Goal: Task Accomplishment & Management: Manage account settings

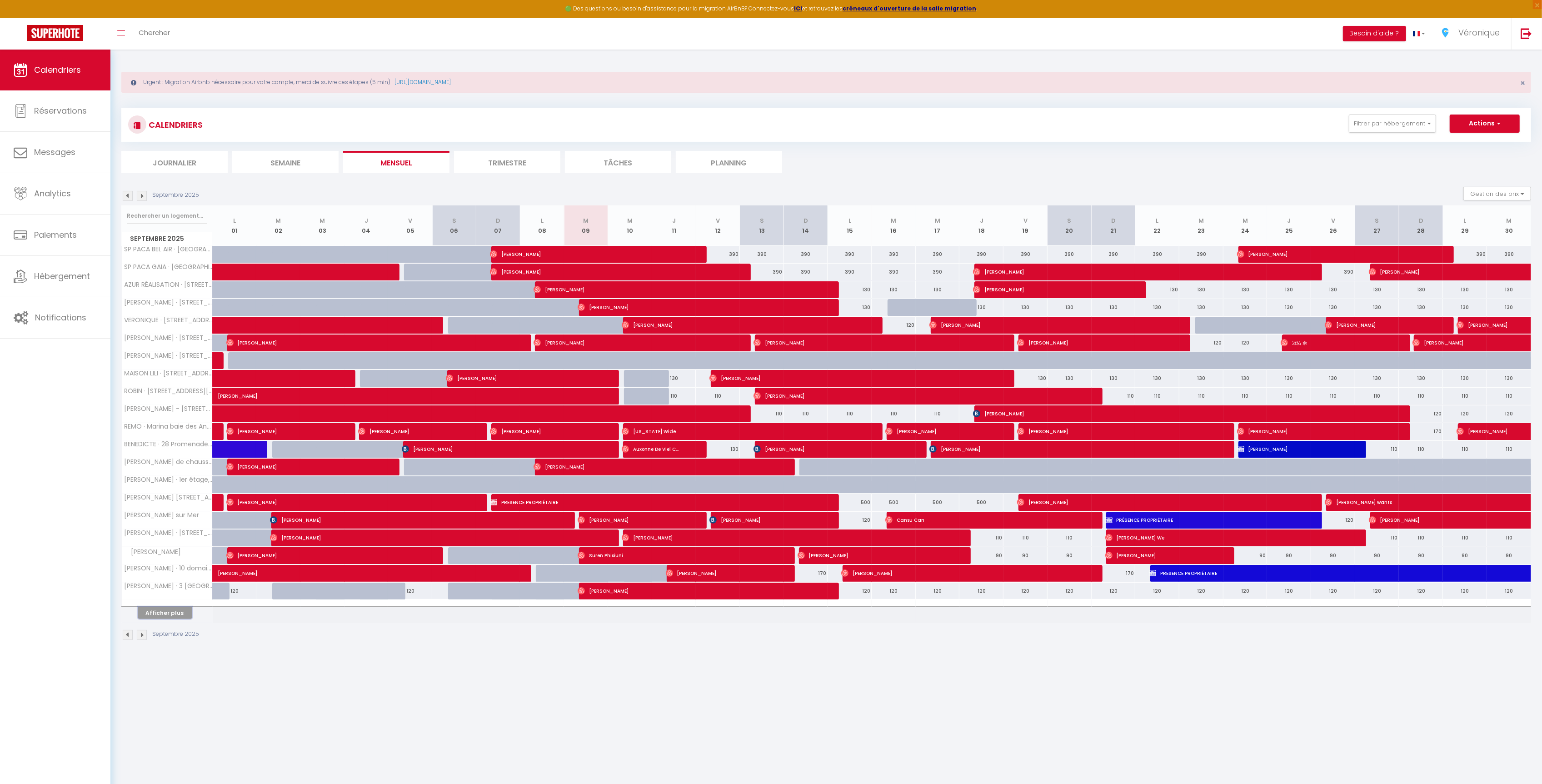
click at [183, 615] on button "Afficher plus" at bounding box center [165, 613] width 55 height 12
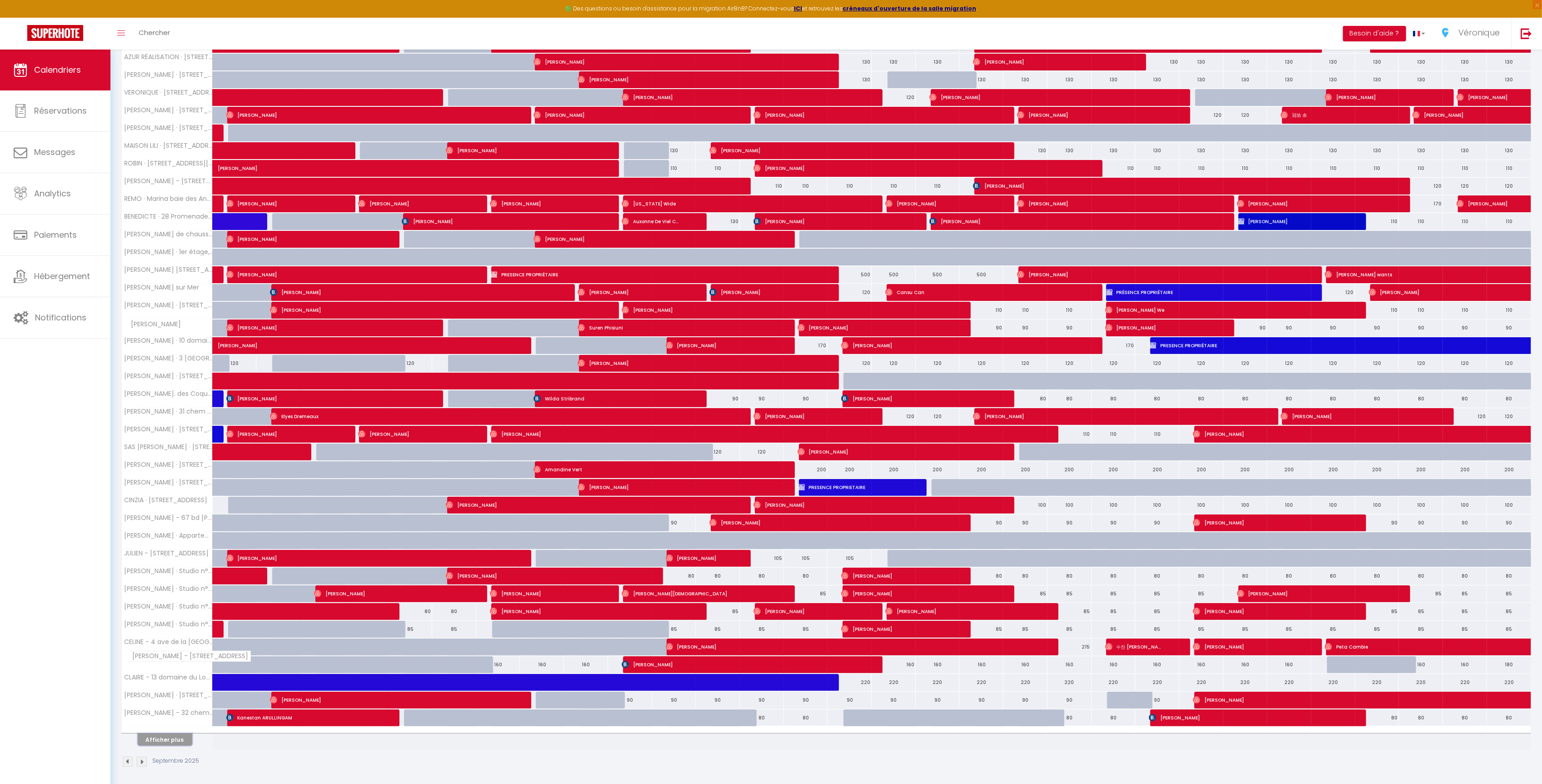
scroll to position [238, 0]
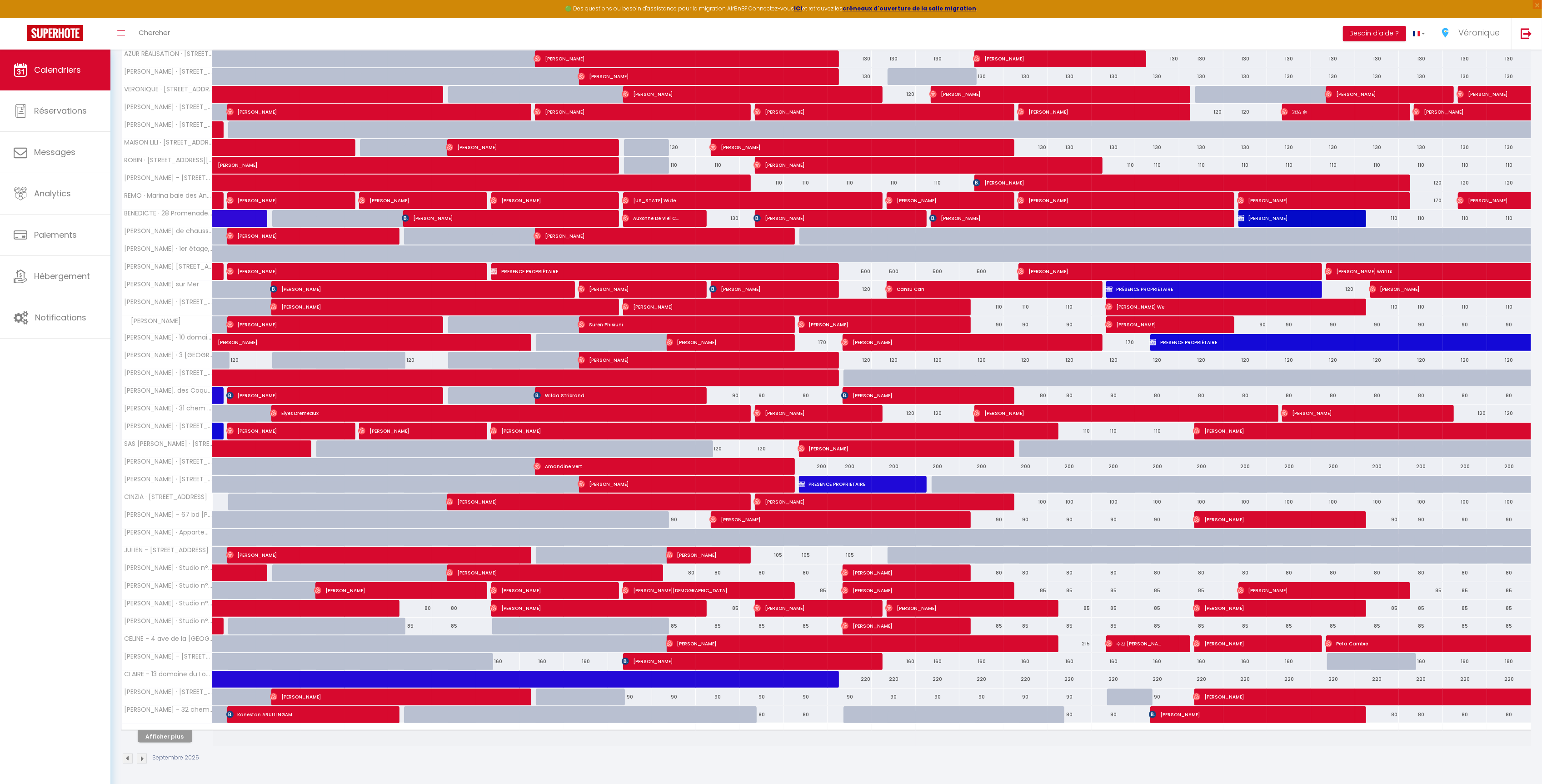
click at [56, 344] on div "Calendriers Réservations Messages Analytics Paiements Hébergement Notifications" at bounding box center [55, 426] width 111 height 754
click at [56, 326] on link "Notifications" at bounding box center [55, 318] width 111 height 41
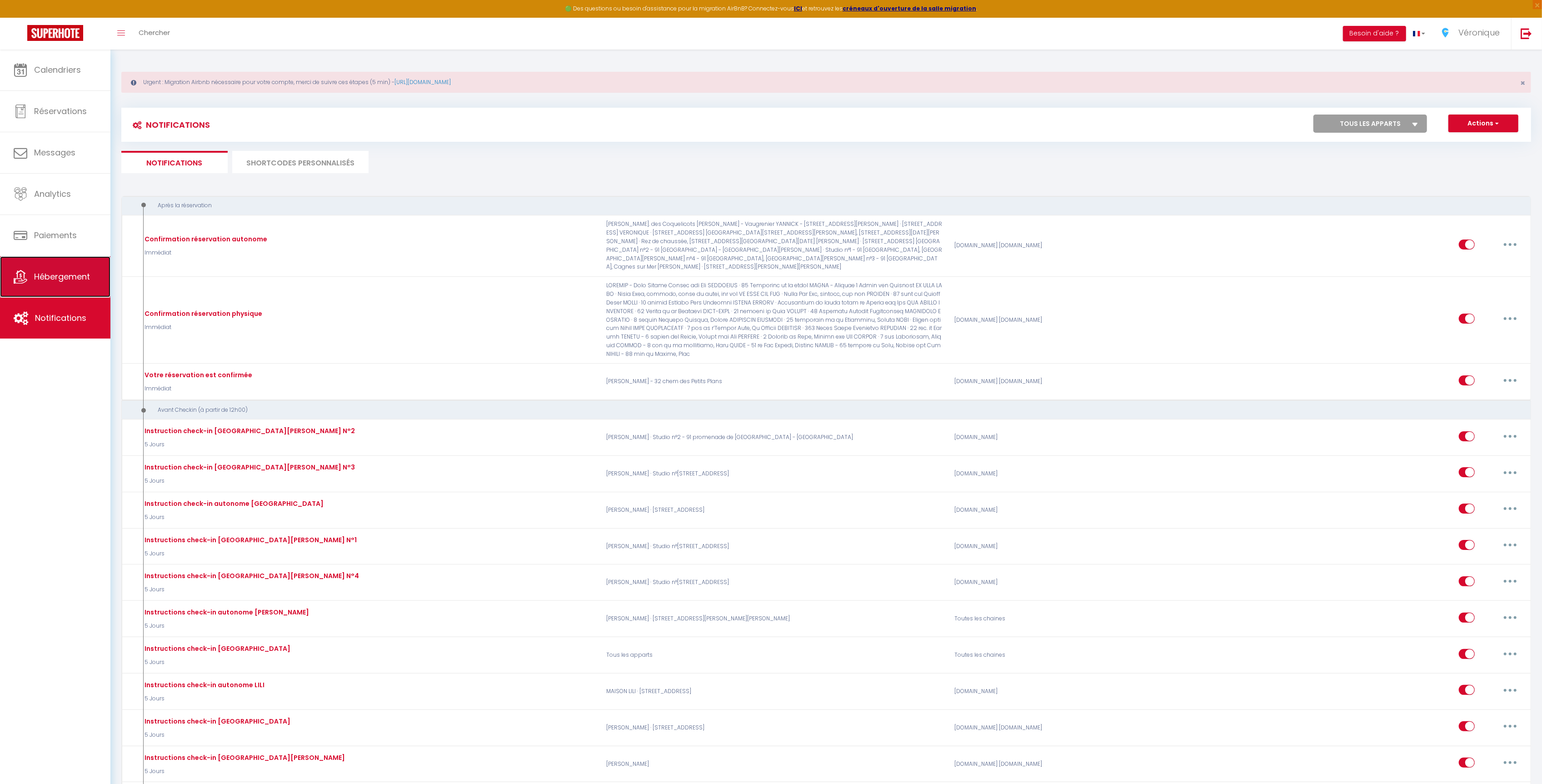
click at [82, 294] on link "Hébergement" at bounding box center [55, 277] width 111 height 41
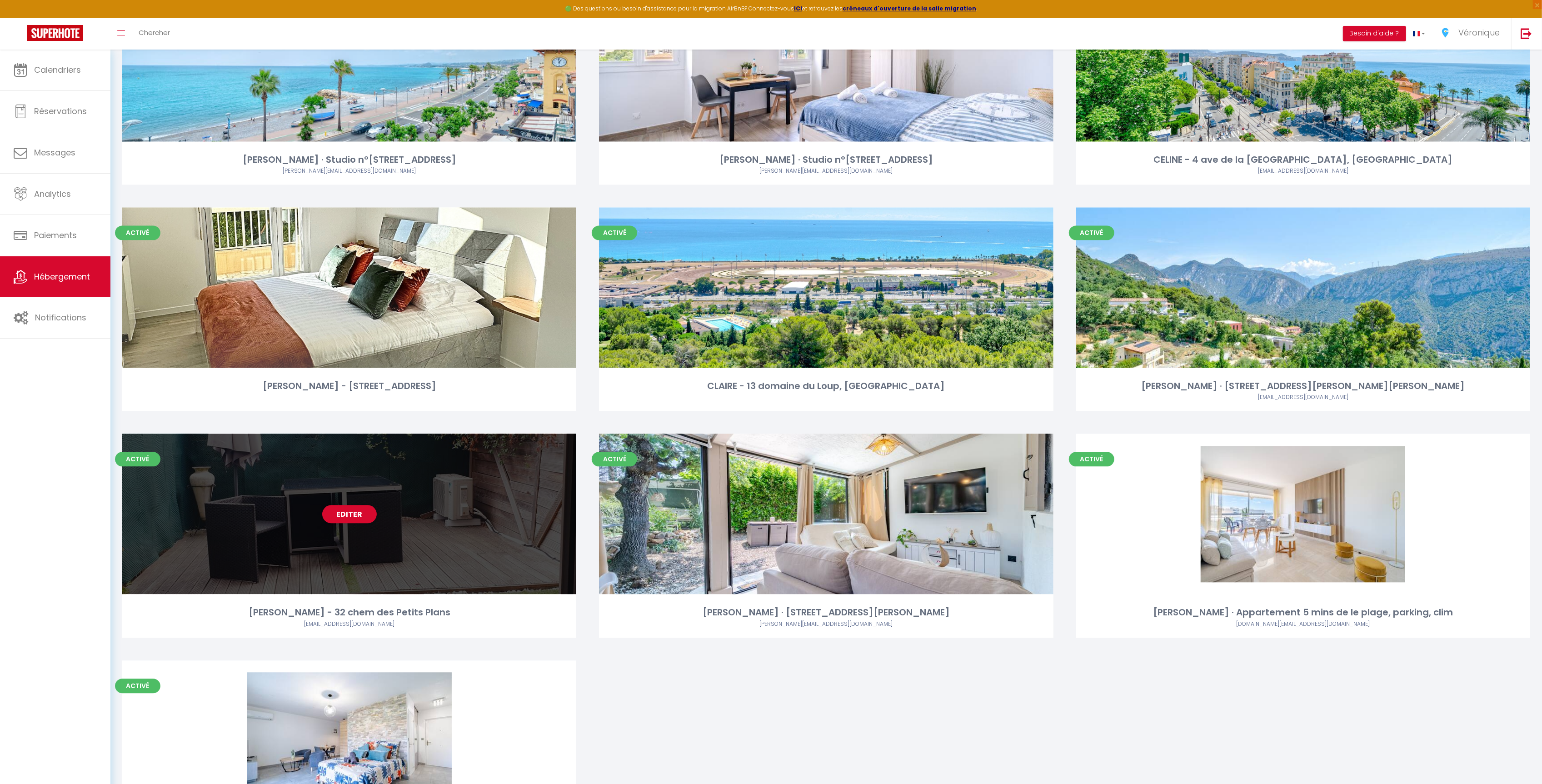
scroll to position [2778, 0]
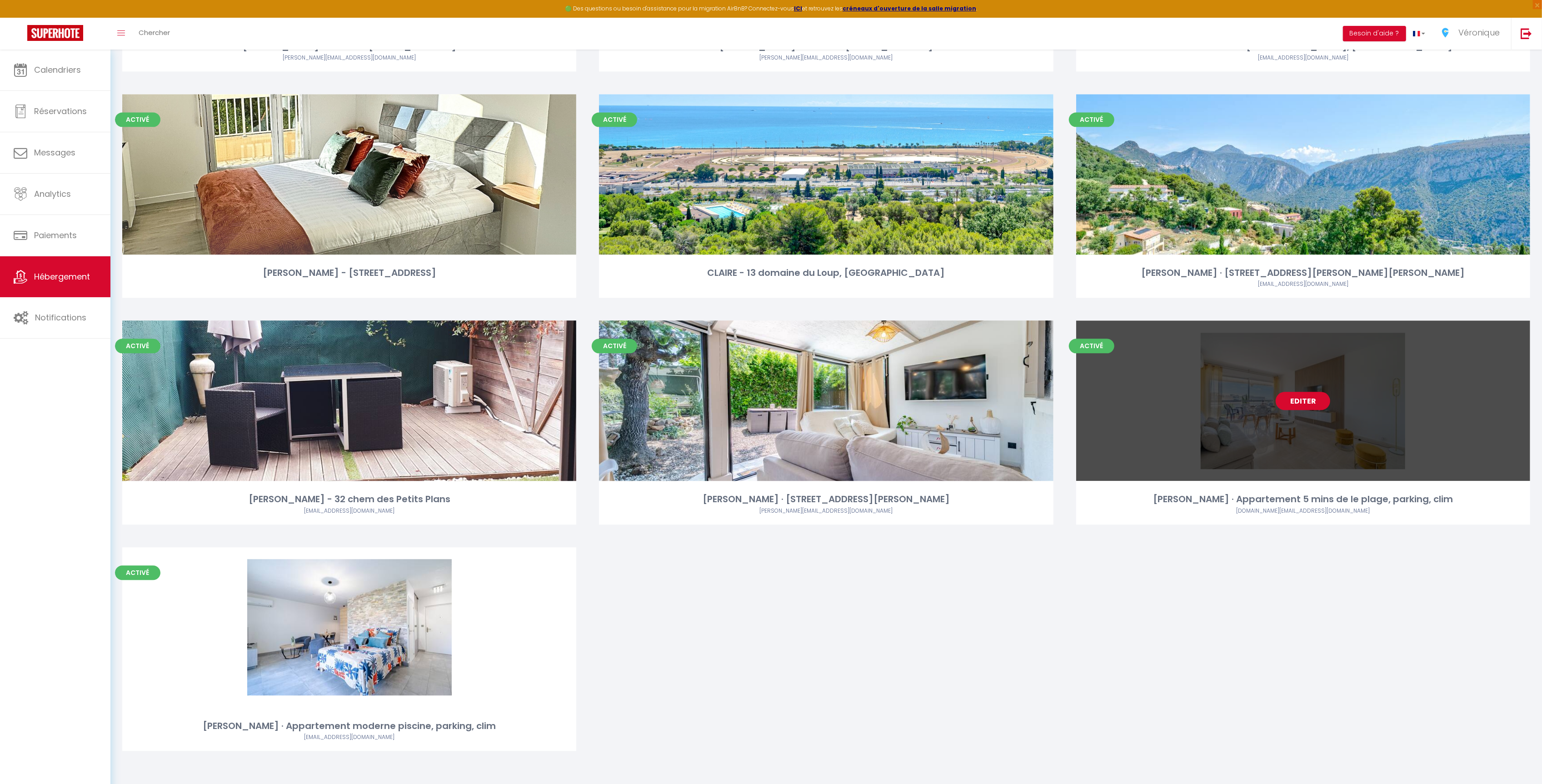
click at [1310, 398] on link "Editer" at bounding box center [1303, 401] width 55 height 18
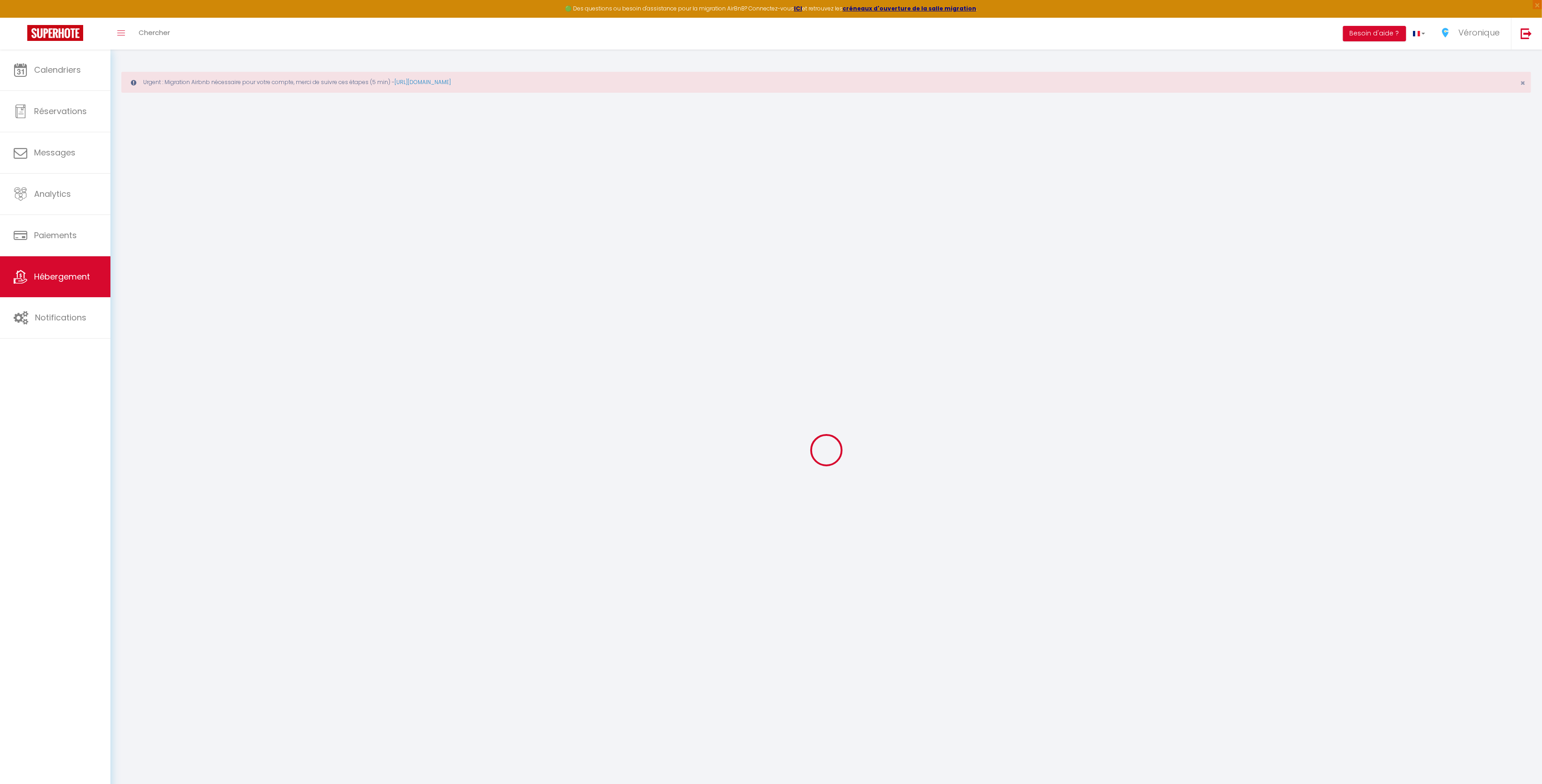
checkbox input "false"
select select
checkbox input "false"
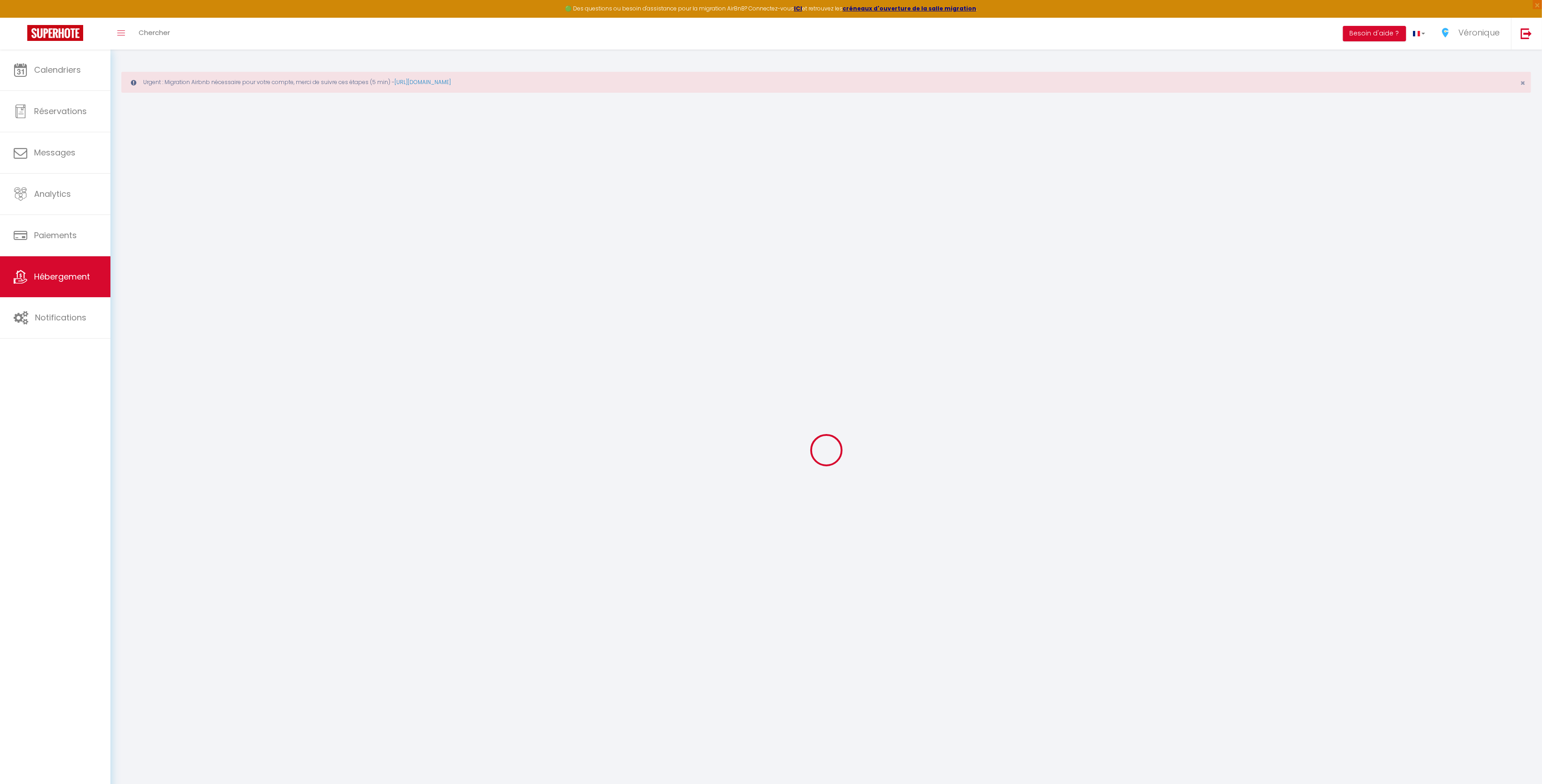
checkbox input "false"
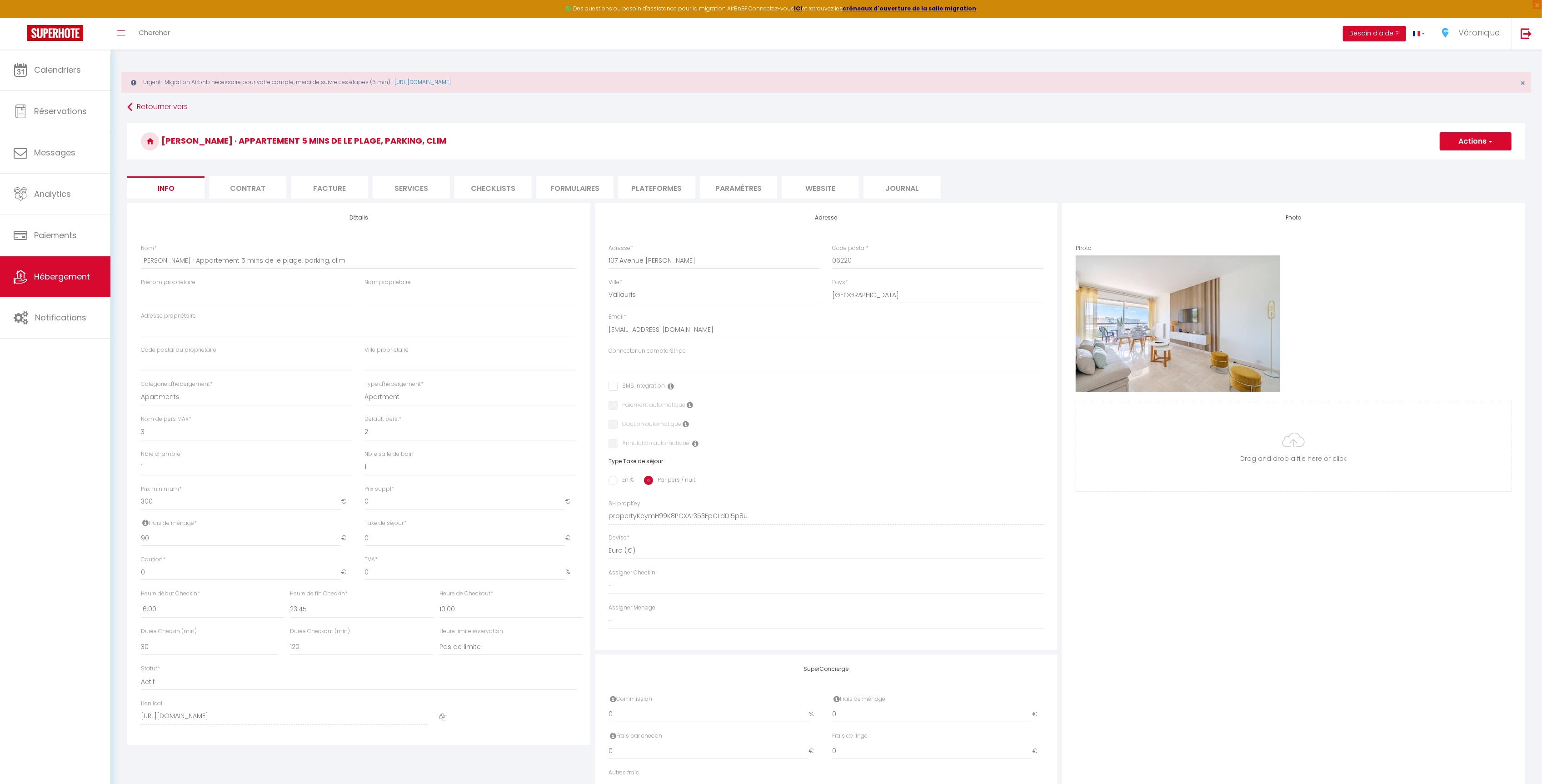
click at [244, 189] on li "Contrat" at bounding box center [248, 187] width 77 height 23
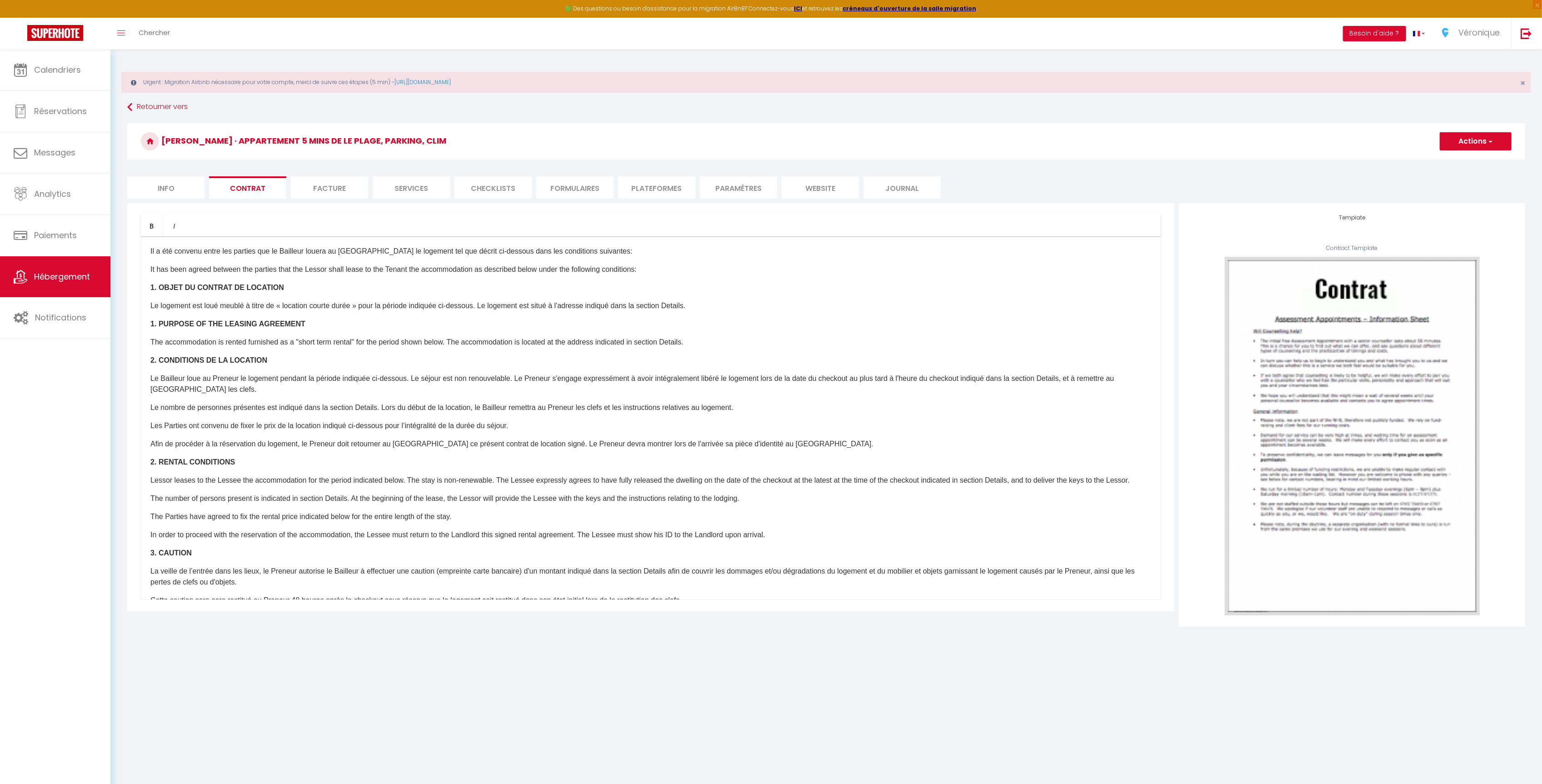
click at [326, 188] on li "Facture" at bounding box center [329, 187] width 77 height 23
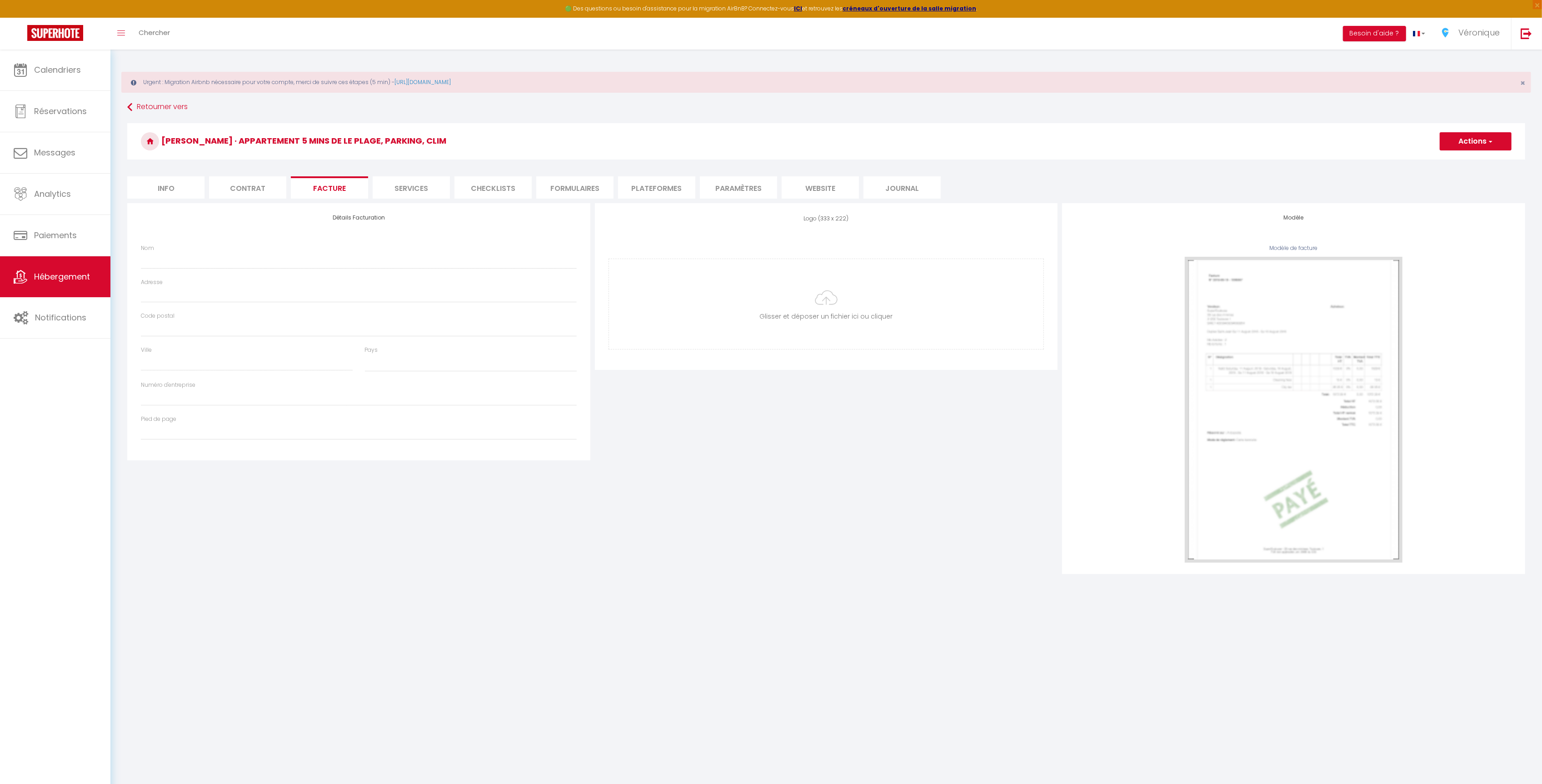
select select
click at [410, 191] on li "Services" at bounding box center [411, 187] width 77 height 23
select select
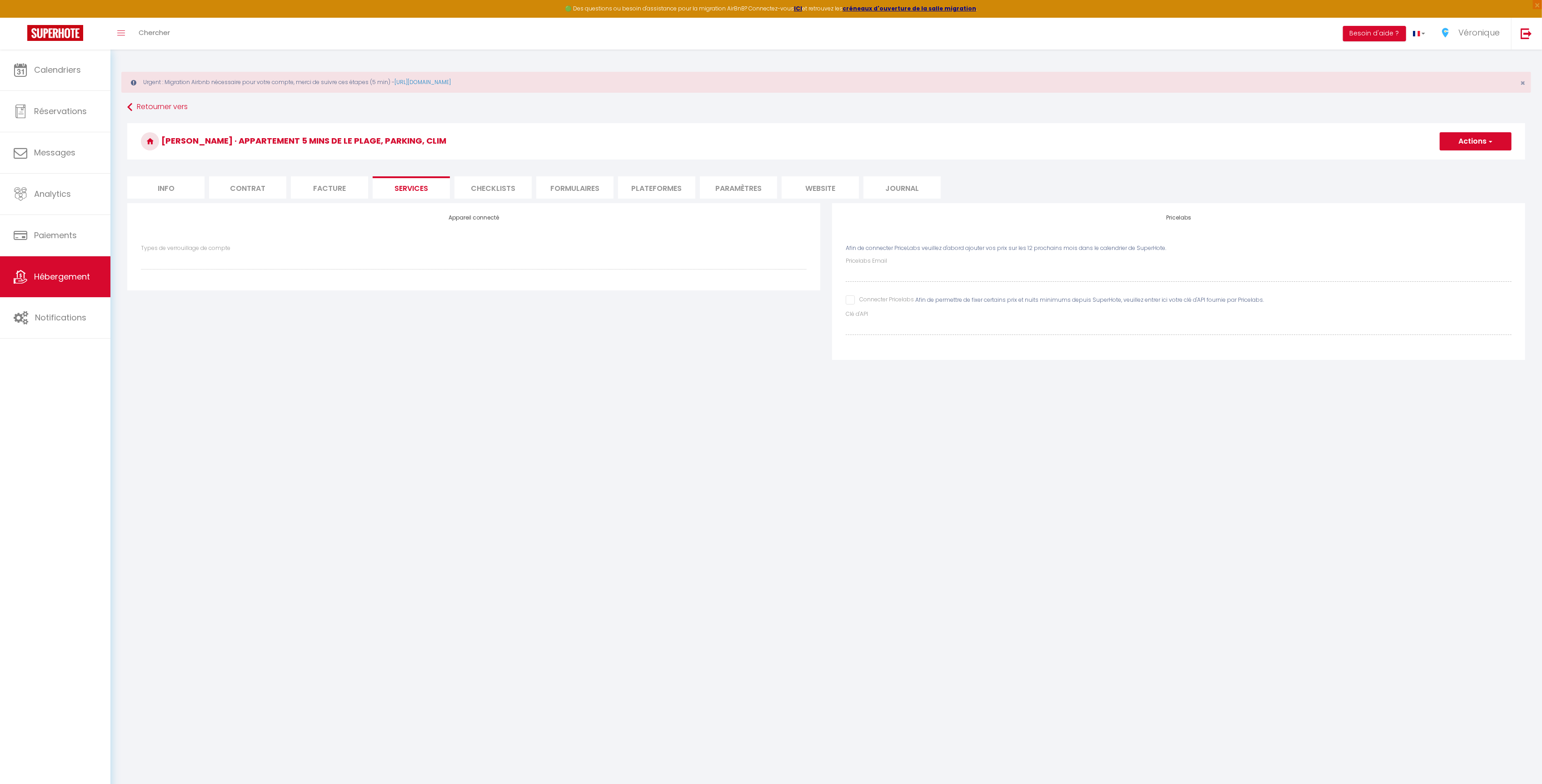
drag, startPoint x: 469, startPoint y: 188, endPoint x: 498, endPoint y: 189, distance: 29.0
click at [469, 188] on li "Checklists" at bounding box center [493, 187] width 77 height 23
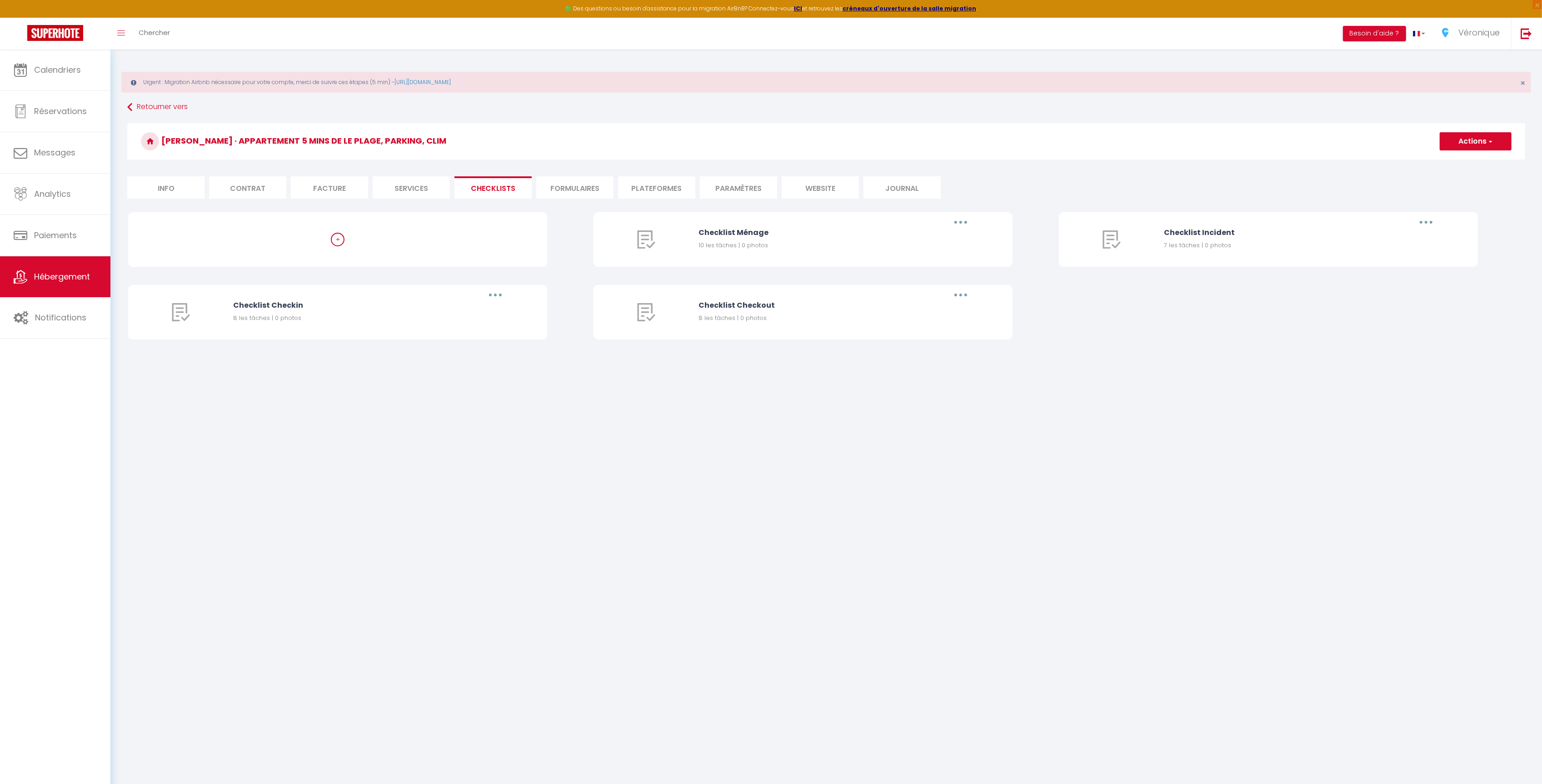
click at [552, 189] on li "Formulaires" at bounding box center [575, 187] width 77 height 23
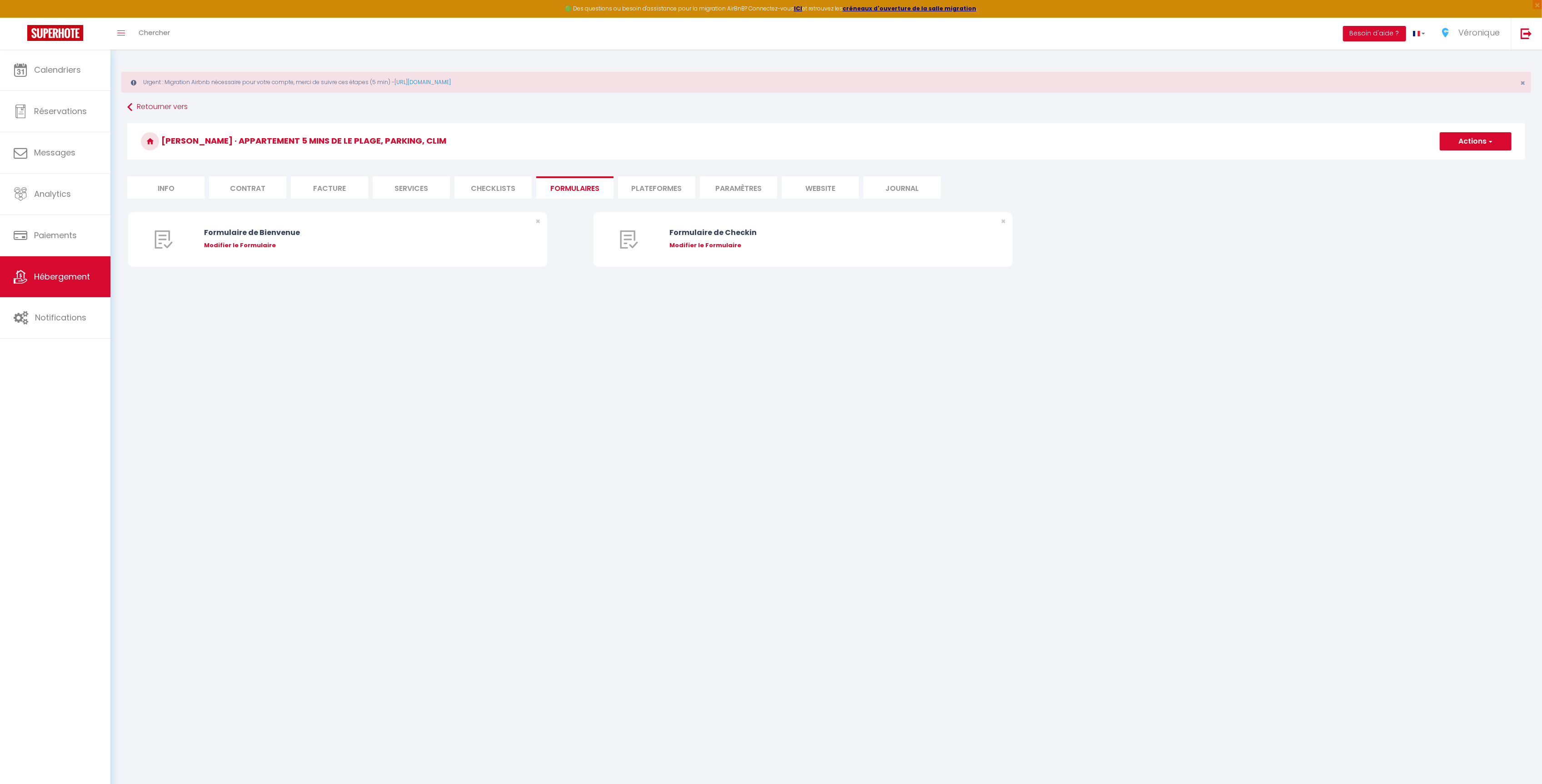
click at [651, 190] on li "Plateformes" at bounding box center [657, 187] width 77 height 23
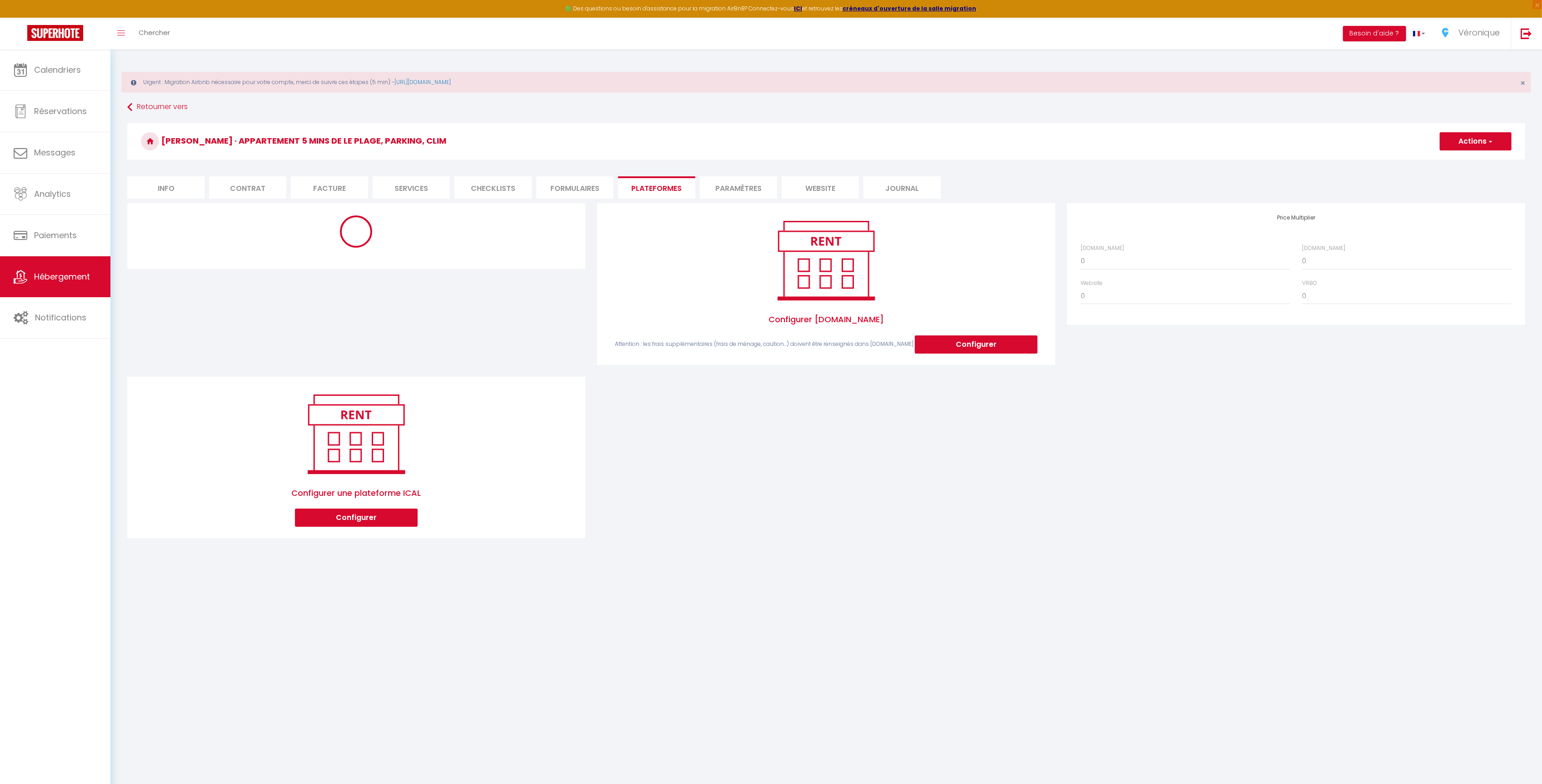
click at [743, 194] on li "Paramètres" at bounding box center [738, 187] width 77 height 23
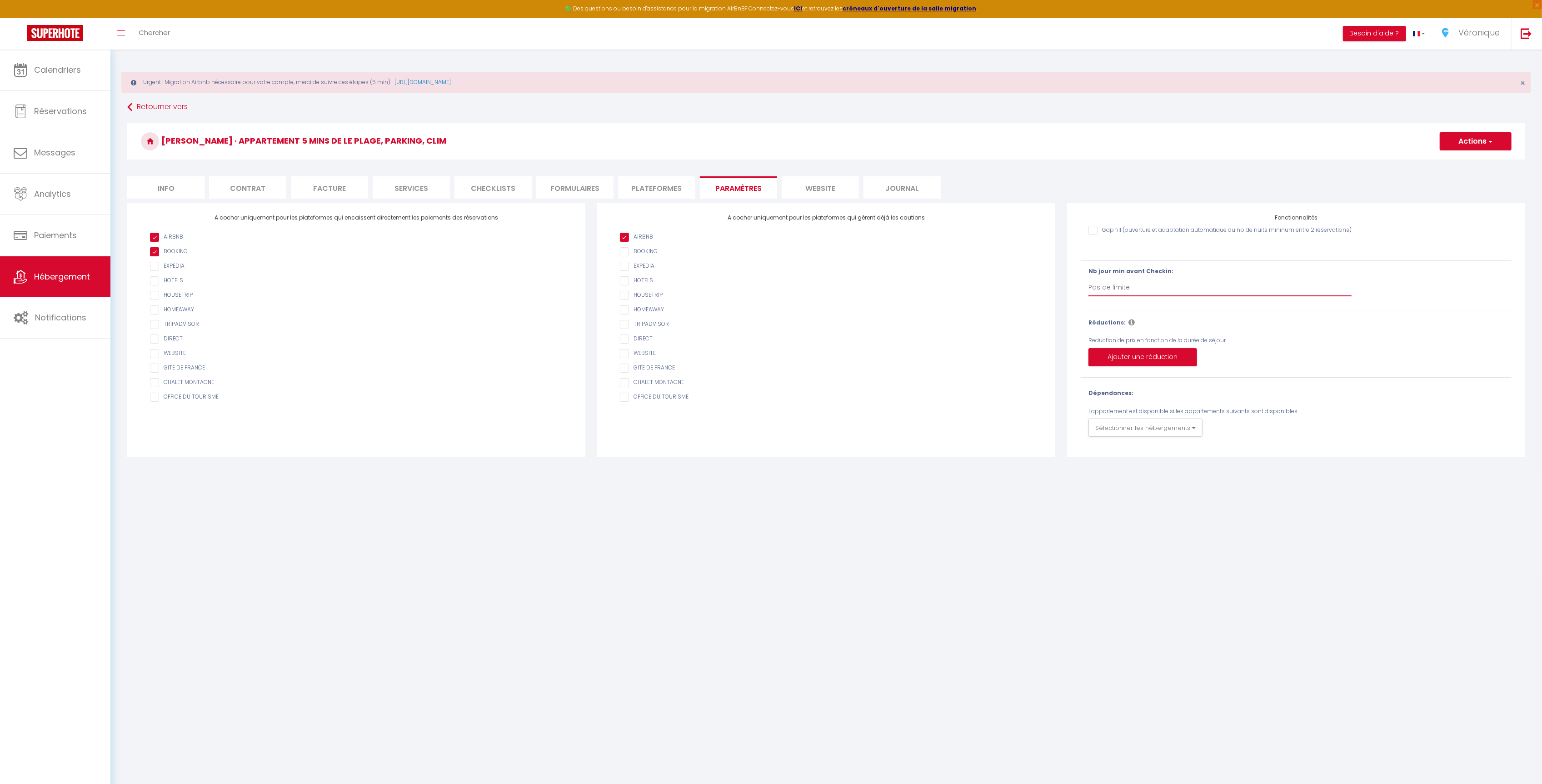
click at [1100, 291] on select "Pas de limite 1 2 3 4 5 6 7" at bounding box center [1220, 287] width 263 height 17
select select "1"
click at [1089, 279] on select "Pas de limite 1 2 3 4 5 6 7" at bounding box center [1220, 287] width 263 height 17
checkbox input "false"
click at [1480, 146] on button "Actions" at bounding box center [1476, 141] width 72 height 18
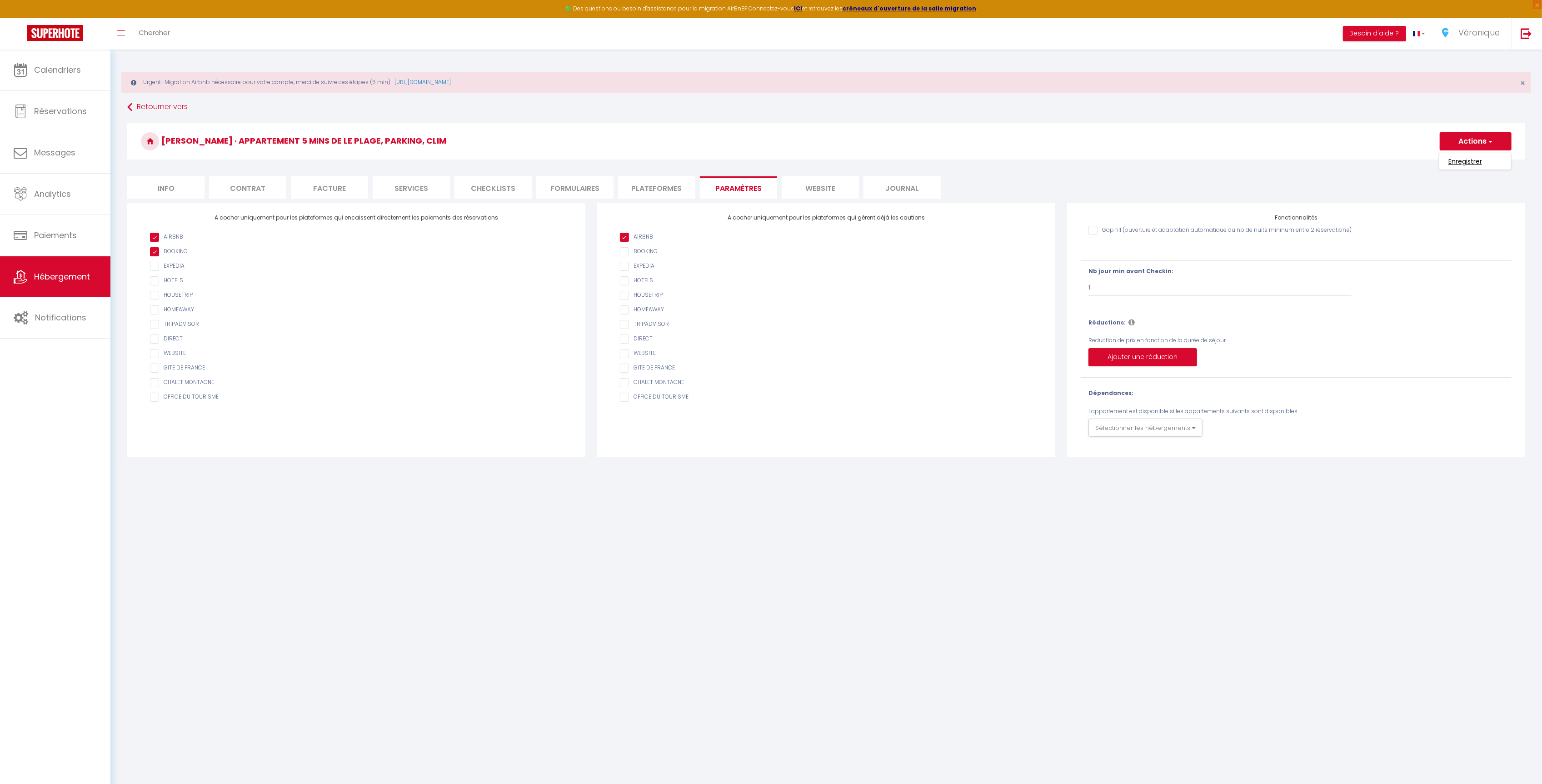
click at [1469, 162] on input "Enregistrer" at bounding box center [1465, 161] width 34 height 9
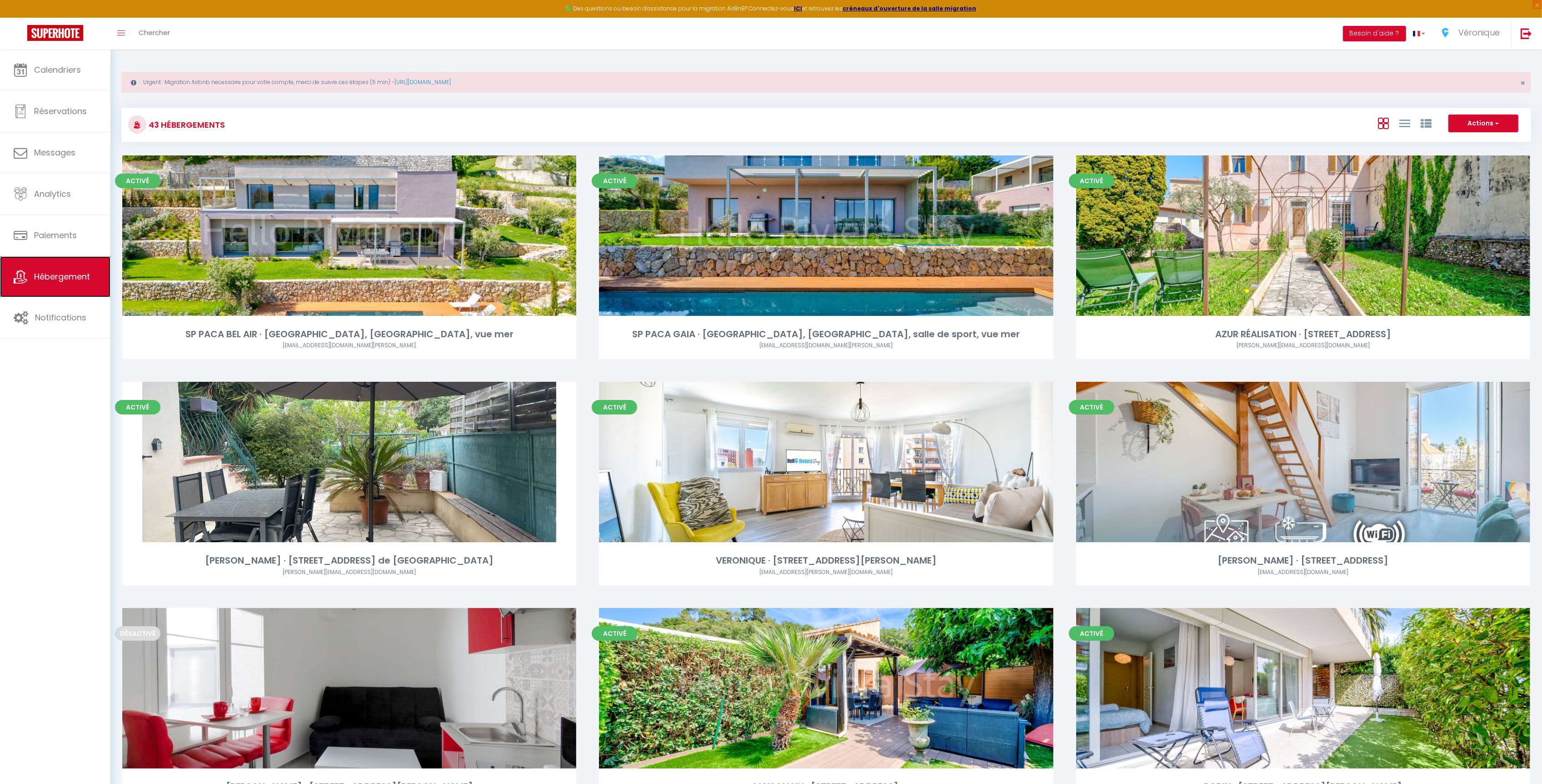
click at [37, 282] on span "Hébergement" at bounding box center [62, 277] width 56 height 12
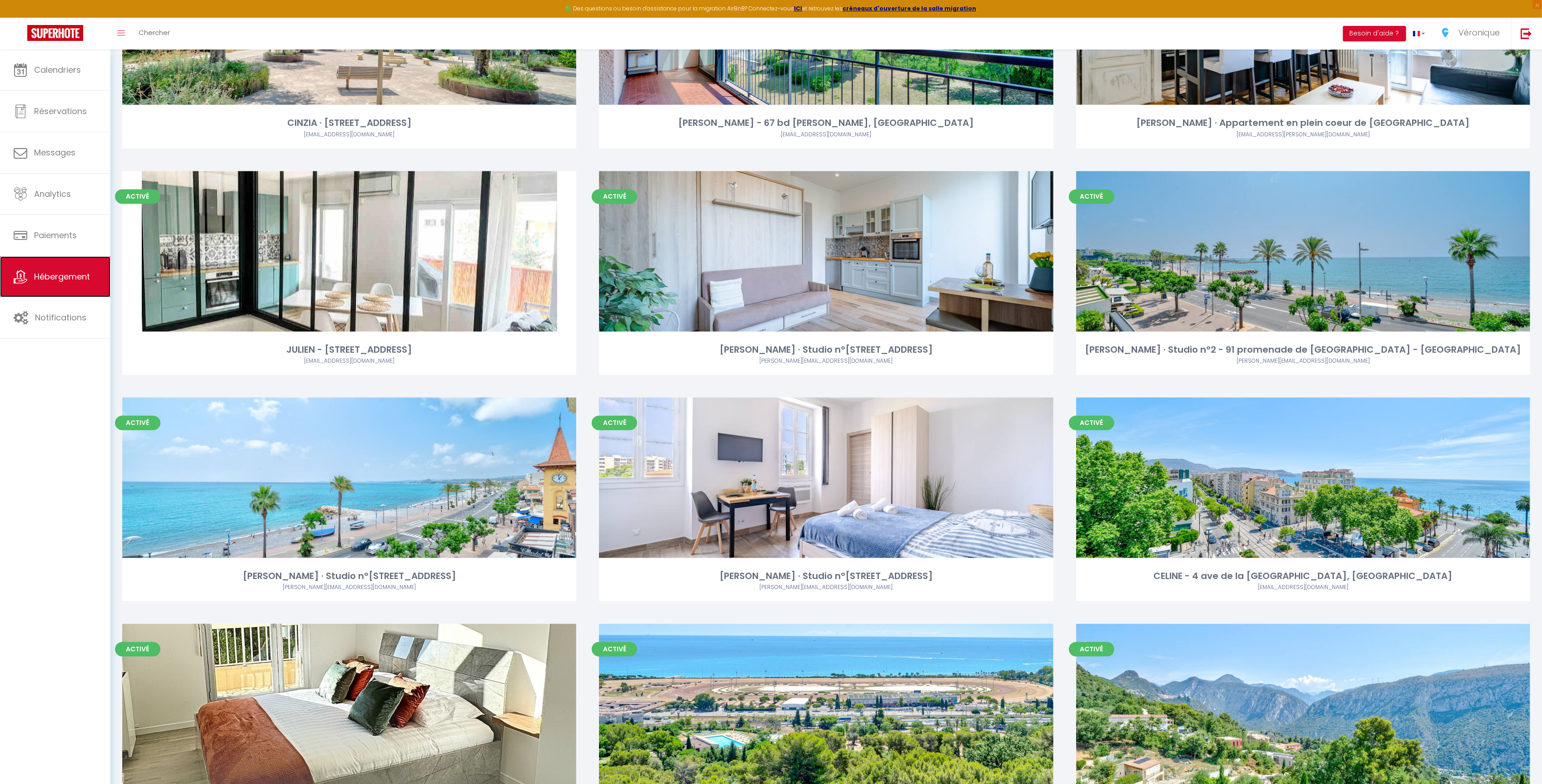
scroll to position [2778, 0]
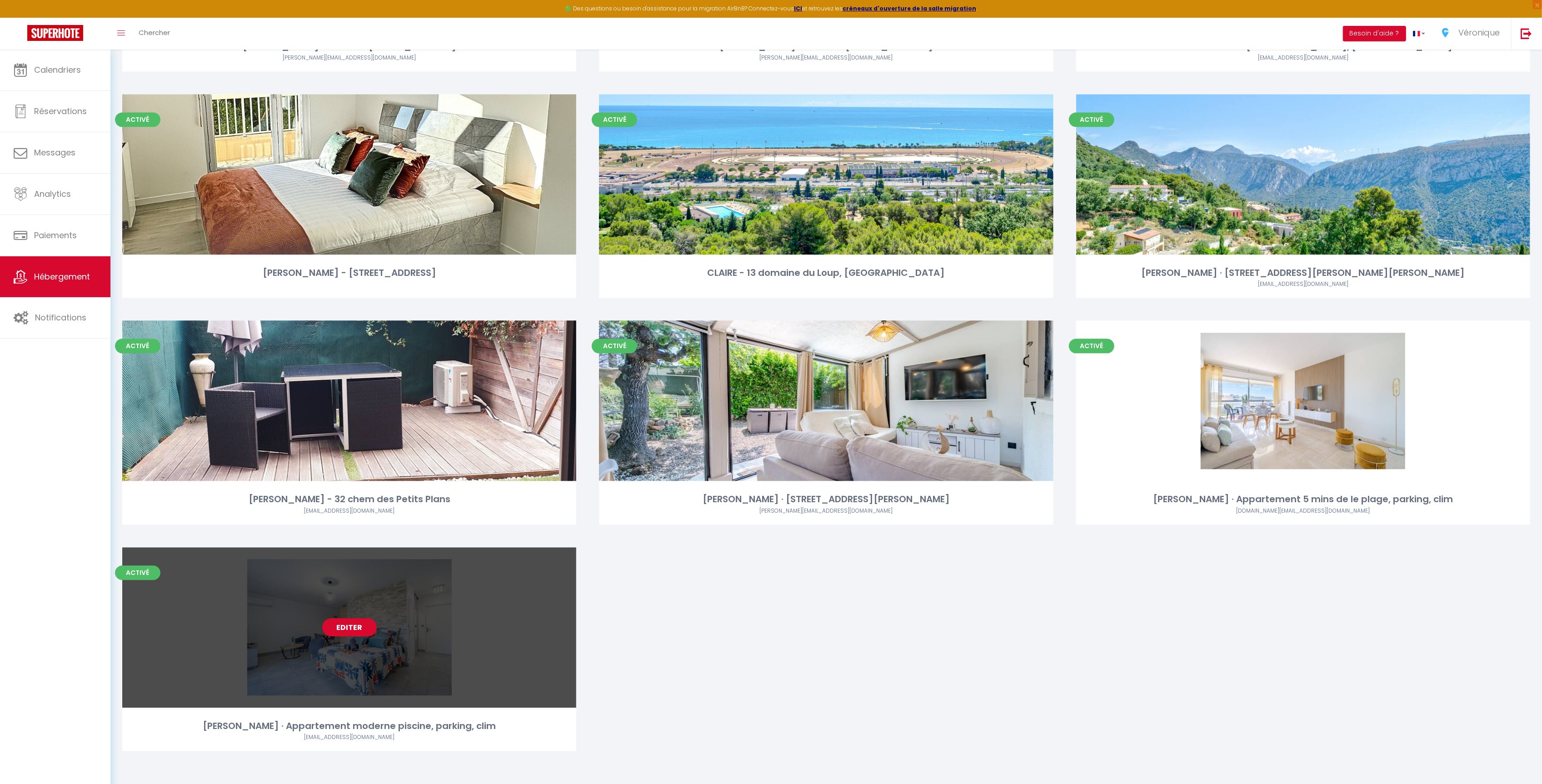
click at [418, 669] on div "Editer" at bounding box center [349, 627] width 454 height 160
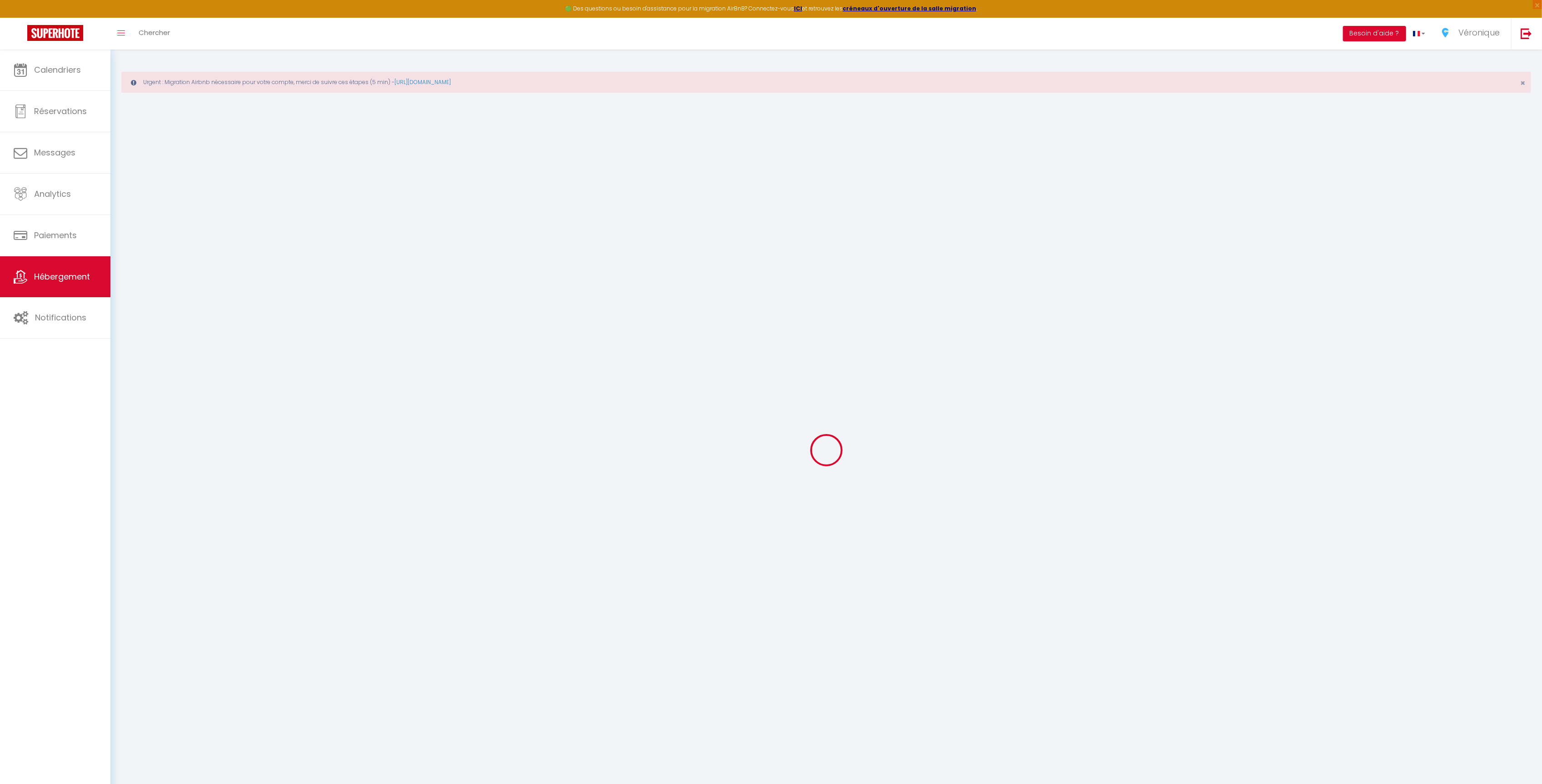
checkbox input "true"
select select
checkbox input "false"
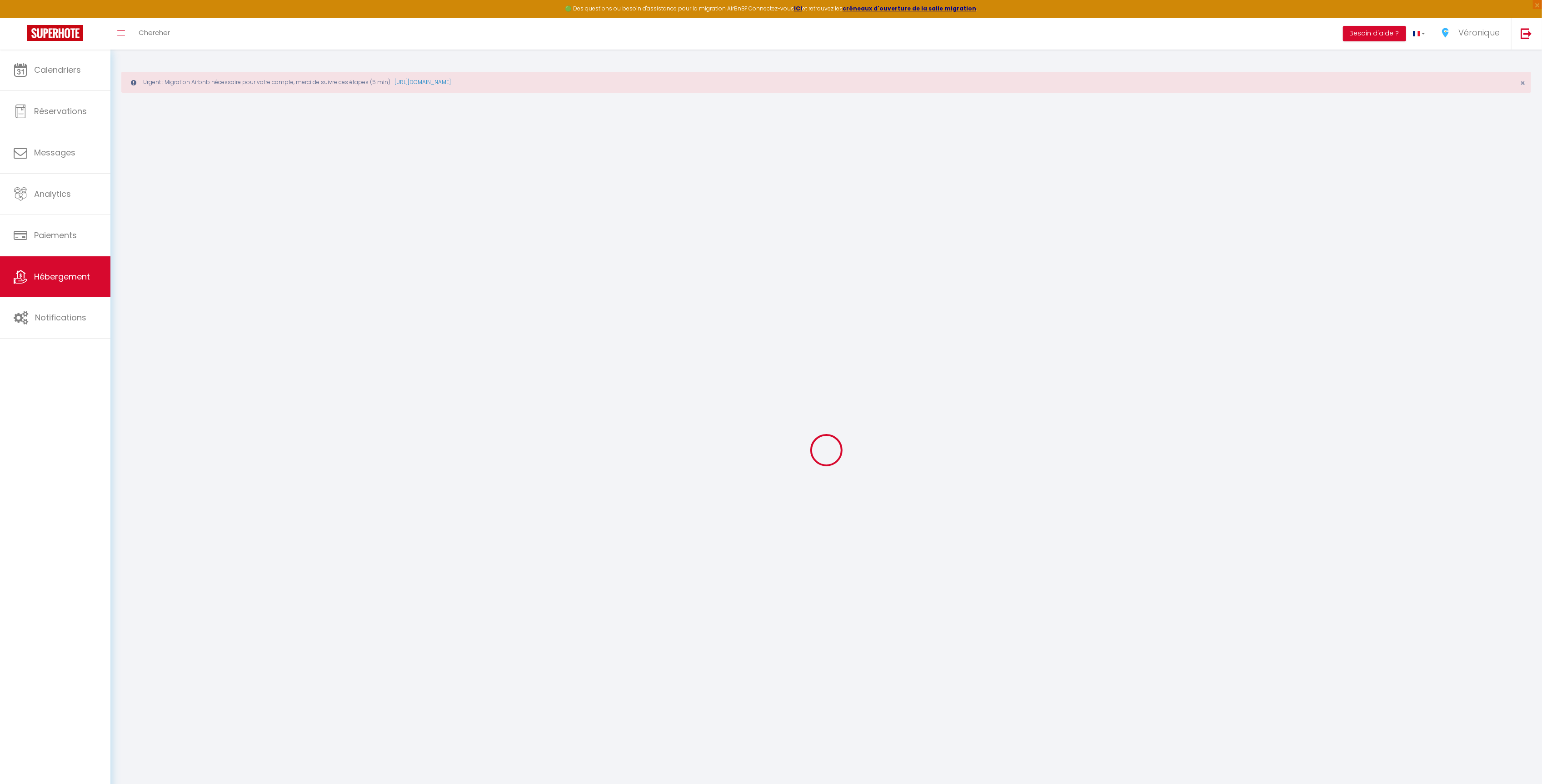
checkbox input "false"
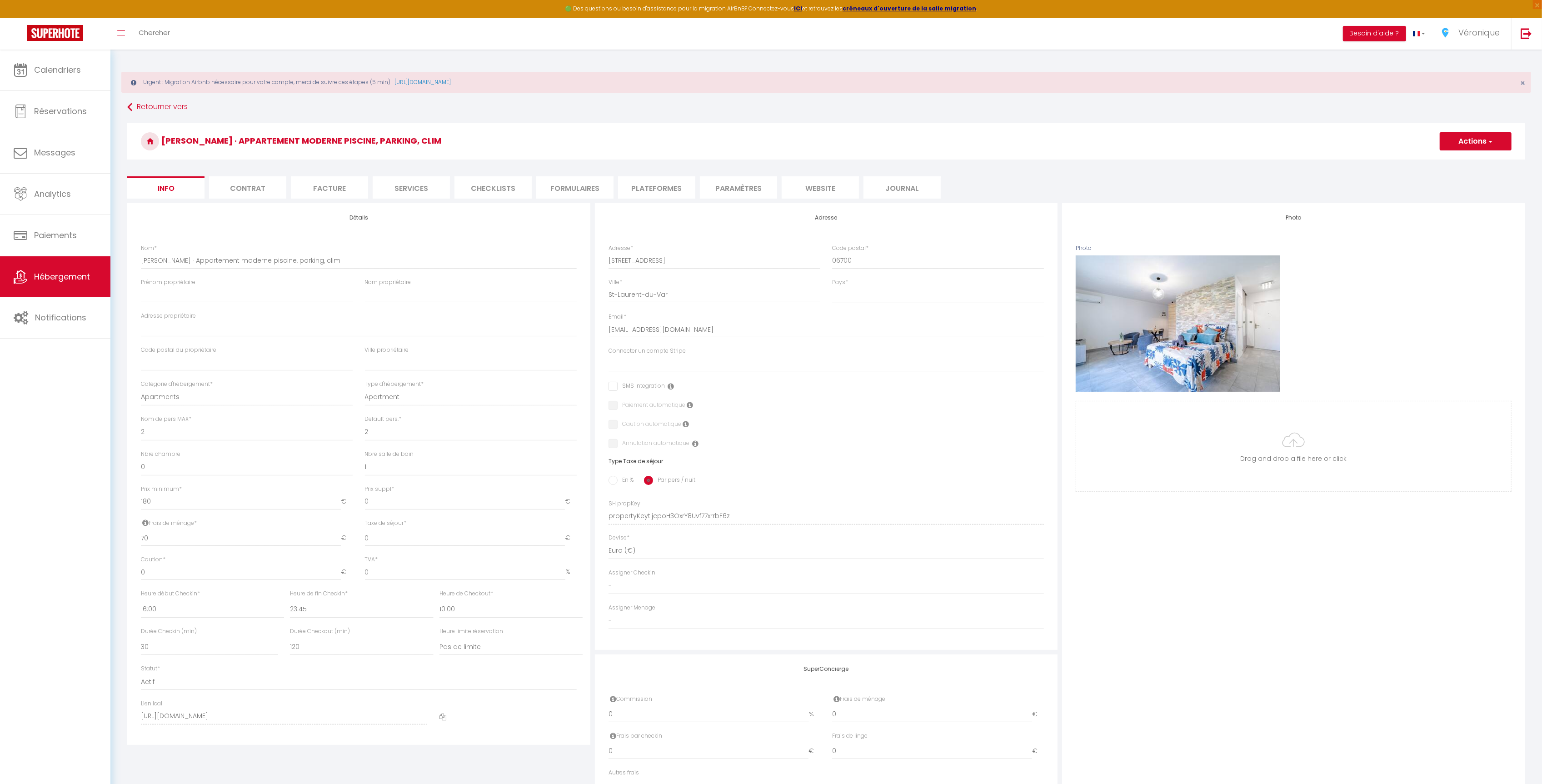
click at [649, 184] on li "Plateformes" at bounding box center [657, 187] width 77 height 23
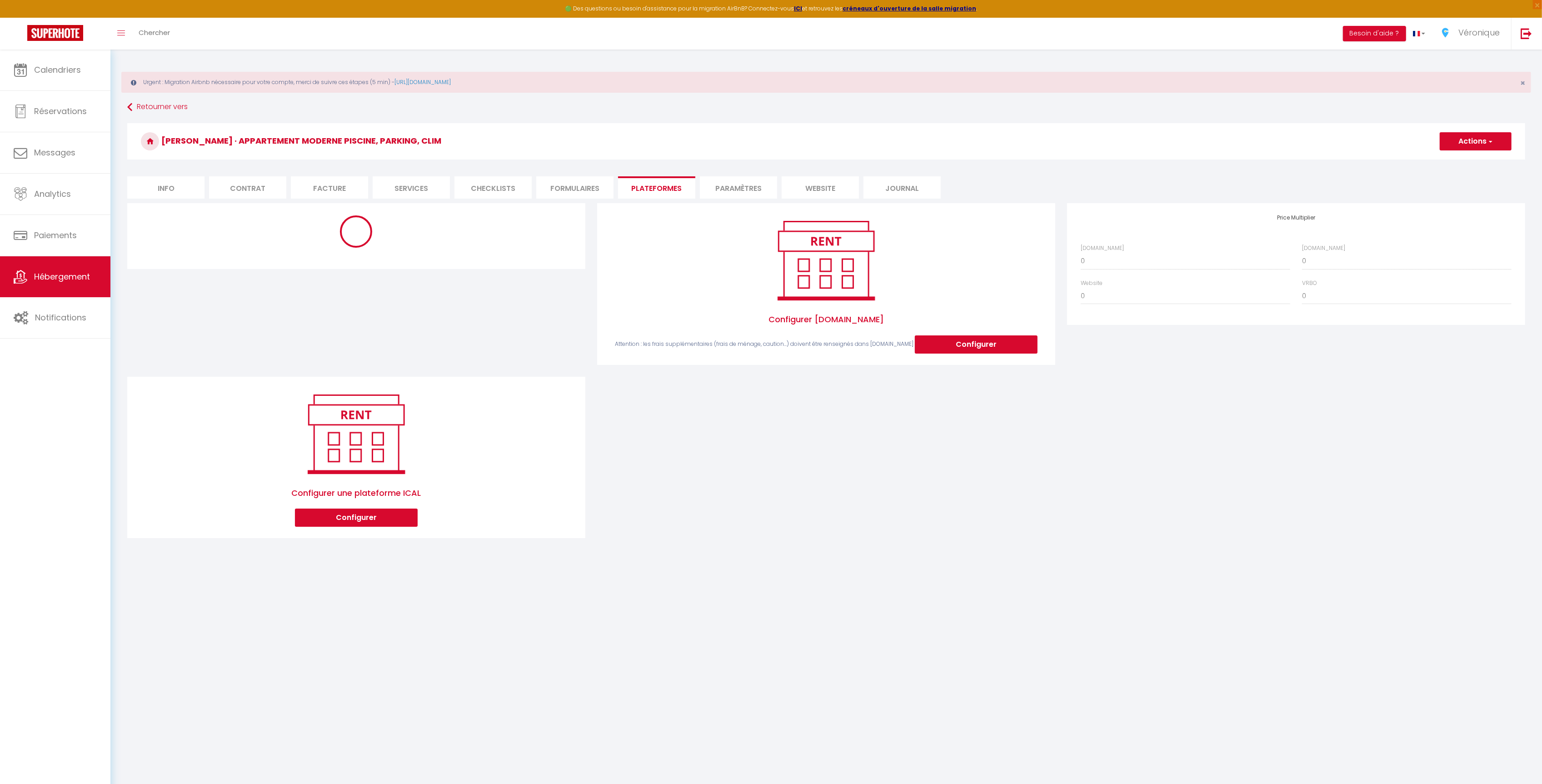
click at [725, 190] on li "Paramètres" at bounding box center [738, 187] width 77 height 23
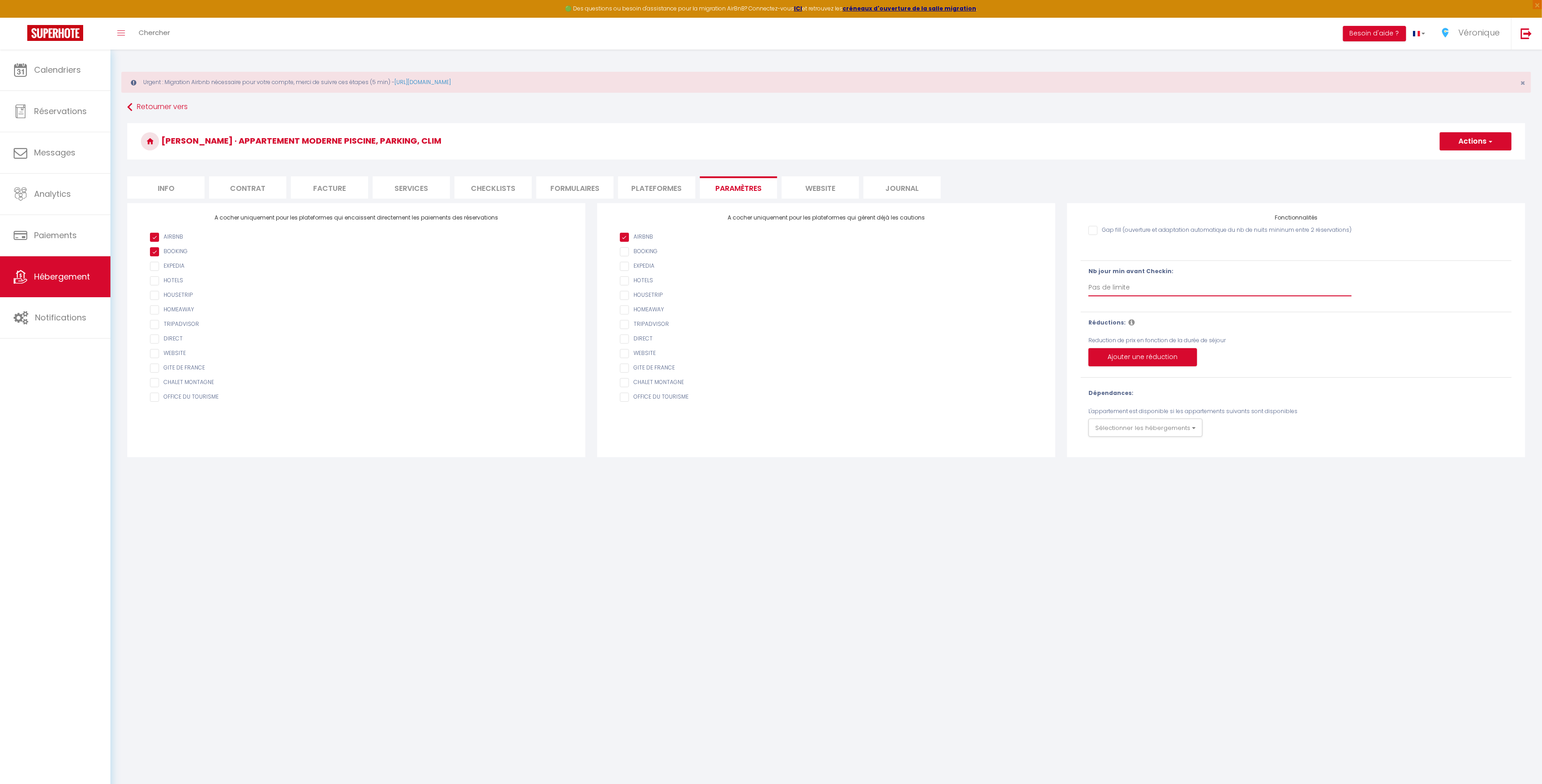
click at [1140, 289] on select "Pas de limite 1 2 3 4 5 6 7" at bounding box center [1220, 287] width 263 height 17
select select "1"
click at [1089, 279] on select "Pas de limite 1 2 3 4 5 6 7" at bounding box center [1220, 287] width 263 height 17
checkbox input "false"
click at [1465, 133] on button "Actions" at bounding box center [1476, 141] width 72 height 18
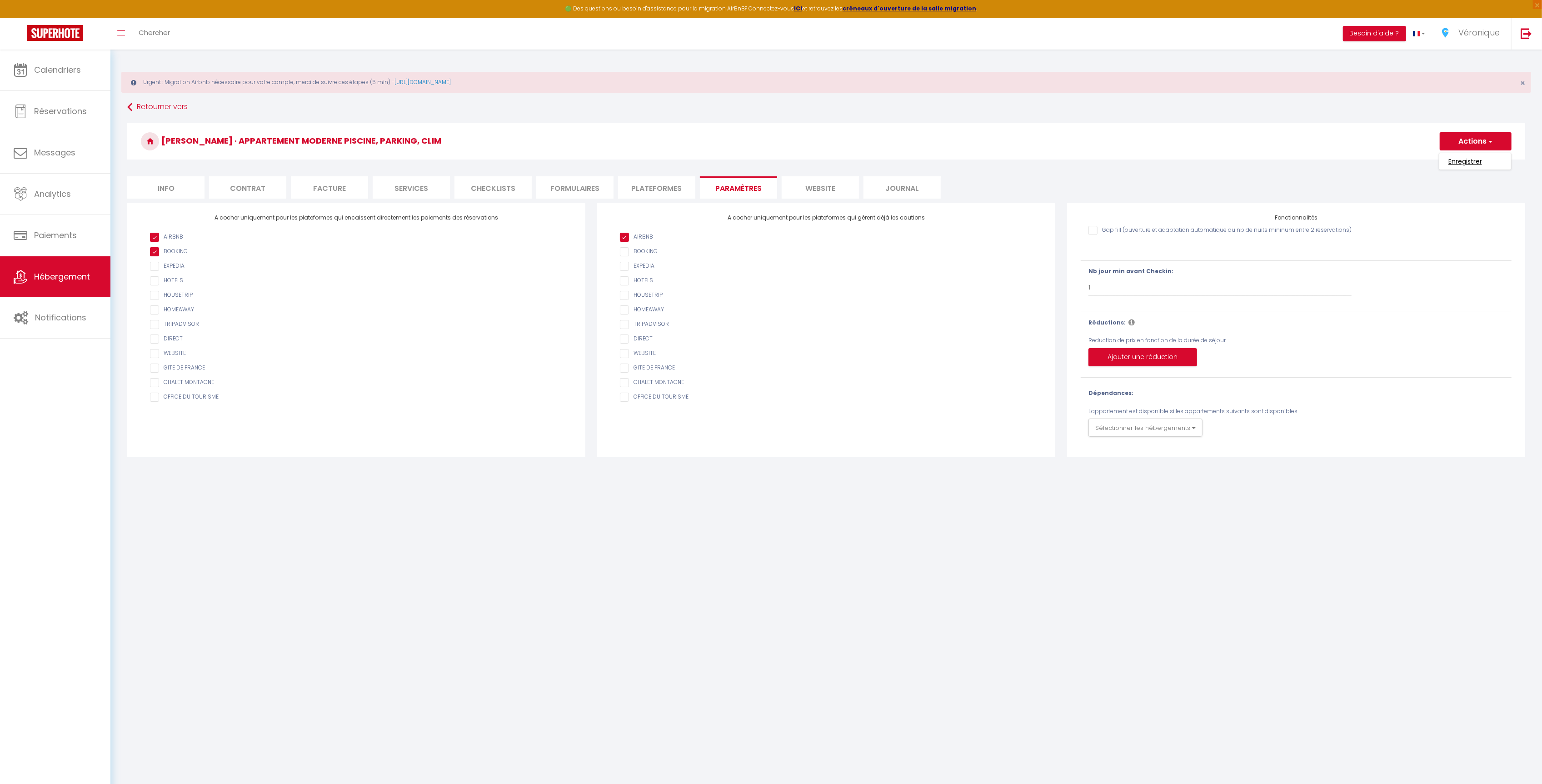
click at [1465, 157] on input "Enregistrer" at bounding box center [1465, 161] width 34 height 9
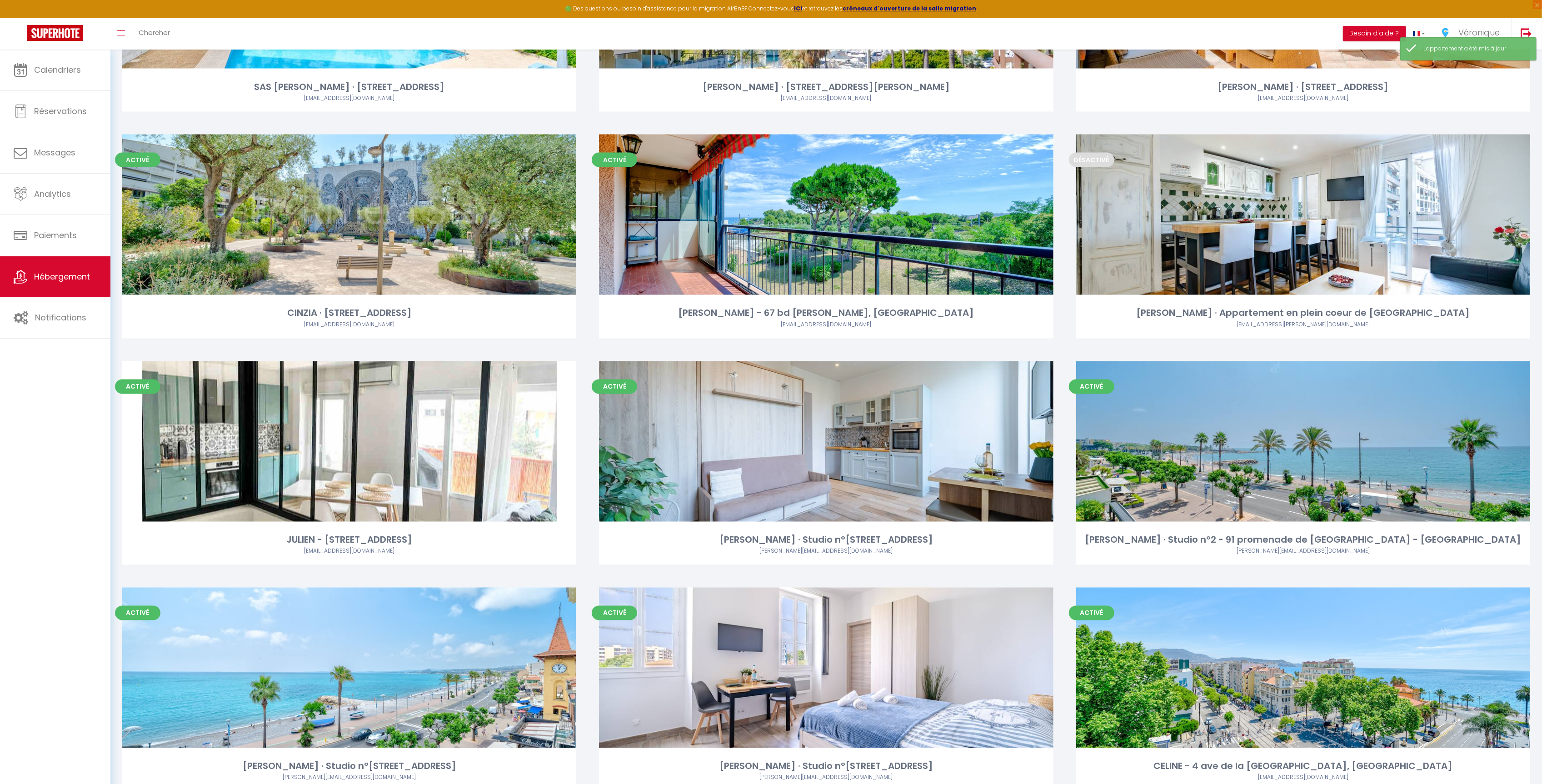
scroll to position [2778, 0]
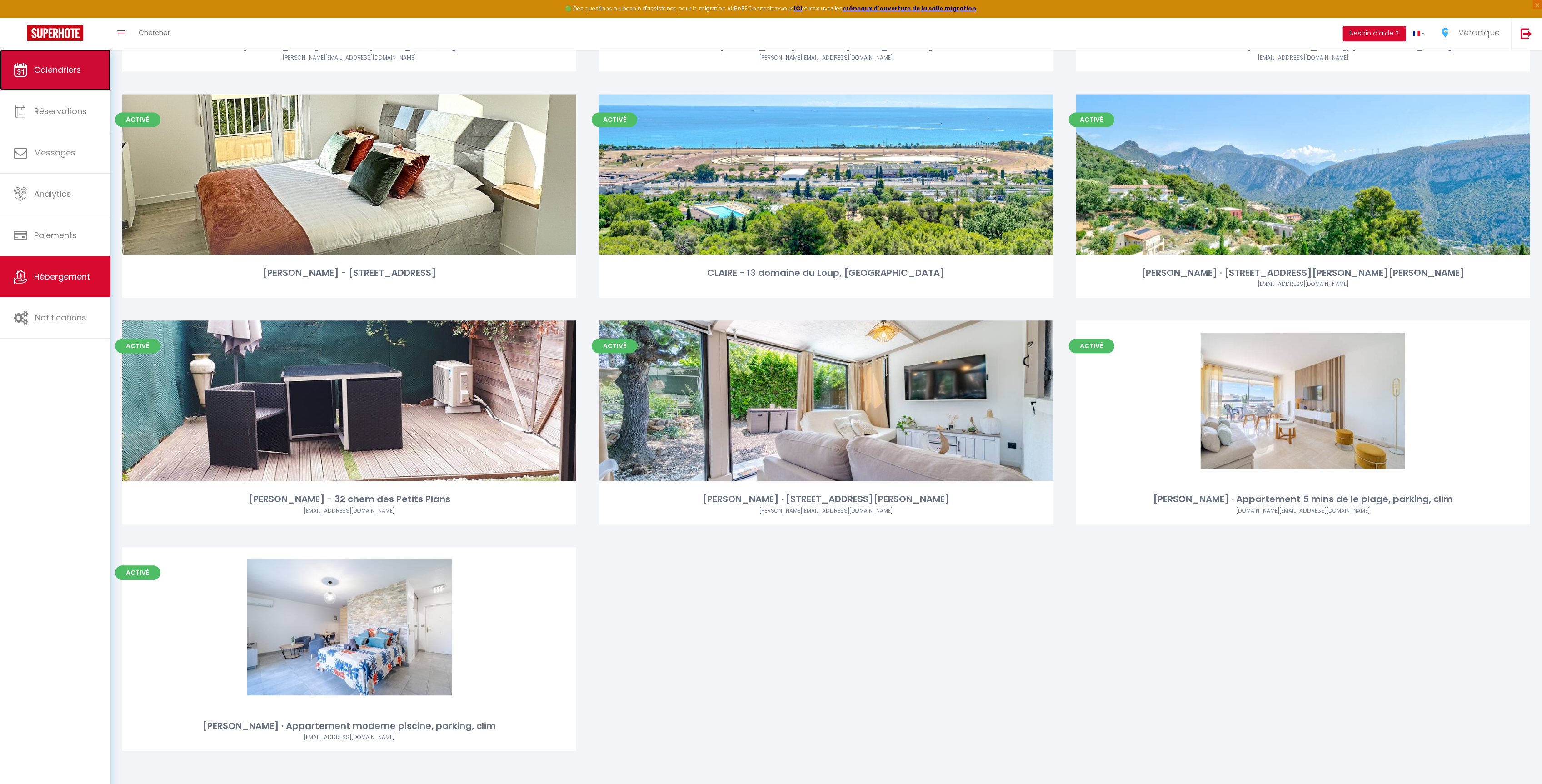
click at [52, 76] on link "Calendriers" at bounding box center [55, 70] width 111 height 41
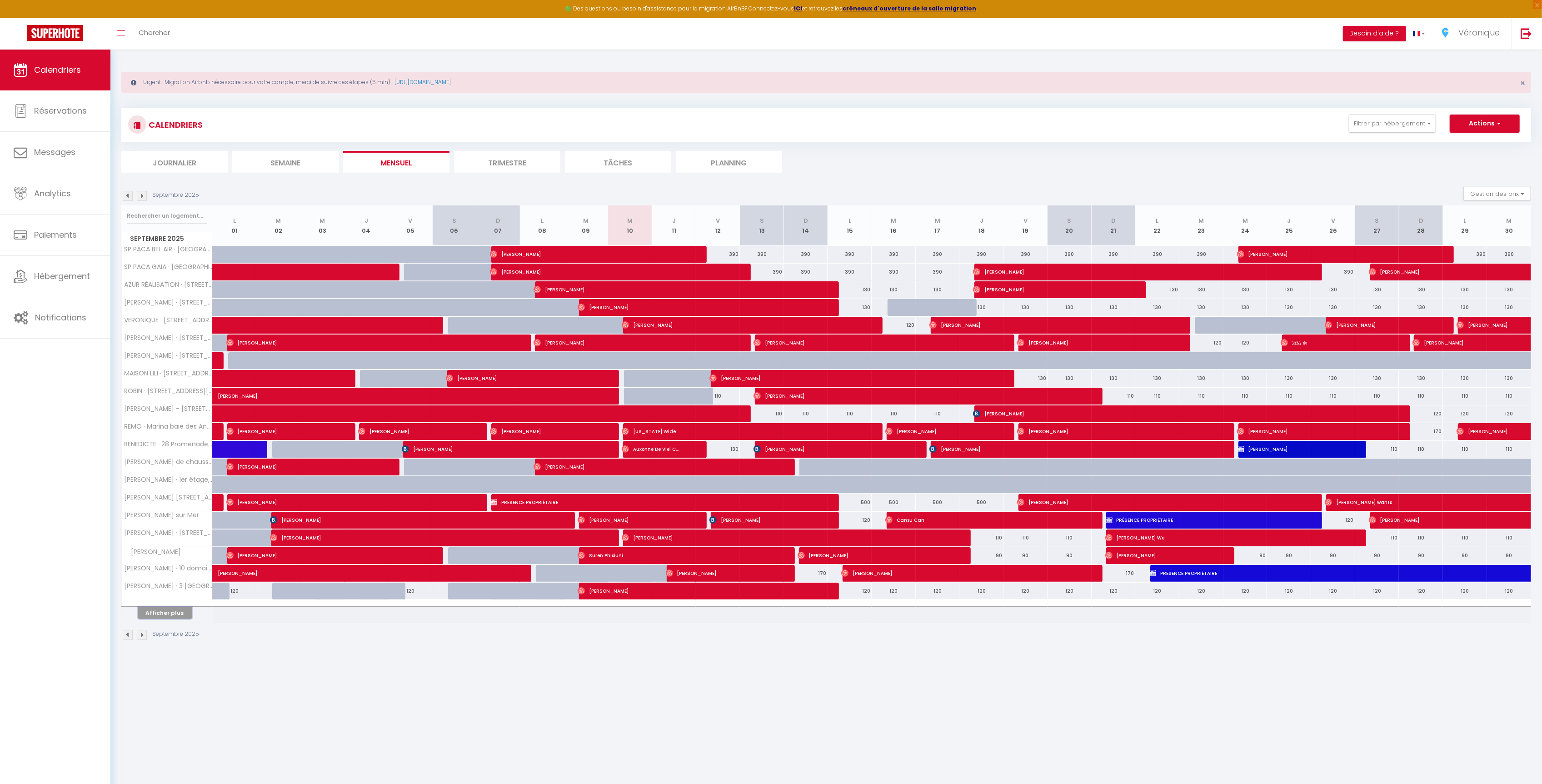
click at [170, 619] on button "Afficher plus" at bounding box center [165, 613] width 55 height 12
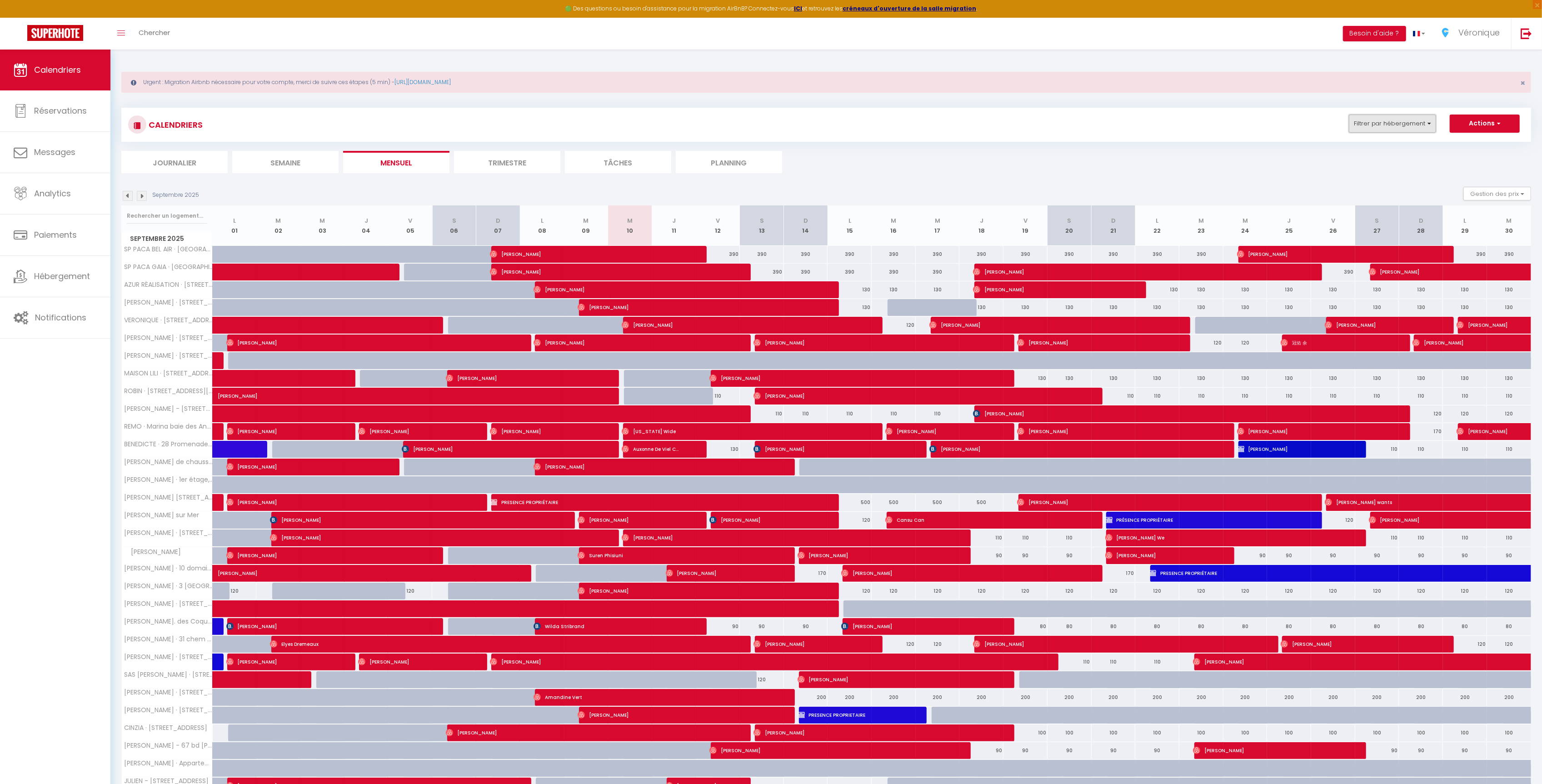
click at [1428, 122] on button "Filtrer par hébergement" at bounding box center [1393, 123] width 87 height 18
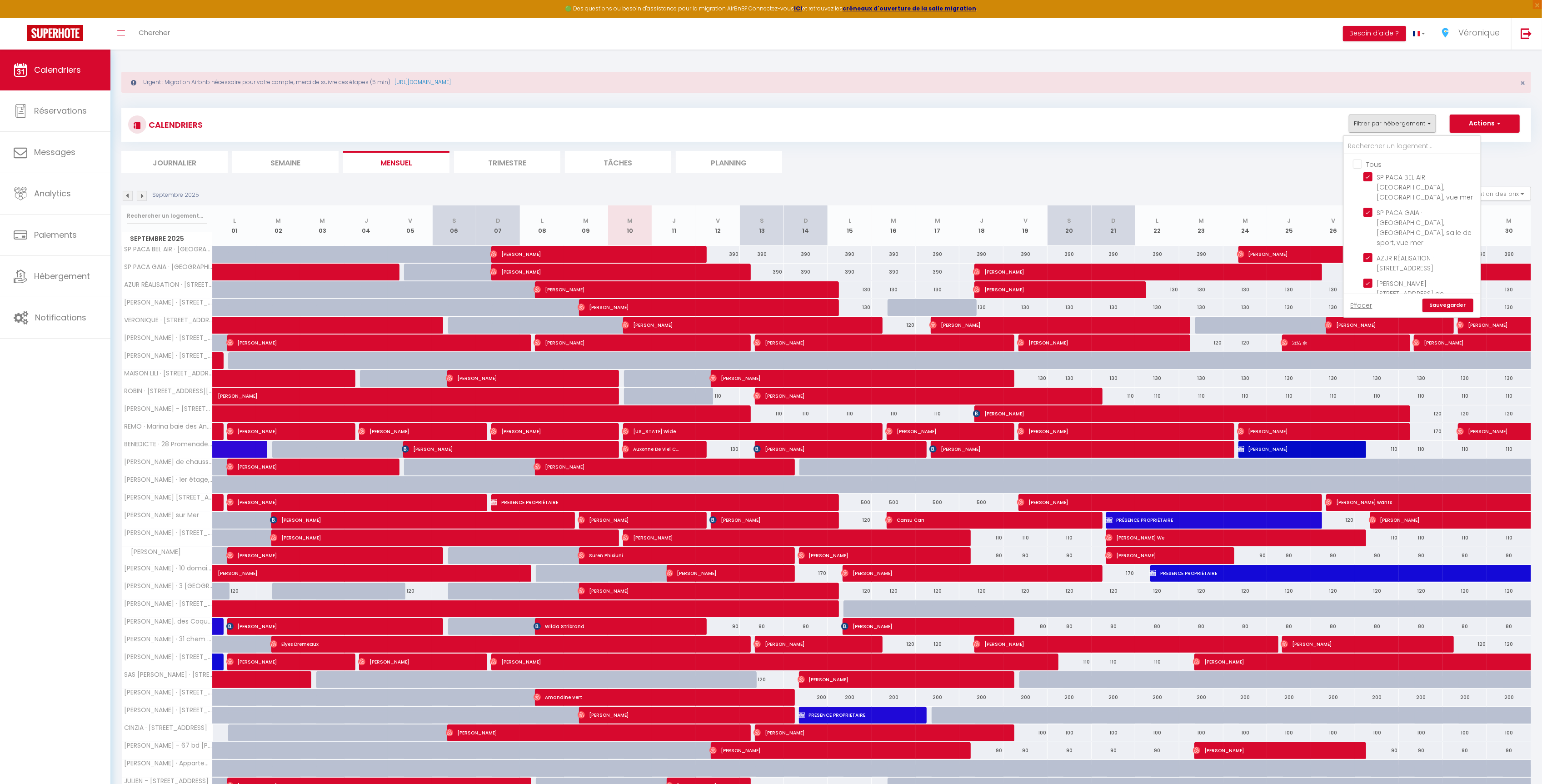
click at [1362, 160] on input "Tous" at bounding box center [1421, 163] width 136 height 9
checkbox input "true"
click at [1358, 160] on input "Tous" at bounding box center [1421, 163] width 136 height 9
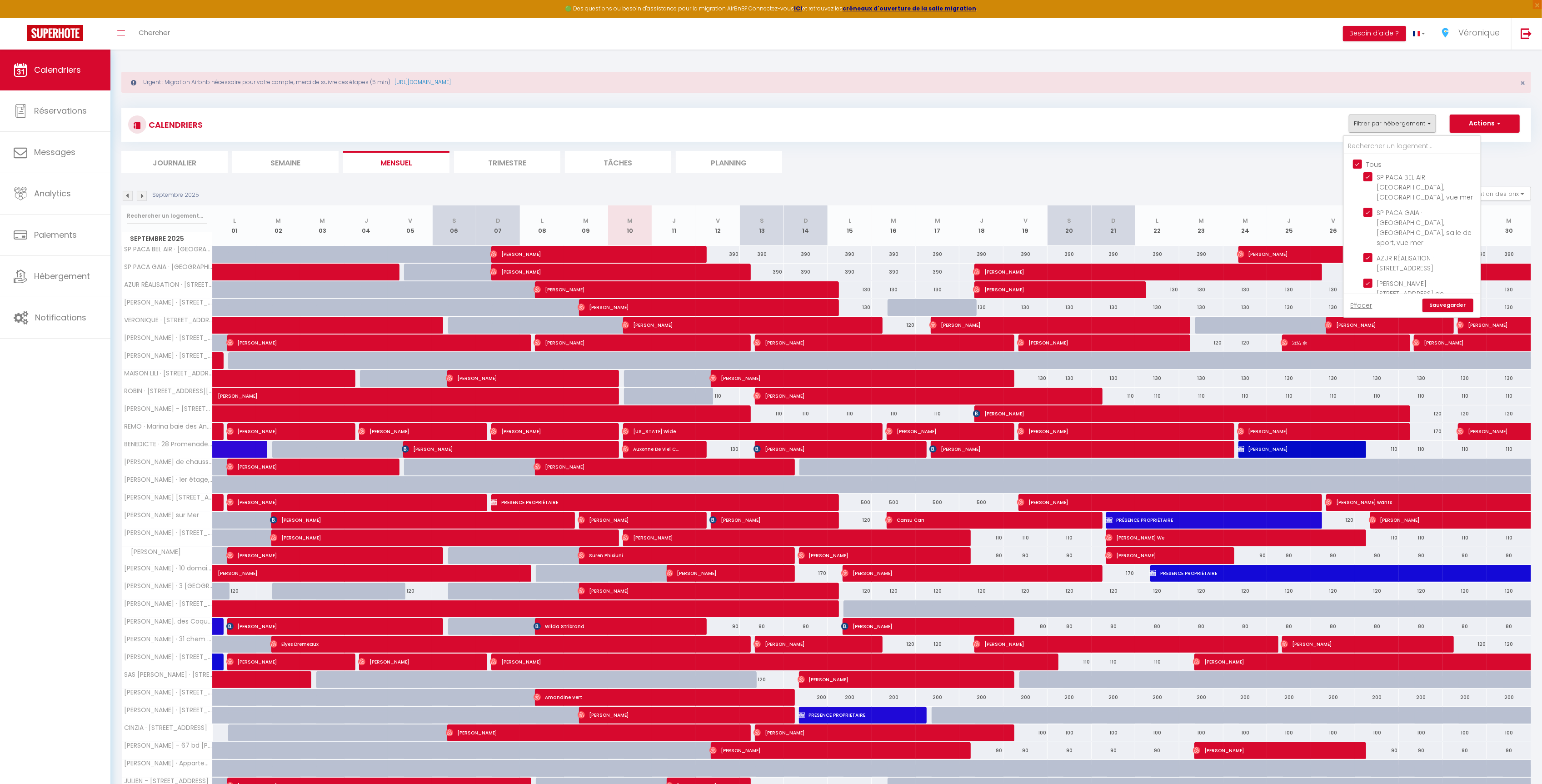
checkbox input "false"
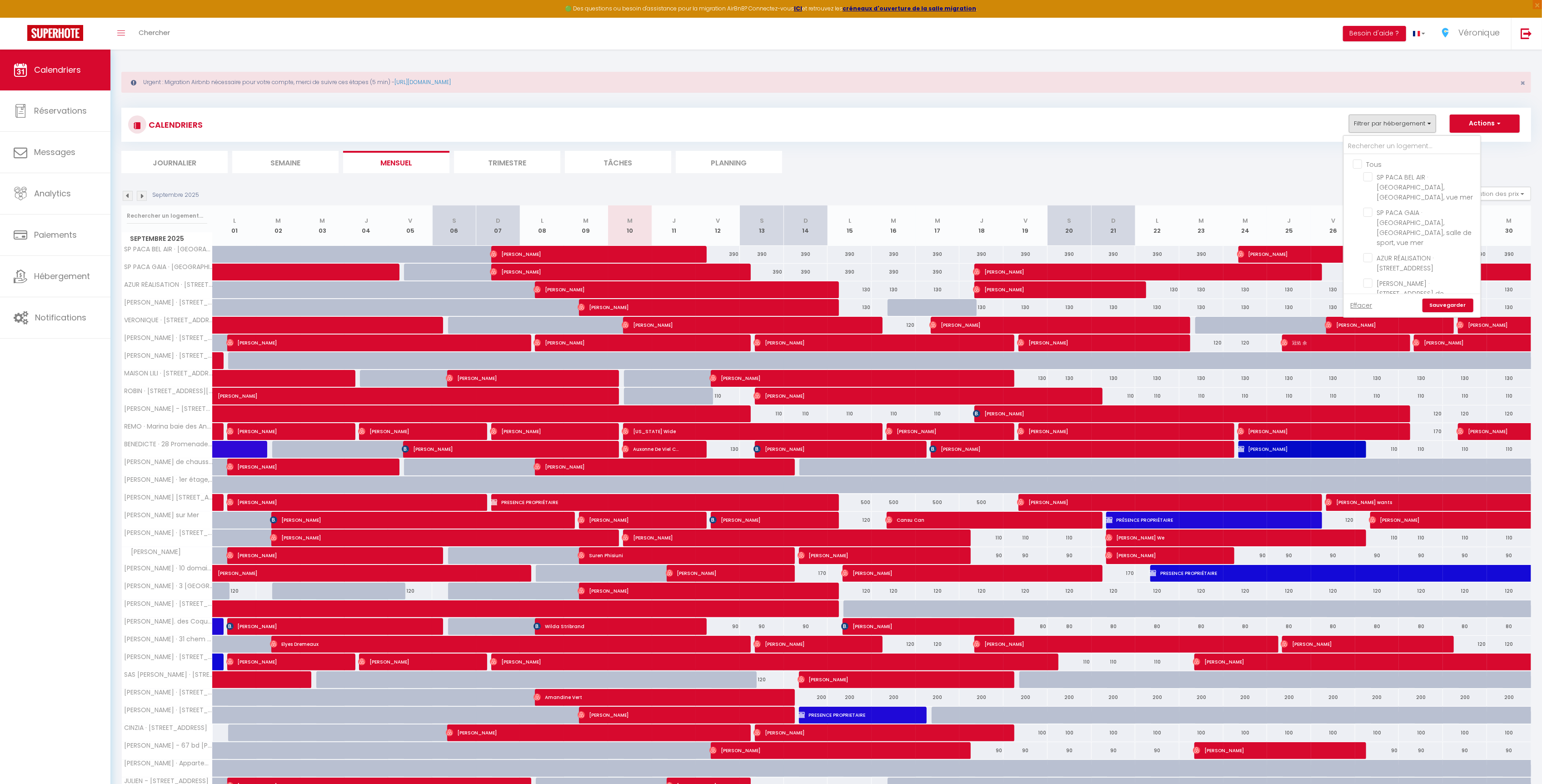
checkbox input "false"
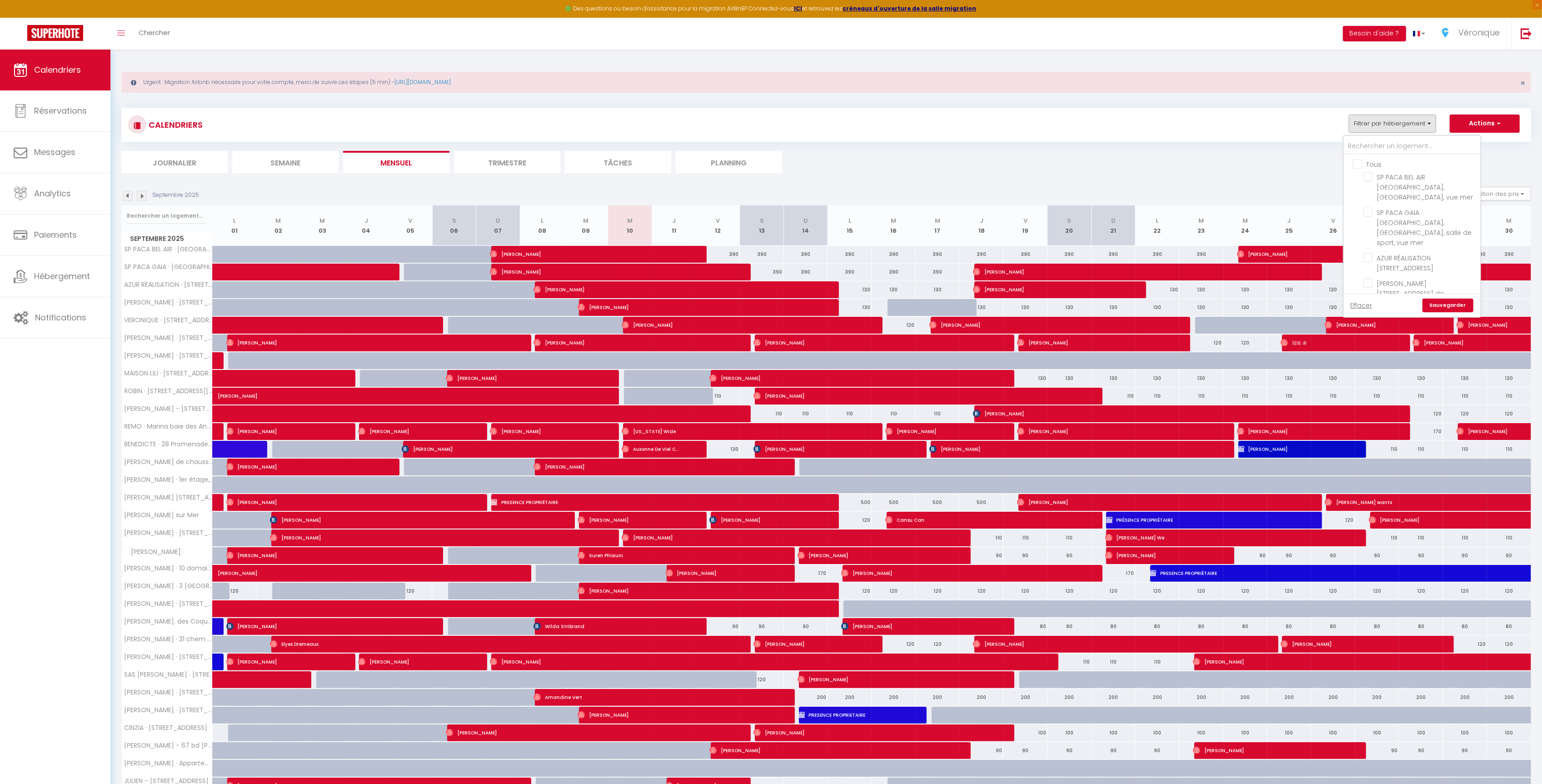
checkbox input "false"
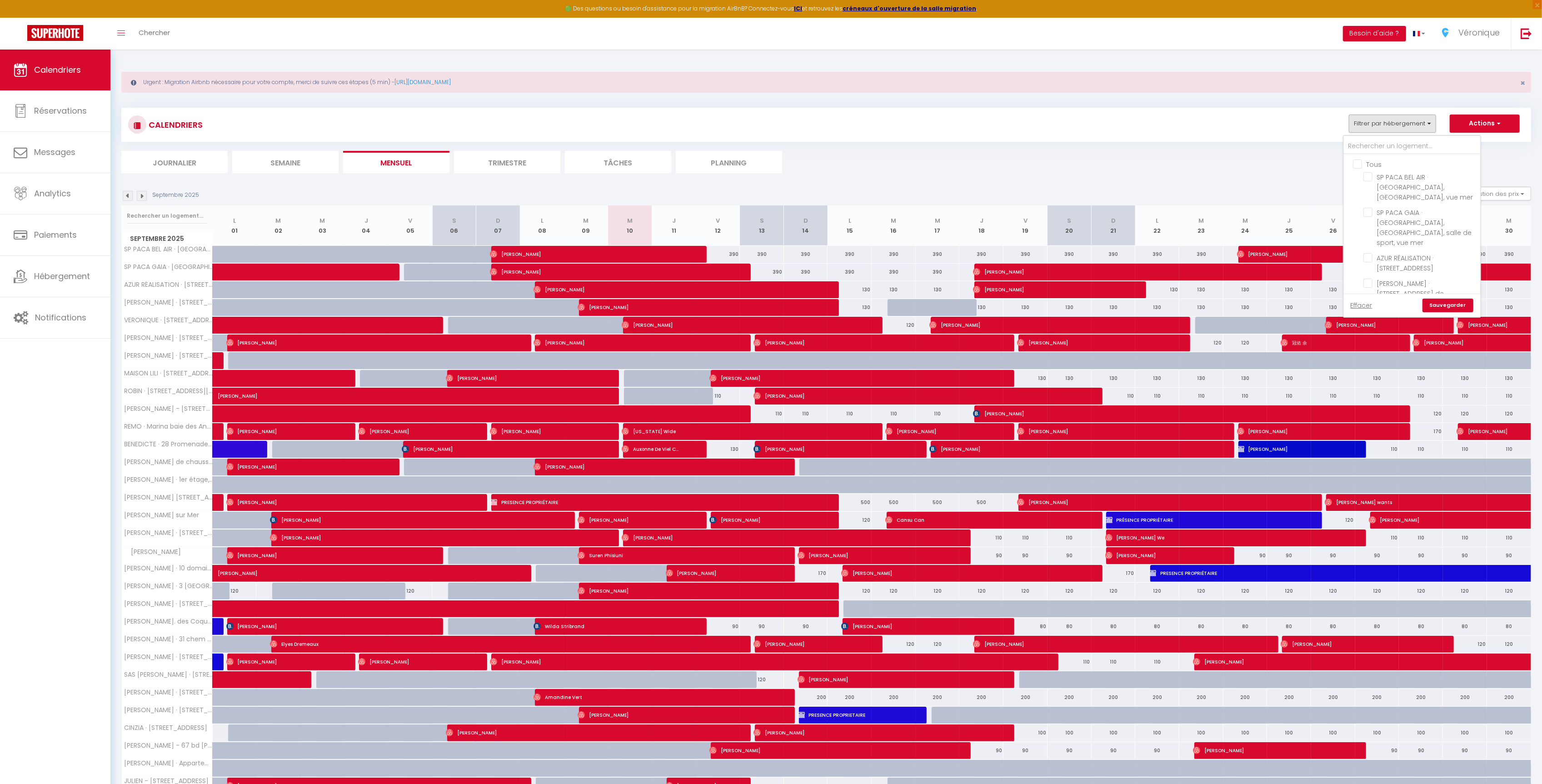
checkbox input "false"
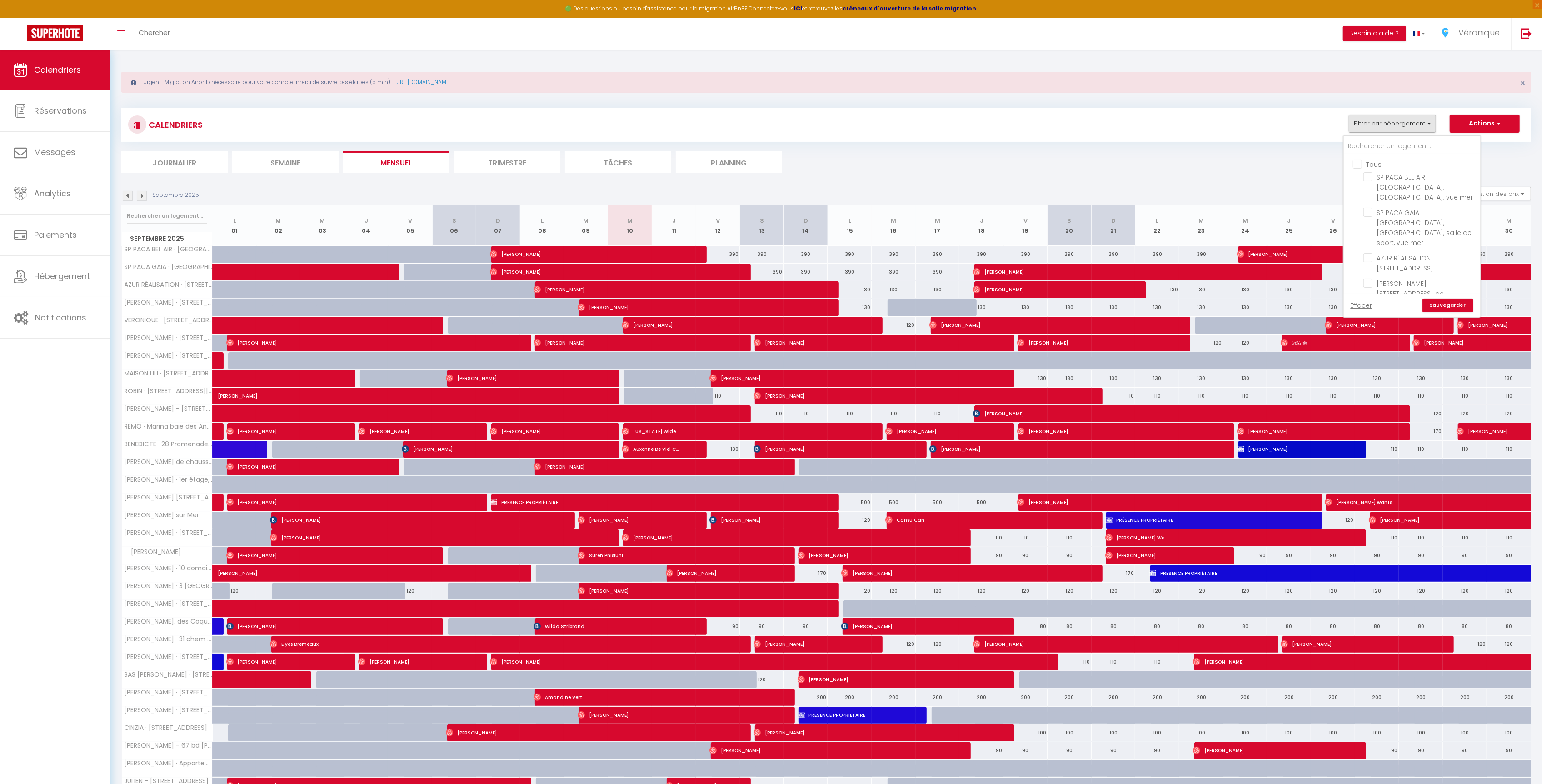
checkbox input "false"
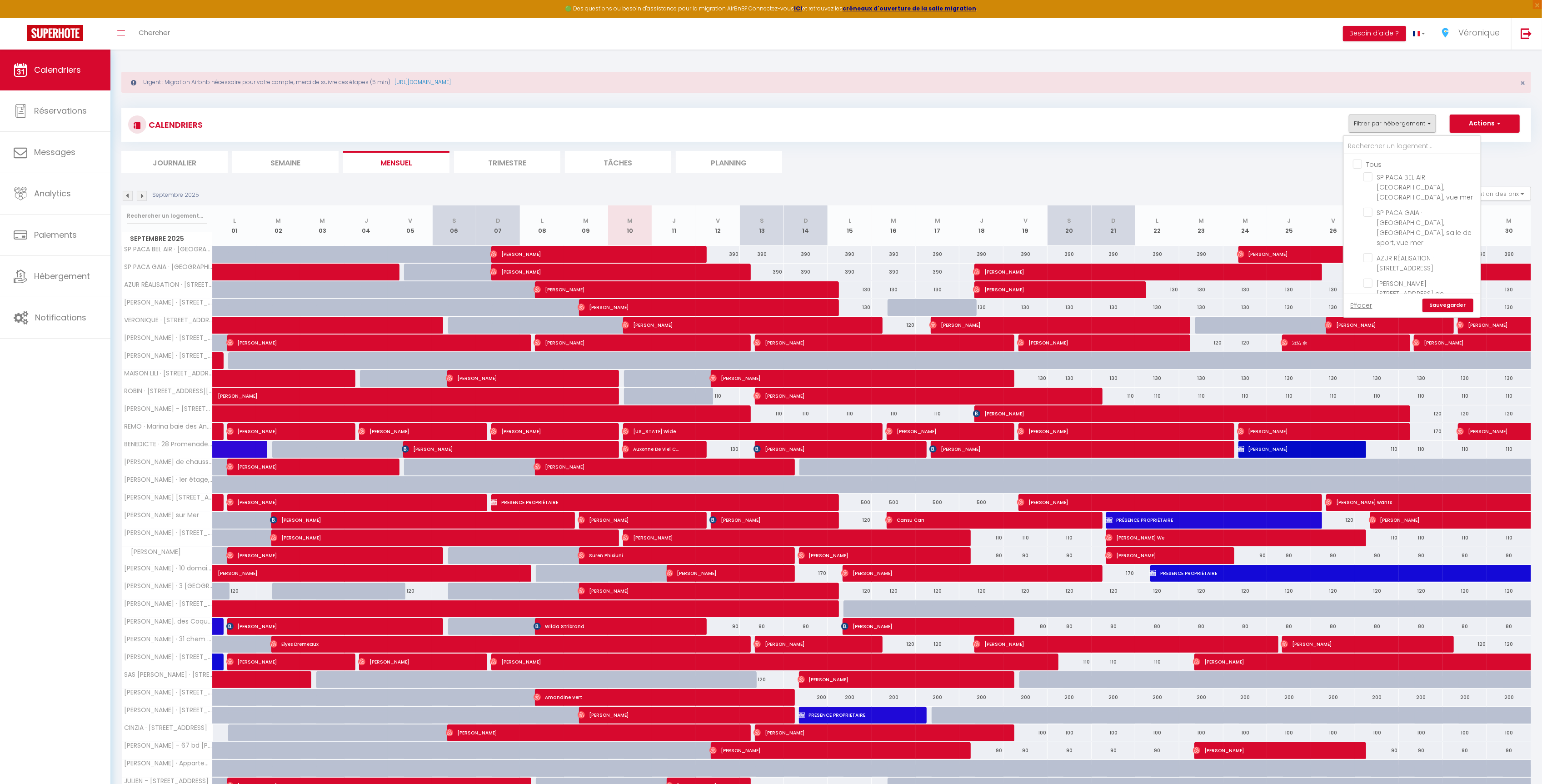
checkbox input "false"
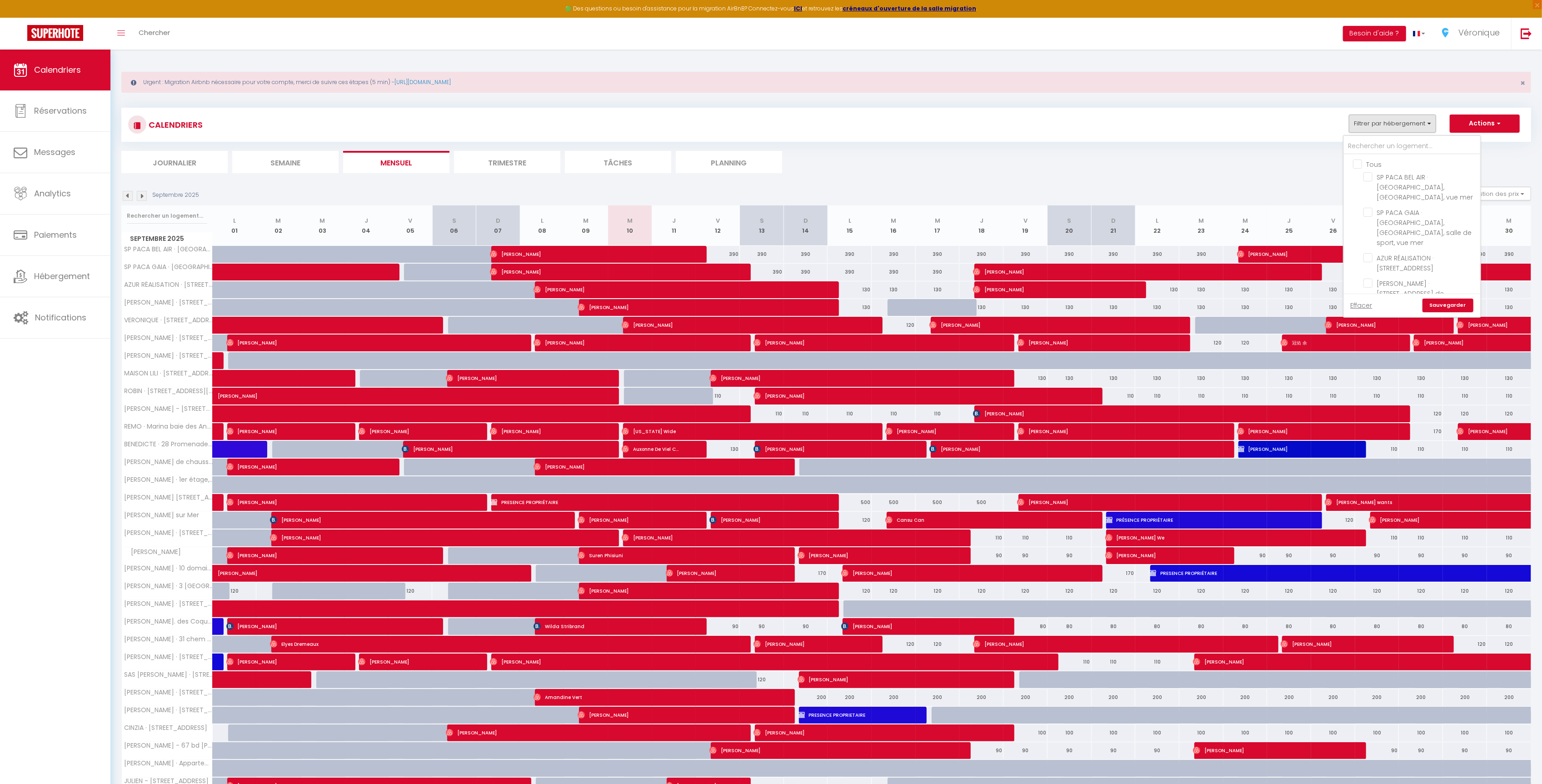
checkbox input "false"
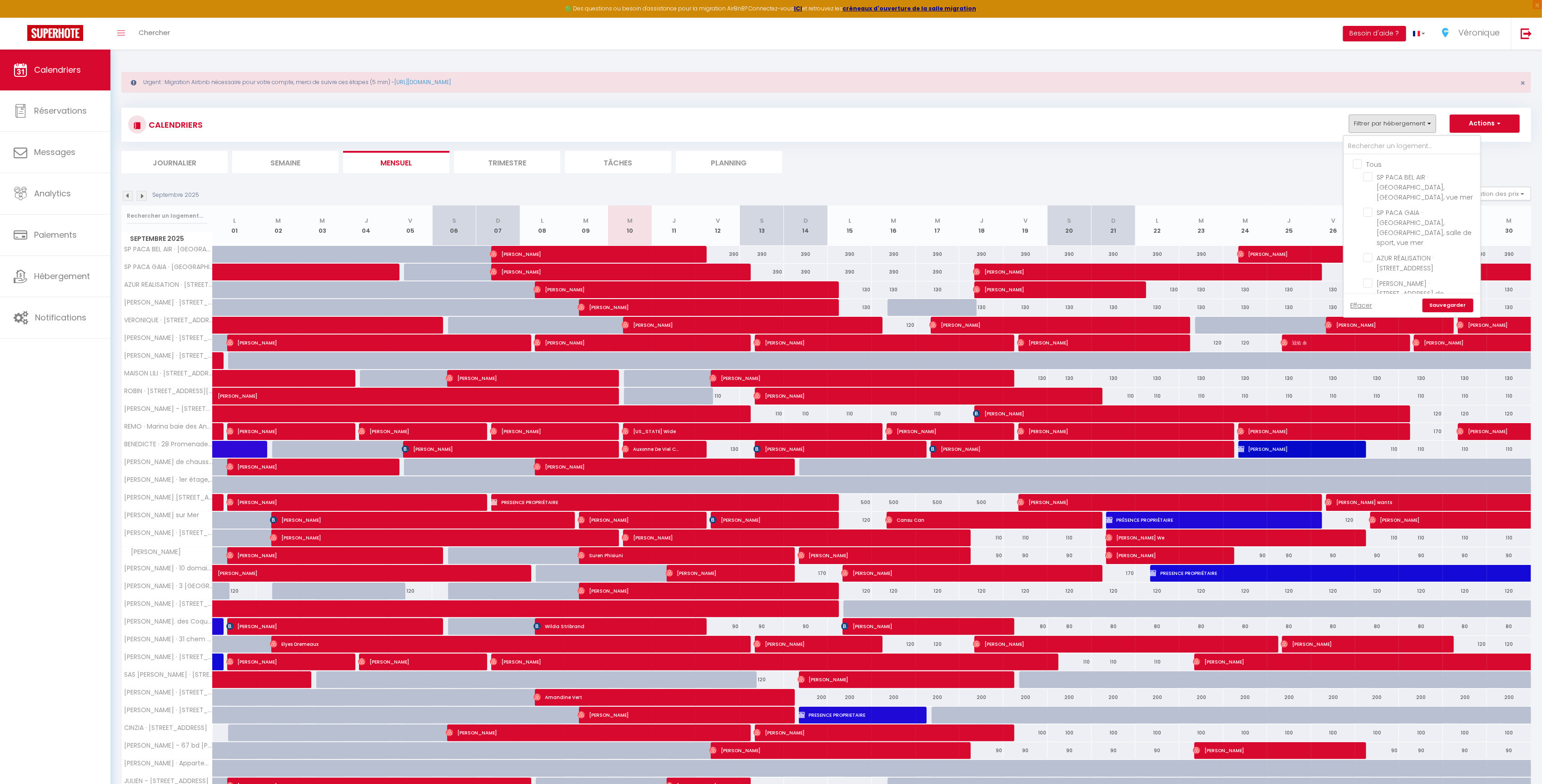
checkbox input "false"
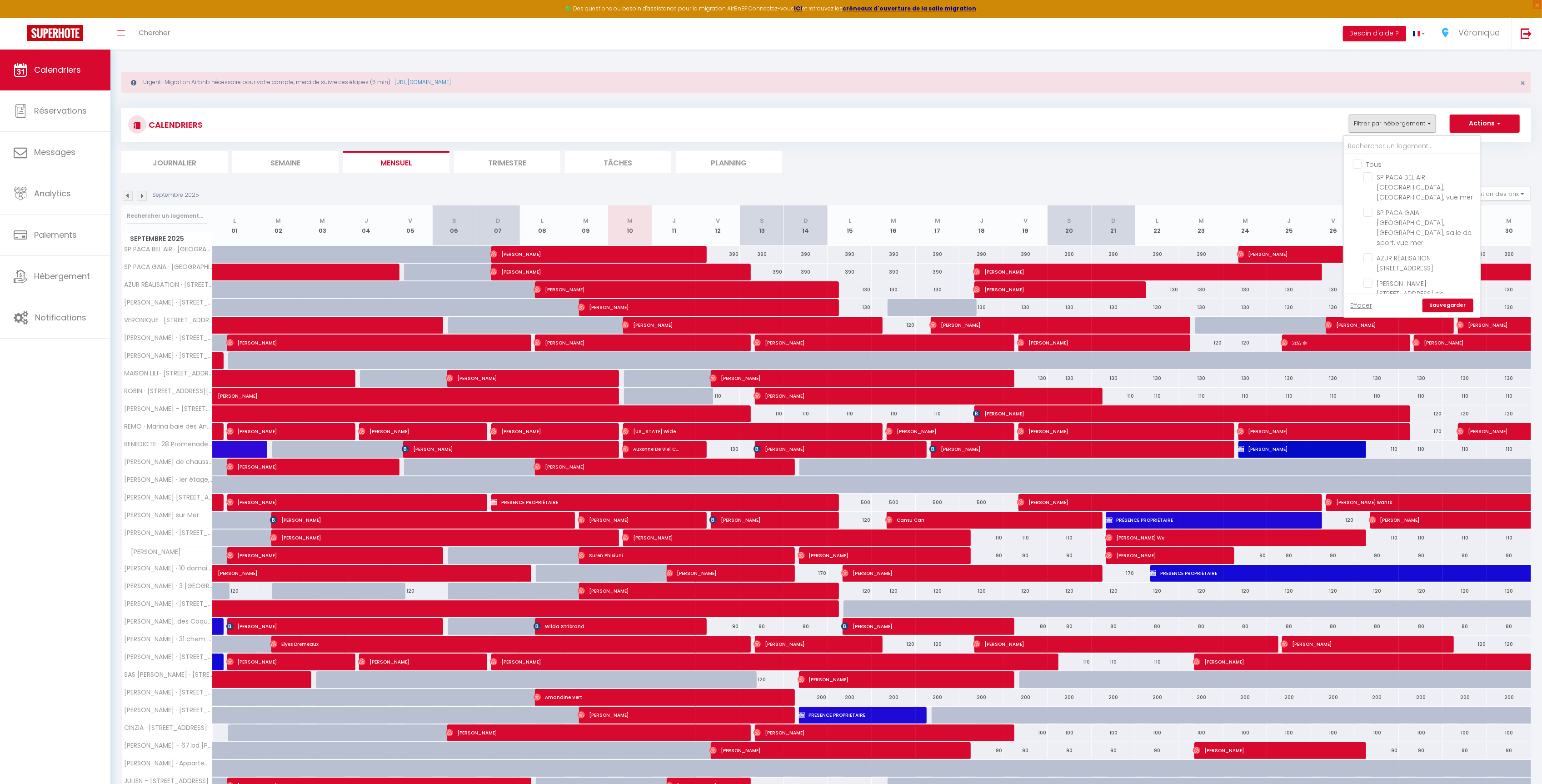
checkbox input "false"
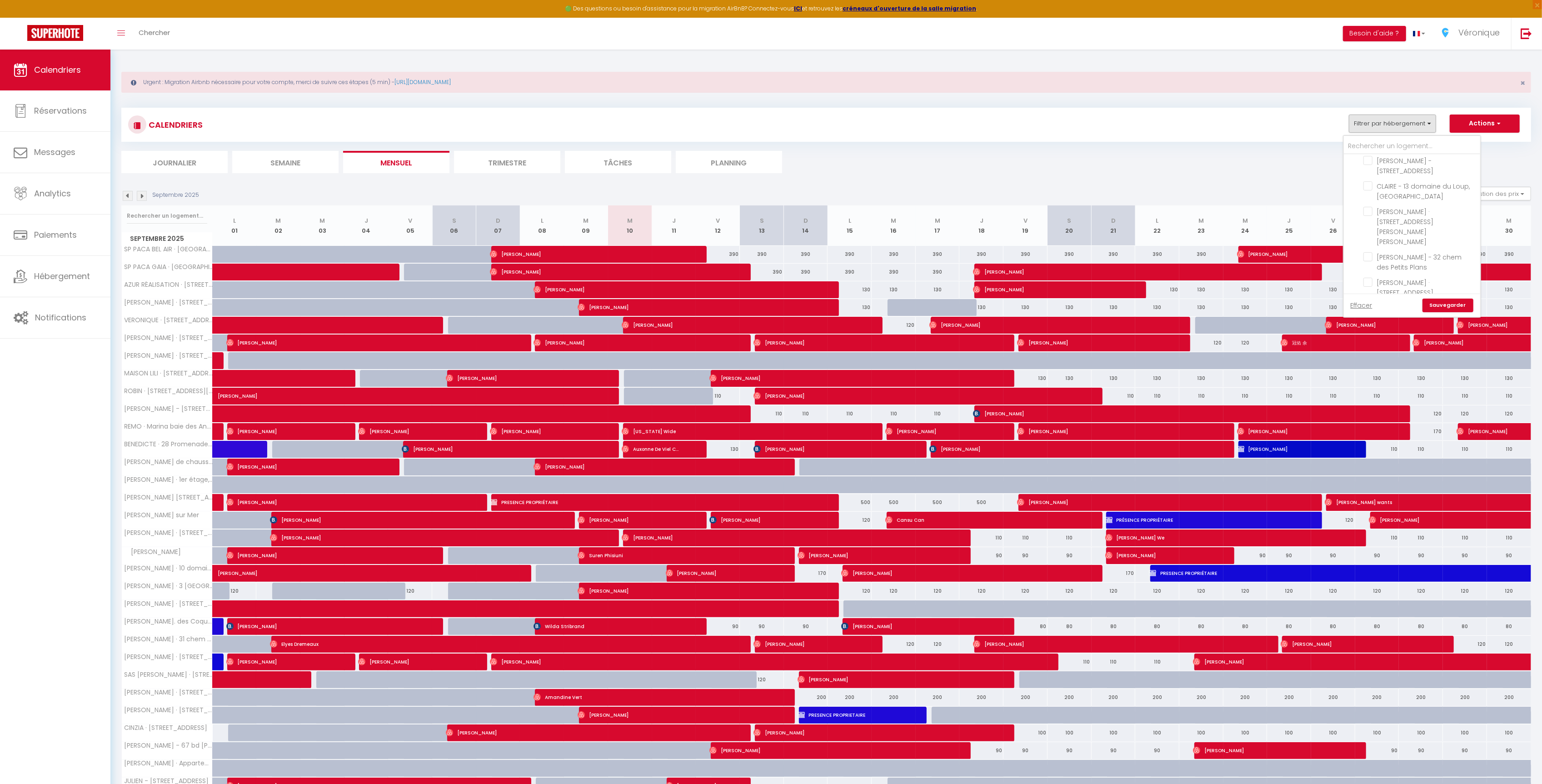
click at [1369, 313] on input "[PERSON_NAME] · Appartement 5 mins de le plage, parking, clim" at bounding box center [1420, 318] width 114 height 9
checkbox input "true"
click at [1371, 348] on input "[PERSON_NAME] · Appartement moderne piscine, parking, clim" at bounding box center [1420, 353] width 114 height 9
checkbox input "true"
click at [1439, 307] on link "Sauvegarder" at bounding box center [1448, 305] width 51 height 14
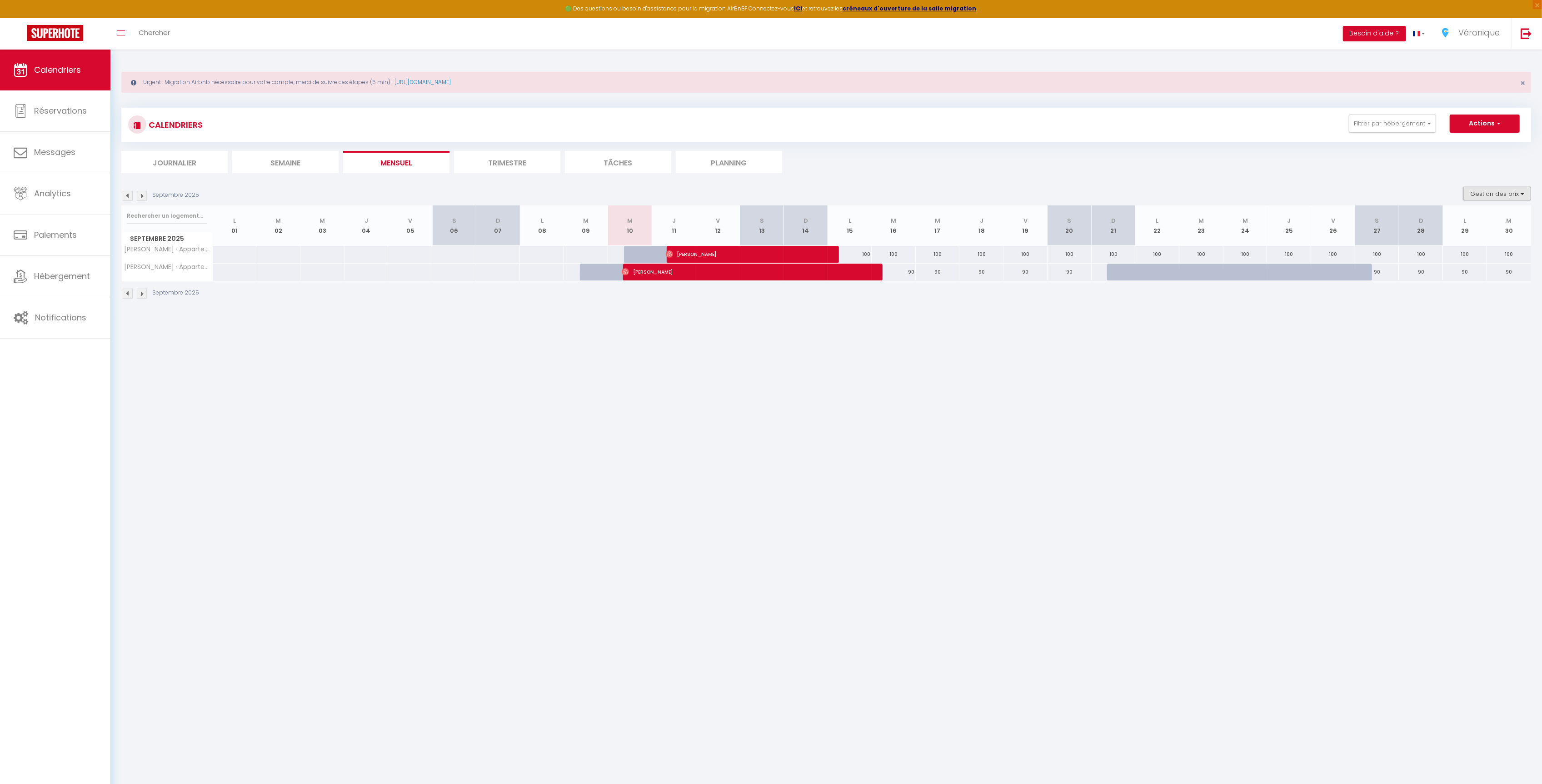
click at [1499, 195] on button "Gestion des prix" at bounding box center [1497, 193] width 68 height 14
click at [1494, 219] on input "Nb Nuits minimum" at bounding box center [1490, 222] width 82 height 9
checkbox input "true"
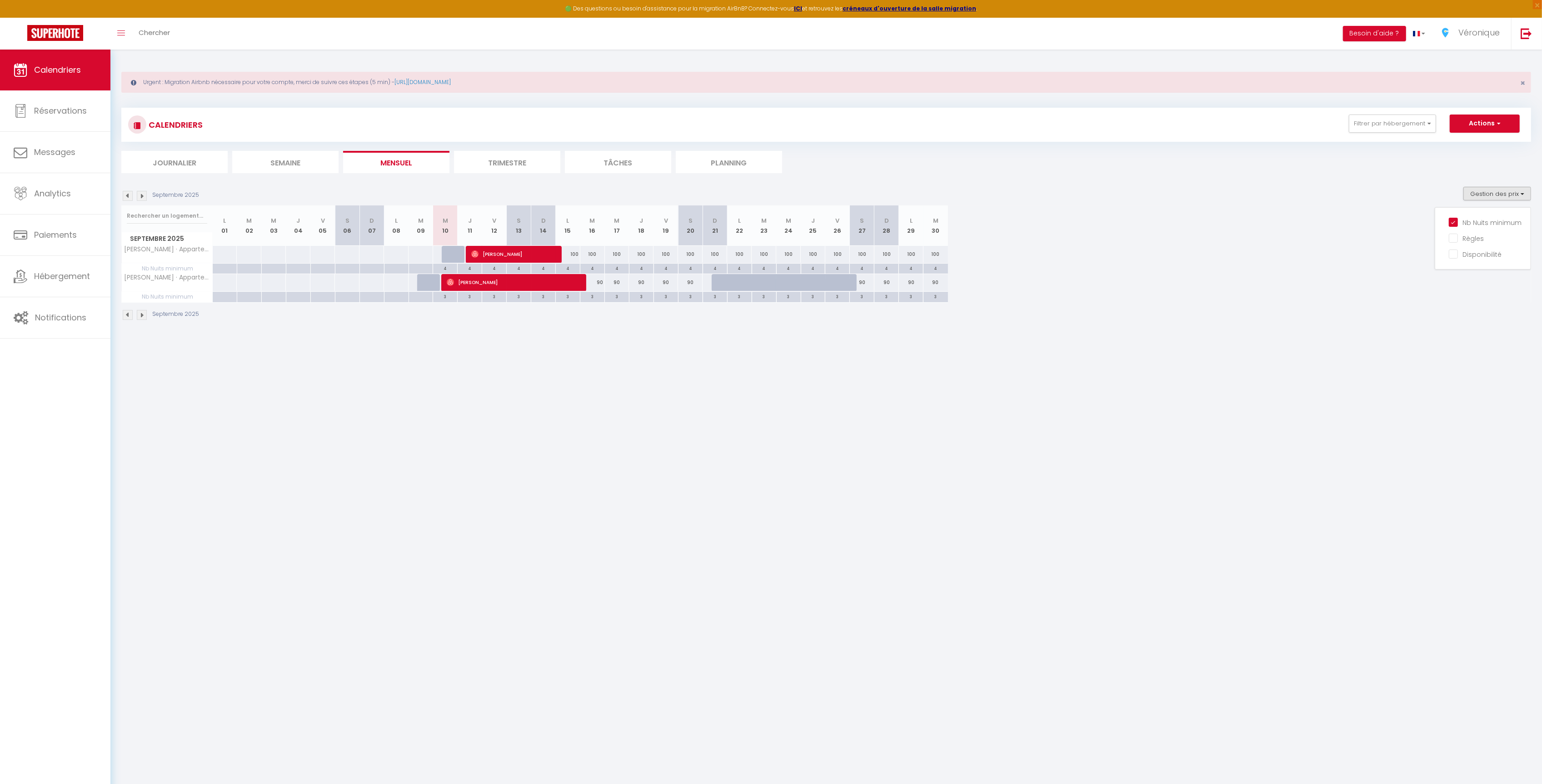
click at [141, 315] on img at bounding box center [142, 315] width 10 height 10
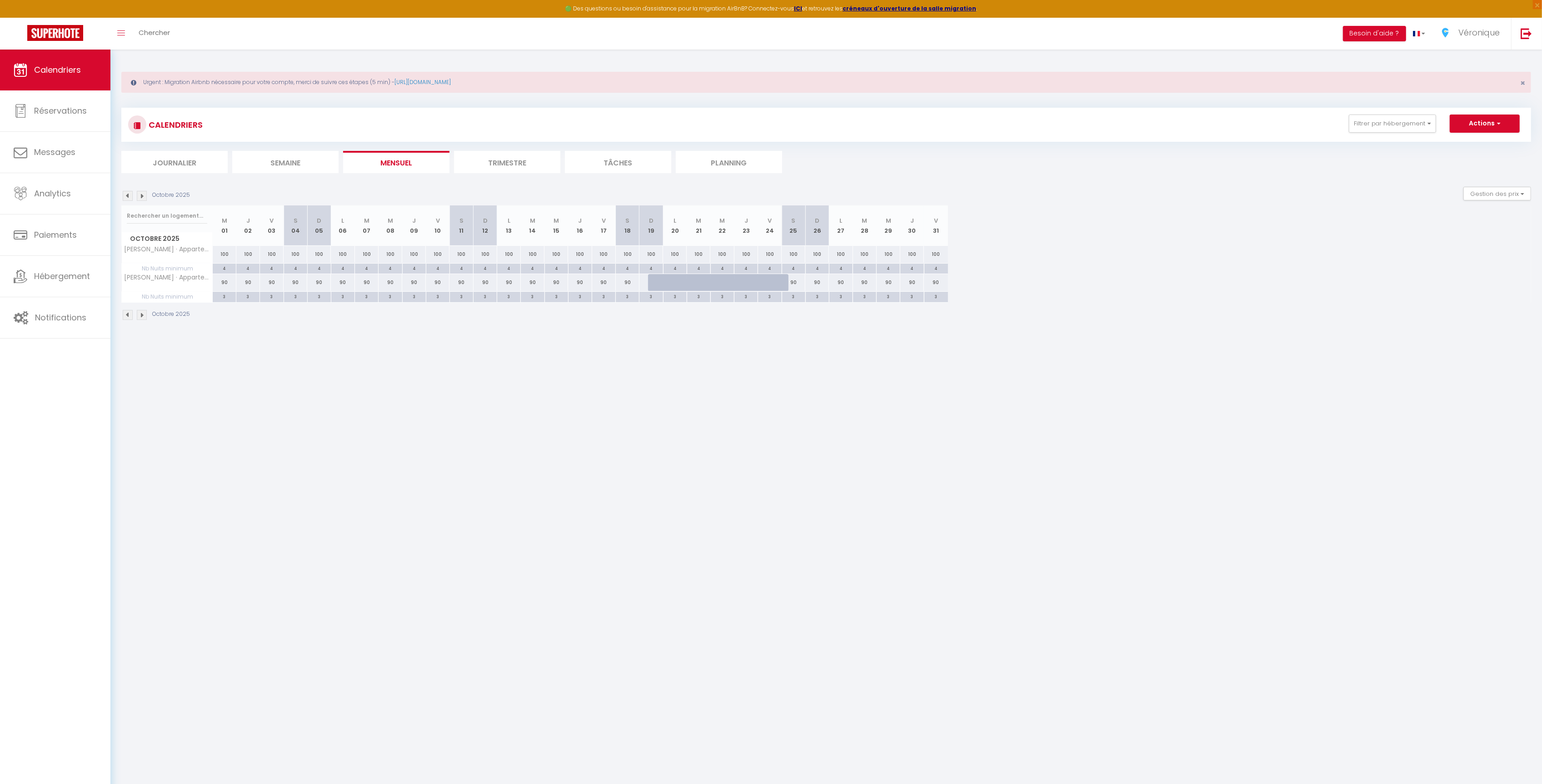
click at [142, 315] on img at bounding box center [142, 315] width 10 height 10
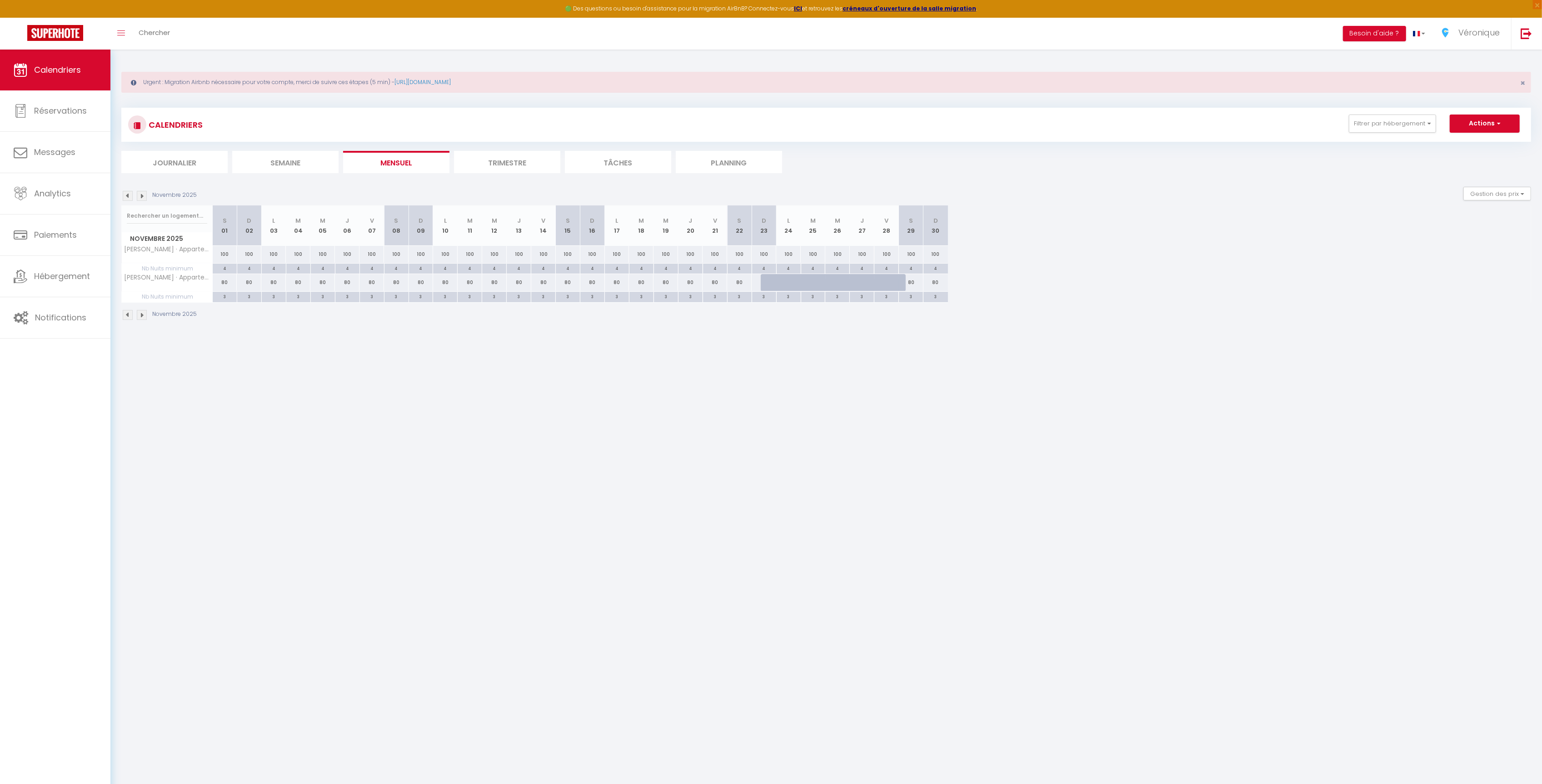
click at [127, 317] on img at bounding box center [128, 315] width 10 height 10
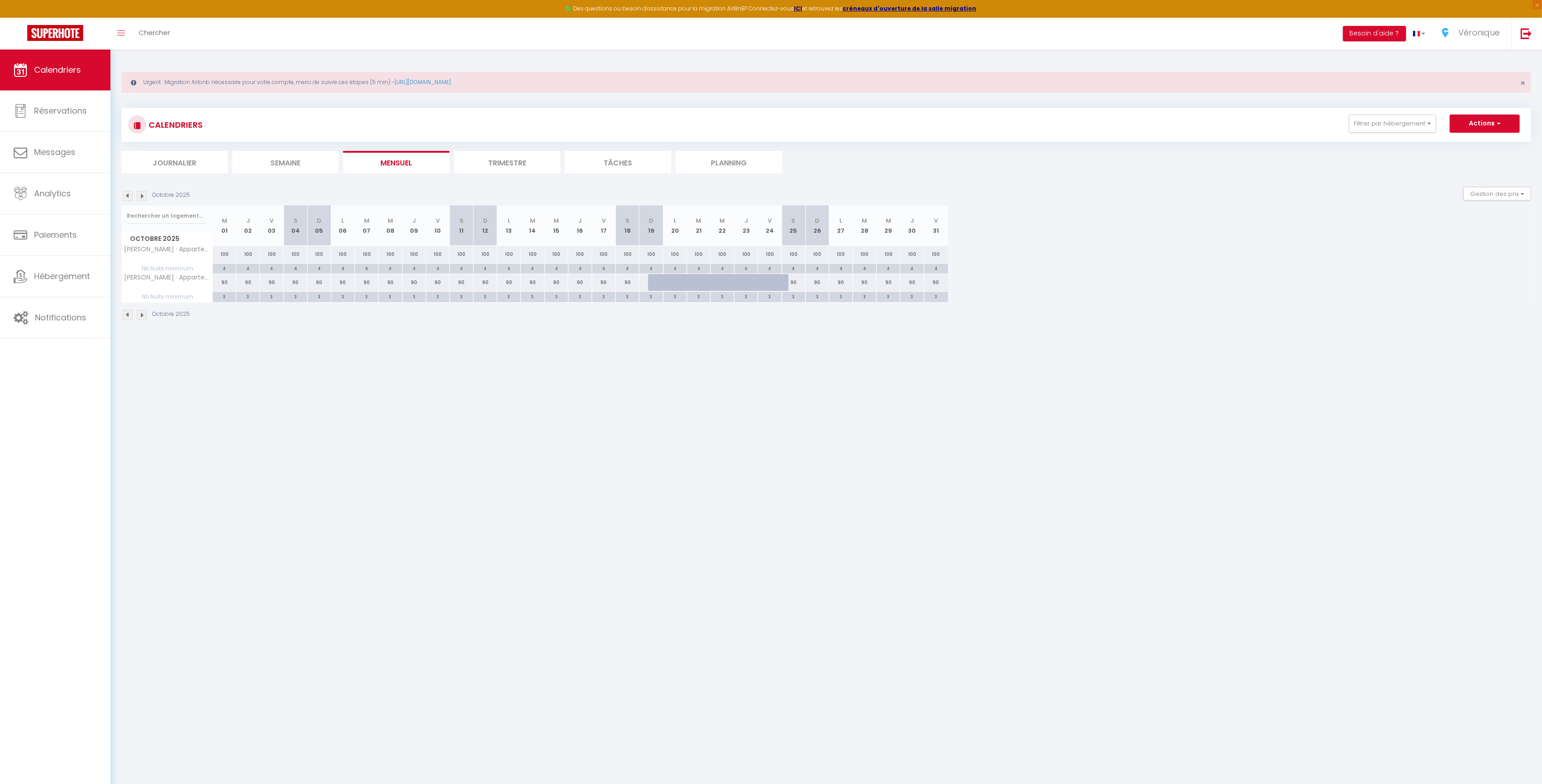
click at [130, 320] on img at bounding box center [128, 315] width 10 height 10
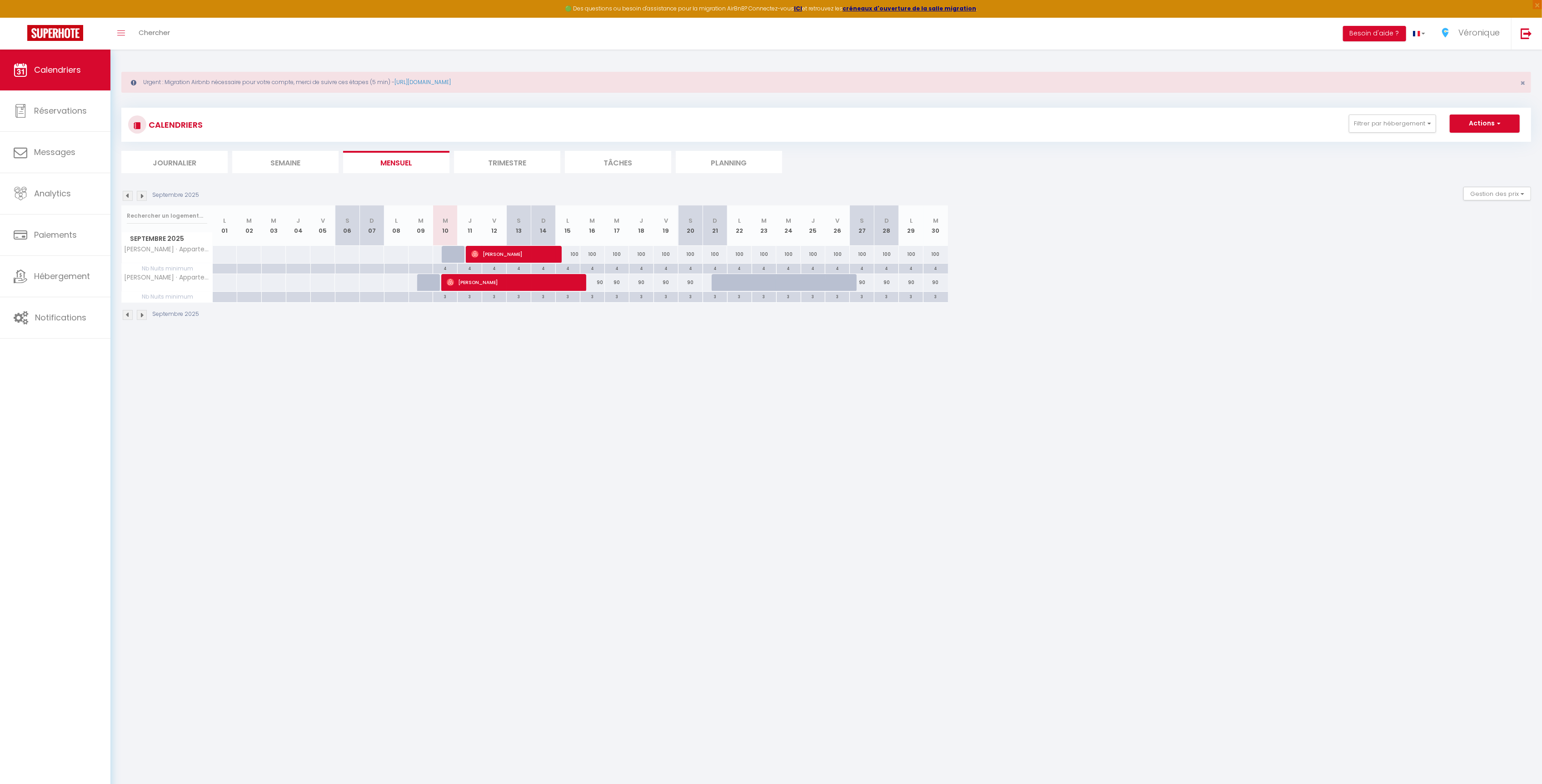
click at [141, 320] on img at bounding box center [142, 315] width 10 height 10
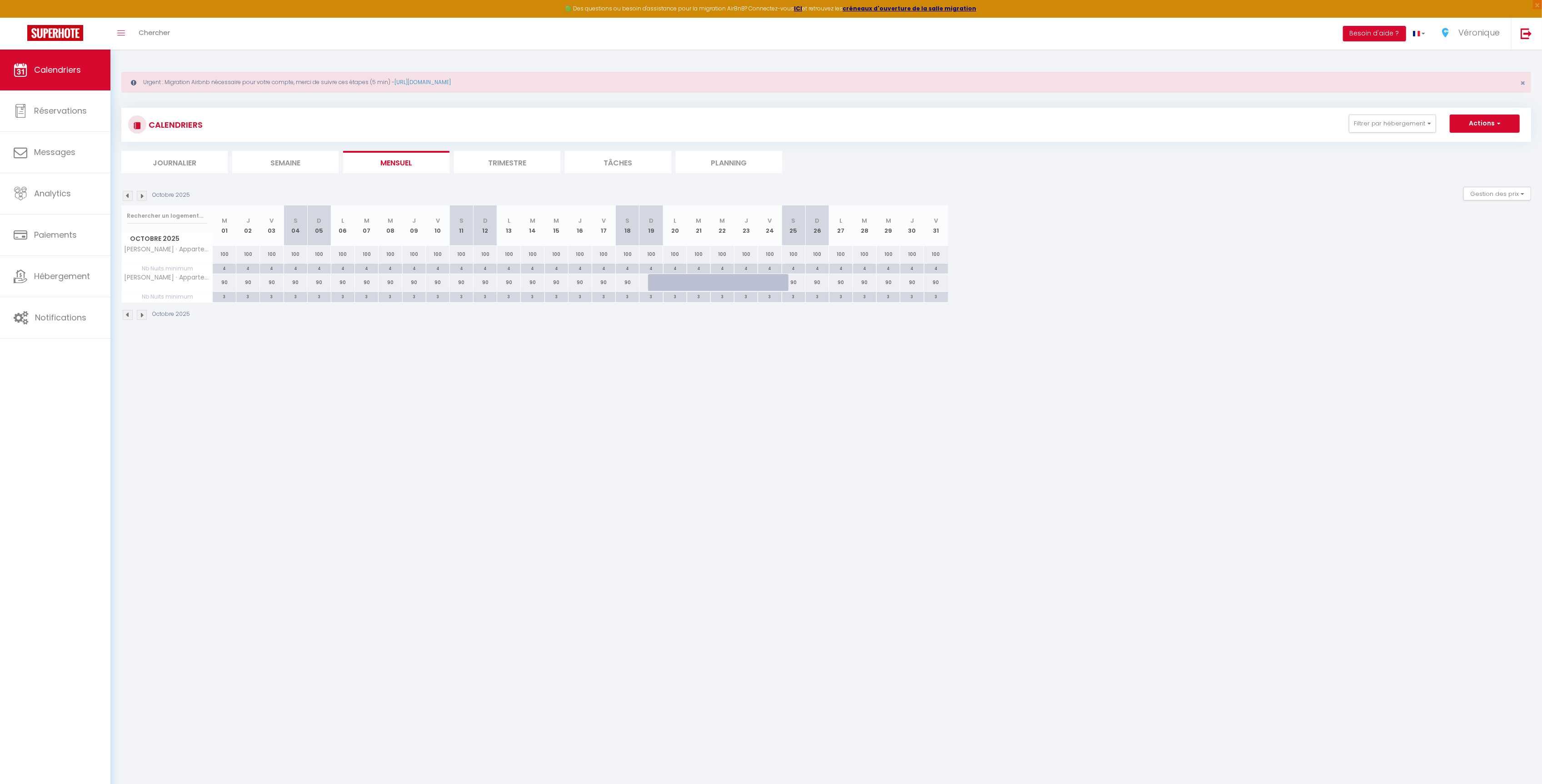
click at [141, 320] on img at bounding box center [142, 315] width 10 height 10
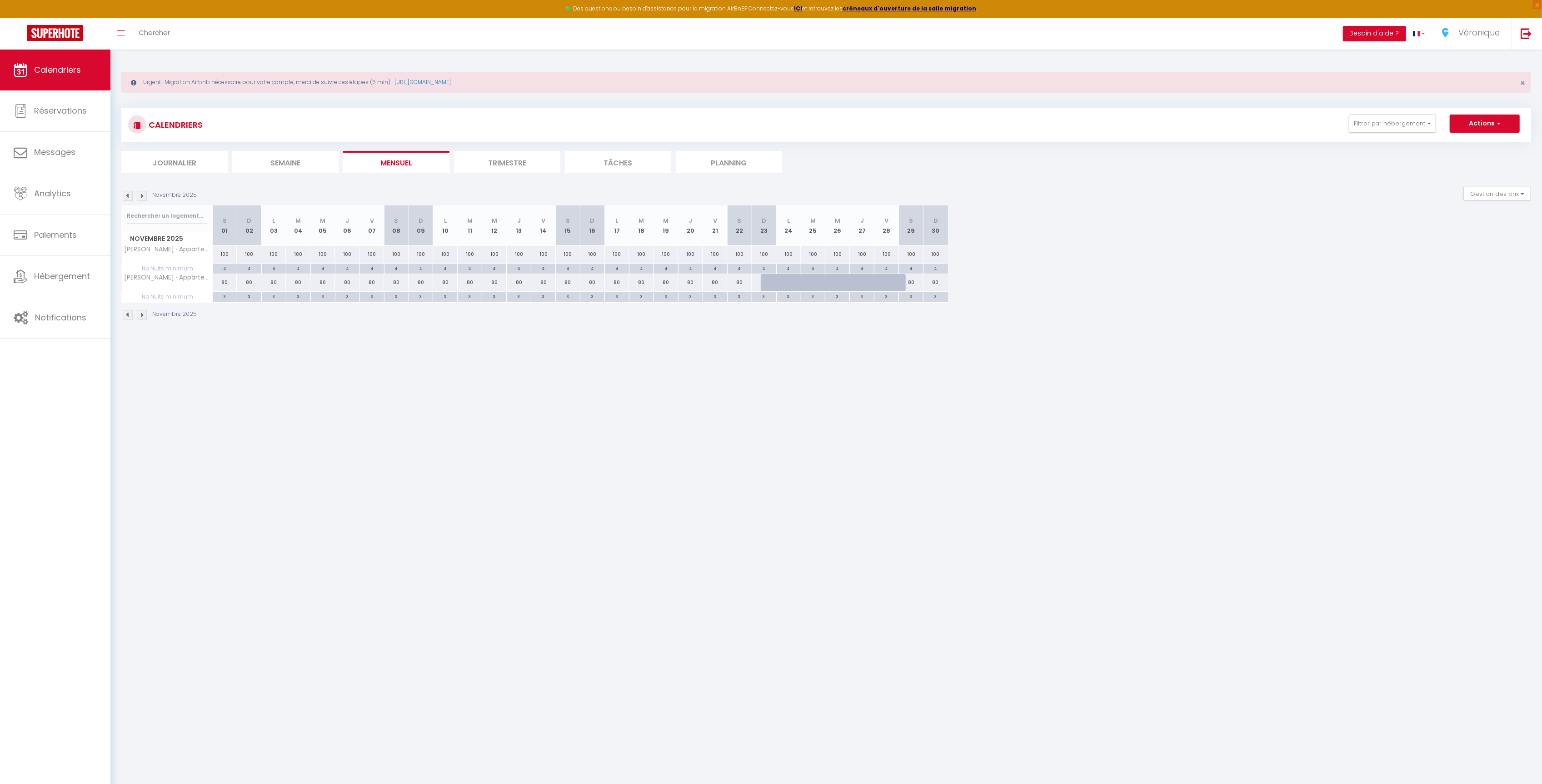
click at [141, 320] on img at bounding box center [142, 315] width 10 height 10
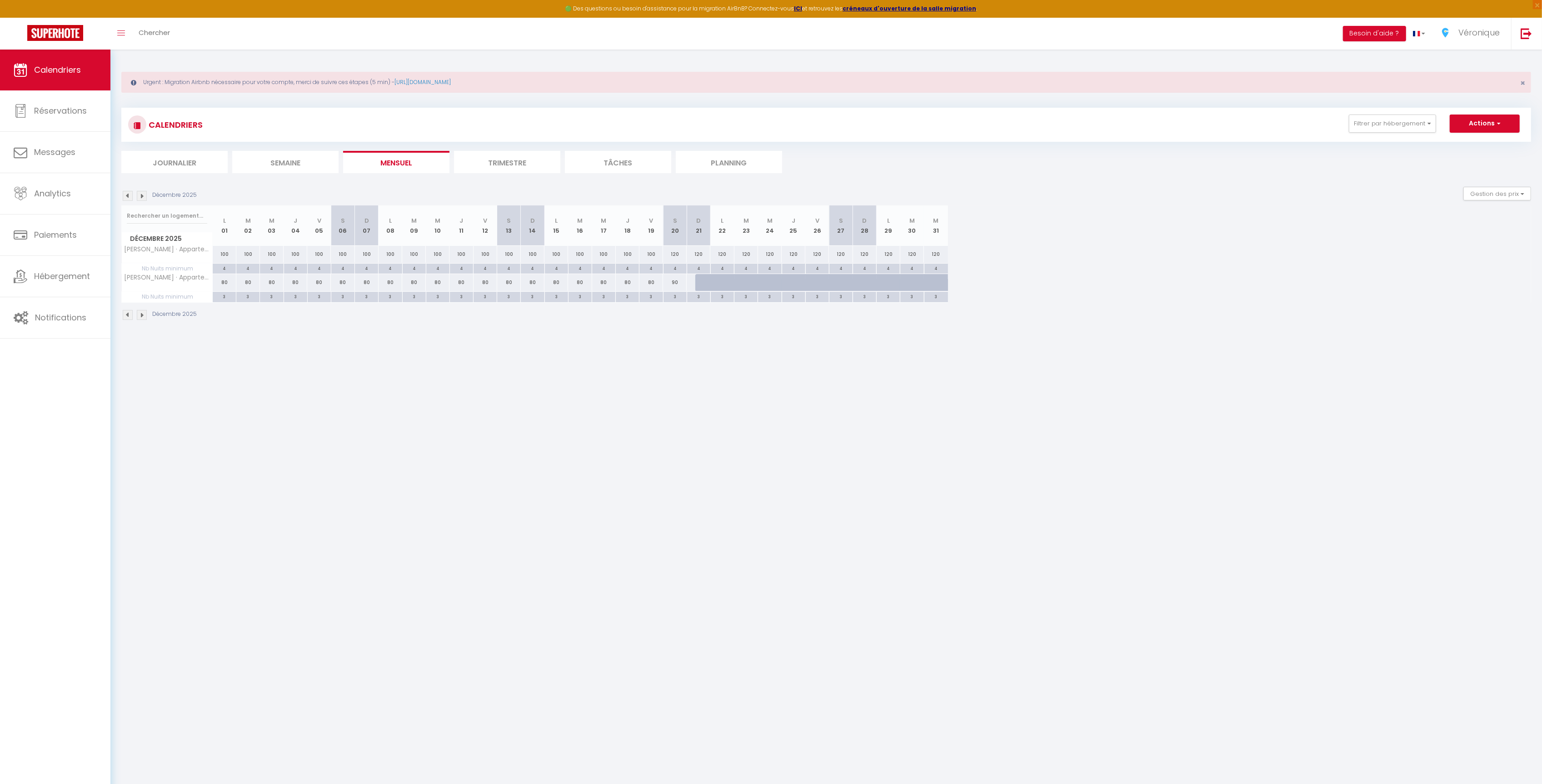
click at [141, 320] on img at bounding box center [142, 315] width 10 height 10
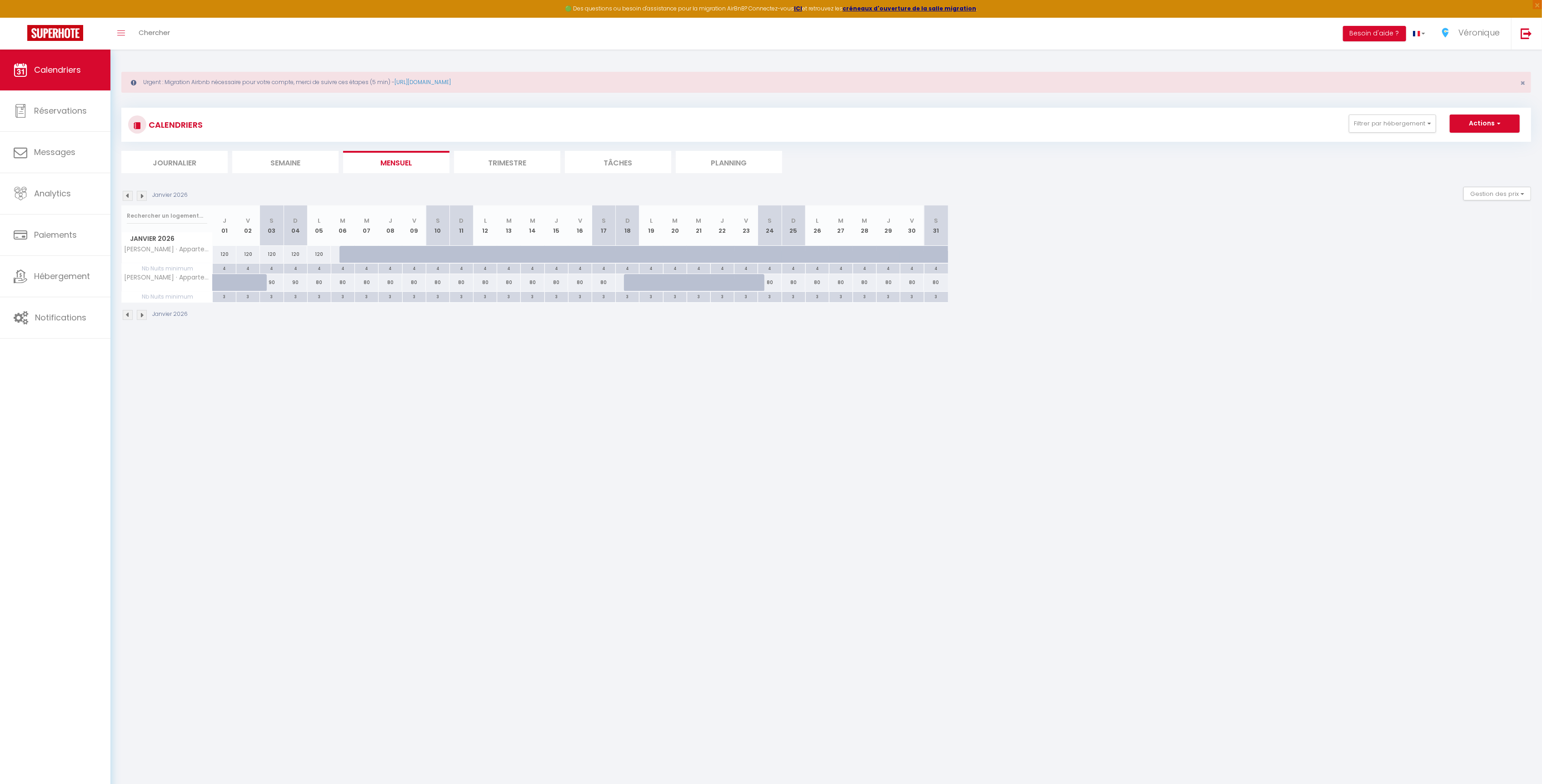
click at [141, 320] on img at bounding box center [142, 315] width 10 height 10
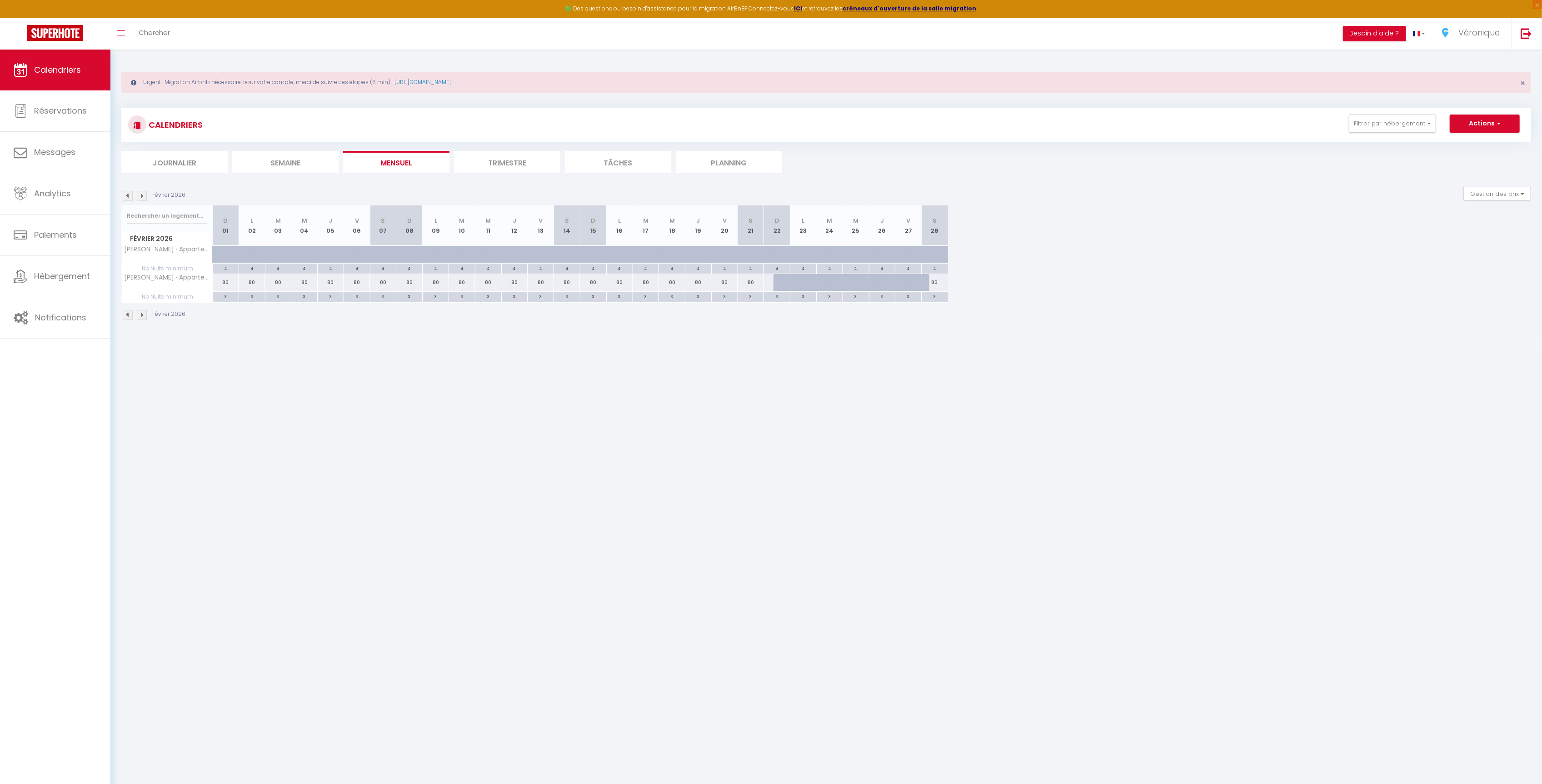
click at [141, 320] on img at bounding box center [142, 315] width 10 height 10
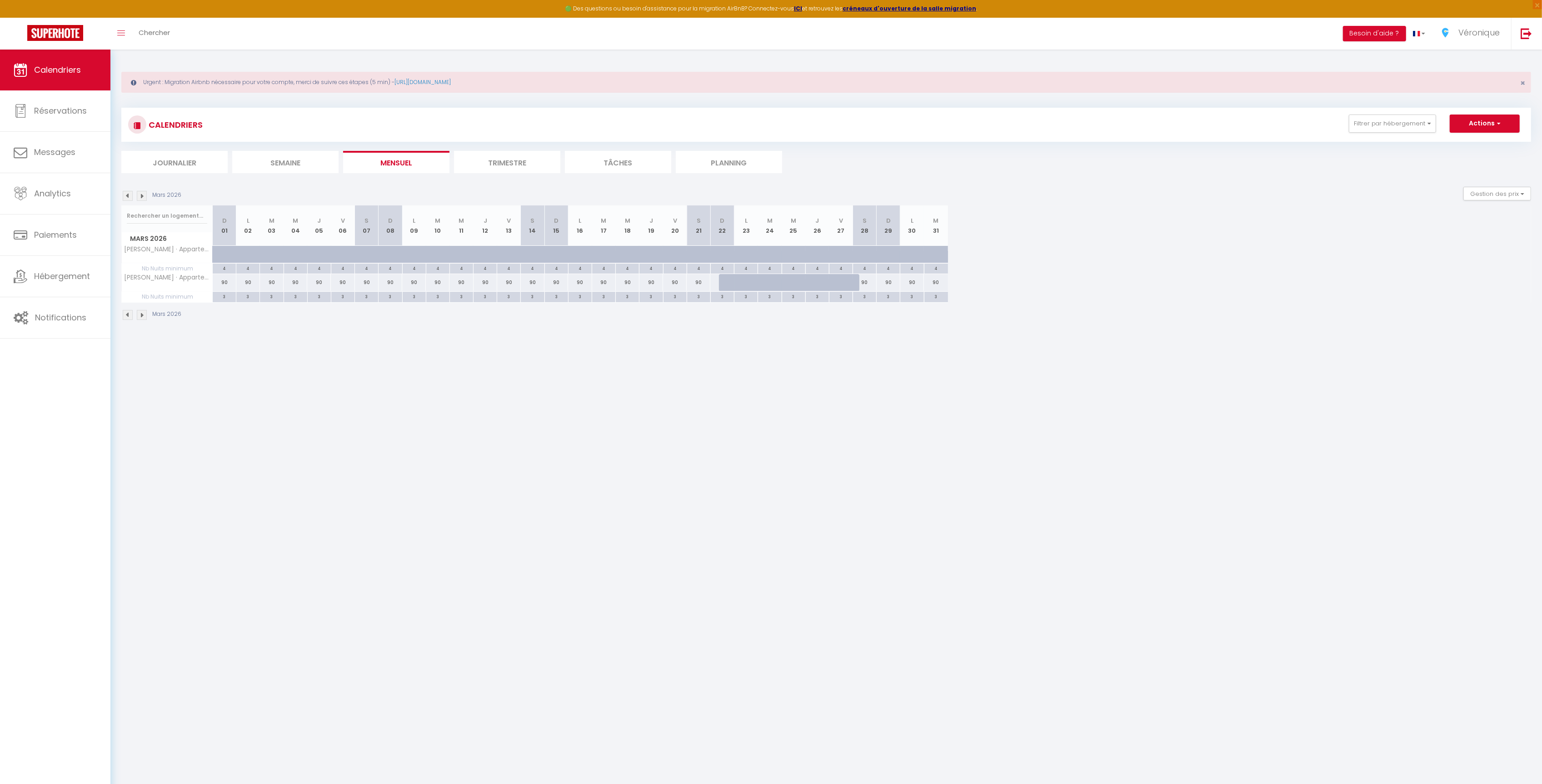
click at [144, 319] on img at bounding box center [142, 315] width 10 height 10
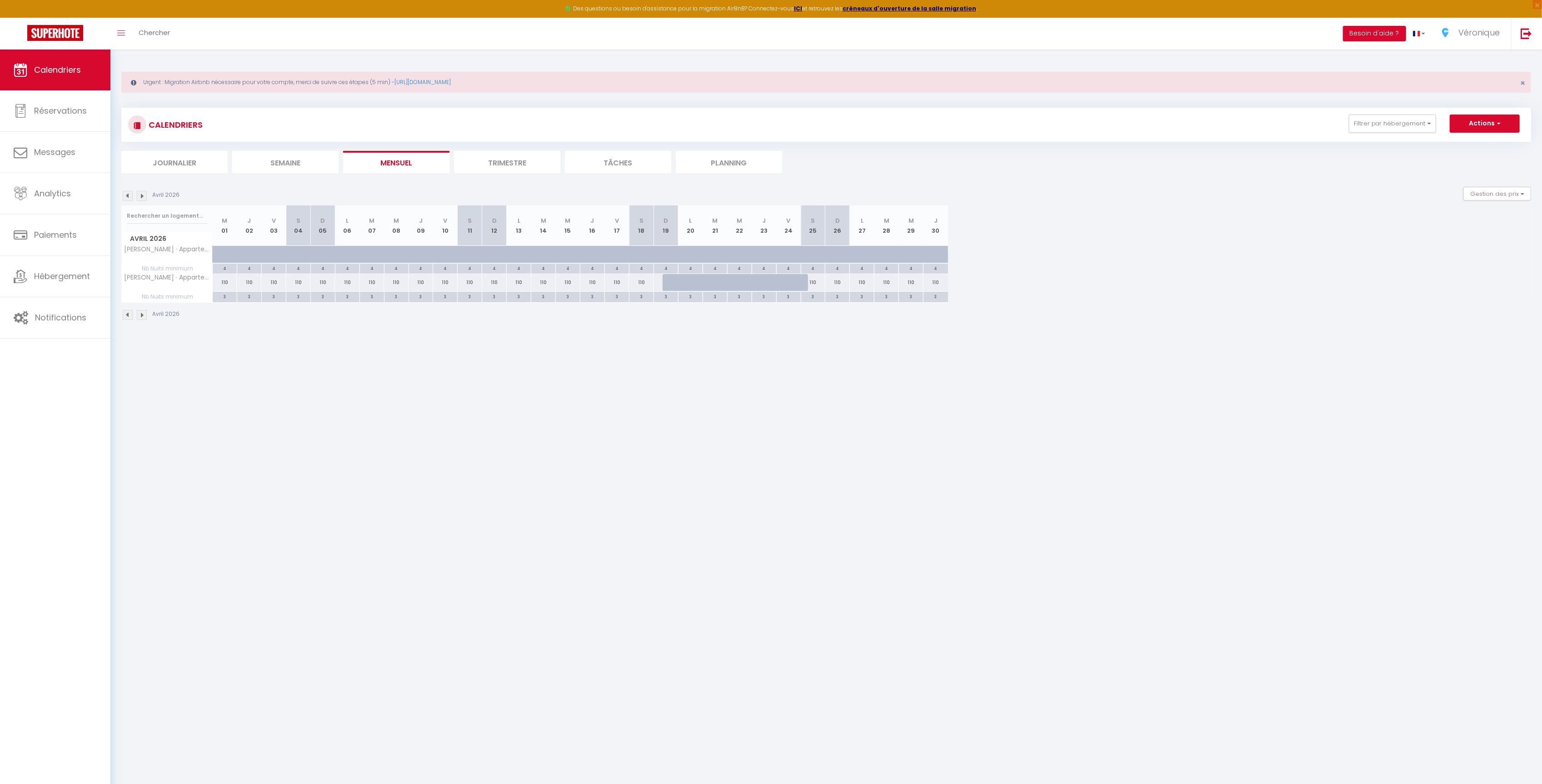
click at [144, 319] on img at bounding box center [142, 315] width 10 height 10
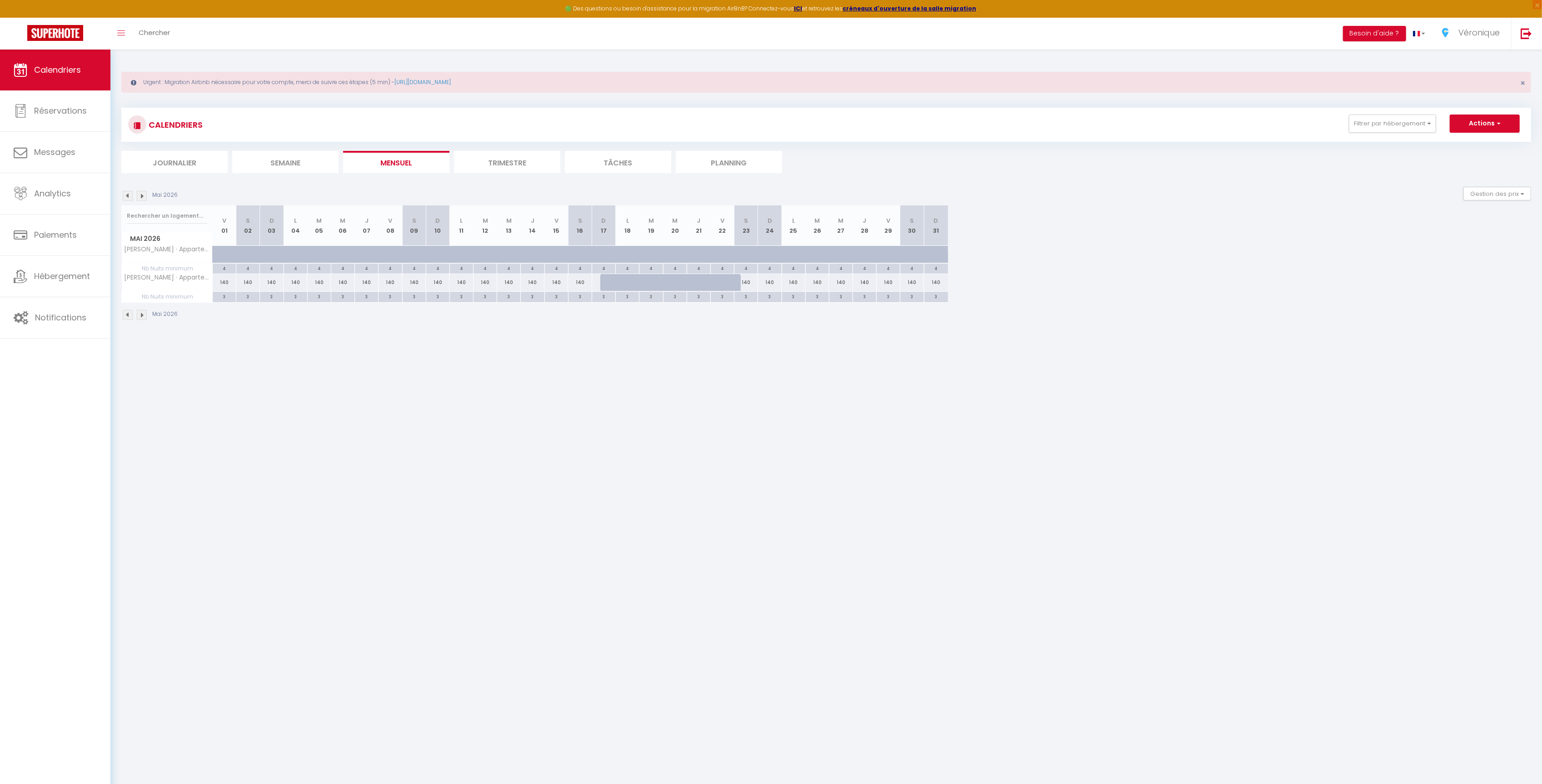
click at [144, 319] on img at bounding box center [142, 315] width 10 height 10
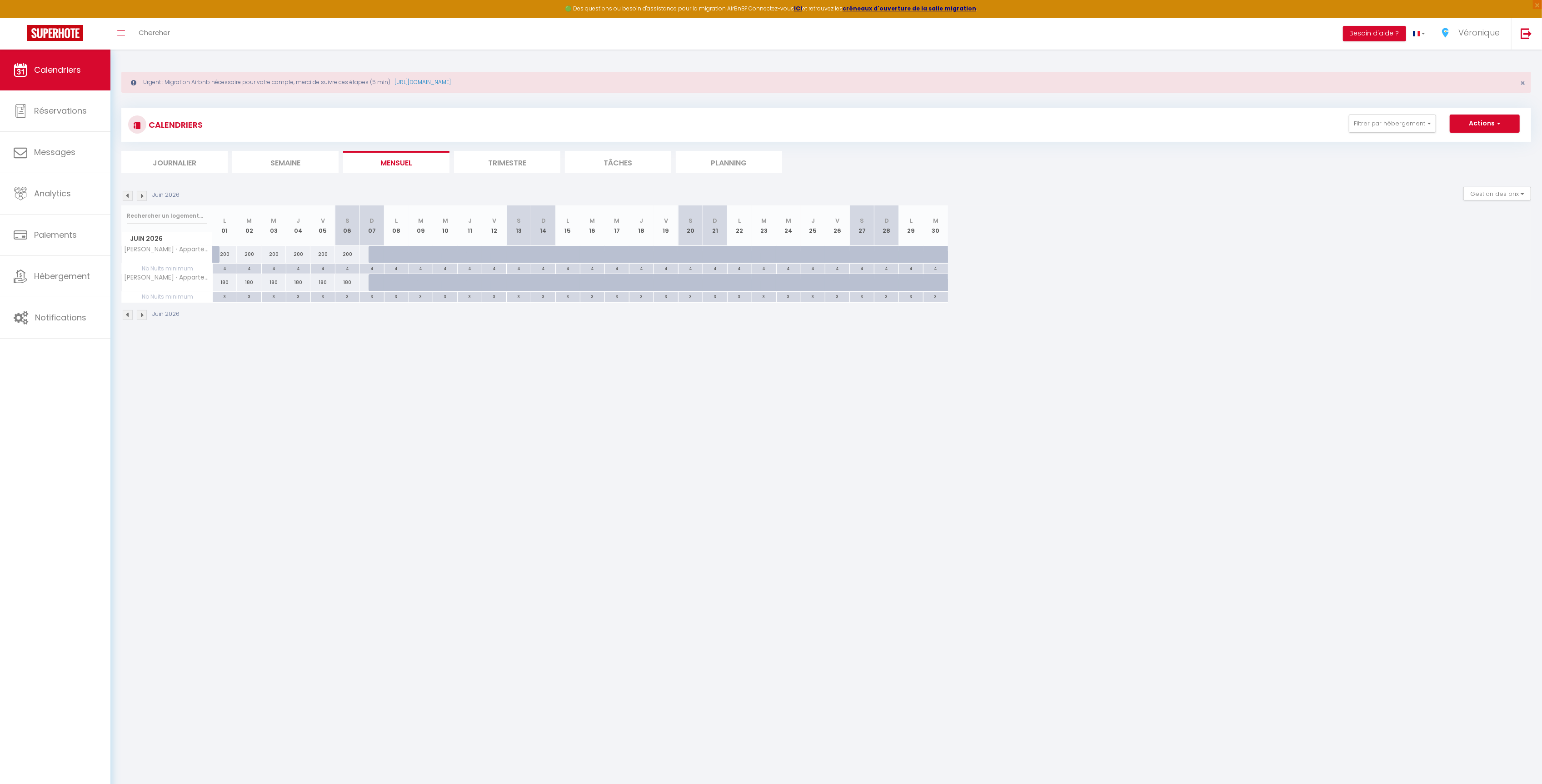
click at [130, 319] on img at bounding box center [128, 315] width 10 height 10
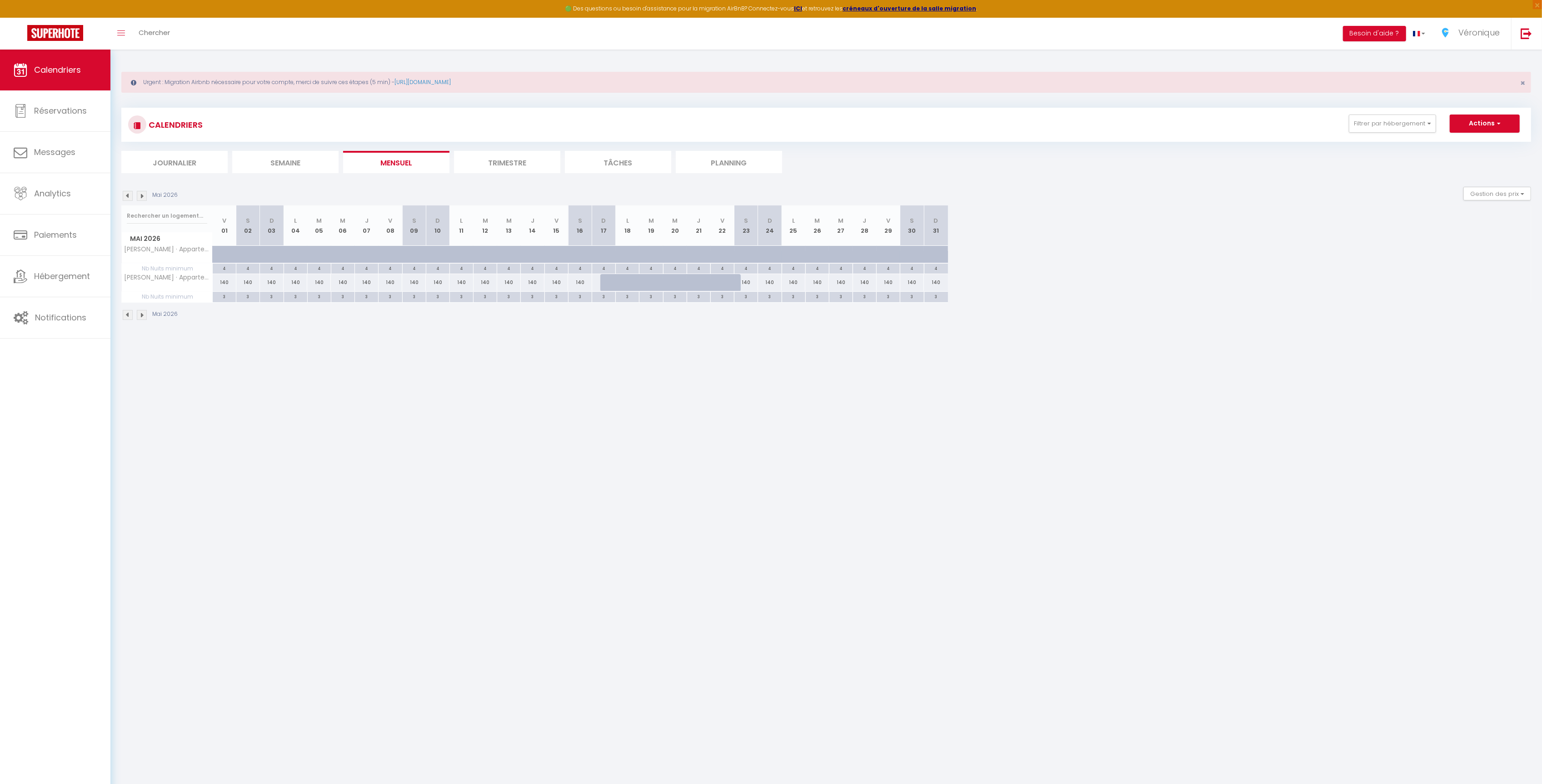
click at [141, 320] on img at bounding box center [142, 315] width 10 height 10
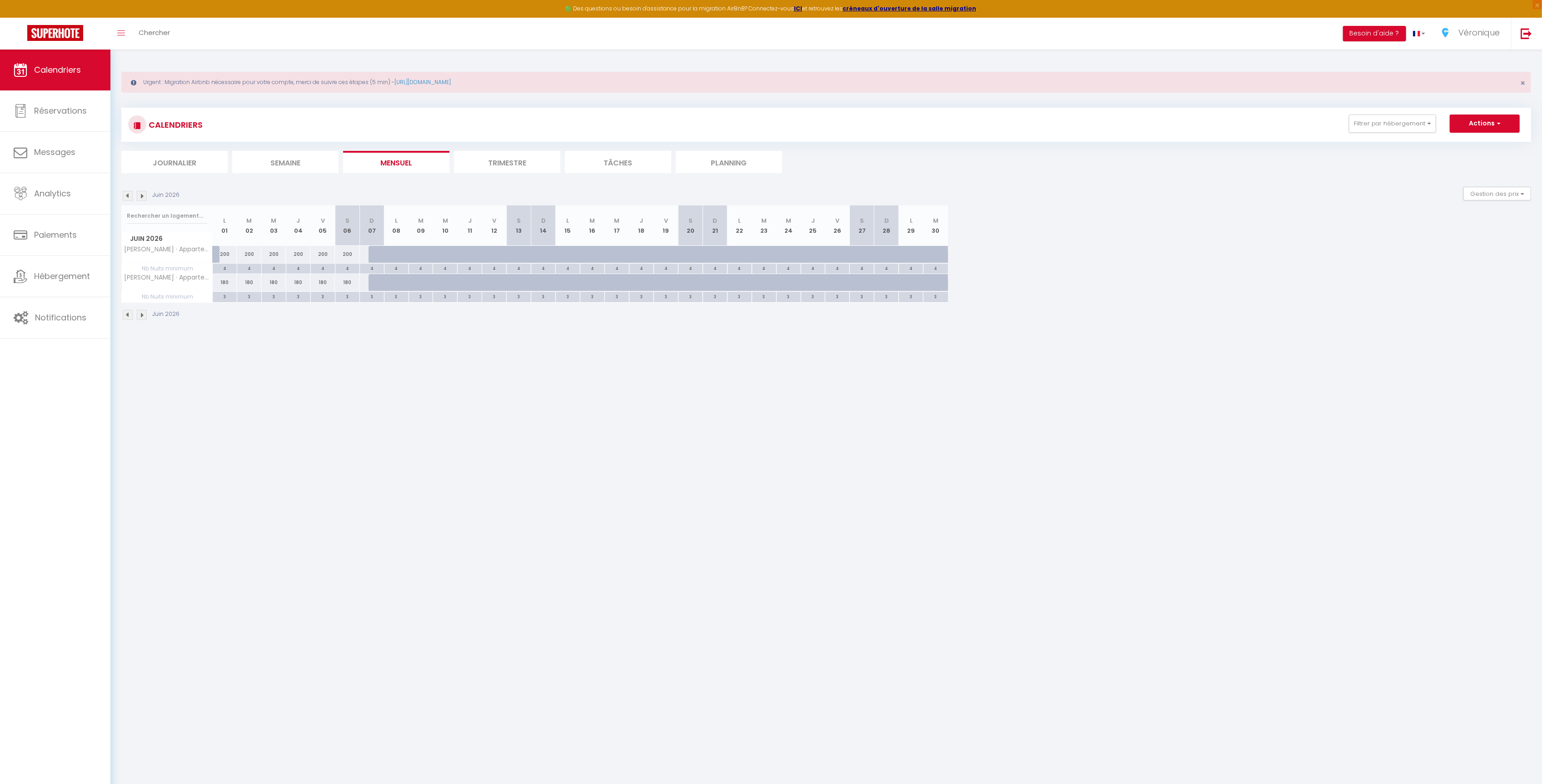
click at [143, 317] on img at bounding box center [142, 315] width 10 height 10
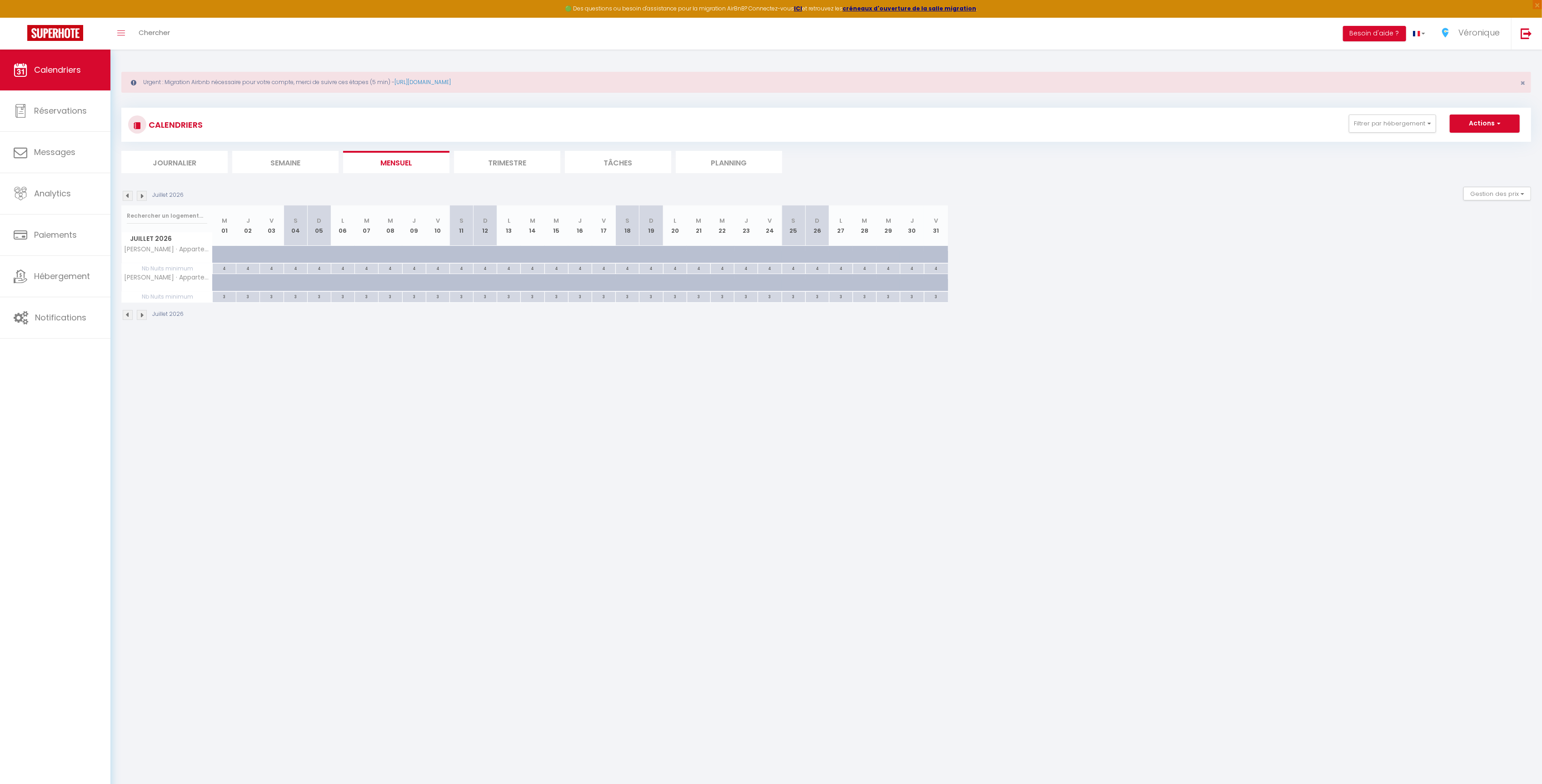
click at [219, 267] on div "4" at bounding box center [224, 268] width 23 height 9
type input "4"
type input "Mer 01 Juillet 2026"
type input "Jeu 02 Juillet 2026"
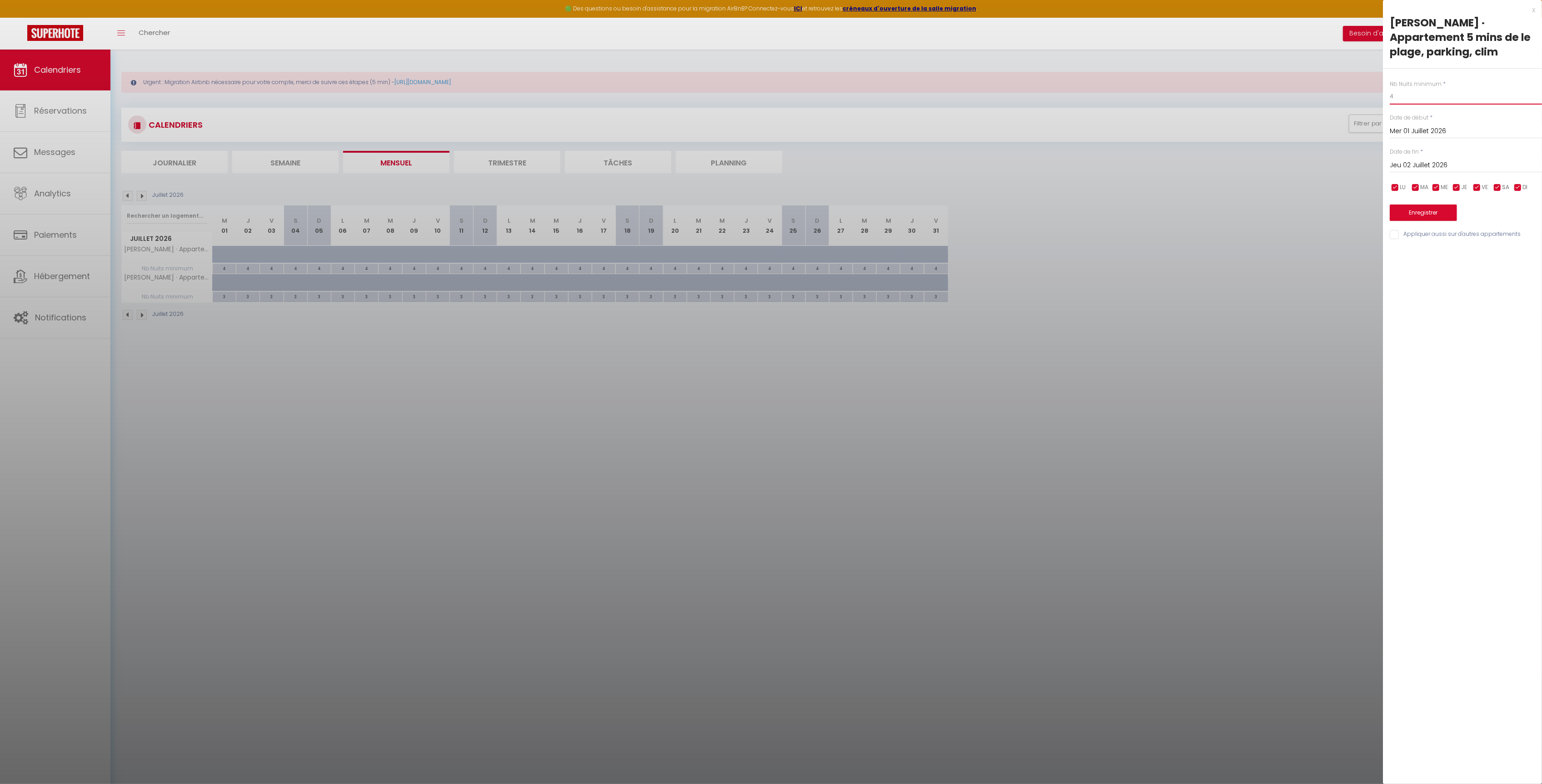
click at [1412, 99] on input "4" at bounding box center [1465, 96] width 152 height 16
drag, startPoint x: 1412, startPoint y: 99, endPoint x: 1363, endPoint y: 96, distance: 49.1
click at [1363, 96] on body "🟢 Des questions ou besoin d'assistance pour la migration AirBnB? Connectez-vous…" at bounding box center [771, 442] width 1542 height 784
type input "6"
click at [1454, 159] on div "[DATE] < [DATE] > Dim Lun Mar Mer Jeu Ven Sam 1 2 3 4 5 6 7 8 9 10 11 12 13 14 …" at bounding box center [1465, 165] width 152 height 16
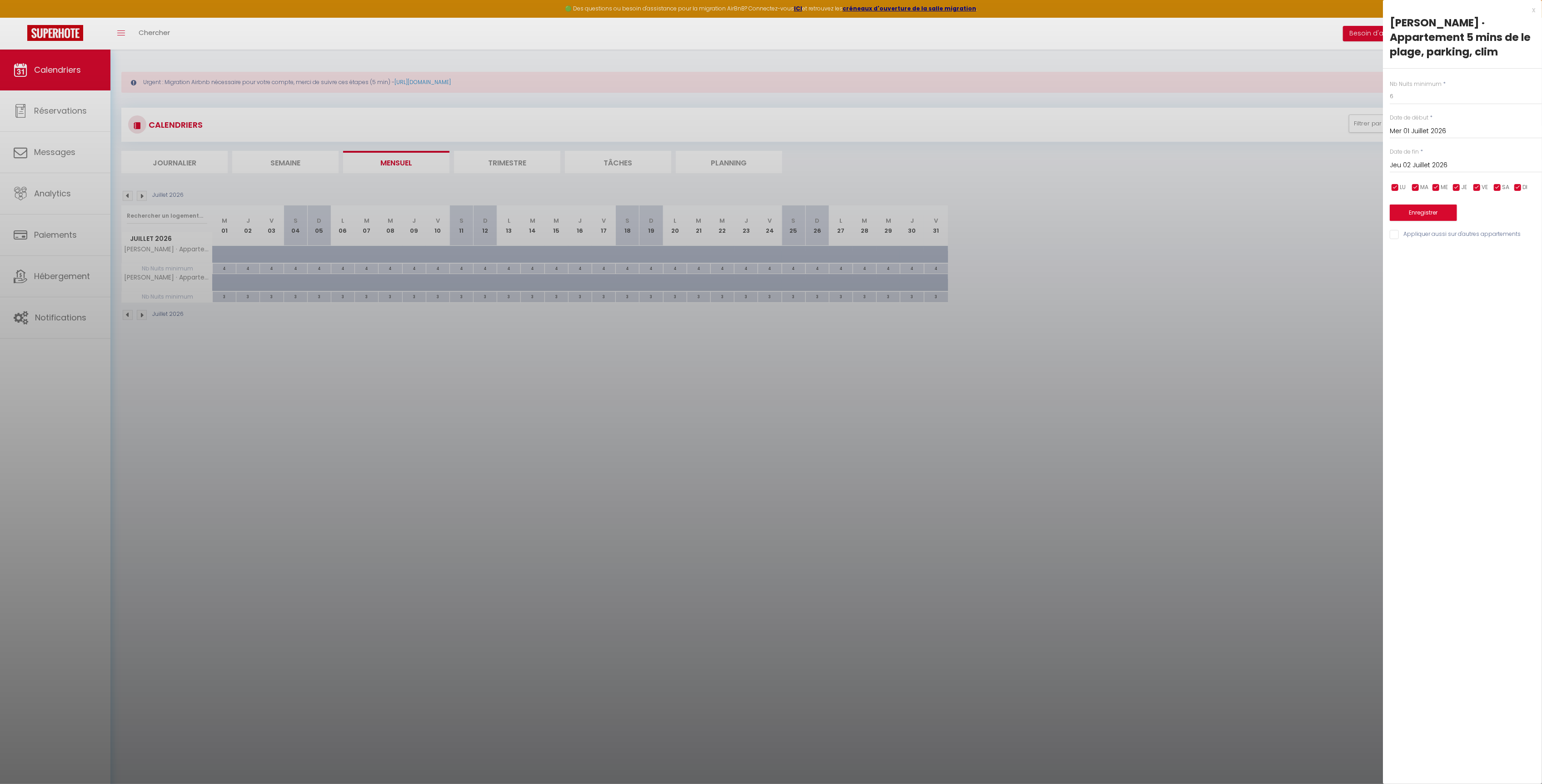
click at [1454, 161] on input "Jeu 02 Juillet 2026" at bounding box center [1465, 165] width 152 height 12
click at [1509, 179] on span ">" at bounding box center [1516, 181] width 20 height 18
click at [1439, 219] on span "1" at bounding box center [1439, 217] width 20 height 18
type input "[DATE]"
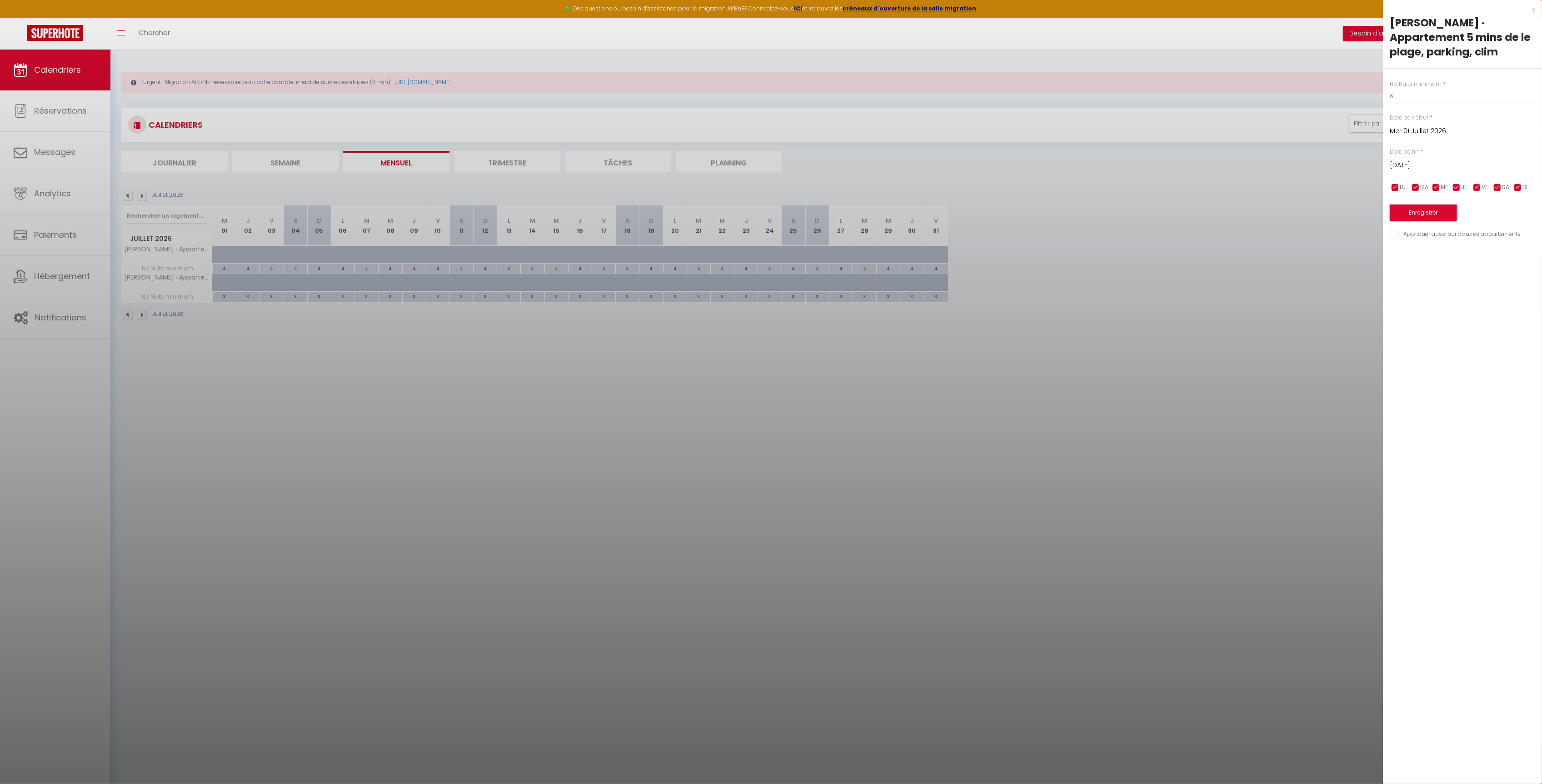
click at [1416, 210] on button "Enregistrer" at bounding box center [1423, 213] width 67 height 16
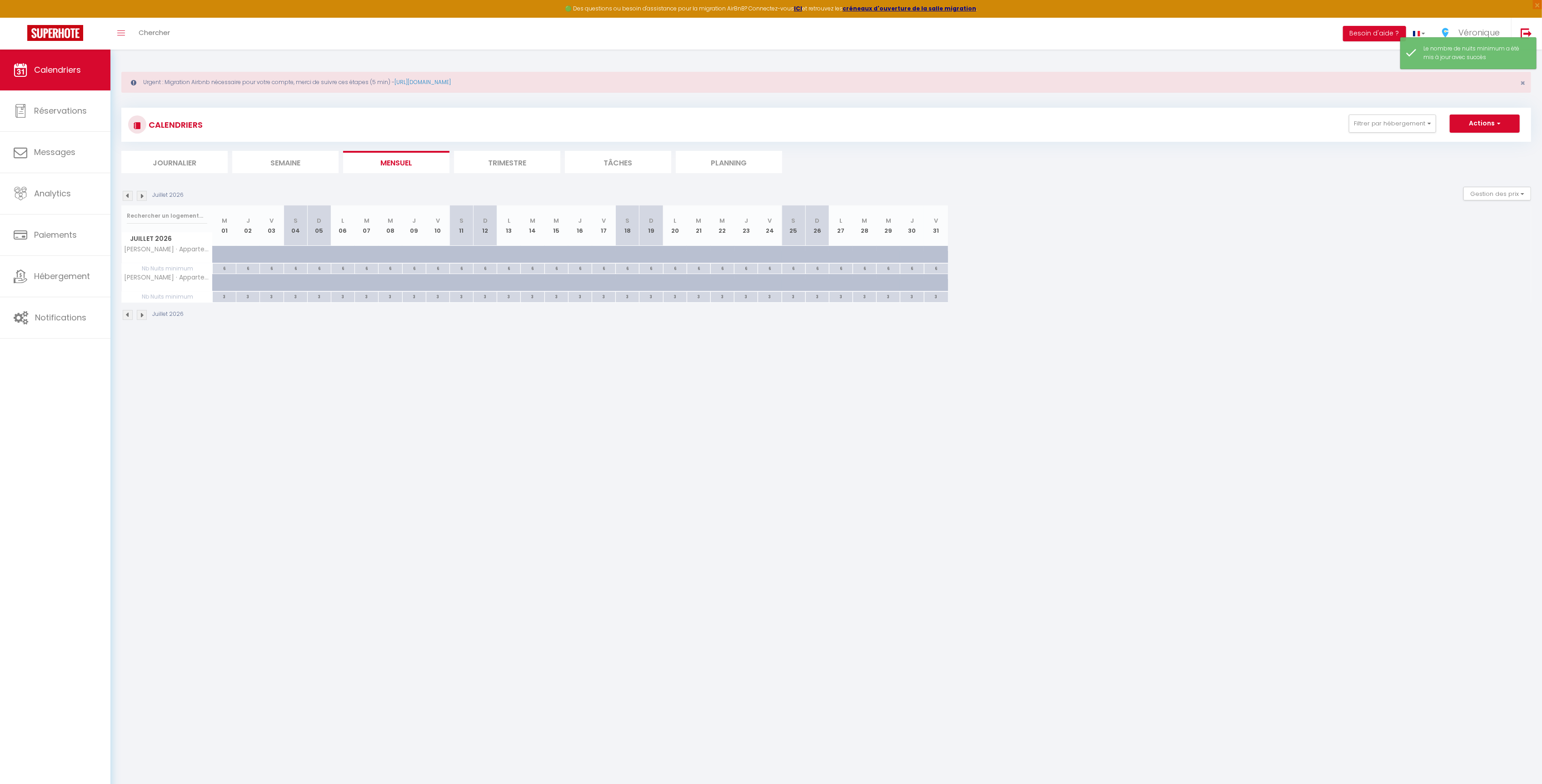
click at [229, 296] on div "3" at bounding box center [224, 296] width 23 height 9
type input "3"
type input "Mer 01 Juillet 2026"
type input "Jeu 02 Juillet 2026"
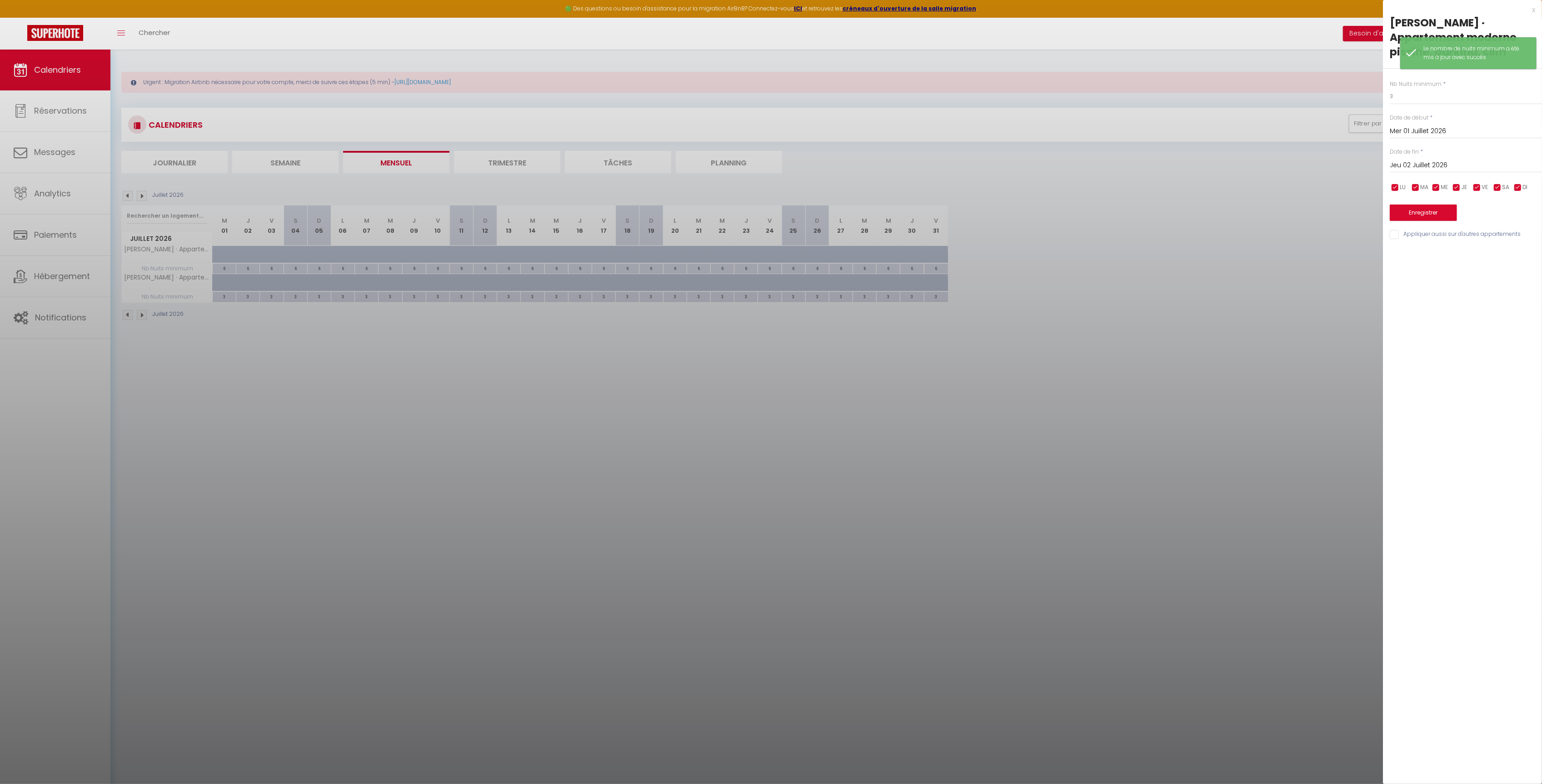
click at [1387, 100] on div "Nb Nuits minimum * 3 Date de début * [DATE] < [DATE] > Dim Lun Mar Mer Jeu Ven …" at bounding box center [1463, 154] width 159 height 172
drag, startPoint x: 1393, startPoint y: 100, endPoint x: 1370, endPoint y: 99, distance: 23.0
click at [1370, 99] on body "🟢 Des questions ou besoin d'assistance pour la migration AirBnB? Connectez-vous…" at bounding box center [771, 442] width 1542 height 784
type input "9"
type input "6"
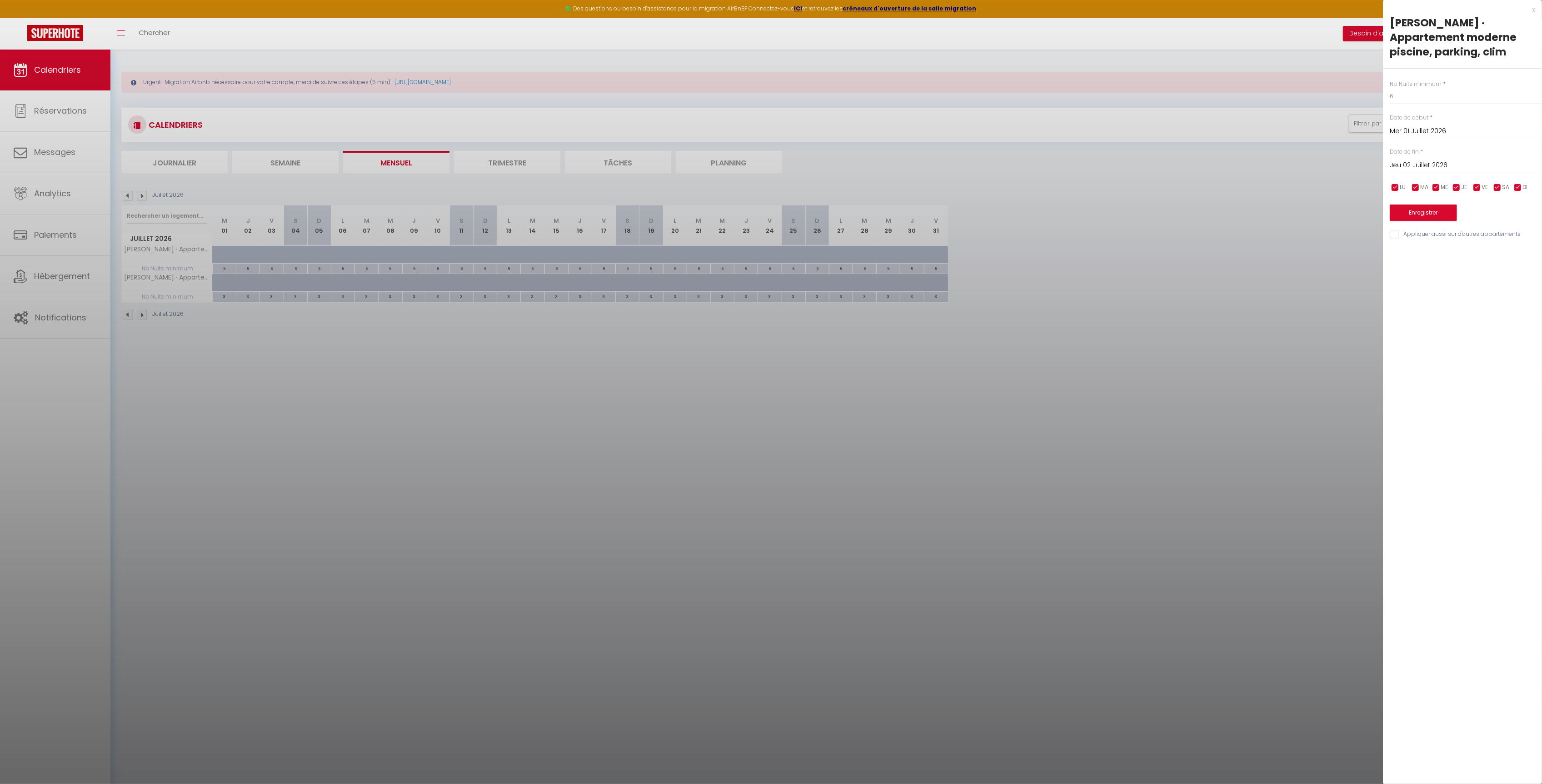
click at [1422, 164] on input "Jeu 02 Juillet 2026" at bounding box center [1465, 165] width 152 height 12
click at [1514, 178] on span ">" at bounding box center [1516, 181] width 20 height 18
click at [1441, 213] on span "1" at bounding box center [1439, 217] width 20 height 18
type input "[DATE]"
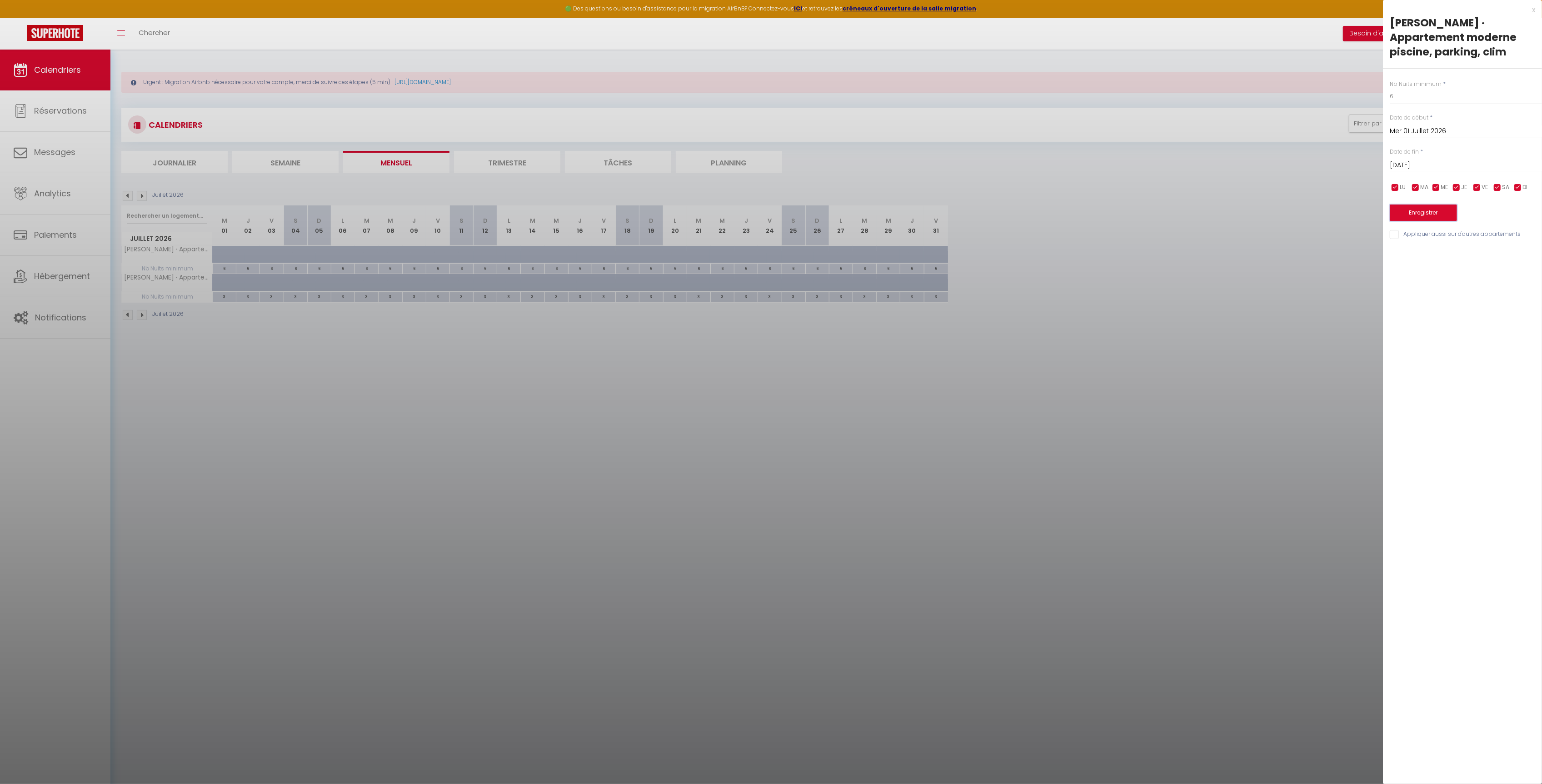
click at [1439, 211] on button "Enregistrer" at bounding box center [1423, 213] width 67 height 16
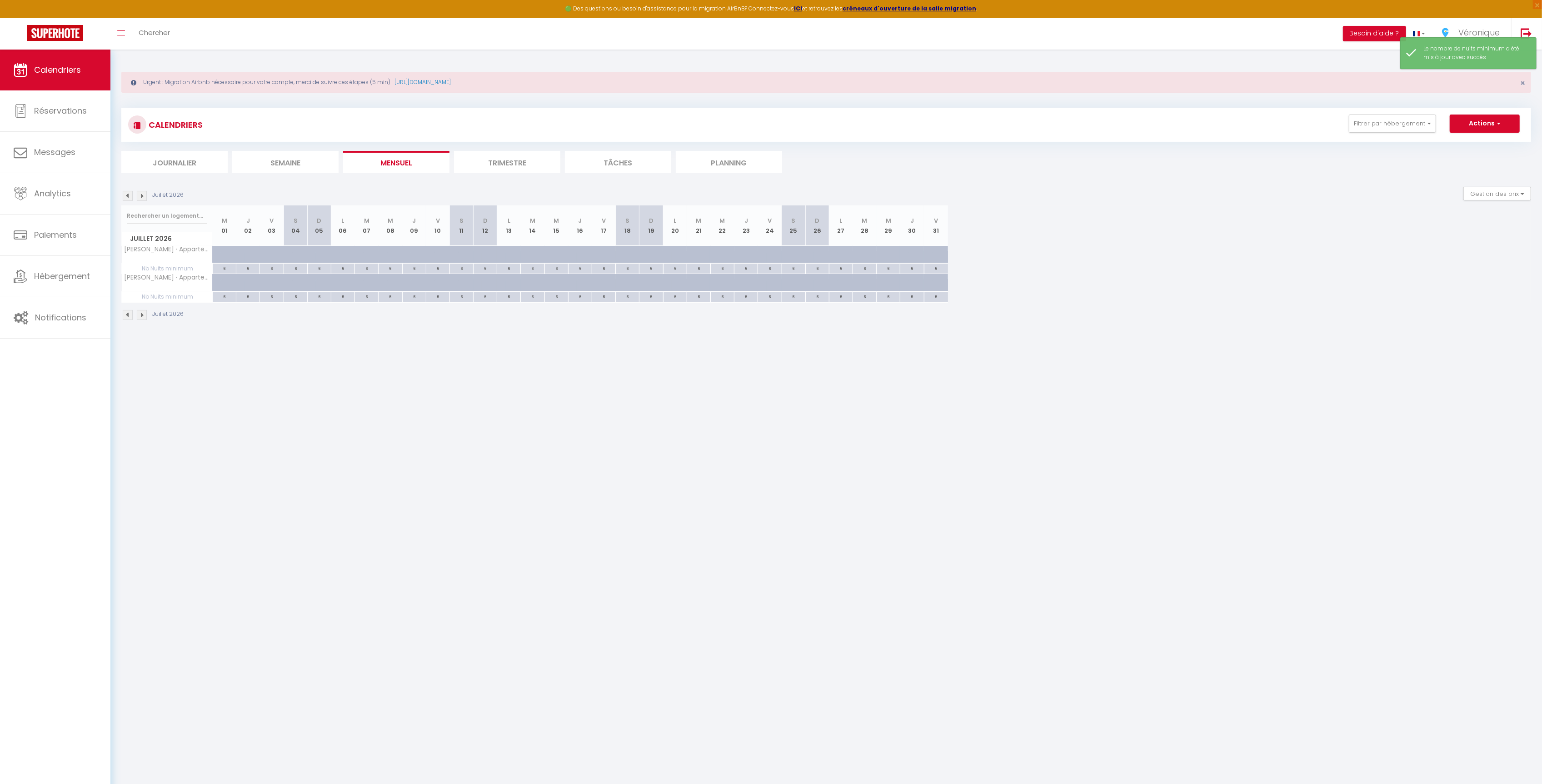
click at [129, 321] on div "Juillet 2026" at bounding box center [826, 315] width 1410 height 27
click at [128, 319] on img at bounding box center [128, 315] width 10 height 10
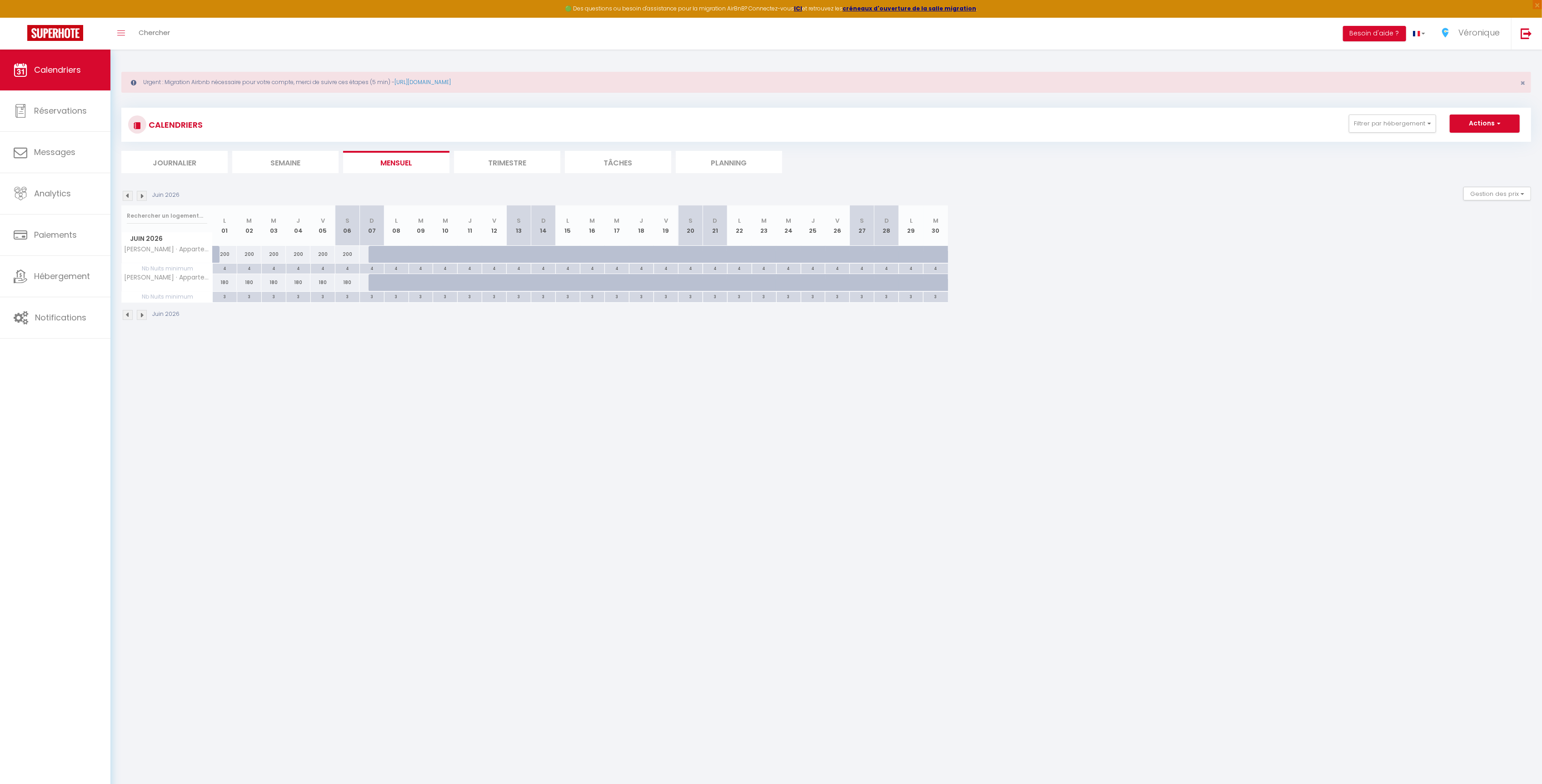
click at [128, 319] on img at bounding box center [128, 315] width 10 height 10
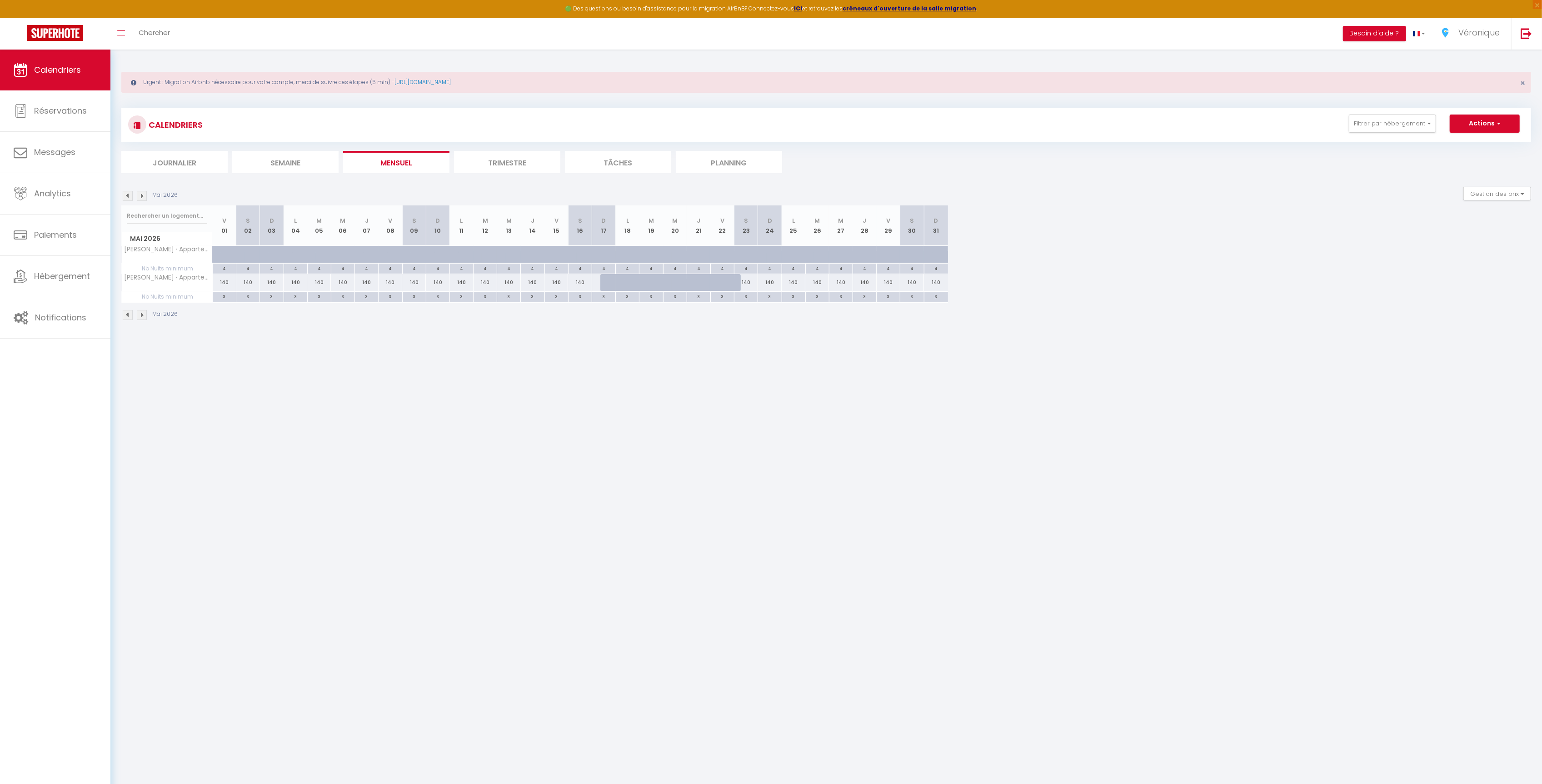
click at [128, 319] on img at bounding box center [128, 315] width 10 height 10
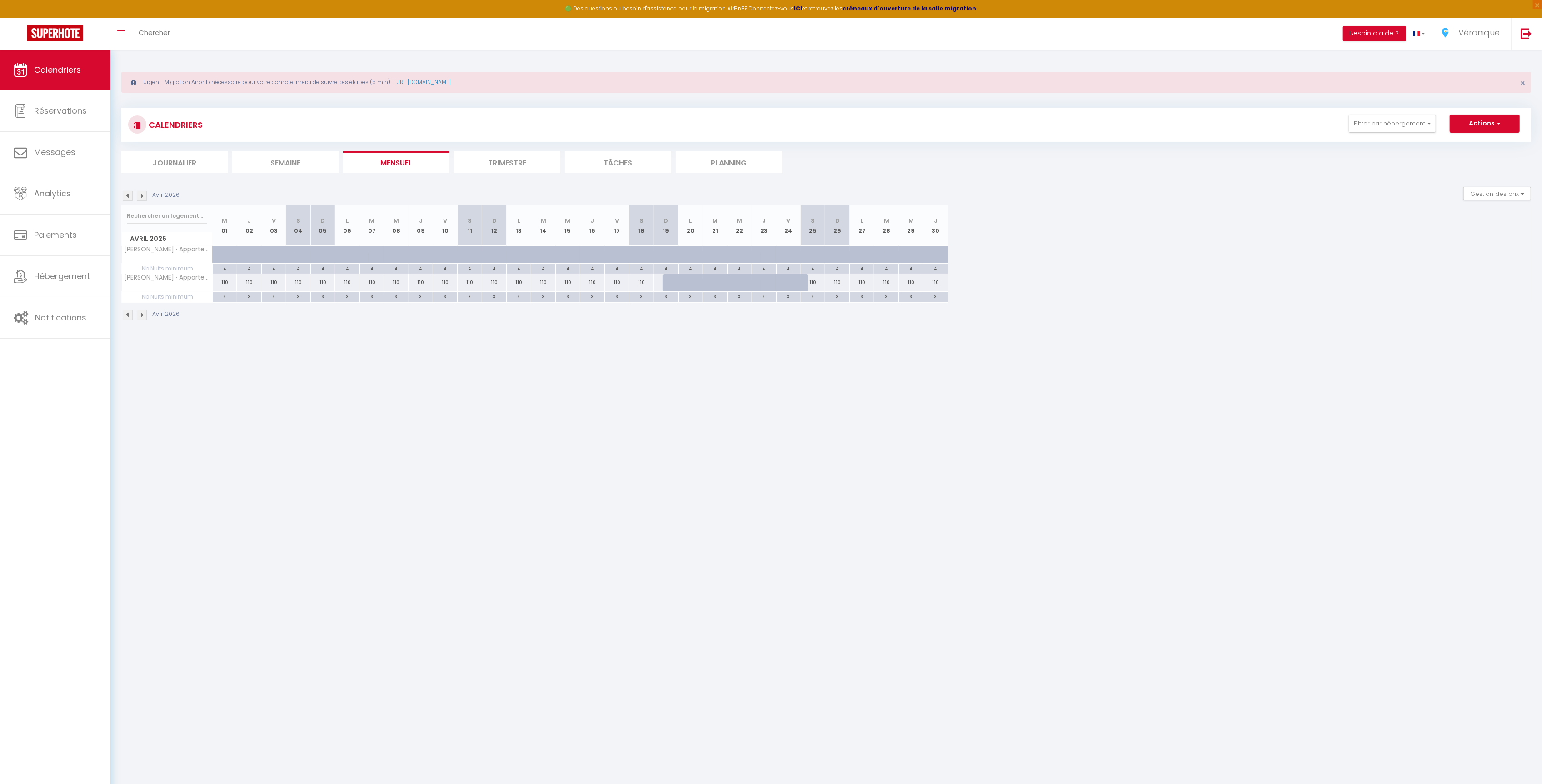
click at [128, 319] on img at bounding box center [128, 315] width 10 height 10
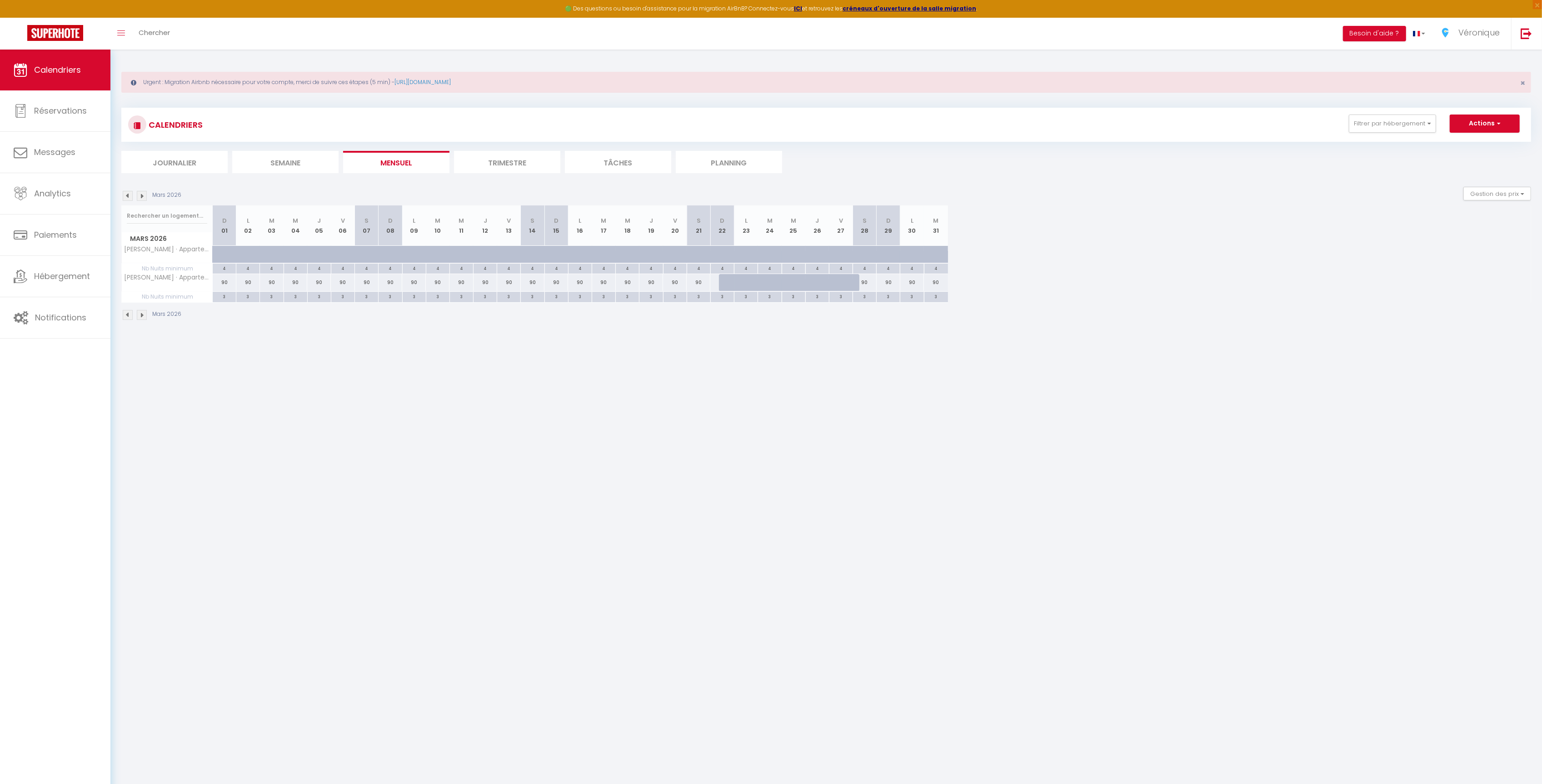
click at [128, 319] on img at bounding box center [128, 315] width 10 height 10
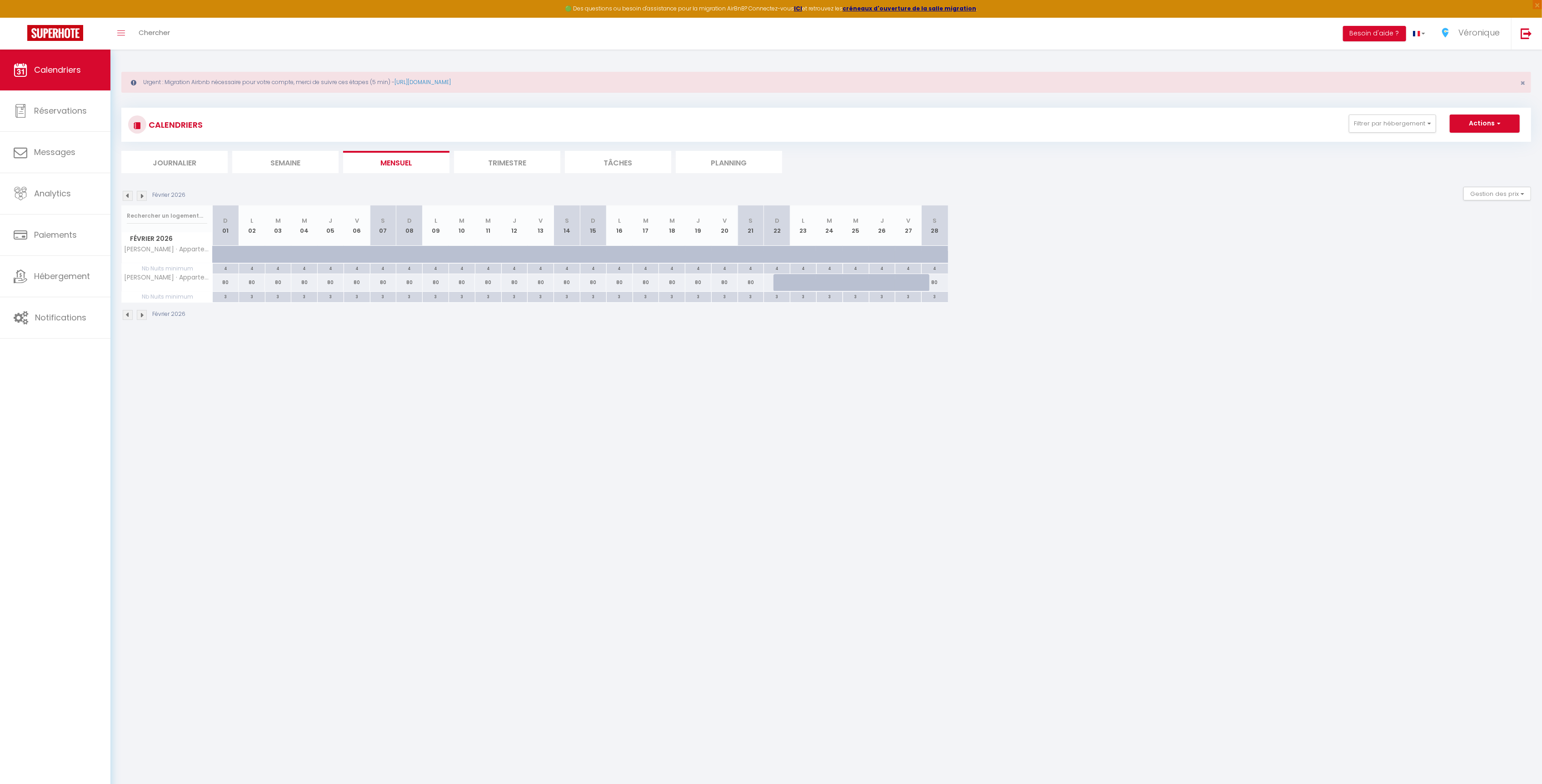
click at [128, 319] on img at bounding box center [128, 315] width 10 height 10
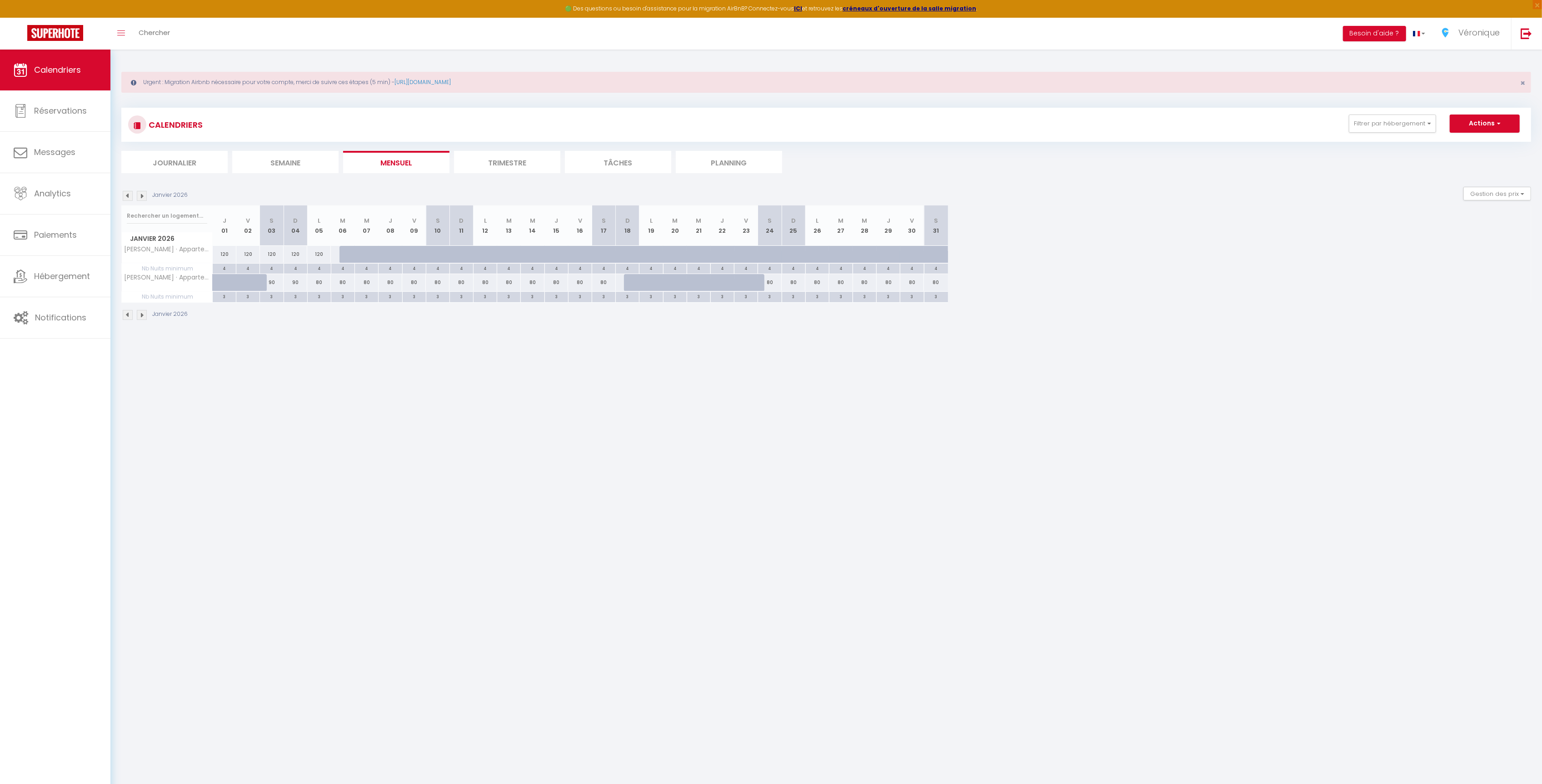
click at [128, 319] on img at bounding box center [128, 315] width 10 height 10
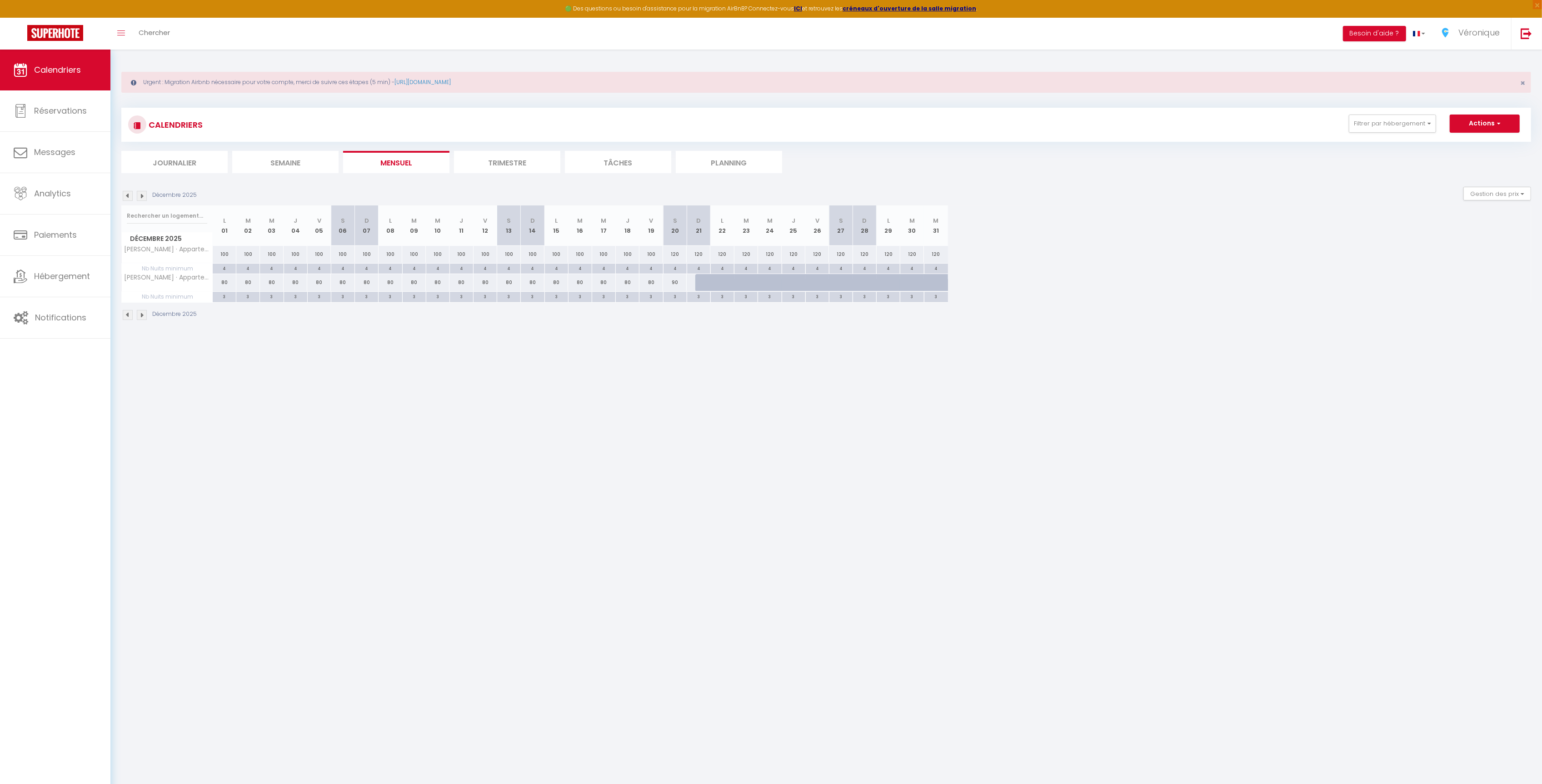
click at [139, 319] on img at bounding box center [142, 315] width 10 height 10
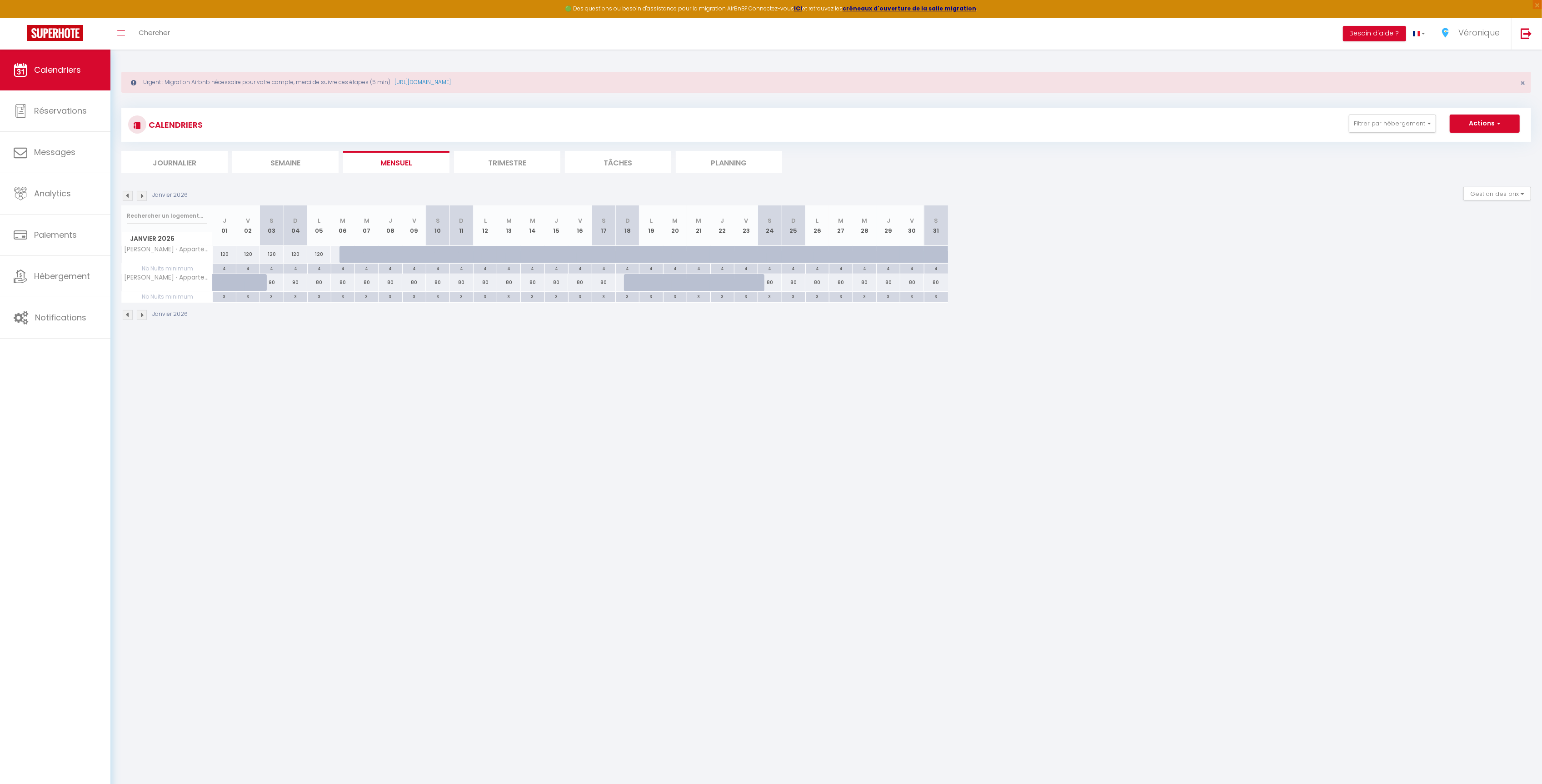
click at [129, 319] on img at bounding box center [128, 315] width 10 height 10
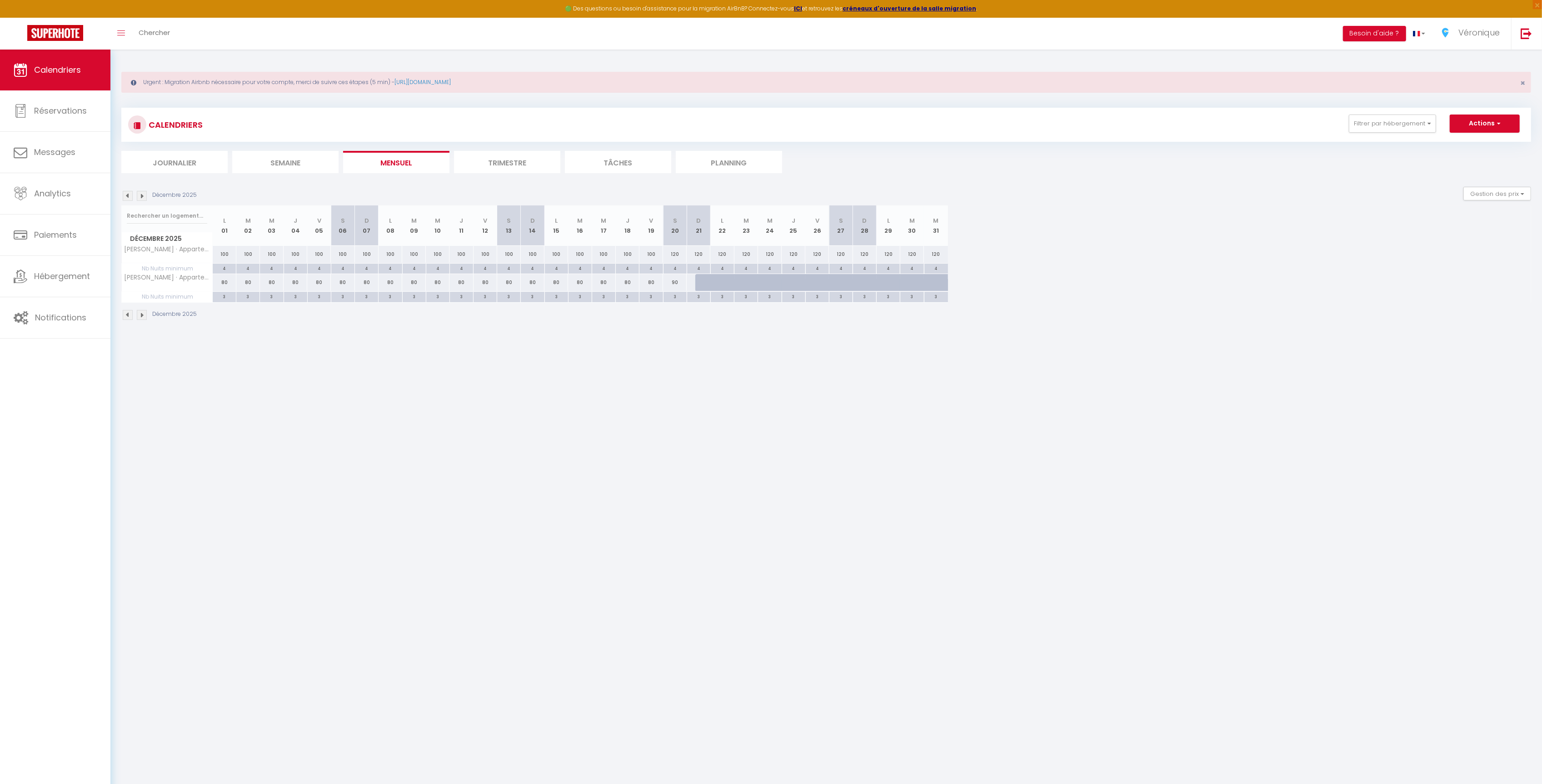
click at [129, 319] on img at bounding box center [128, 315] width 10 height 10
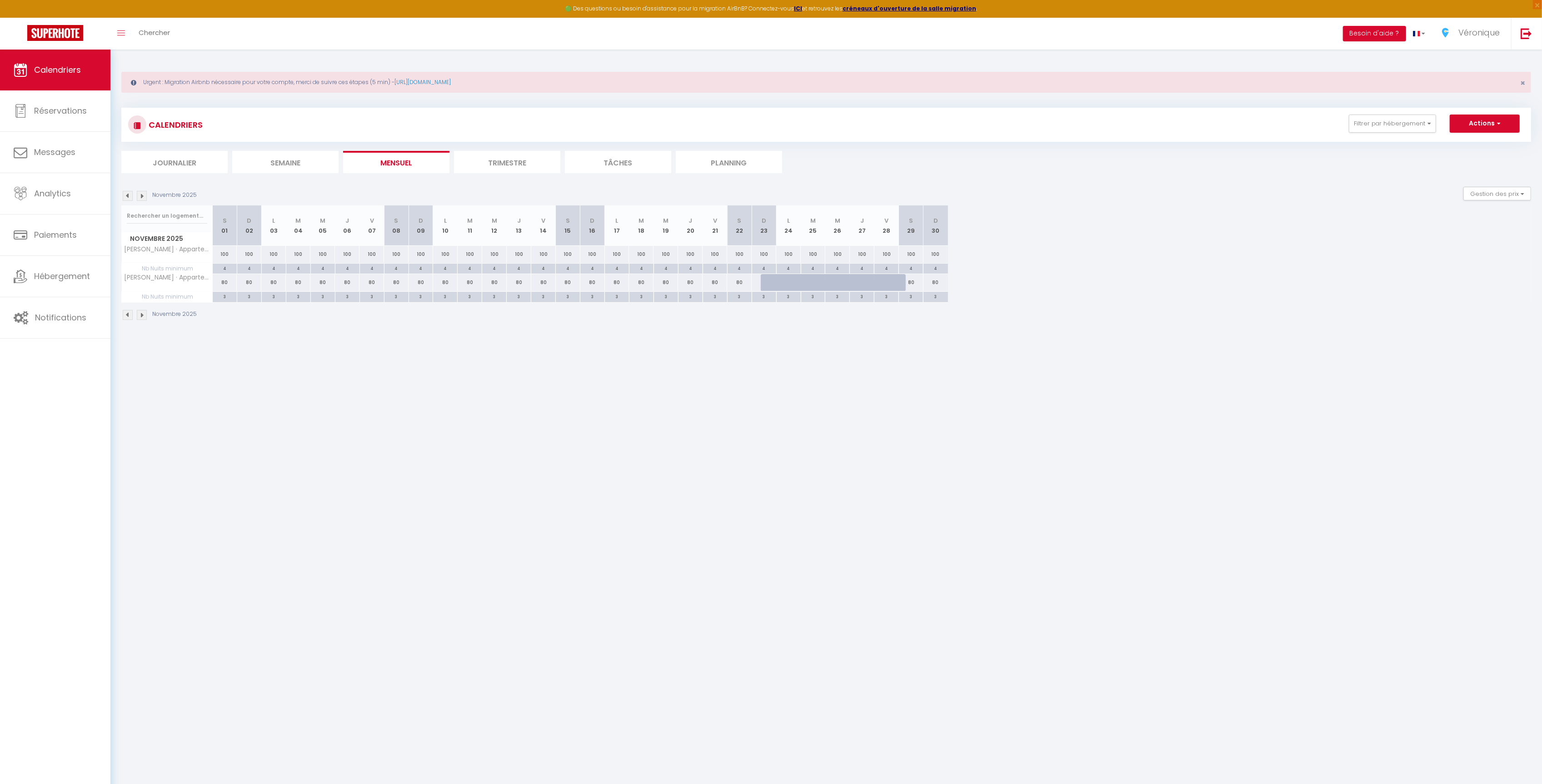
click at [140, 318] on img at bounding box center [142, 315] width 10 height 10
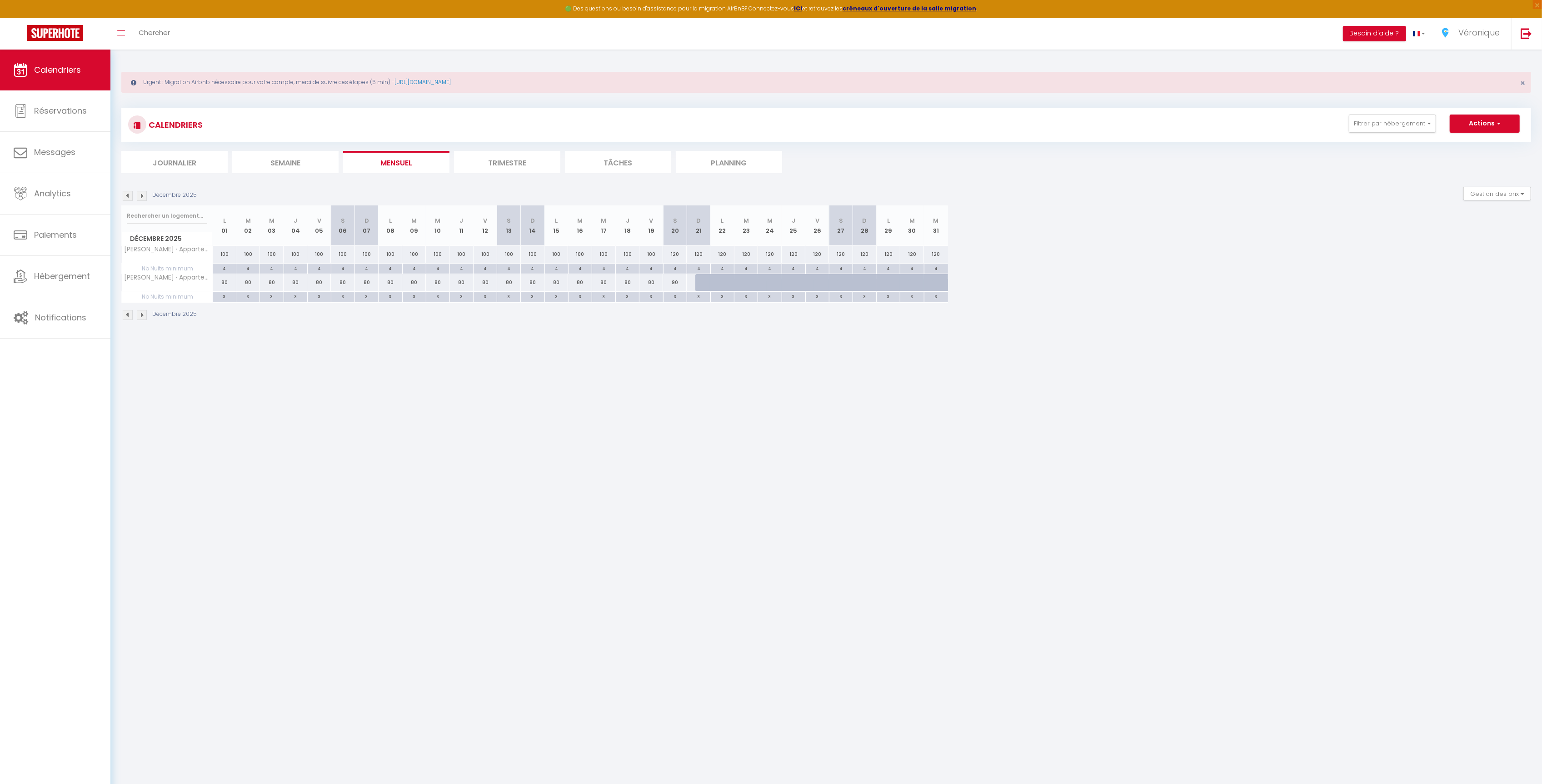
click at [140, 318] on img at bounding box center [142, 315] width 10 height 10
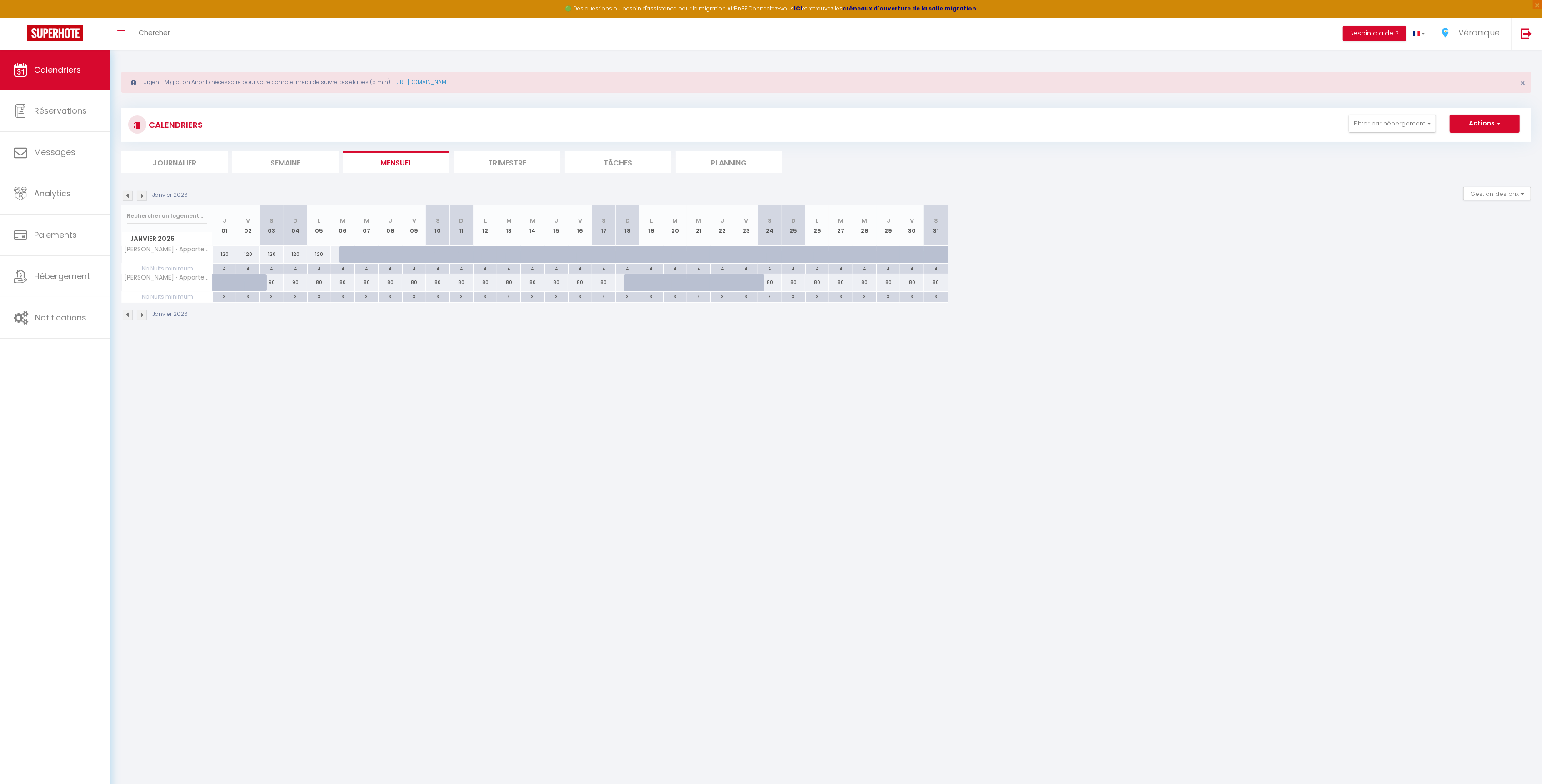
click at [140, 318] on img at bounding box center [142, 315] width 10 height 10
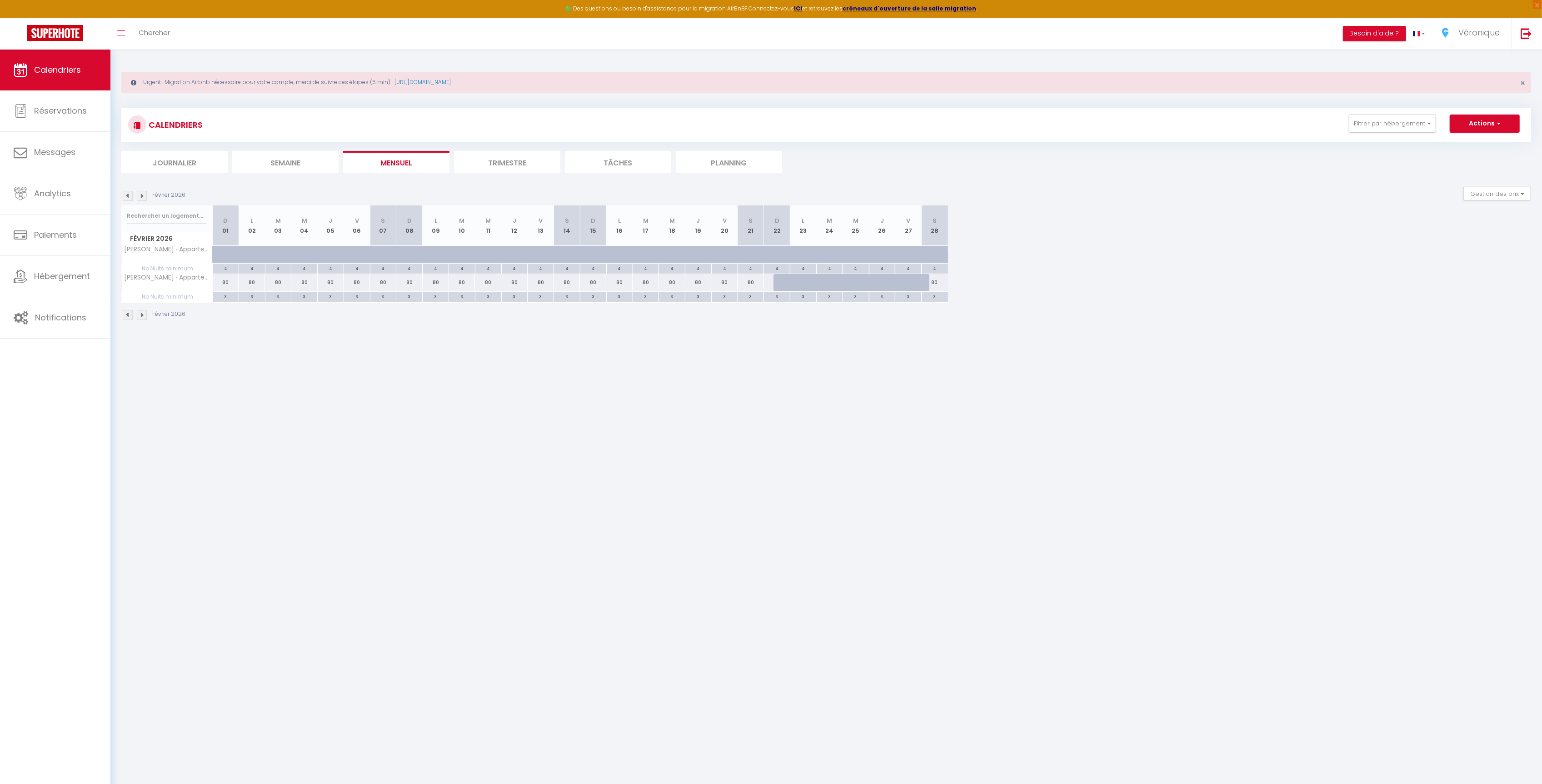
click at [140, 318] on img at bounding box center [142, 315] width 10 height 10
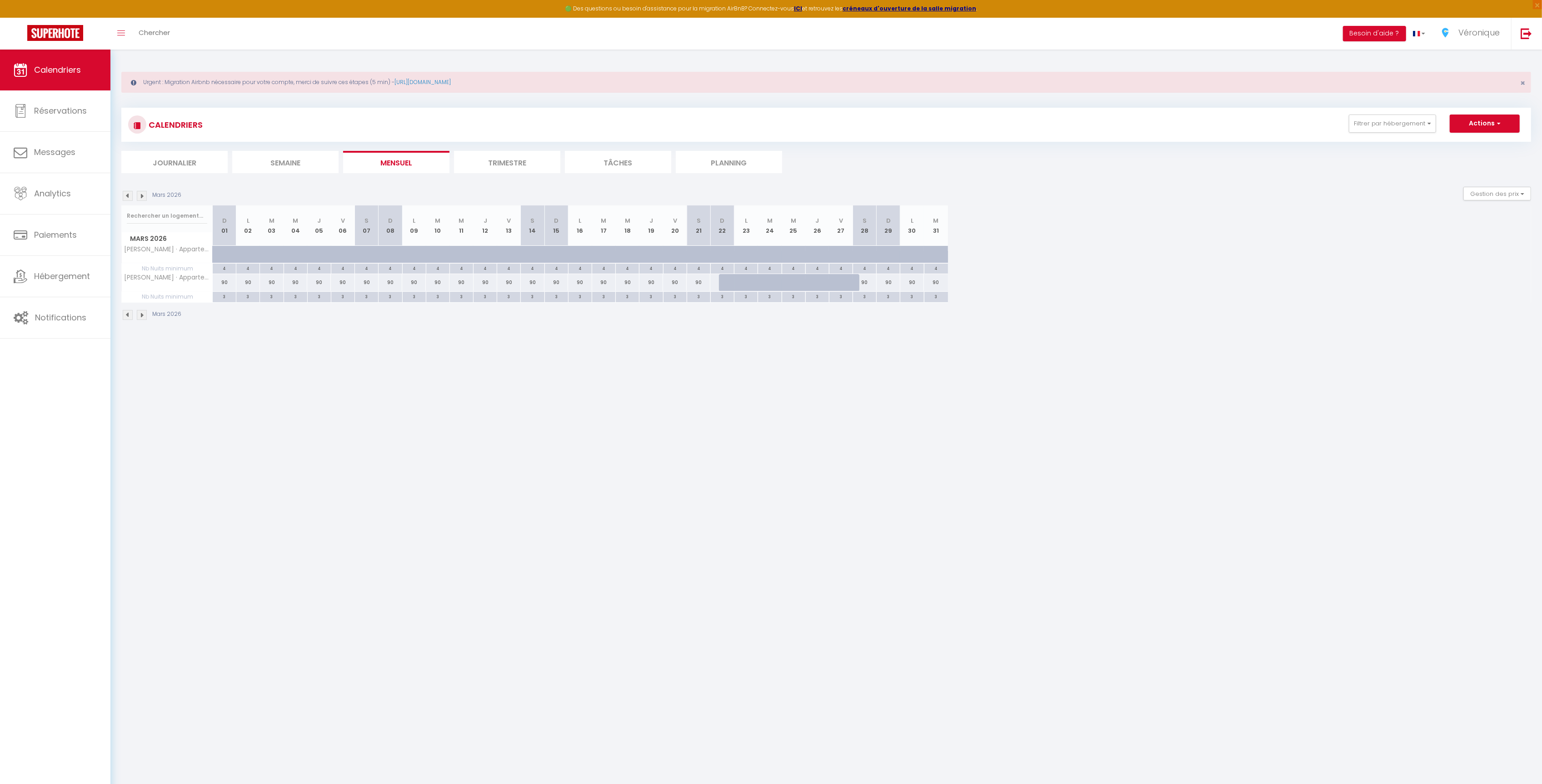
click at [140, 318] on img at bounding box center [142, 315] width 10 height 10
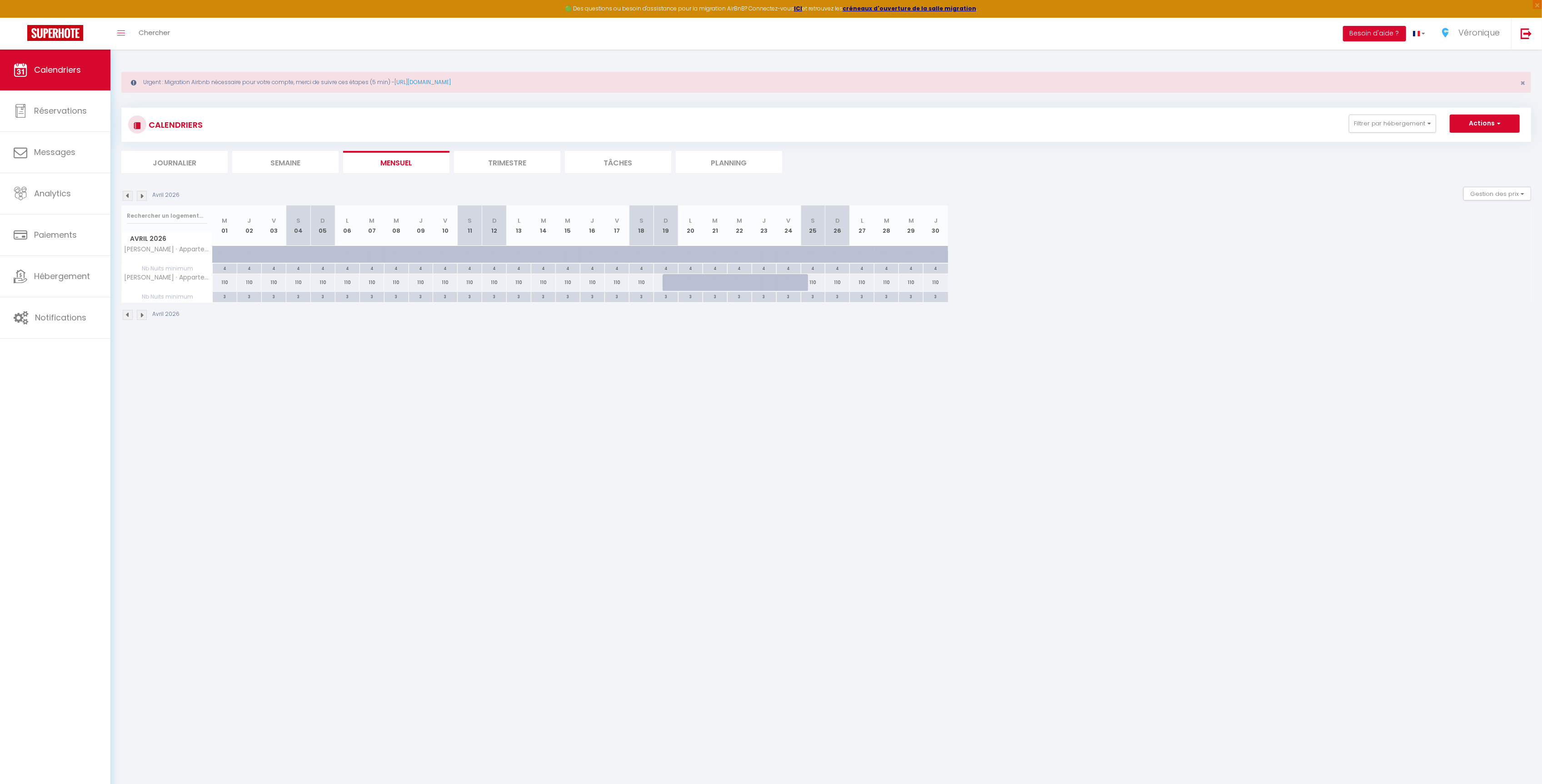
click at [140, 318] on img at bounding box center [142, 315] width 10 height 10
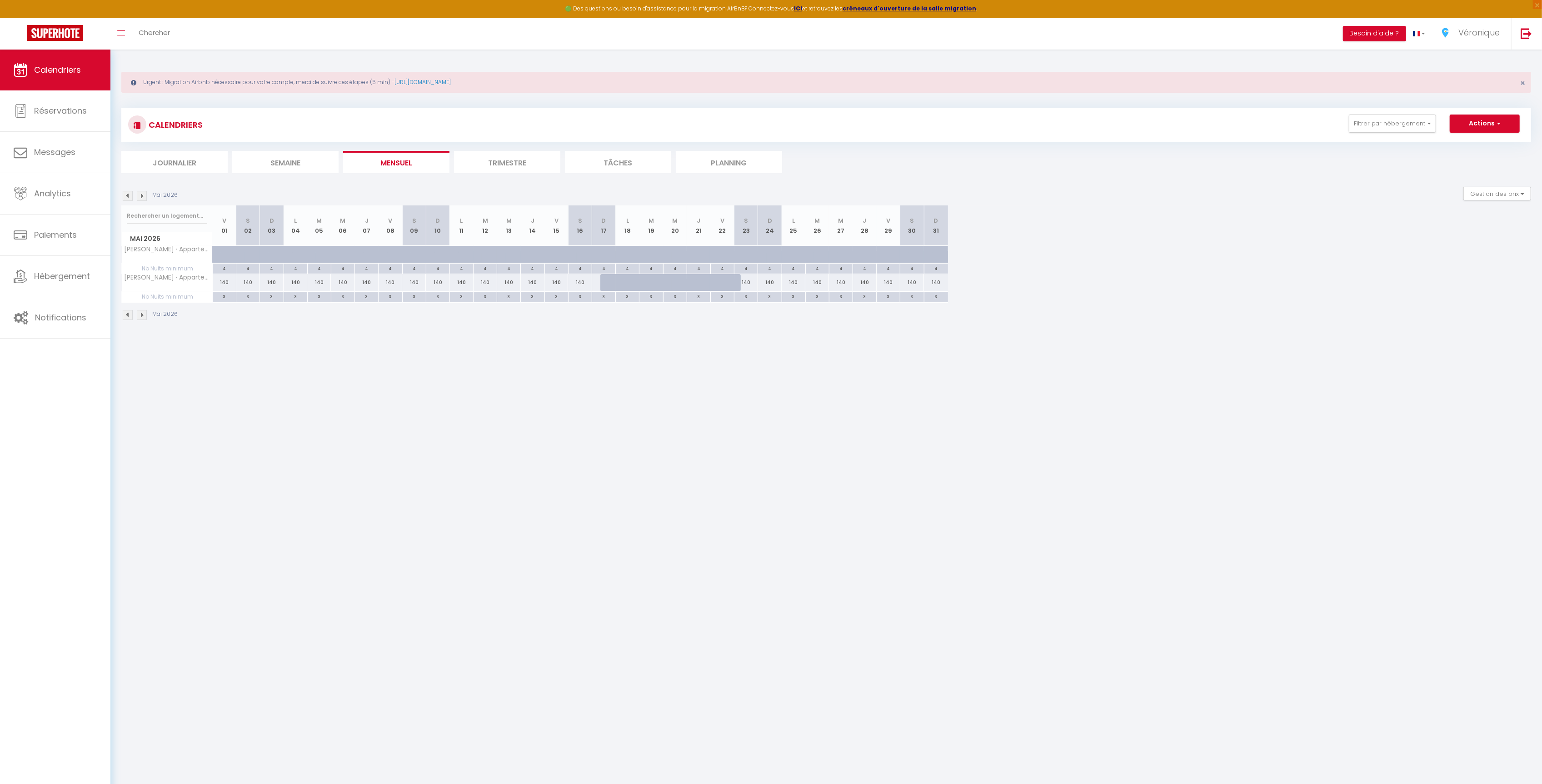
click at [140, 318] on img at bounding box center [142, 315] width 10 height 10
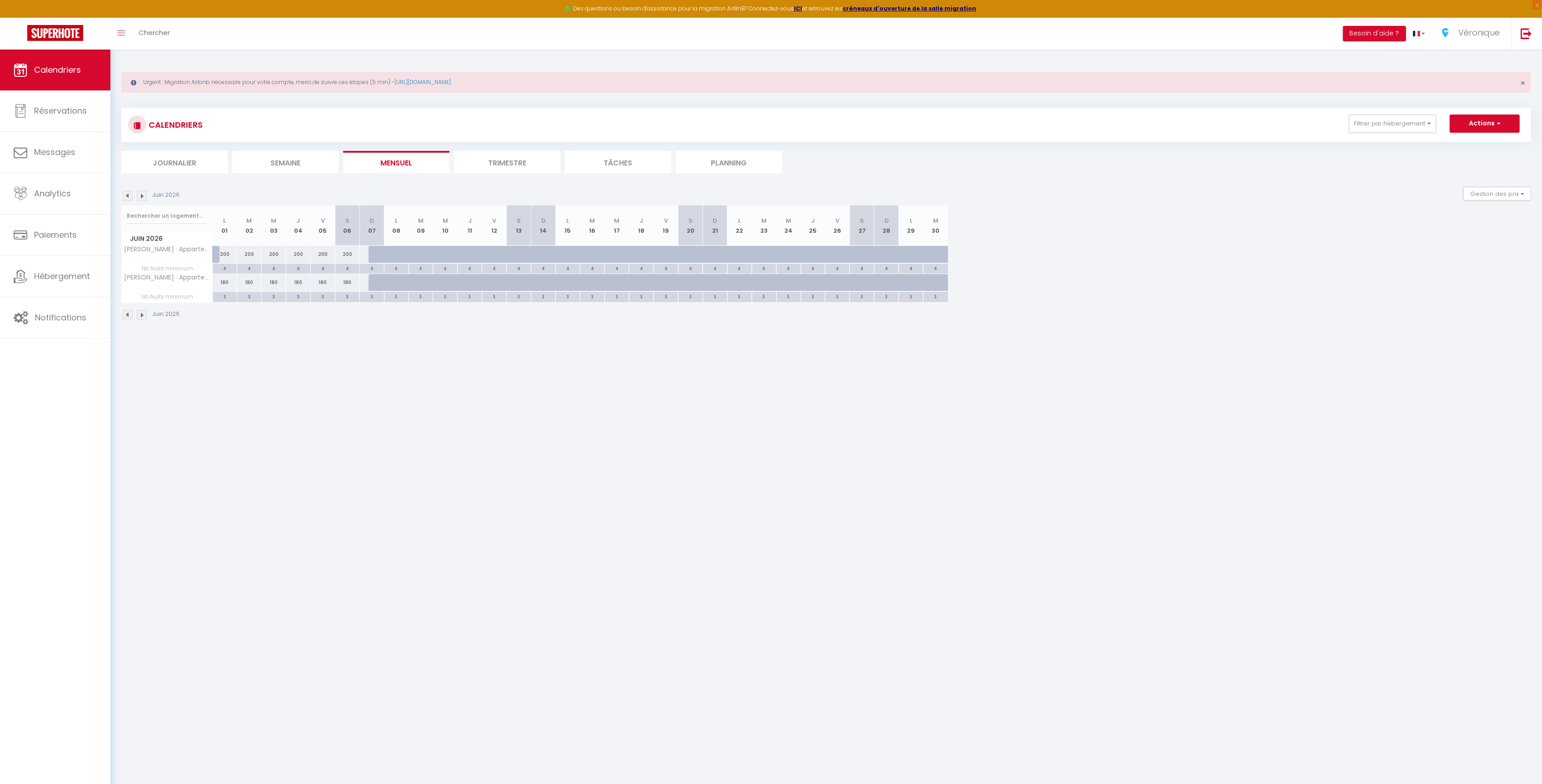
click at [126, 320] on img at bounding box center [128, 315] width 10 height 10
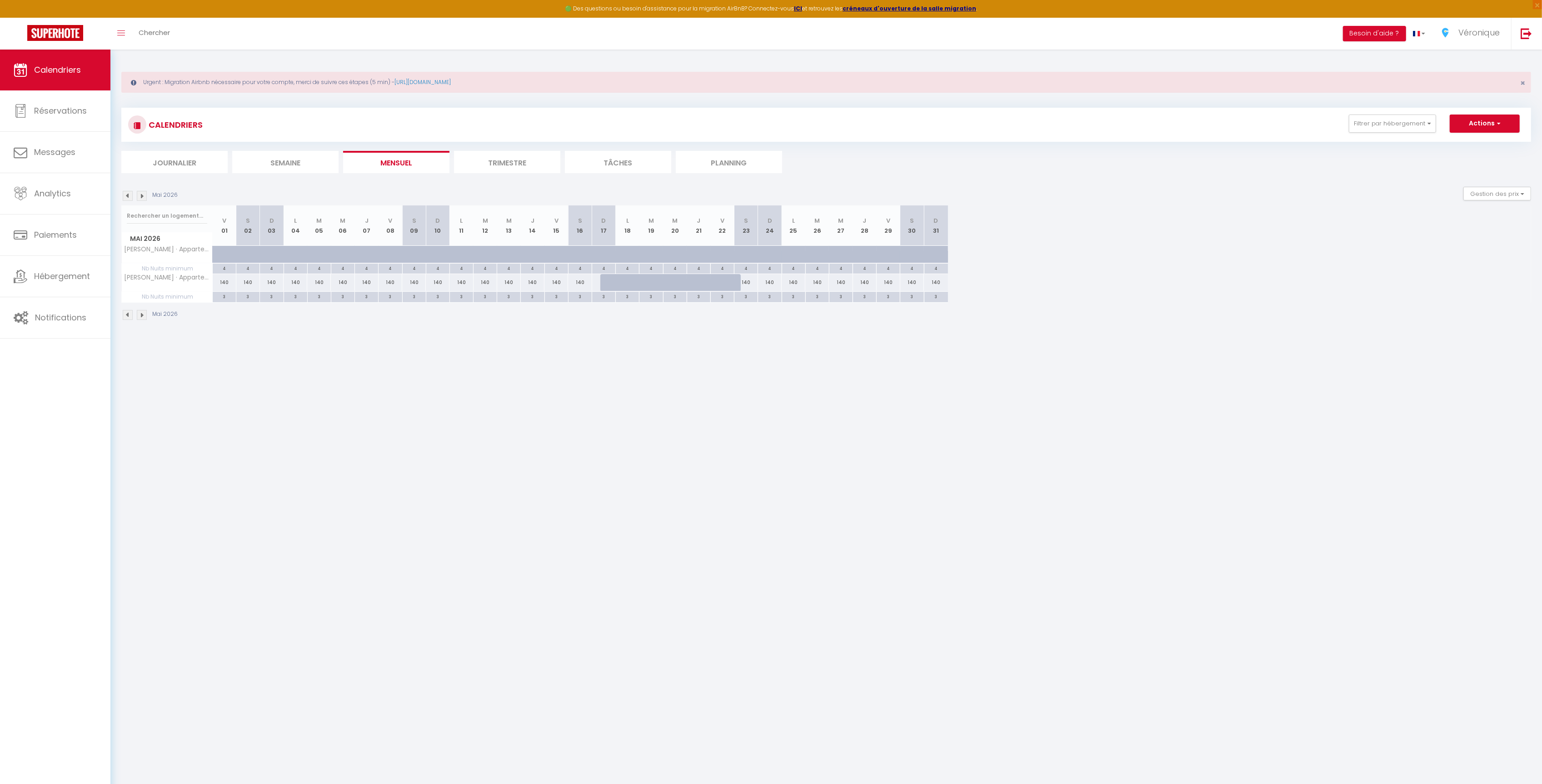
click at [129, 319] on img at bounding box center [128, 315] width 10 height 10
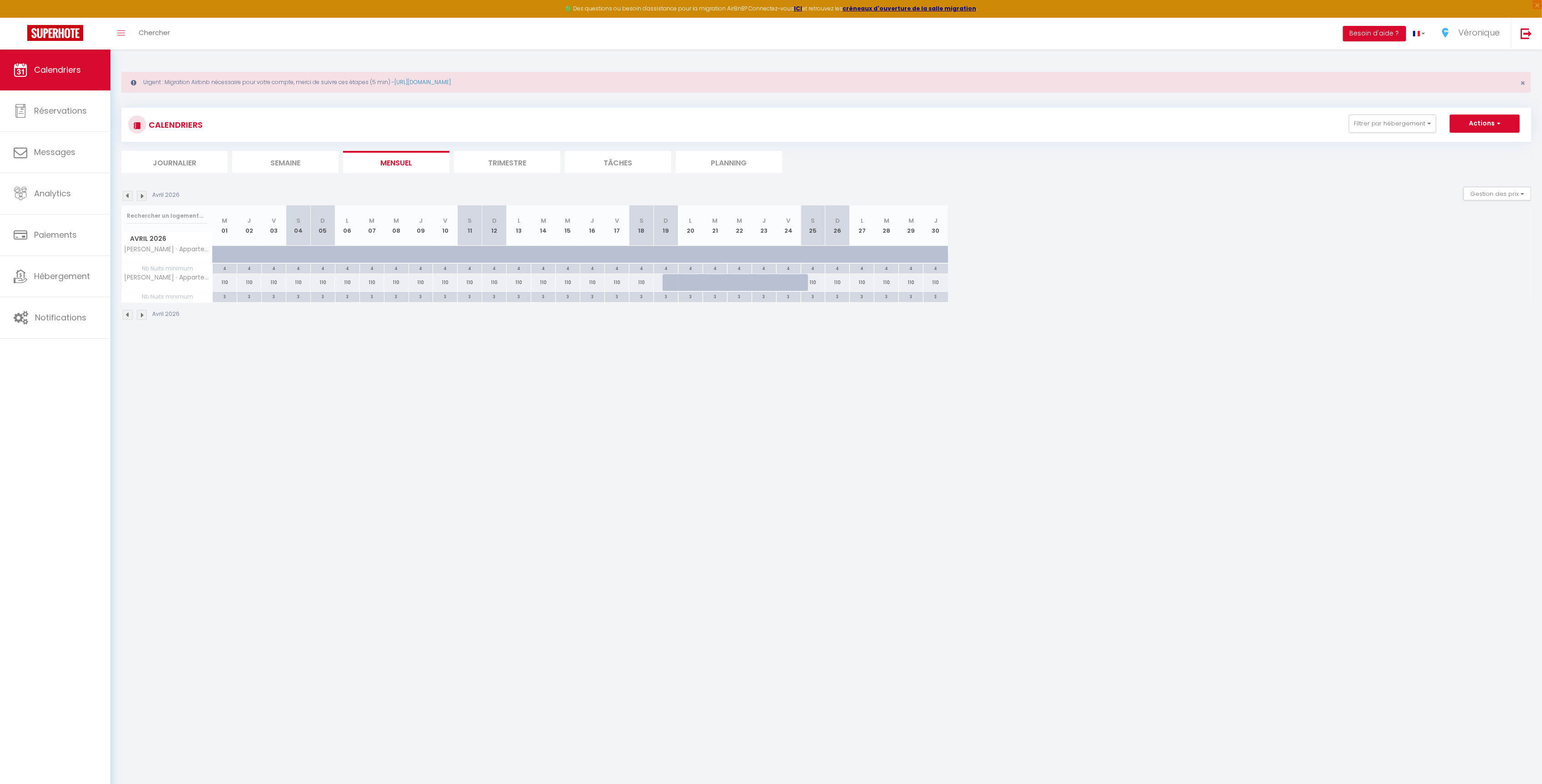
click at [139, 319] on img at bounding box center [142, 315] width 10 height 10
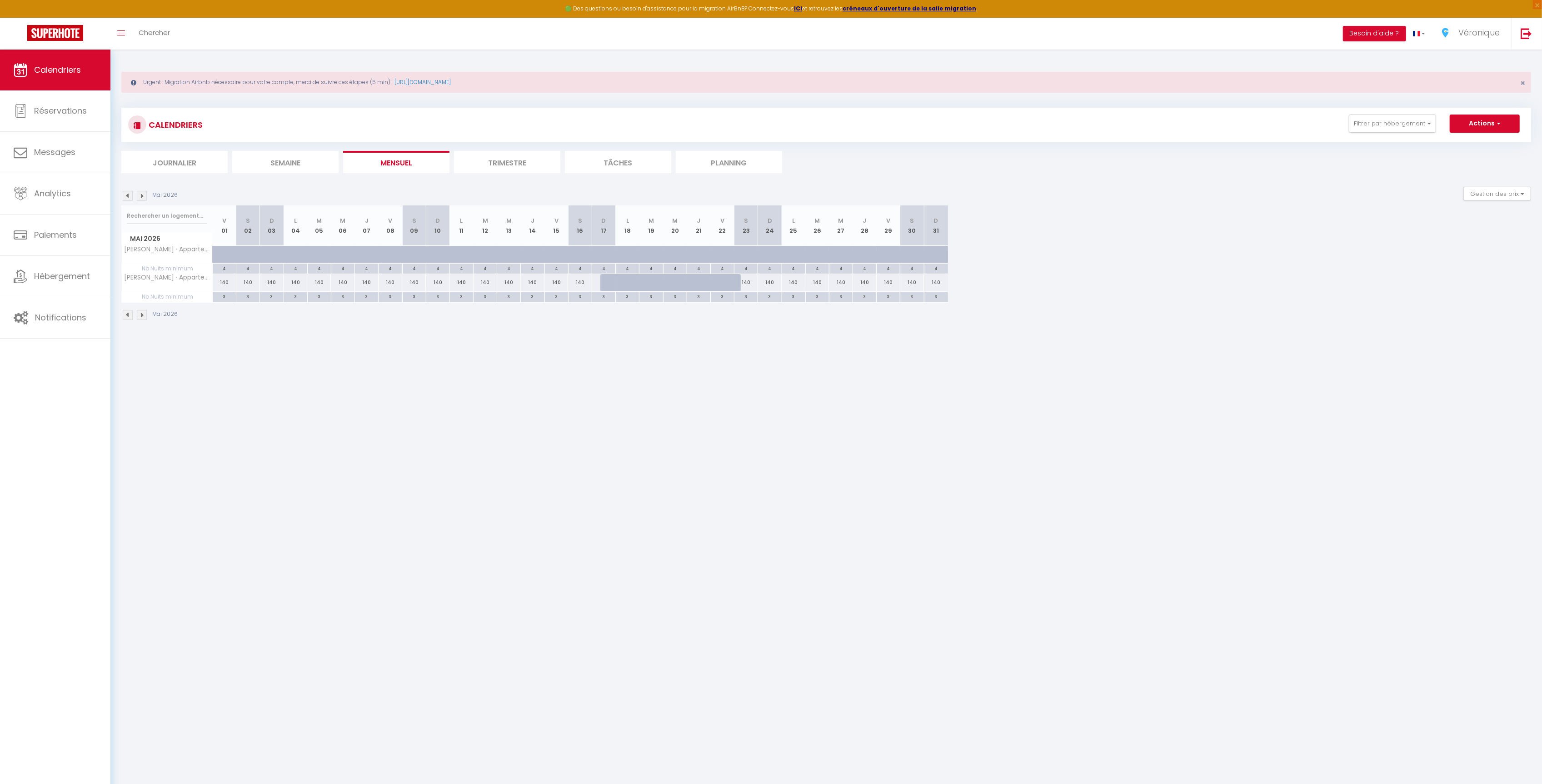
click at [142, 315] on img at bounding box center [142, 315] width 10 height 10
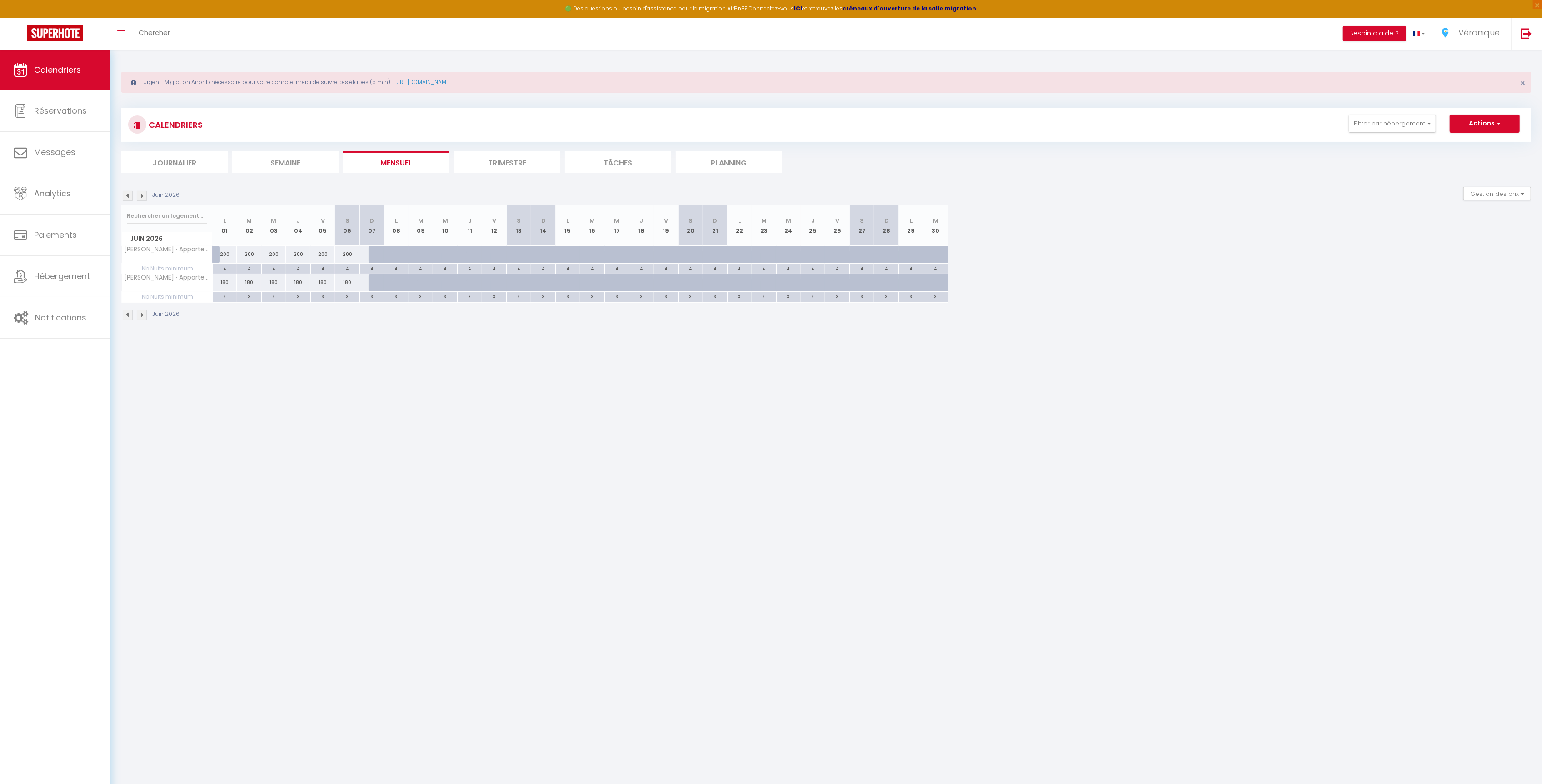
click at [131, 318] on img at bounding box center [128, 315] width 10 height 10
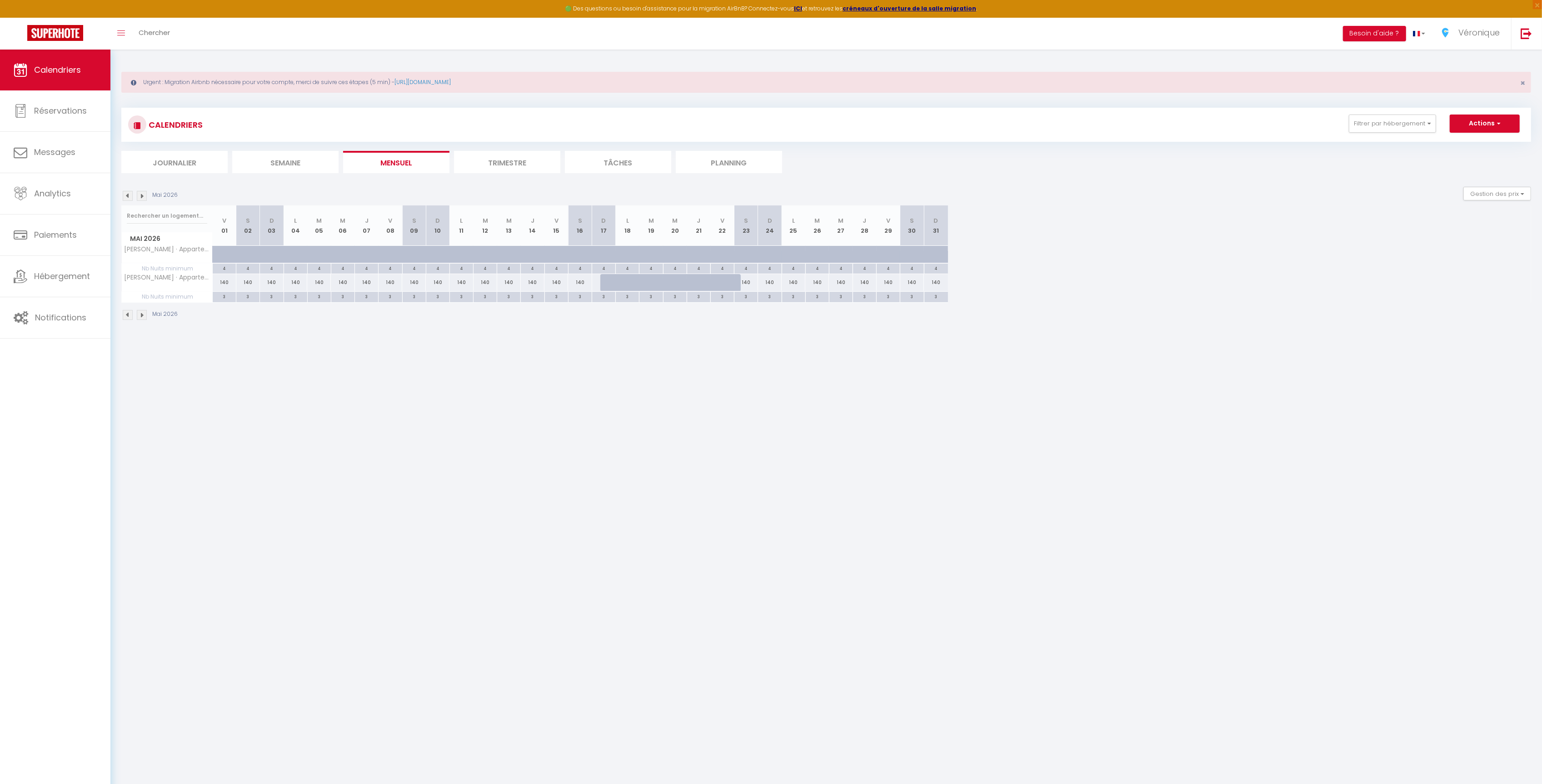
click at [122, 318] on img at bounding box center [128, 315] width 10 height 10
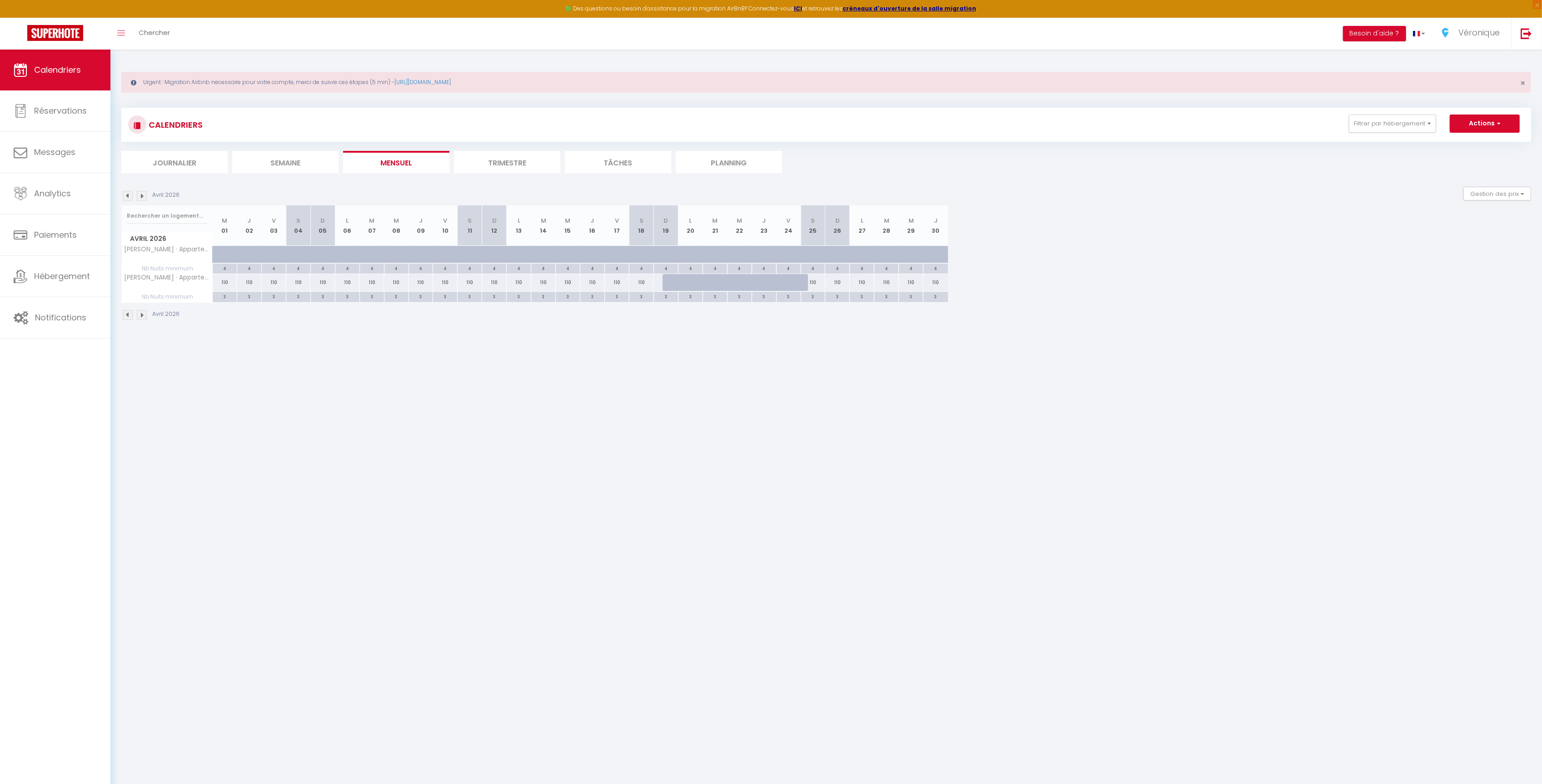
click at [139, 316] on img at bounding box center [142, 315] width 10 height 10
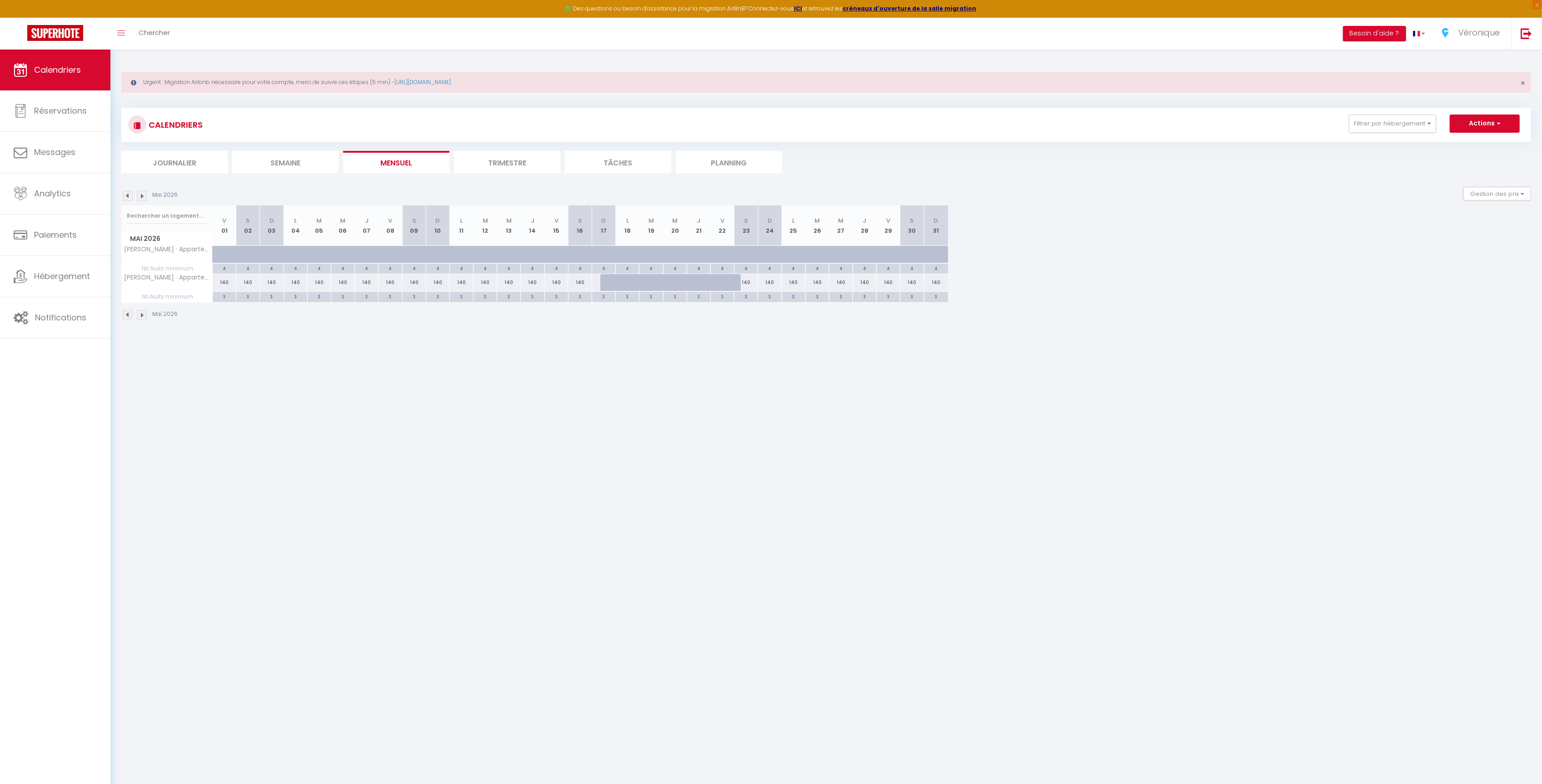
click at [220, 287] on div "140" at bounding box center [224, 282] width 23 height 17
type input "140"
type input "Ven 01 Mai 2026"
type input "[DATE]"
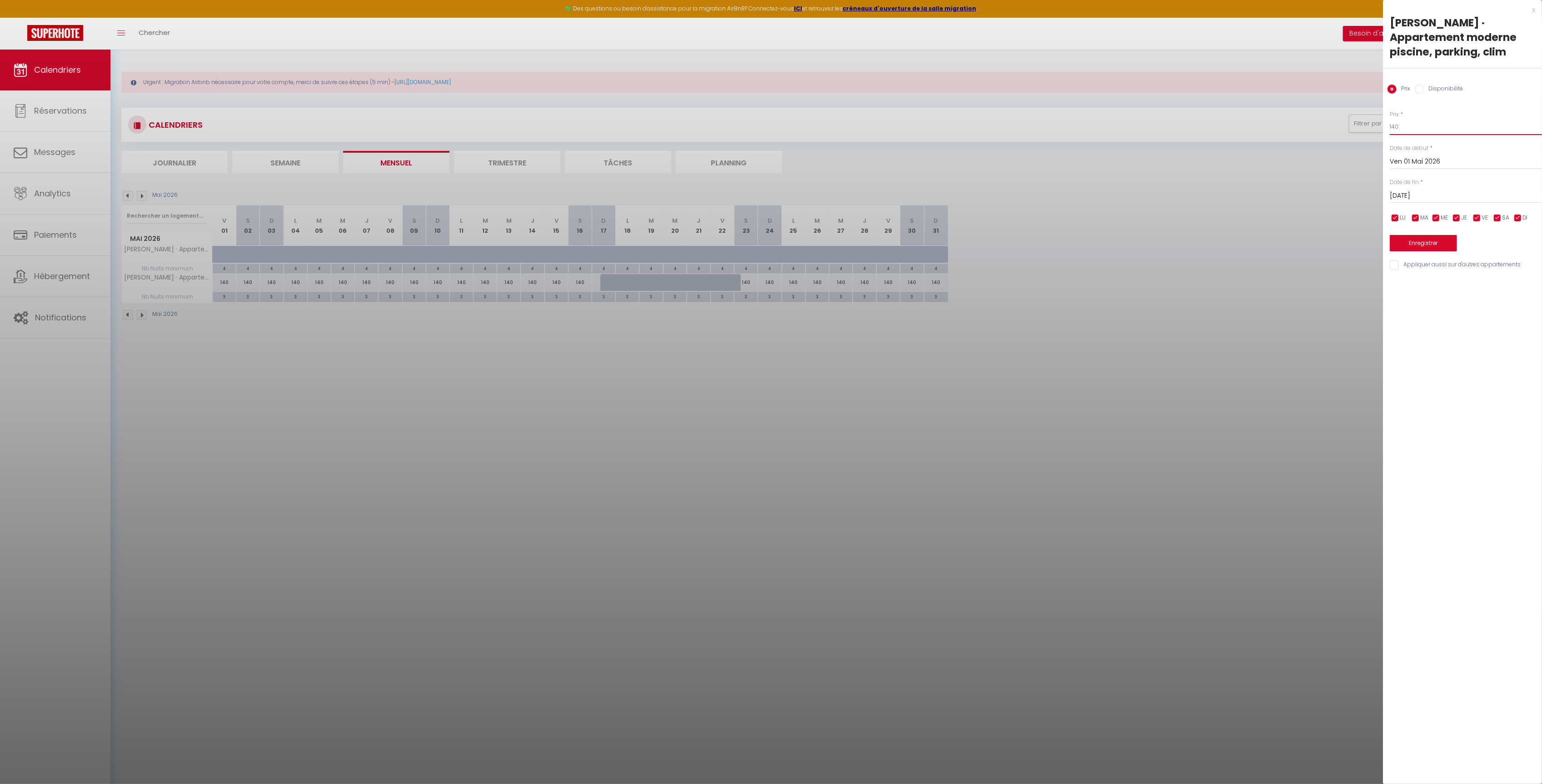
drag, startPoint x: 1429, startPoint y: 128, endPoint x: 1362, endPoint y: 129, distance: 67.0
click at [1362, 129] on body "🟢 Des questions ou besoin d'assistance pour la migration AirBnB? Connectez-vous…" at bounding box center [771, 442] width 1542 height 784
type input "120"
click at [1434, 195] on input "[DATE]" at bounding box center [1465, 196] width 152 height 12
click at [1518, 213] on span ">" at bounding box center [1516, 211] width 20 height 18
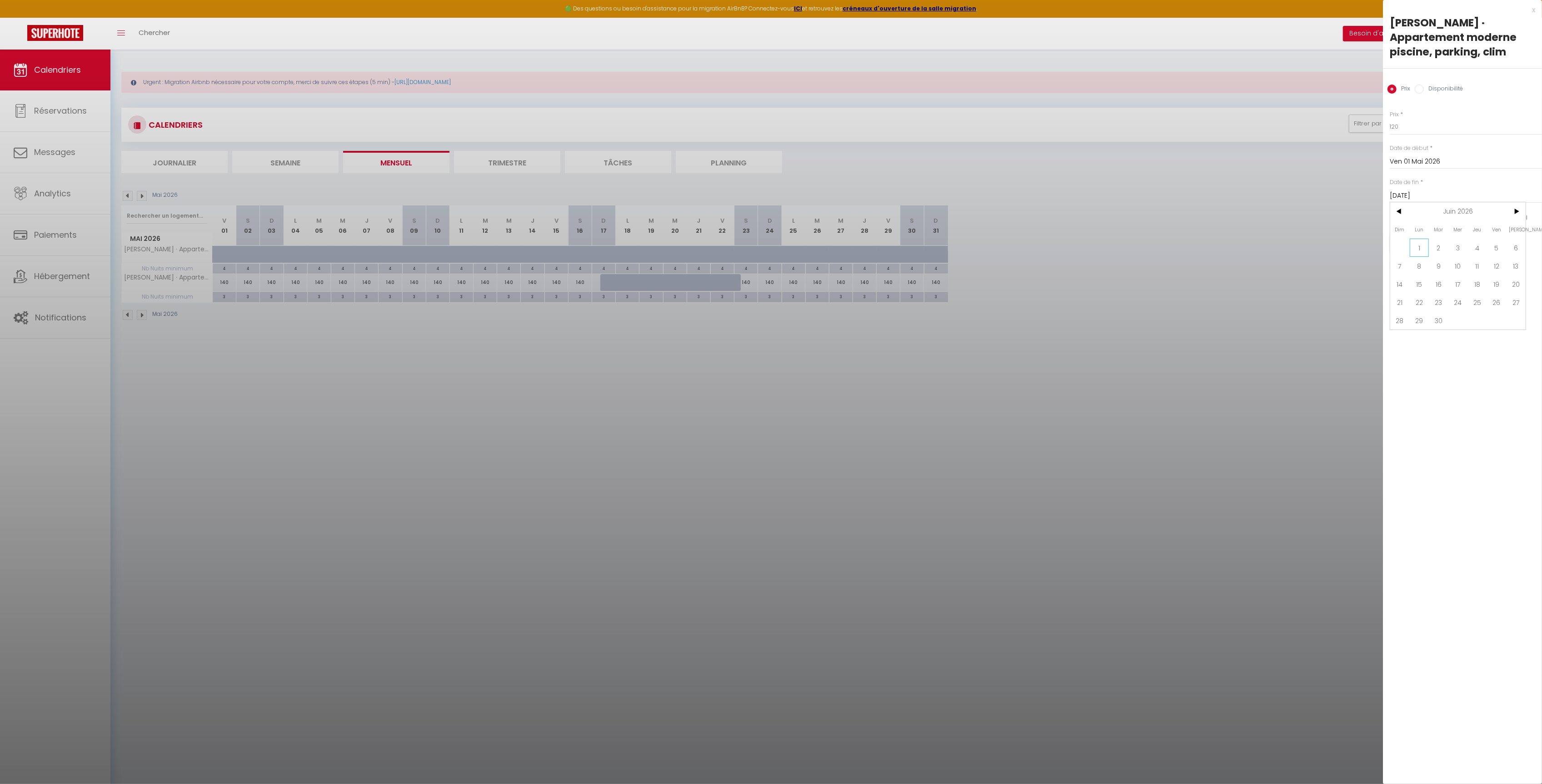
click at [1418, 248] on span "1" at bounding box center [1420, 247] width 20 height 18
type input "Lun 01 Juin 2026"
click at [1426, 247] on button "Enregistrer" at bounding box center [1423, 243] width 67 height 16
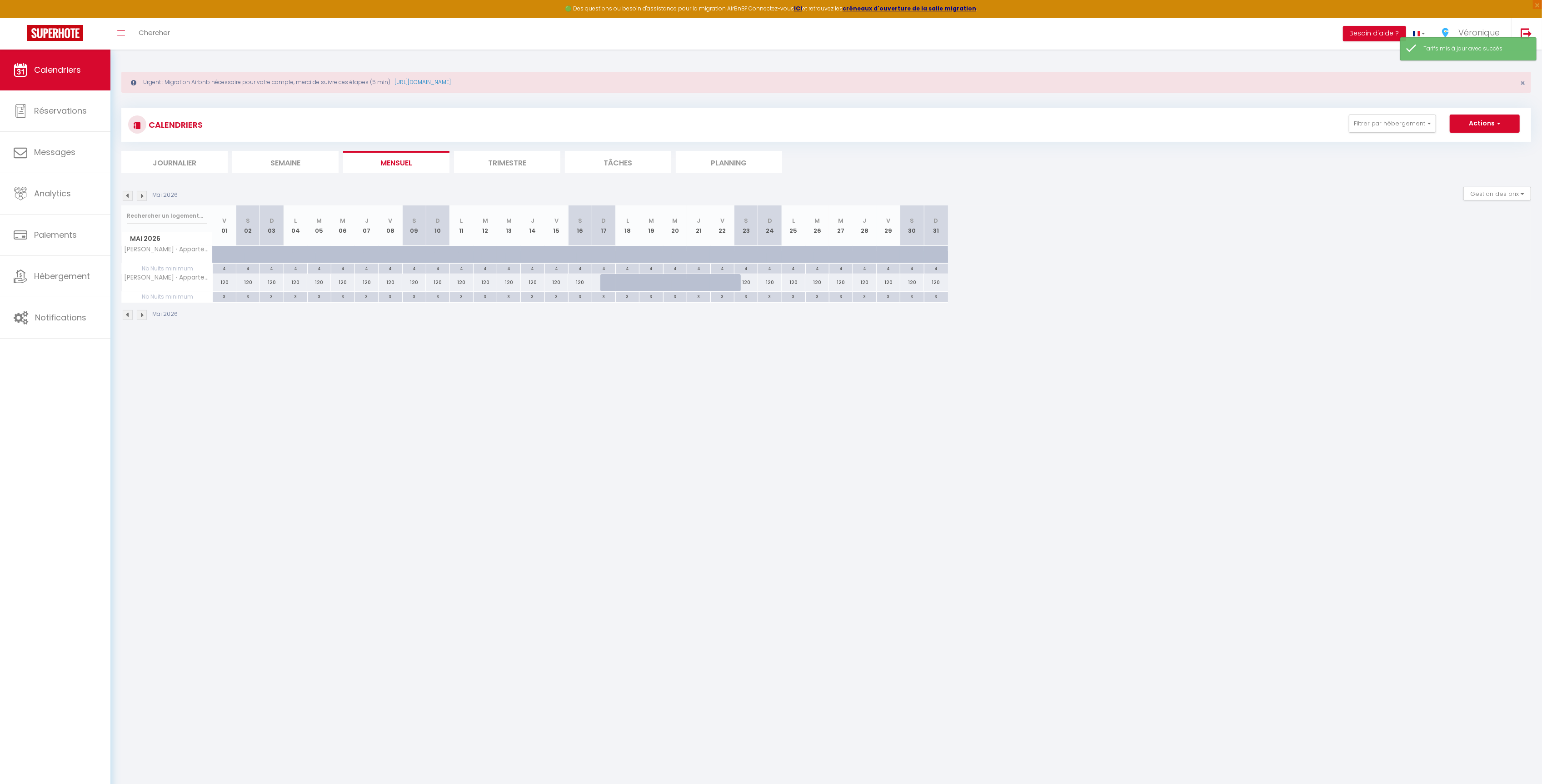
click at [142, 320] on img at bounding box center [142, 315] width 10 height 10
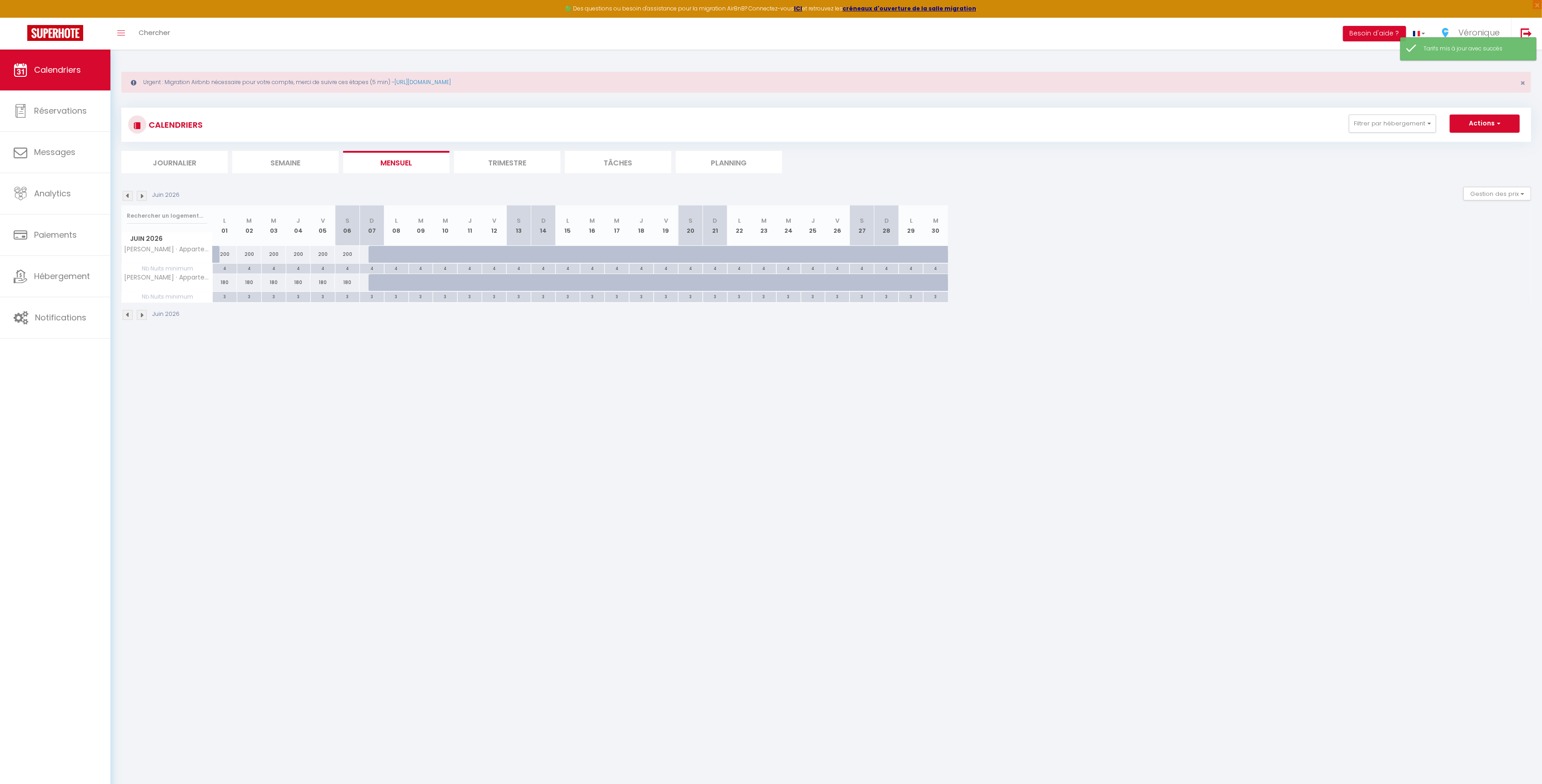
click at [223, 287] on div "180" at bounding box center [225, 282] width 25 height 17
type input "180"
type input "Lun 01 Juin 2026"
type input "[DATE]"
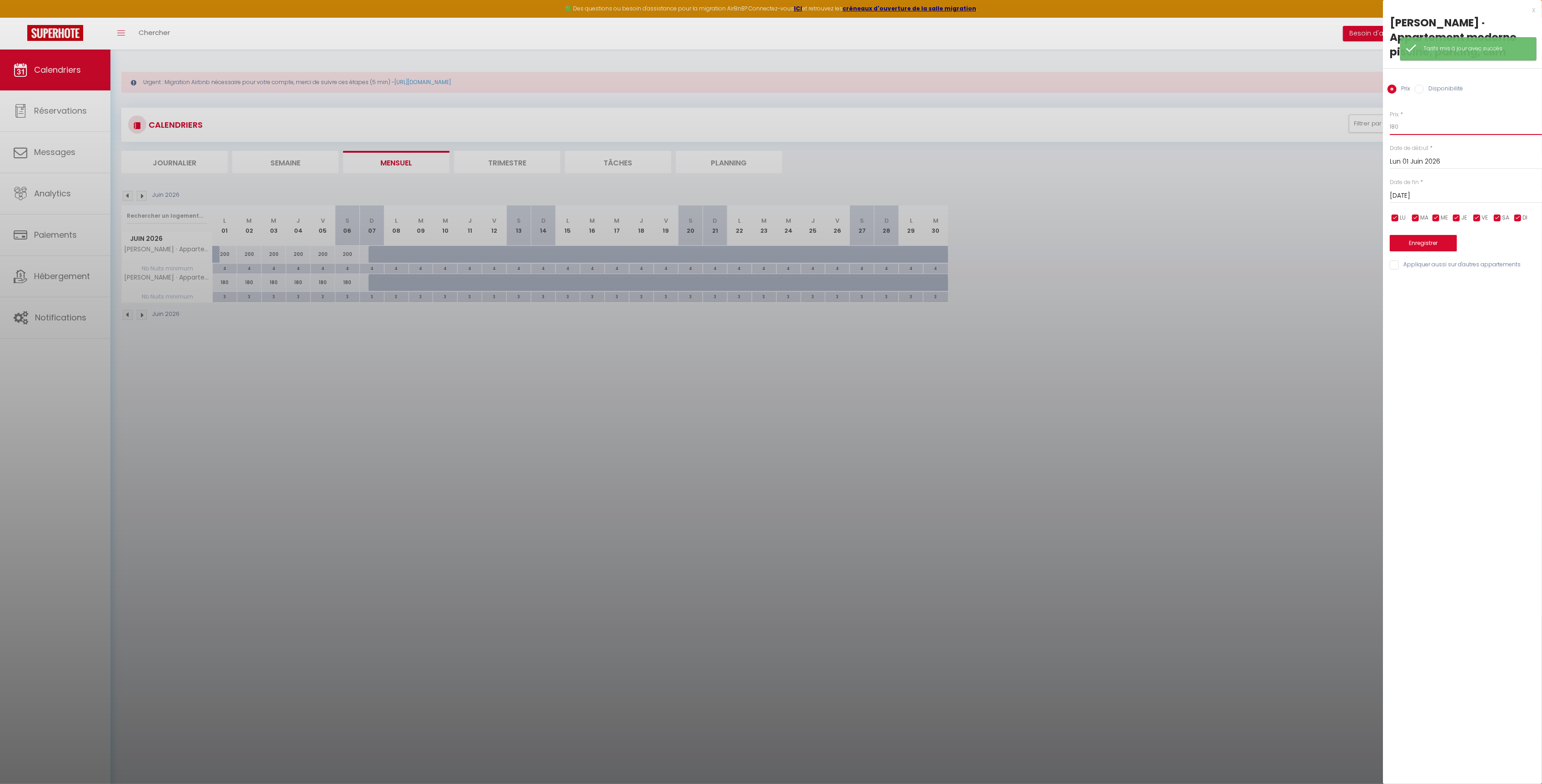
click at [1358, 128] on body "🟢 Des questions ou besoin d'assistance pour la migration AirBnB? Connectez-vous…" at bounding box center [771, 442] width 1542 height 784
type input "120"
click at [1422, 193] on input "[DATE]" at bounding box center [1465, 196] width 152 height 12
click at [1513, 214] on span ">" at bounding box center [1516, 211] width 20 height 18
click at [1450, 247] on span "1" at bounding box center [1458, 247] width 20 height 18
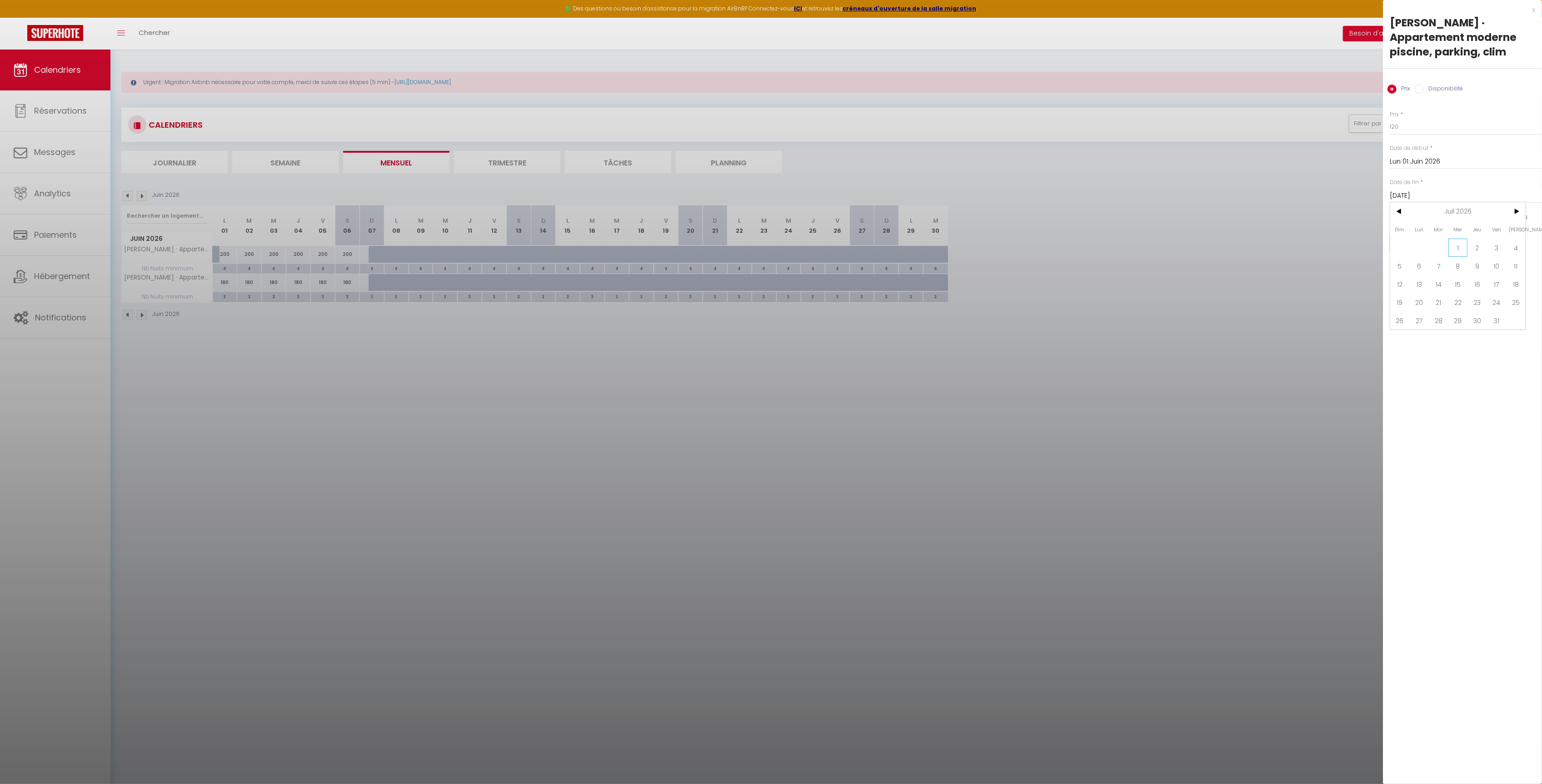
type input "Mer 01 Juillet 2026"
click at [1436, 246] on button "Enregistrer" at bounding box center [1423, 243] width 67 height 16
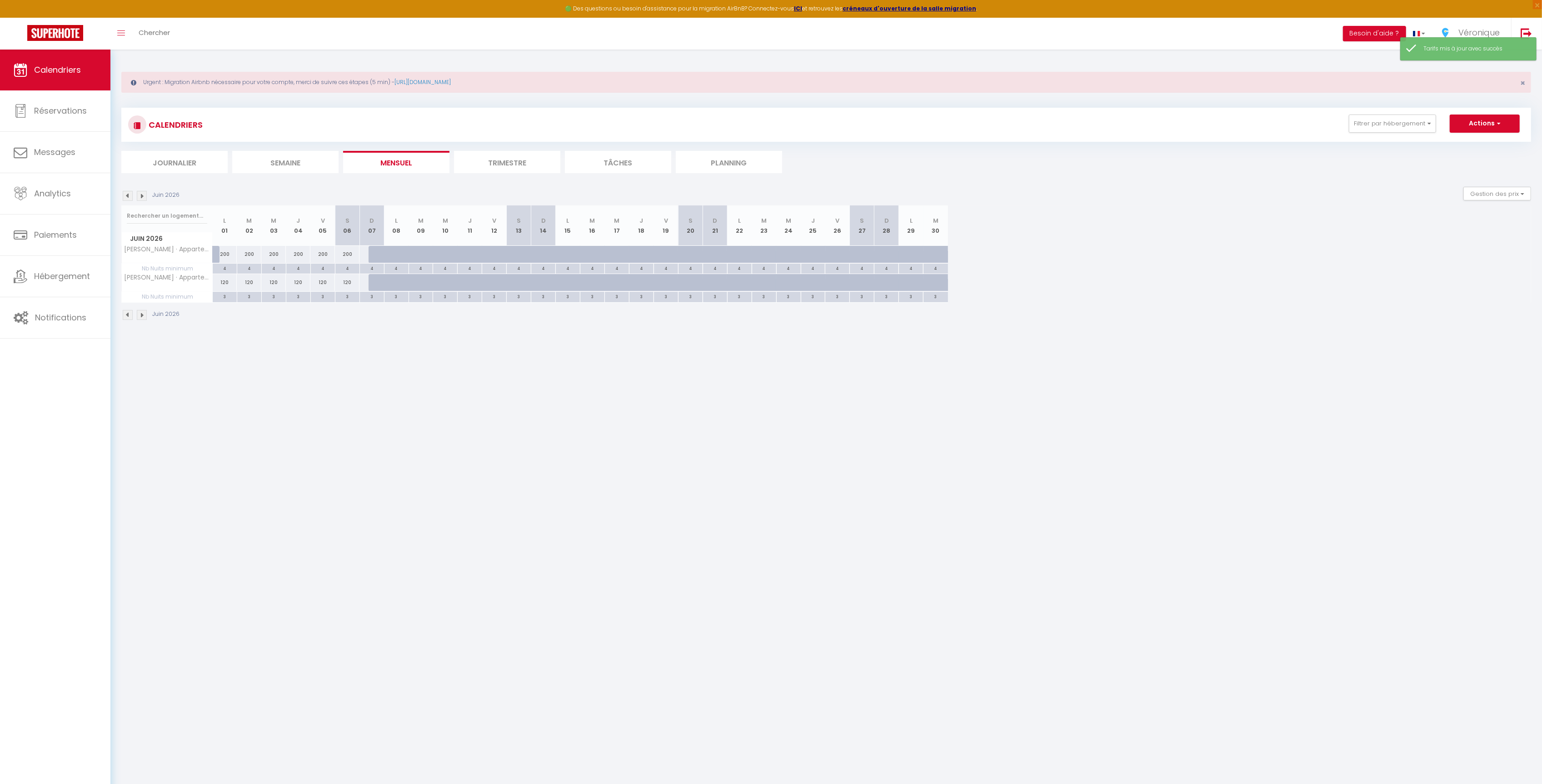
click at [140, 320] on img at bounding box center [142, 315] width 10 height 10
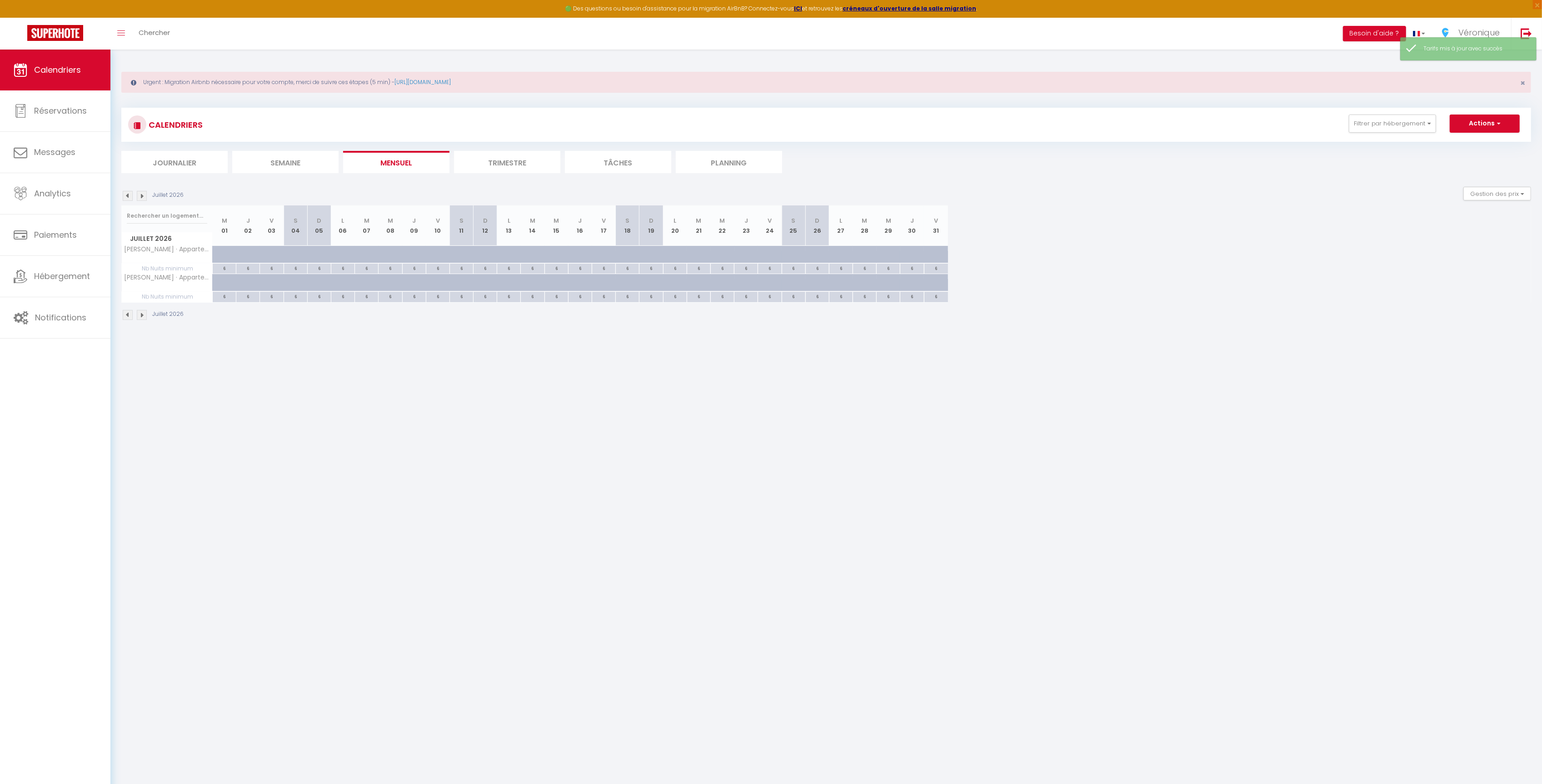
click at [225, 286] on div at bounding box center [232, 288] width 23 height 17
type input "180"
type input "Mer 01 Juillet 2026"
type input "Jeu 02 Juillet 2026"
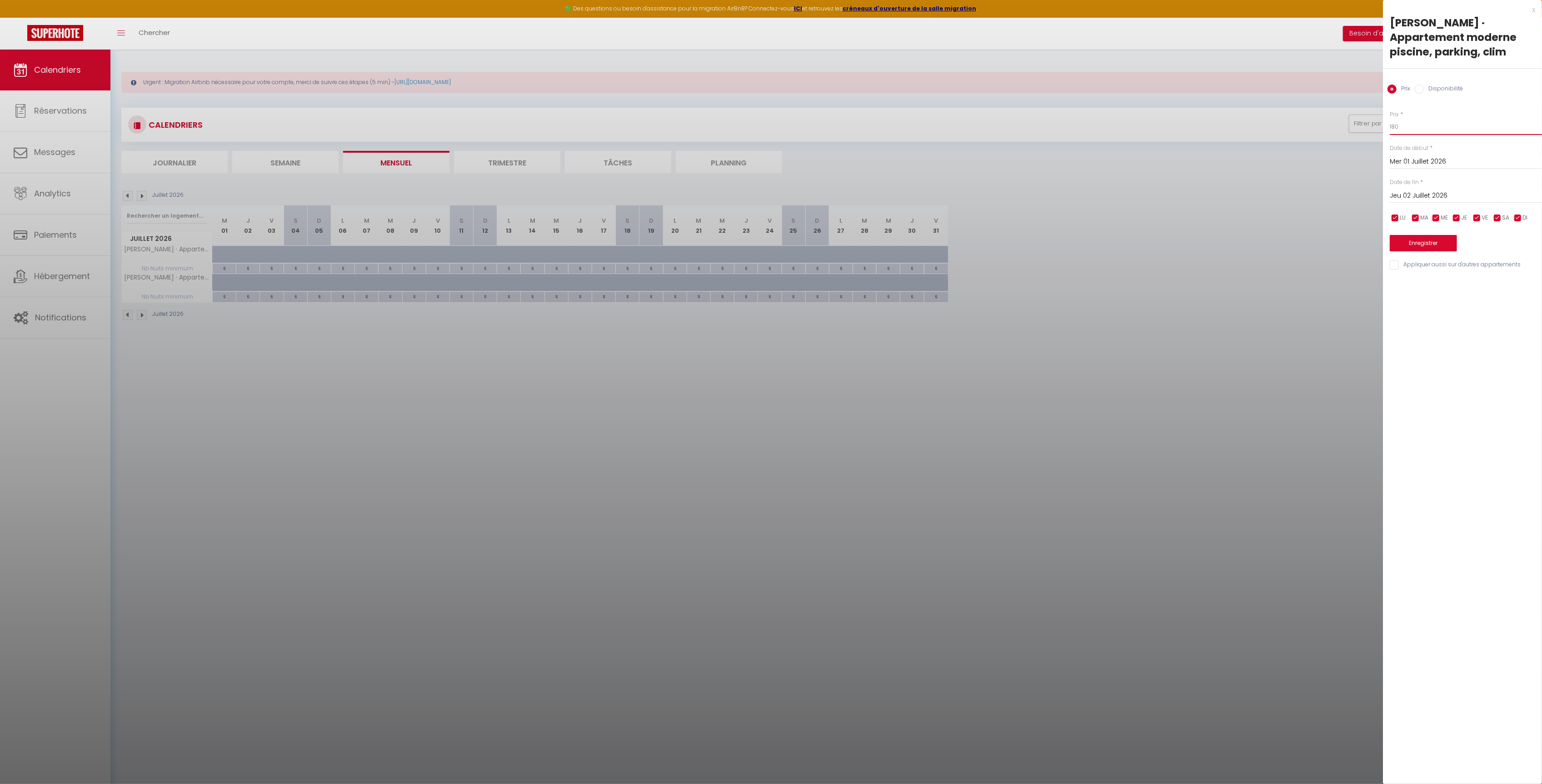
drag, startPoint x: 1379, startPoint y: 127, endPoint x: 1358, endPoint y: 126, distance: 21.0
click at [1358, 126] on body "🟢 Des questions ou besoin d'assistance pour la migration AirBnB? Connectez-vous…" at bounding box center [771, 442] width 1542 height 784
type input "140"
click at [1420, 190] on input "Jeu 02 Juillet 2026" at bounding box center [1465, 196] width 152 height 12
click at [1406, 129] on input "140" at bounding box center [1465, 127] width 152 height 16
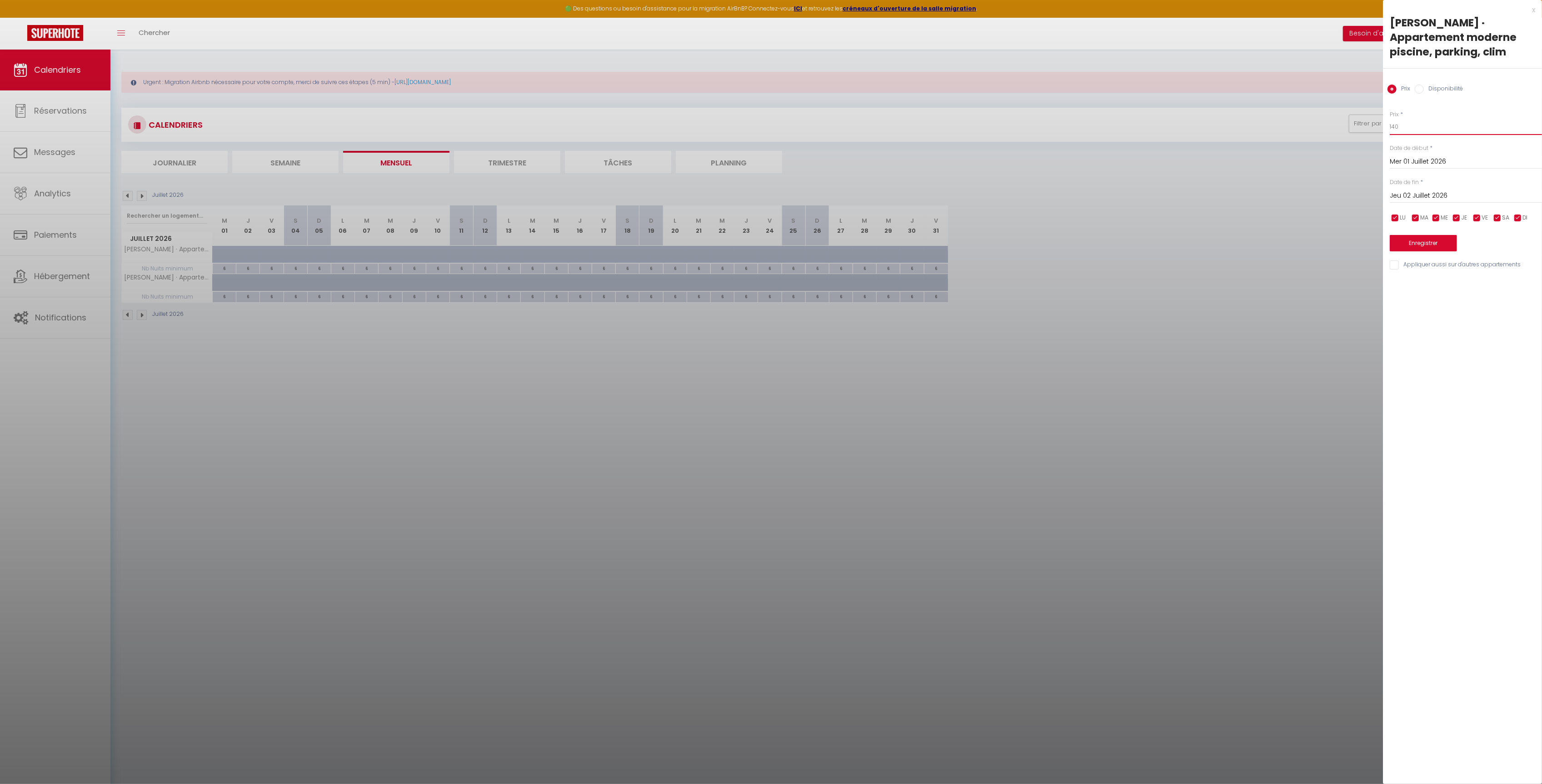
drag, startPoint x: 1406, startPoint y: 128, endPoint x: 1376, endPoint y: 126, distance: 30.1
click at [1376, 126] on body "🟢 Des questions ou besoin d'assistance pour la migration AirBnB? Connectez-vous…" at bounding box center [771, 442] width 1542 height 784
click at [360, 412] on div at bounding box center [771, 392] width 1542 height 784
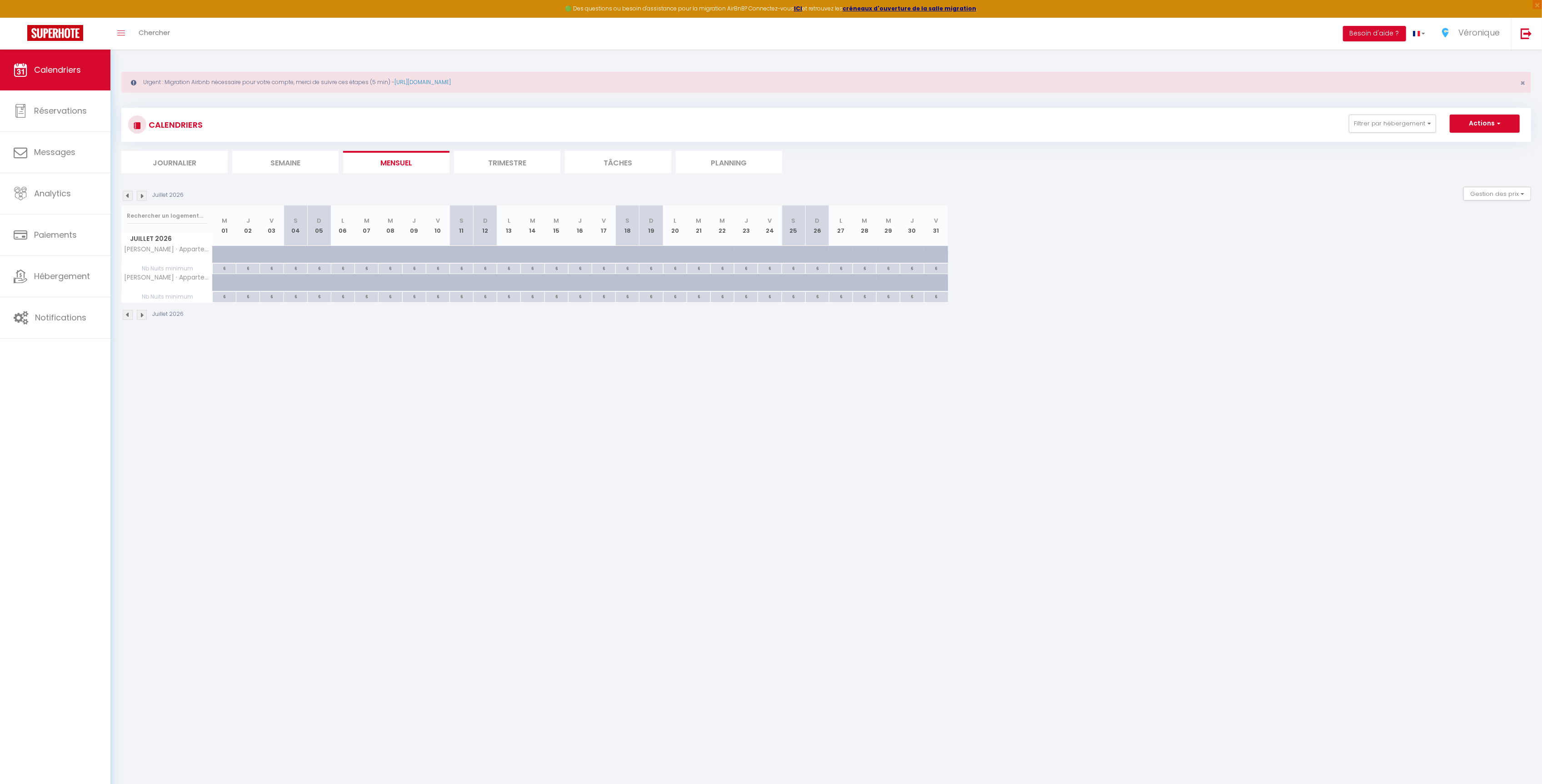
click at [130, 317] on img at bounding box center [128, 315] width 10 height 10
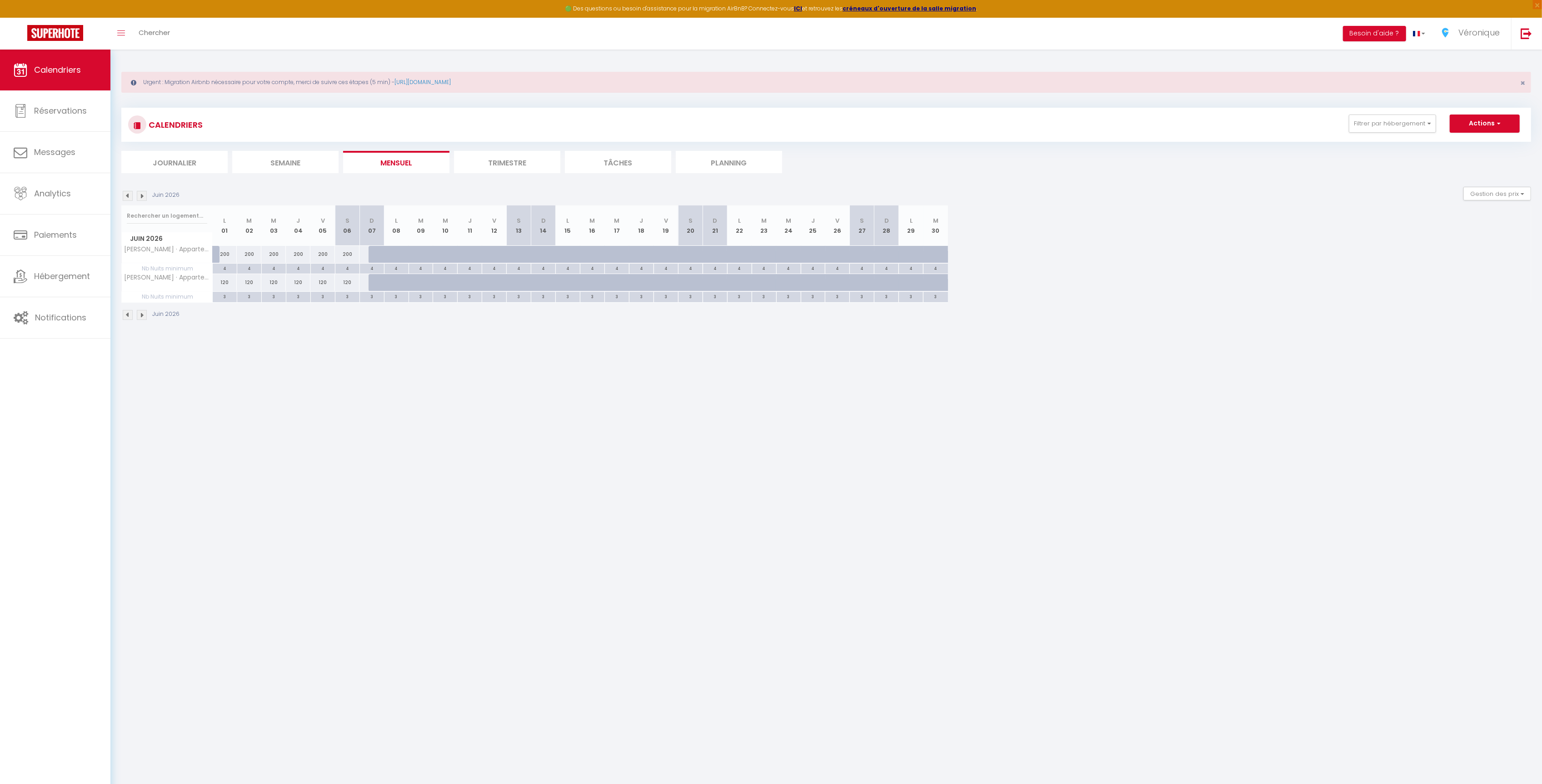
click at [130, 317] on img at bounding box center [128, 315] width 10 height 10
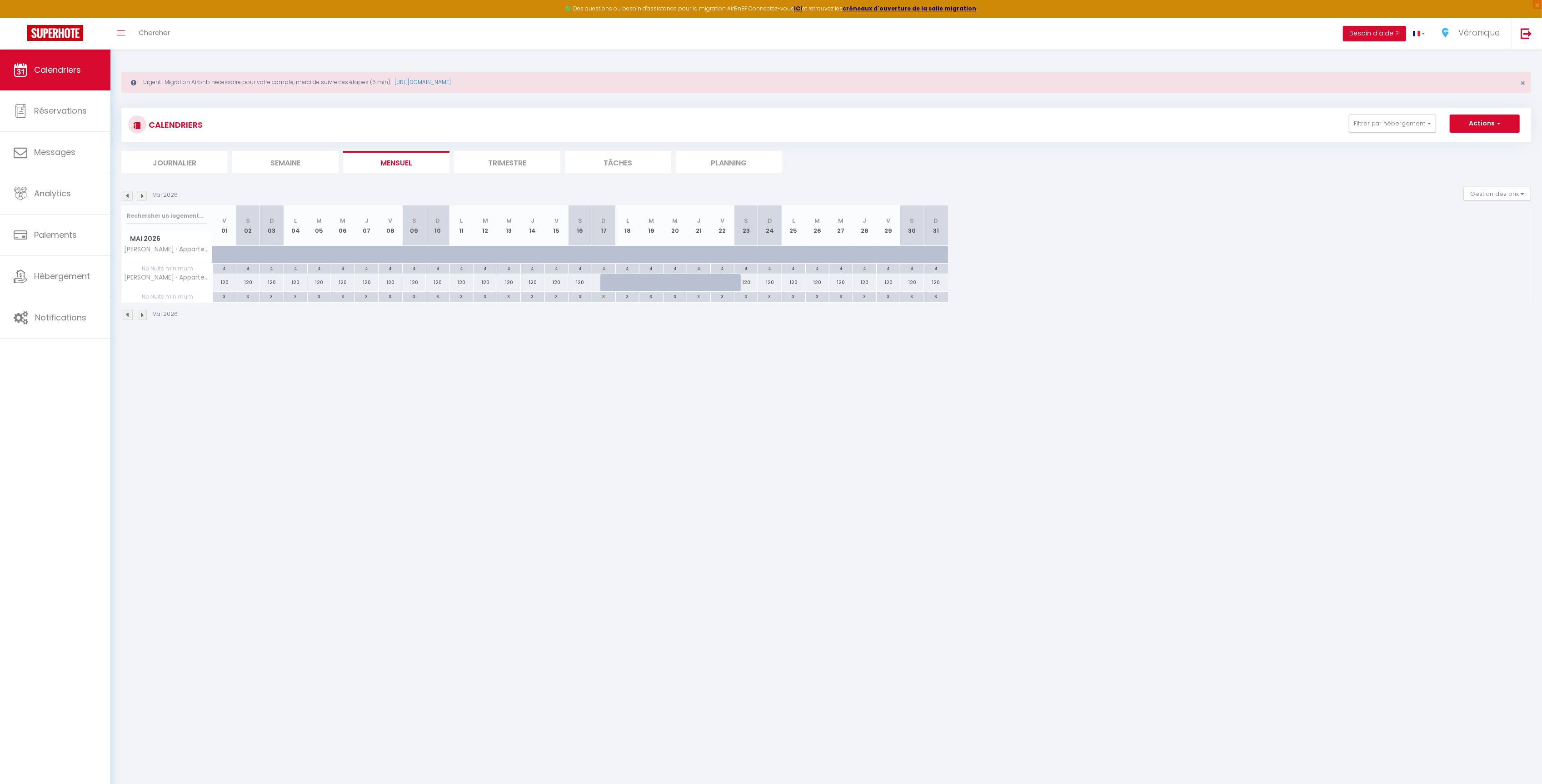
click at [129, 317] on img at bounding box center [128, 315] width 10 height 10
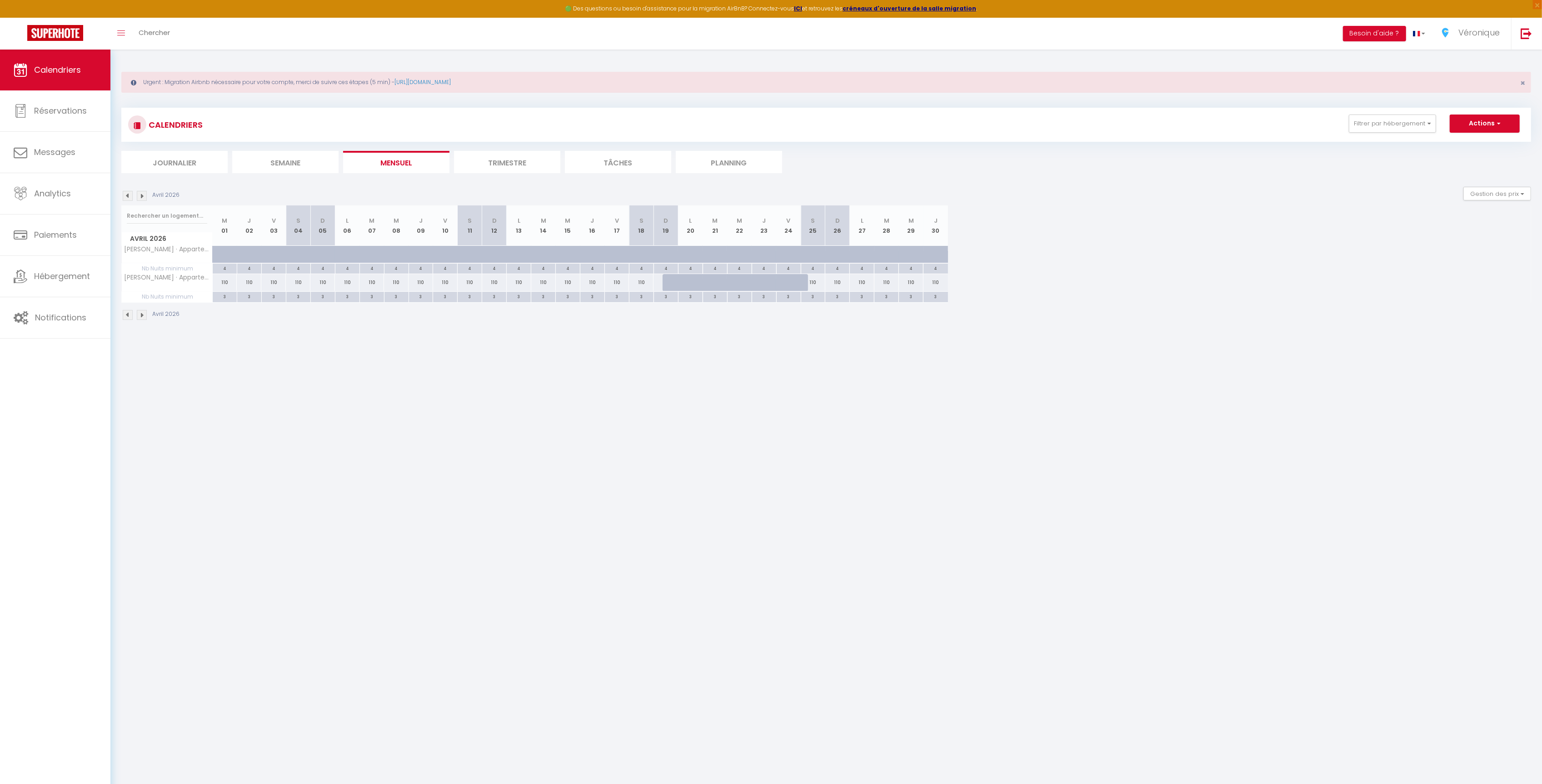
click at [129, 317] on img at bounding box center [128, 315] width 10 height 10
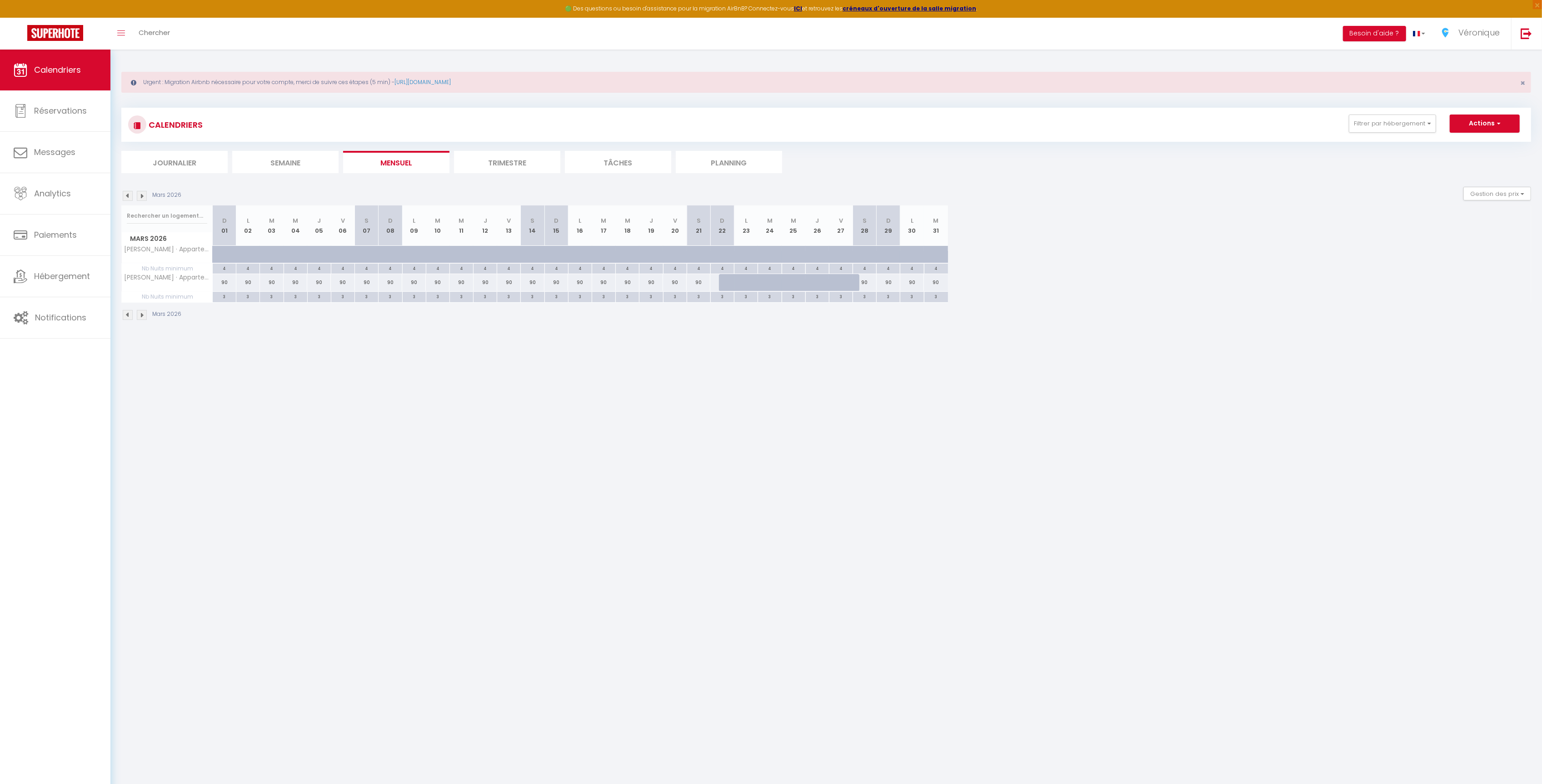
click at [146, 318] on img at bounding box center [142, 315] width 10 height 10
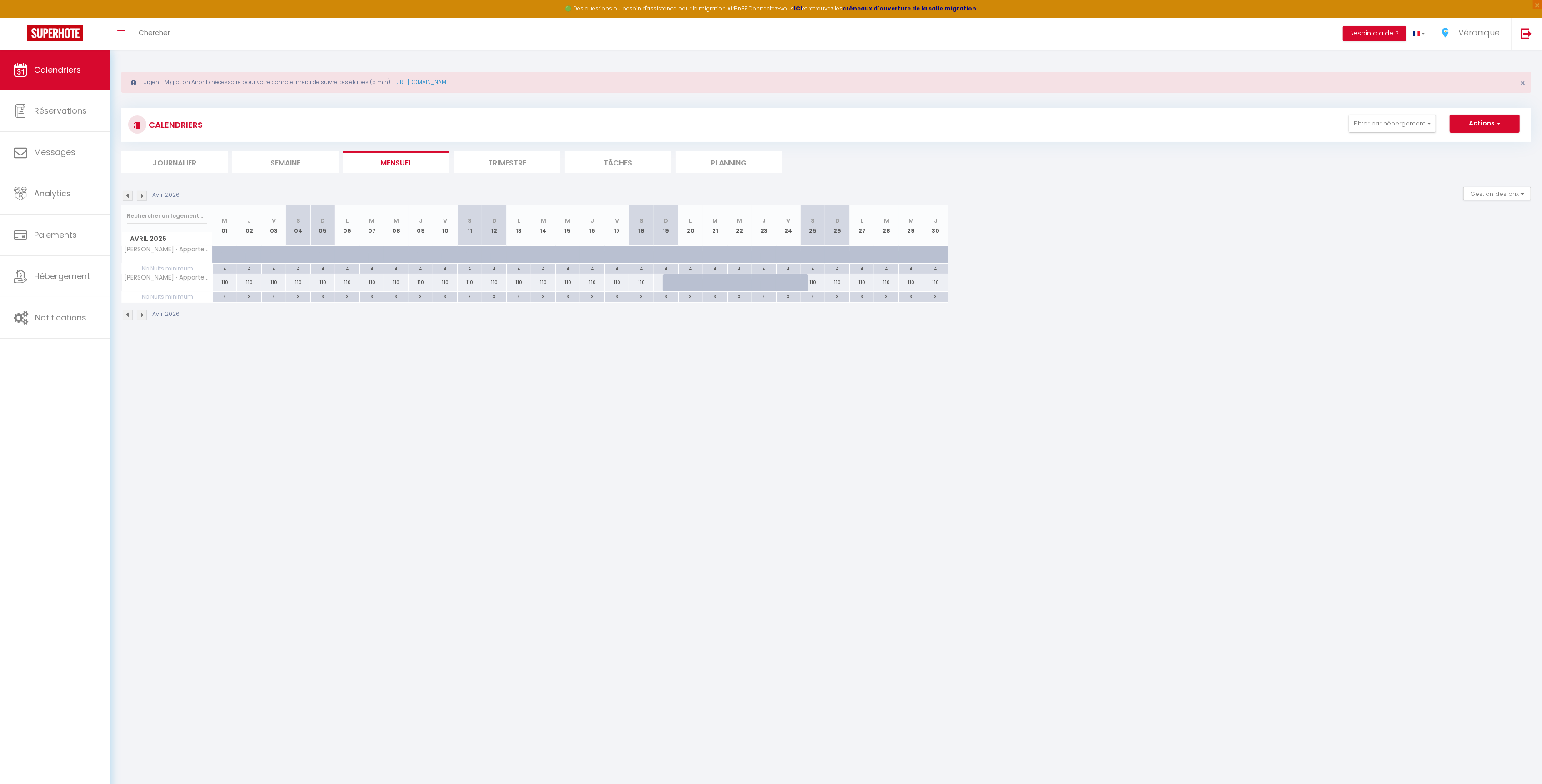
click at [131, 318] on img at bounding box center [128, 315] width 10 height 10
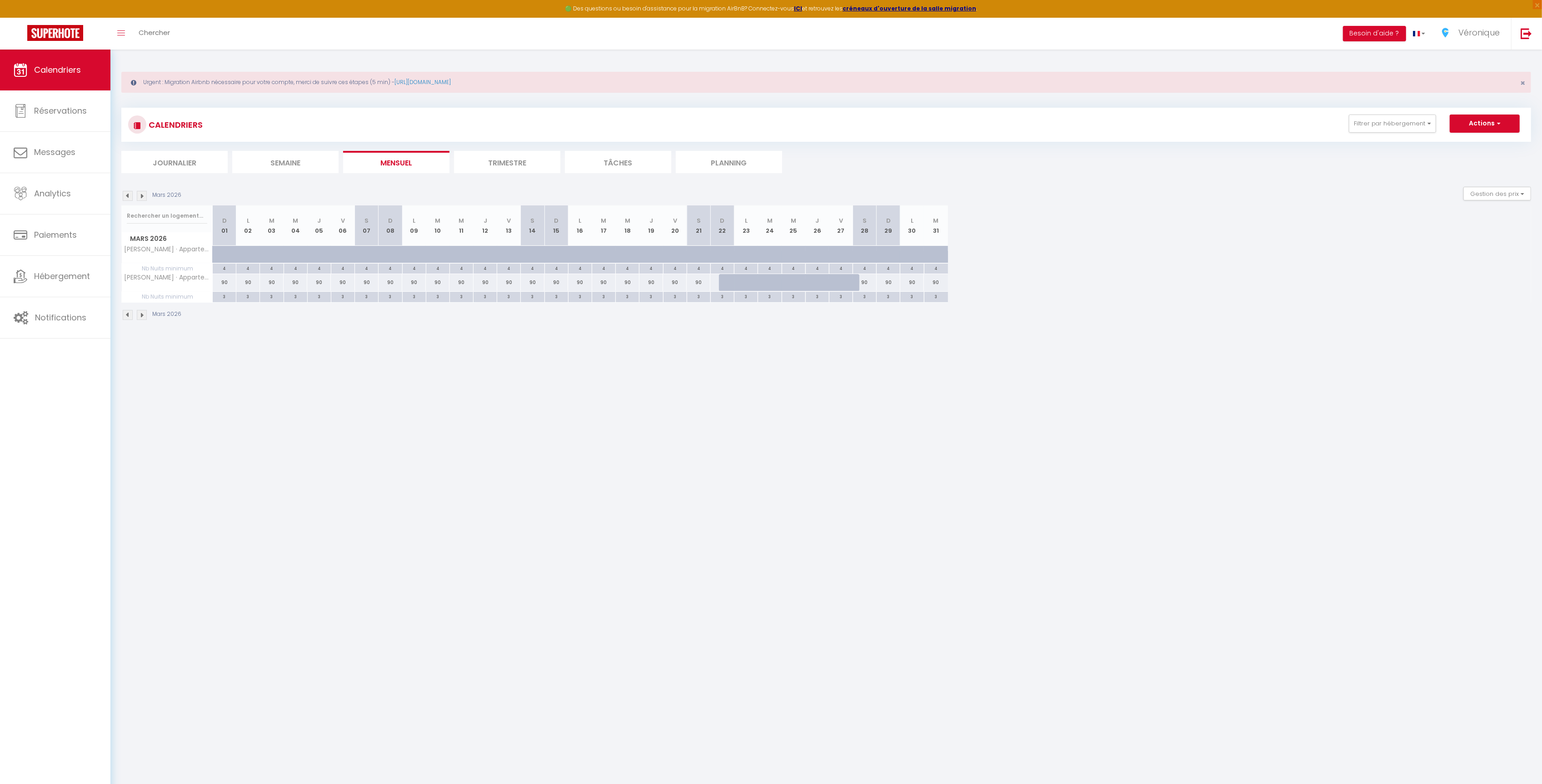
click at [144, 318] on img at bounding box center [142, 315] width 10 height 10
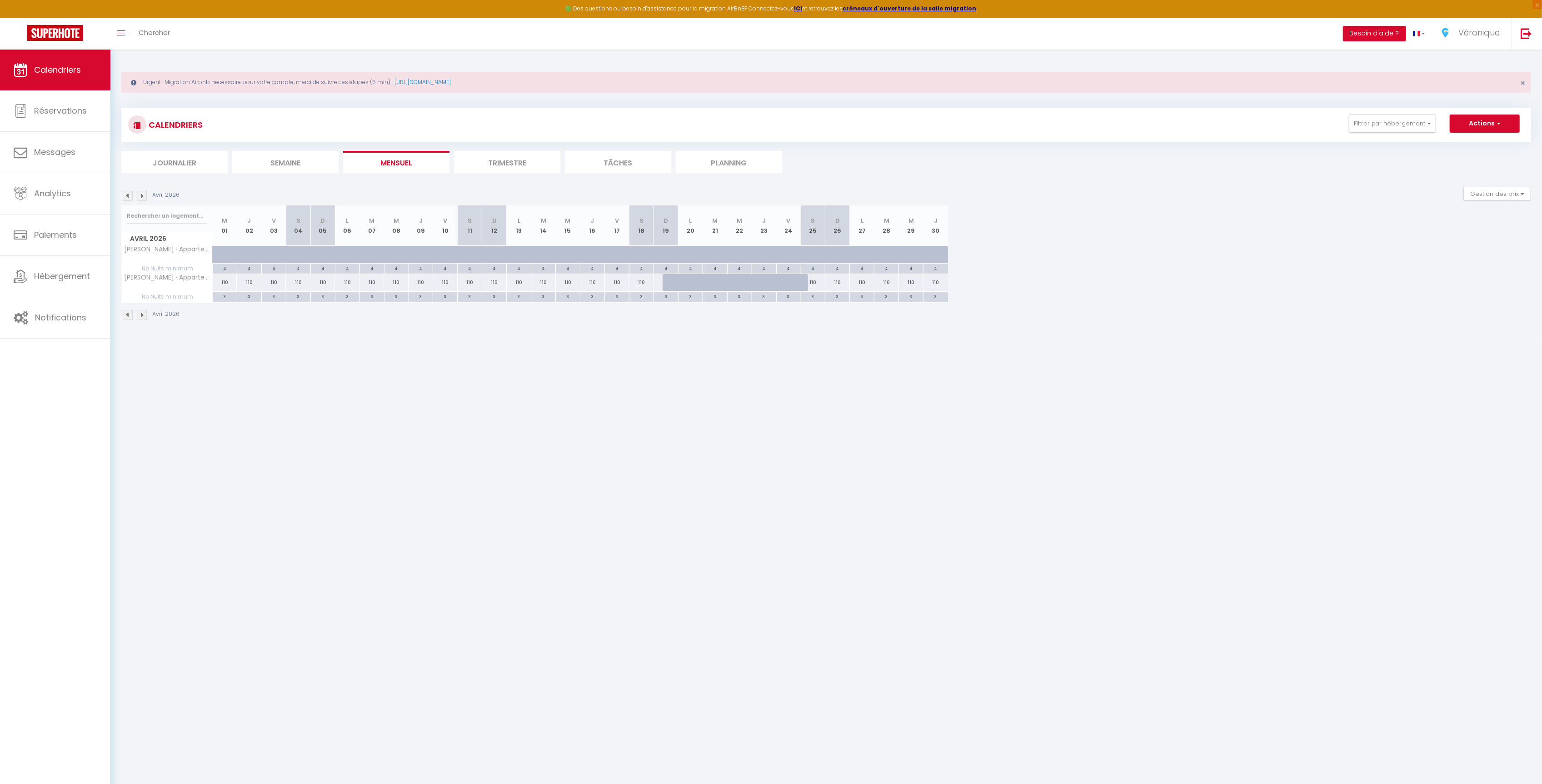
click at [219, 288] on div "110" at bounding box center [225, 282] width 25 height 17
type input "110"
type input "Mer 01 Avril 2026"
type input "Jeu 02 Avril 2026"
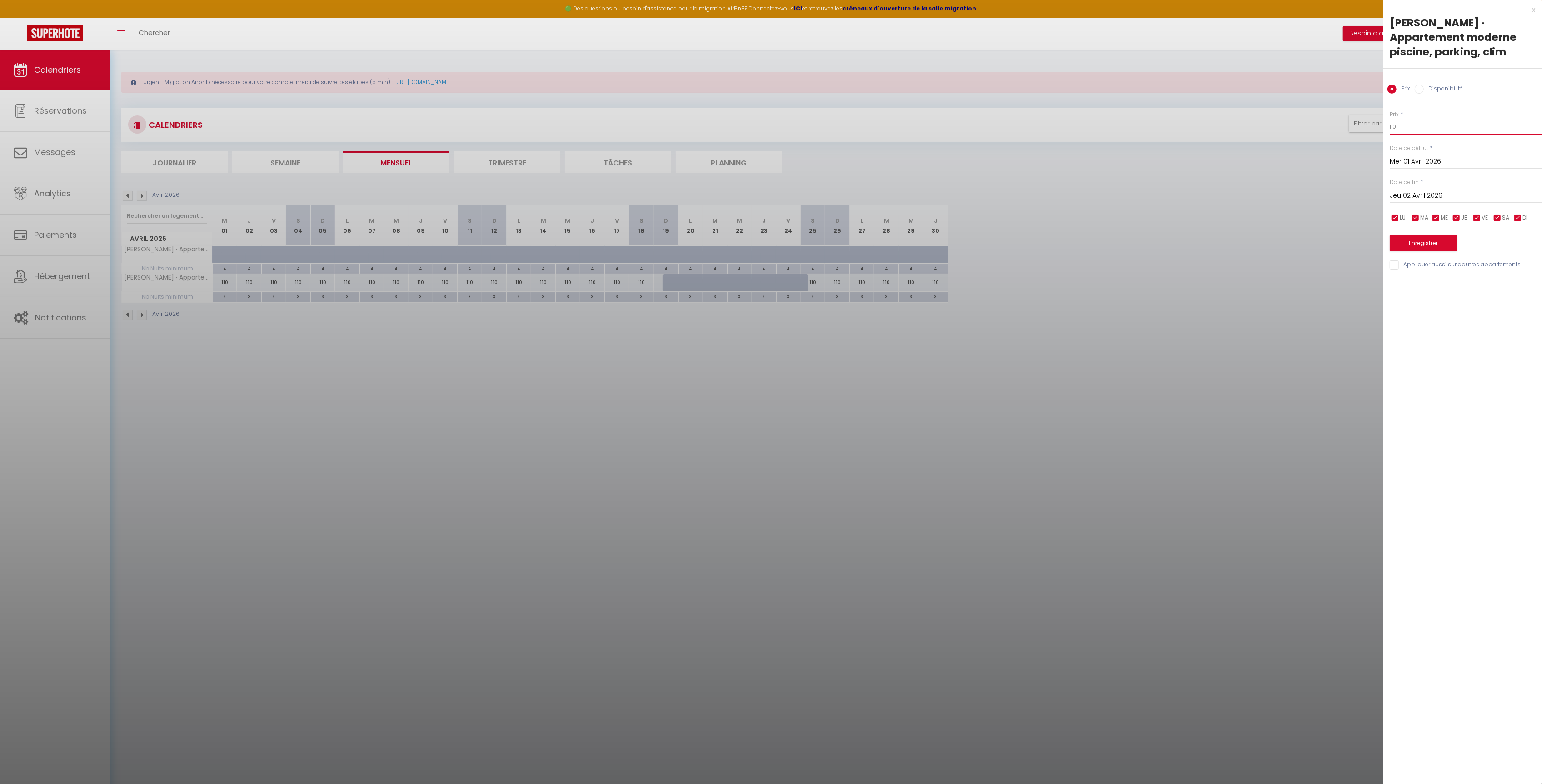
drag, startPoint x: 1412, startPoint y: 126, endPoint x: 1347, endPoint y: 129, distance: 65.1
click at [1348, 129] on body "🟢 Des questions ou besoin d'assistance pour la migration AirBnB? Connectez-vous…" at bounding box center [771, 442] width 1542 height 784
type input "100"
click at [1412, 190] on input "Jeu 02 Avril 2026" at bounding box center [1465, 196] width 152 height 12
click at [1525, 215] on span ">" at bounding box center [1516, 211] width 20 height 18
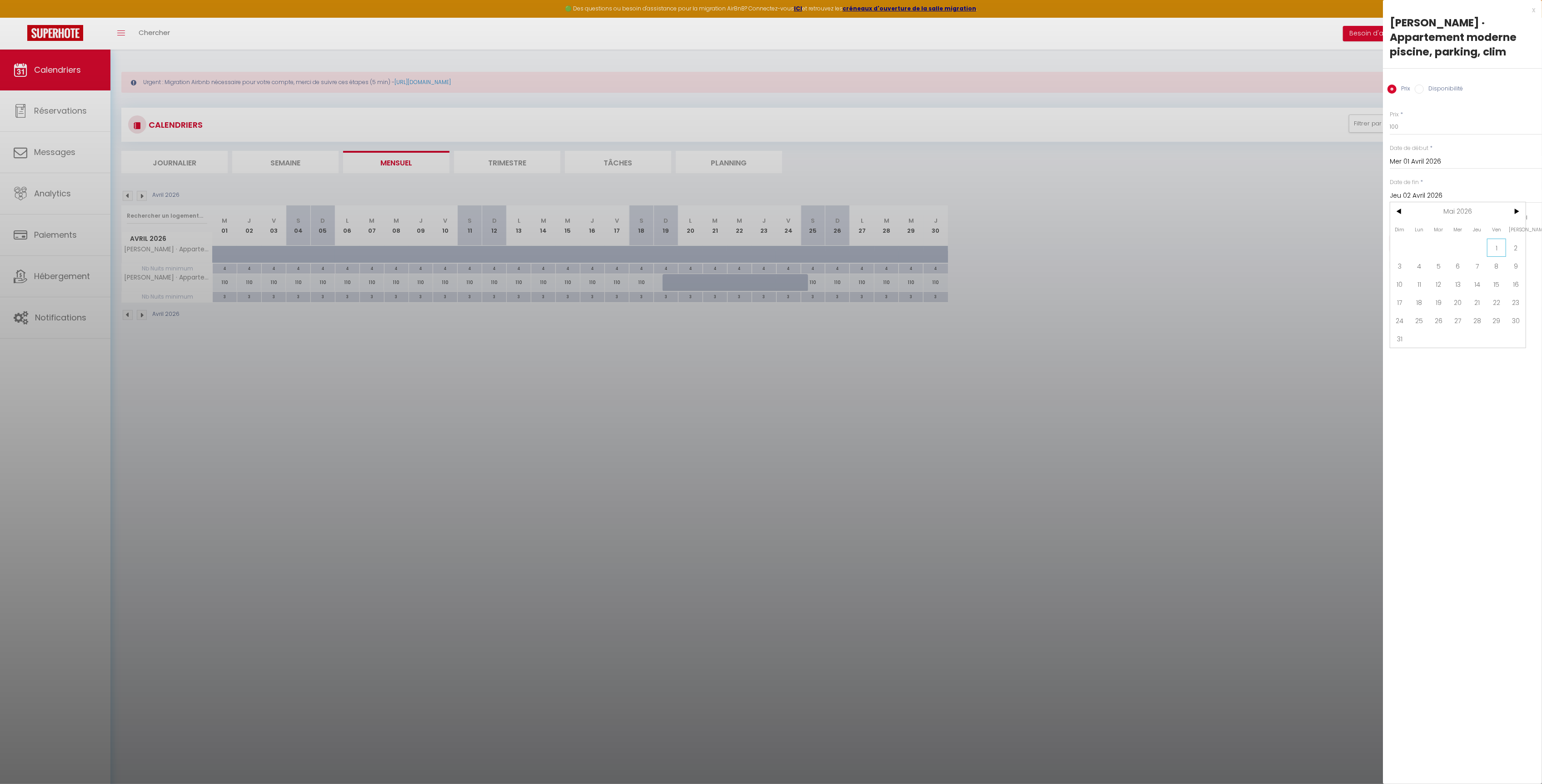
click at [1492, 249] on span "1" at bounding box center [1497, 247] width 20 height 18
type input "Ven 01 Mai 2026"
click at [1421, 248] on button "Enregistrer" at bounding box center [1423, 243] width 67 height 16
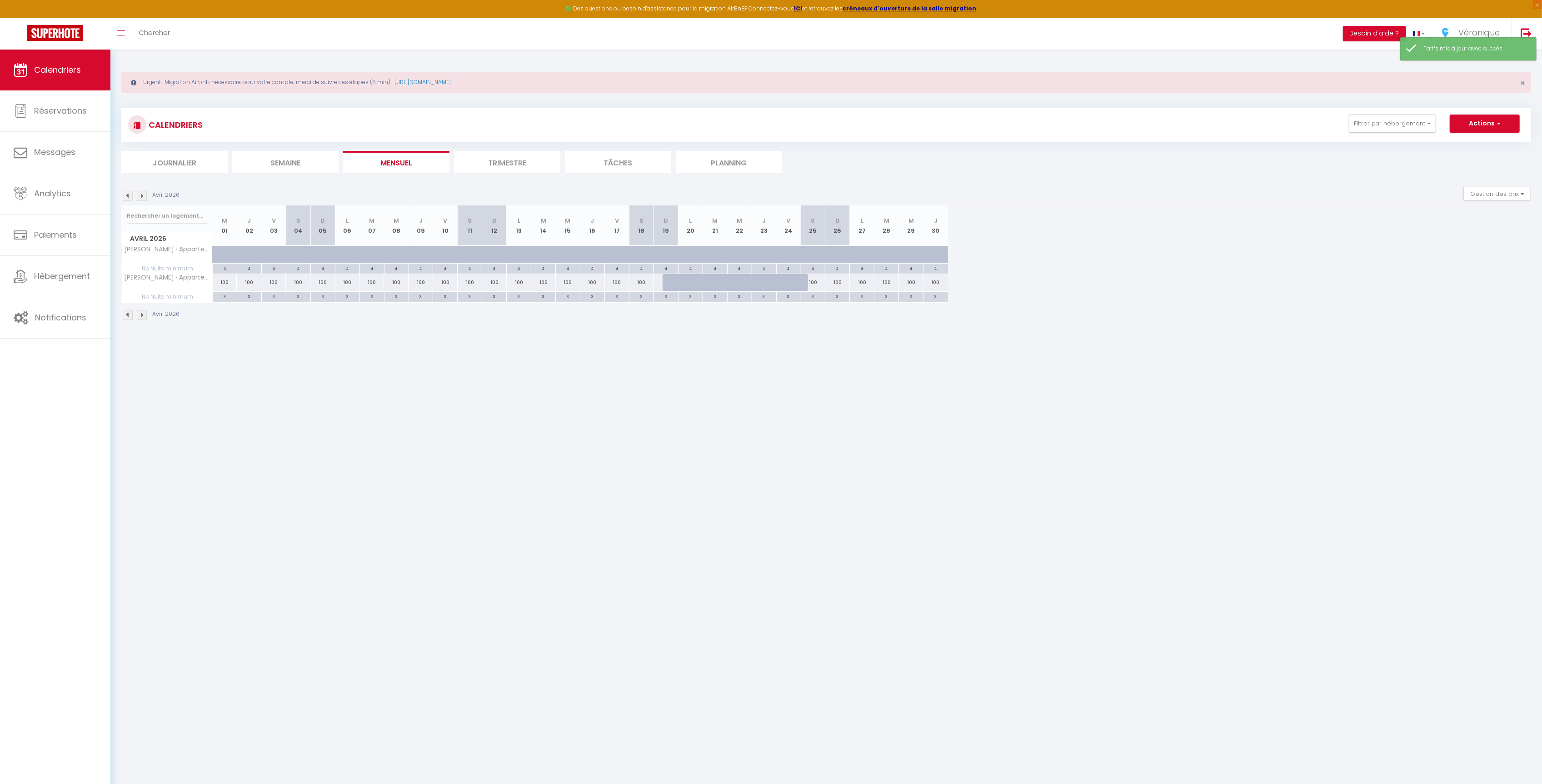
click at [144, 318] on img at bounding box center [142, 315] width 10 height 10
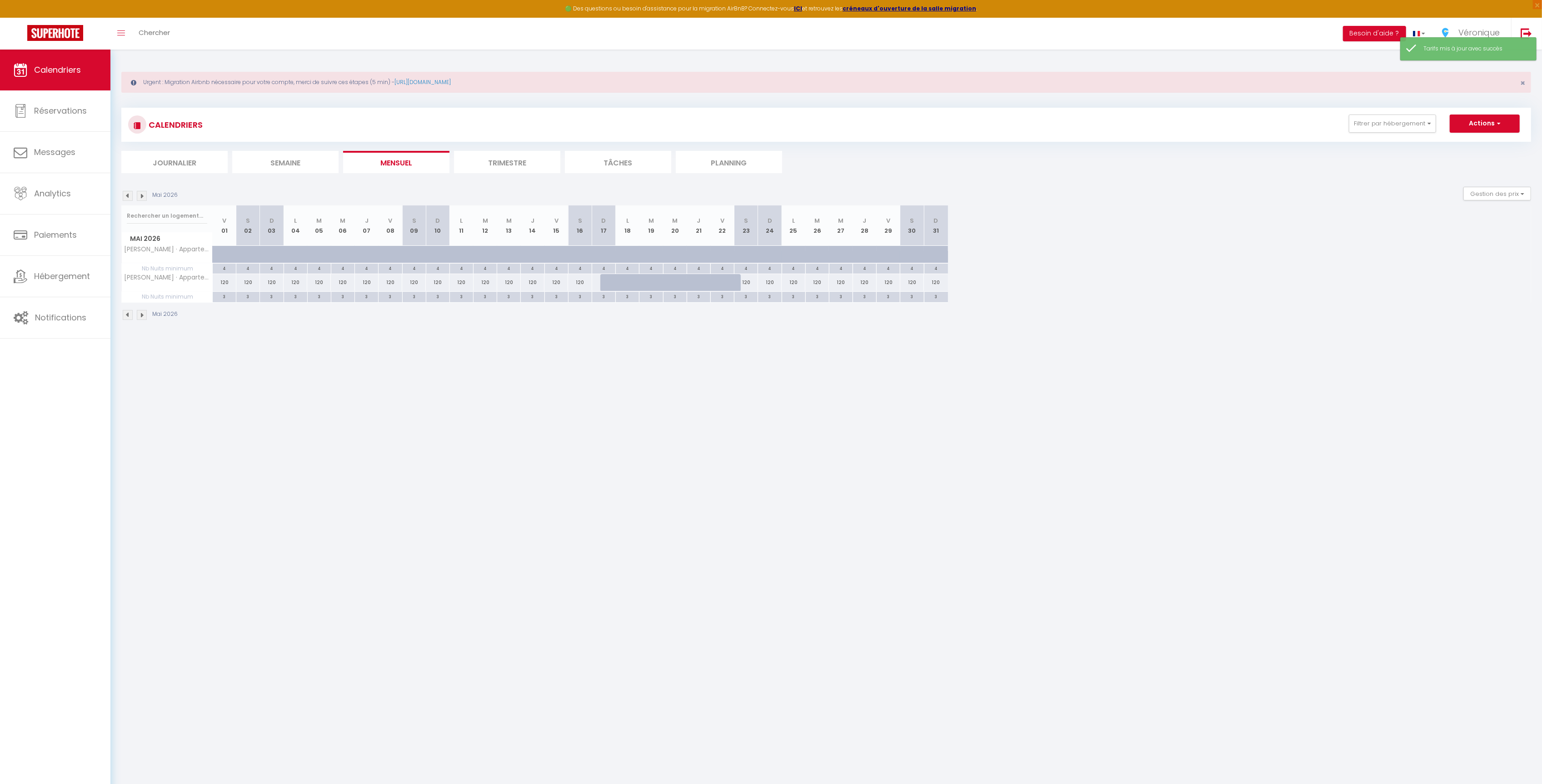
click at [220, 285] on div "120" at bounding box center [224, 282] width 23 height 17
type input "120"
type input "Ven 01 Mai 2026"
type input "[DATE]"
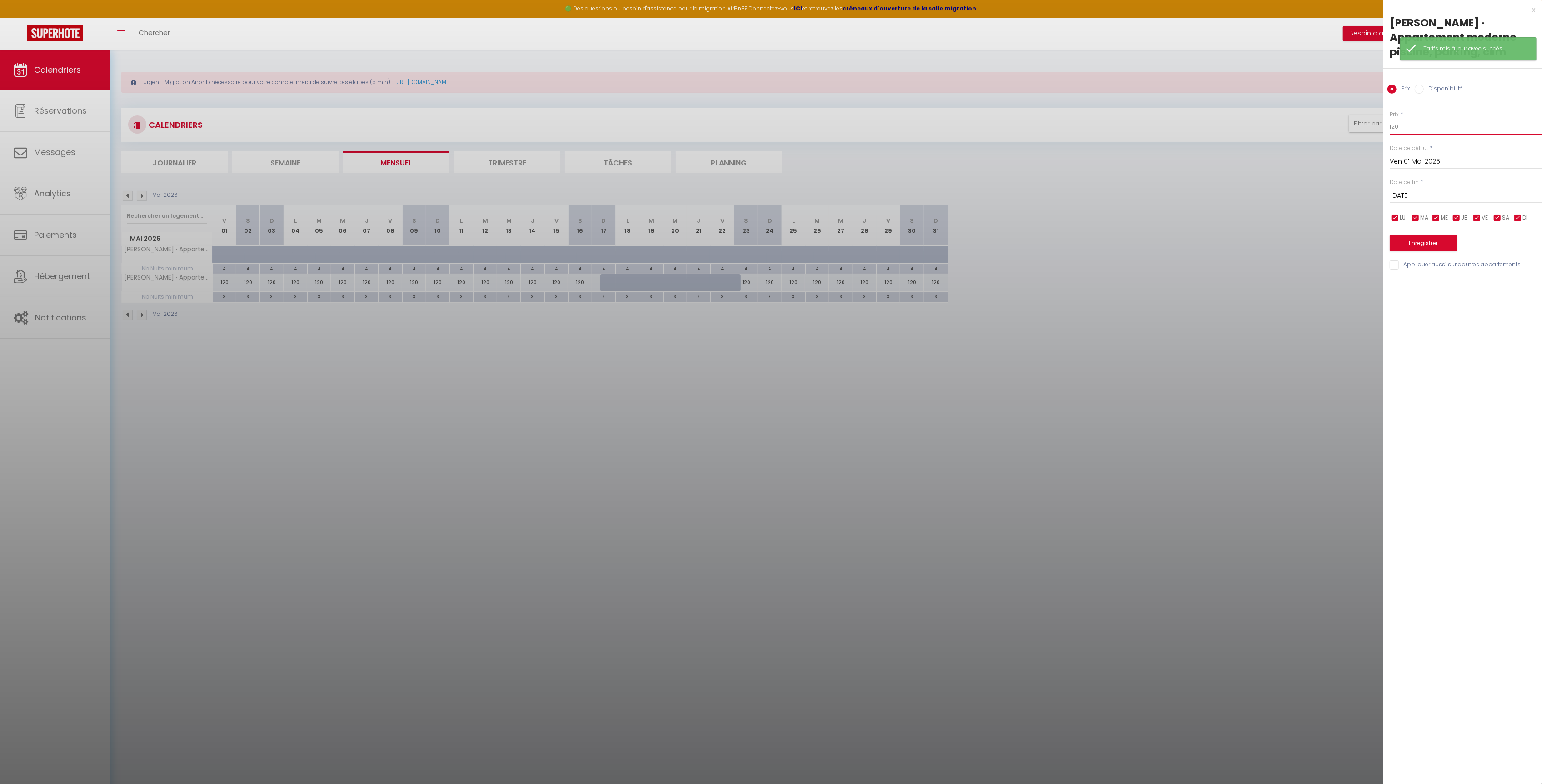
drag, startPoint x: 1418, startPoint y: 128, endPoint x: 1387, endPoint y: 128, distance: 31.0
click at [1387, 128] on div "Prix * 120 Statut * Disponible Indisponible Date de début * [DATE] < [DATE] > D…" at bounding box center [1463, 185] width 159 height 172
type input "110"
click at [1428, 238] on button "Enregistrer" at bounding box center [1423, 243] width 67 height 16
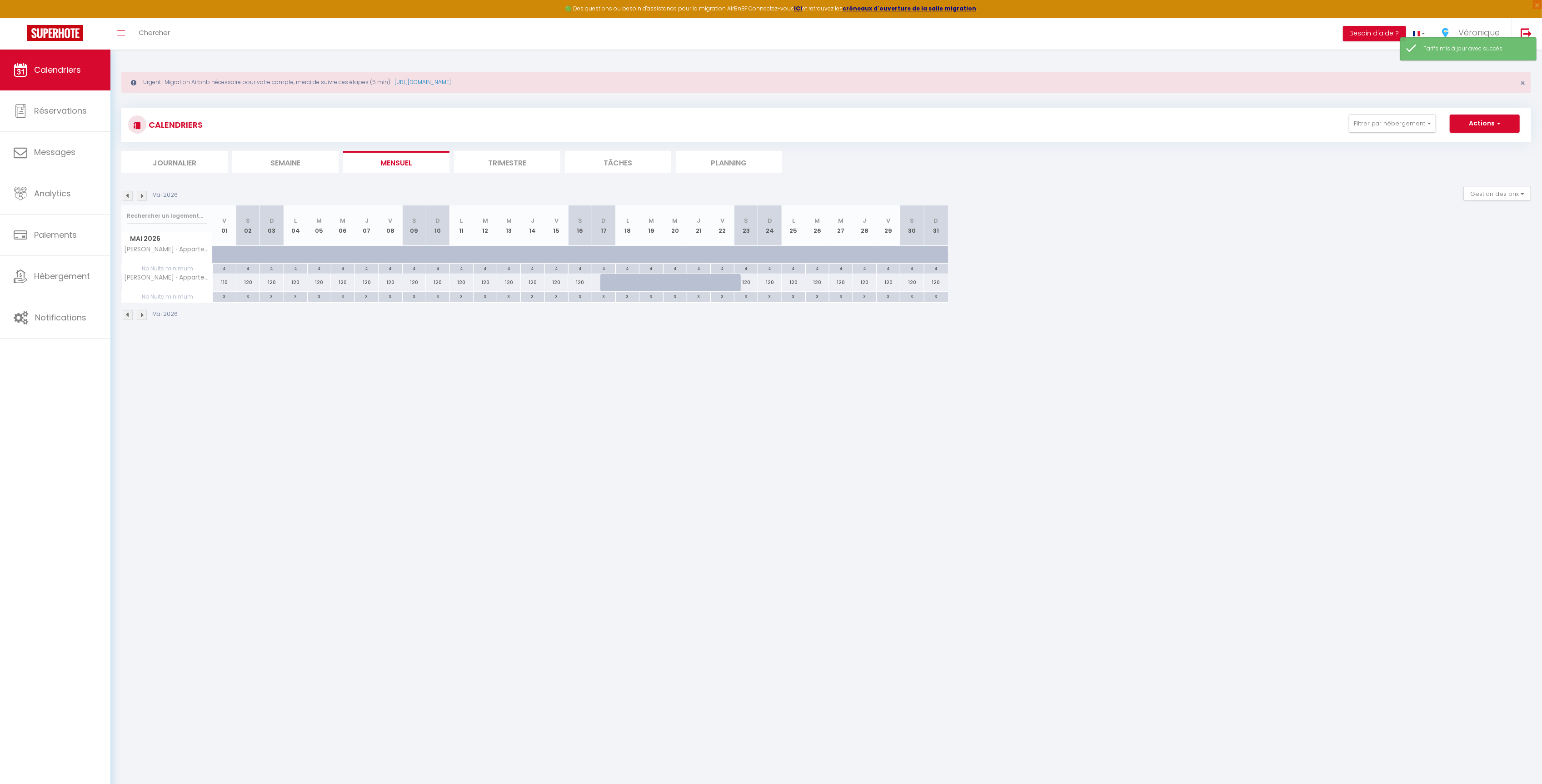
click at [146, 320] on img at bounding box center [142, 315] width 10 height 10
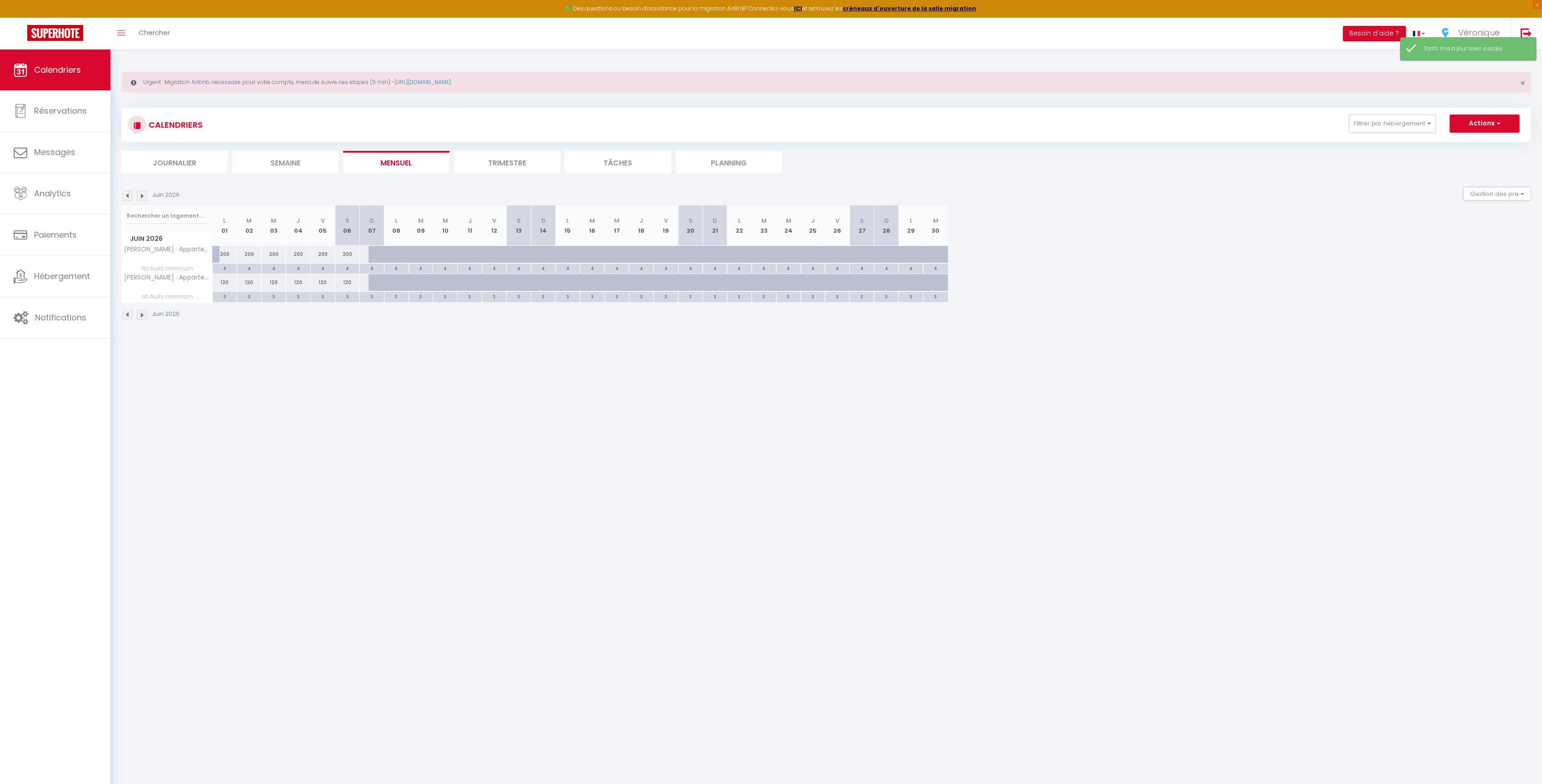
click at [224, 284] on div "120" at bounding box center [225, 282] width 25 height 17
type input "120"
type input "Lun 01 Juin 2026"
type input "[DATE]"
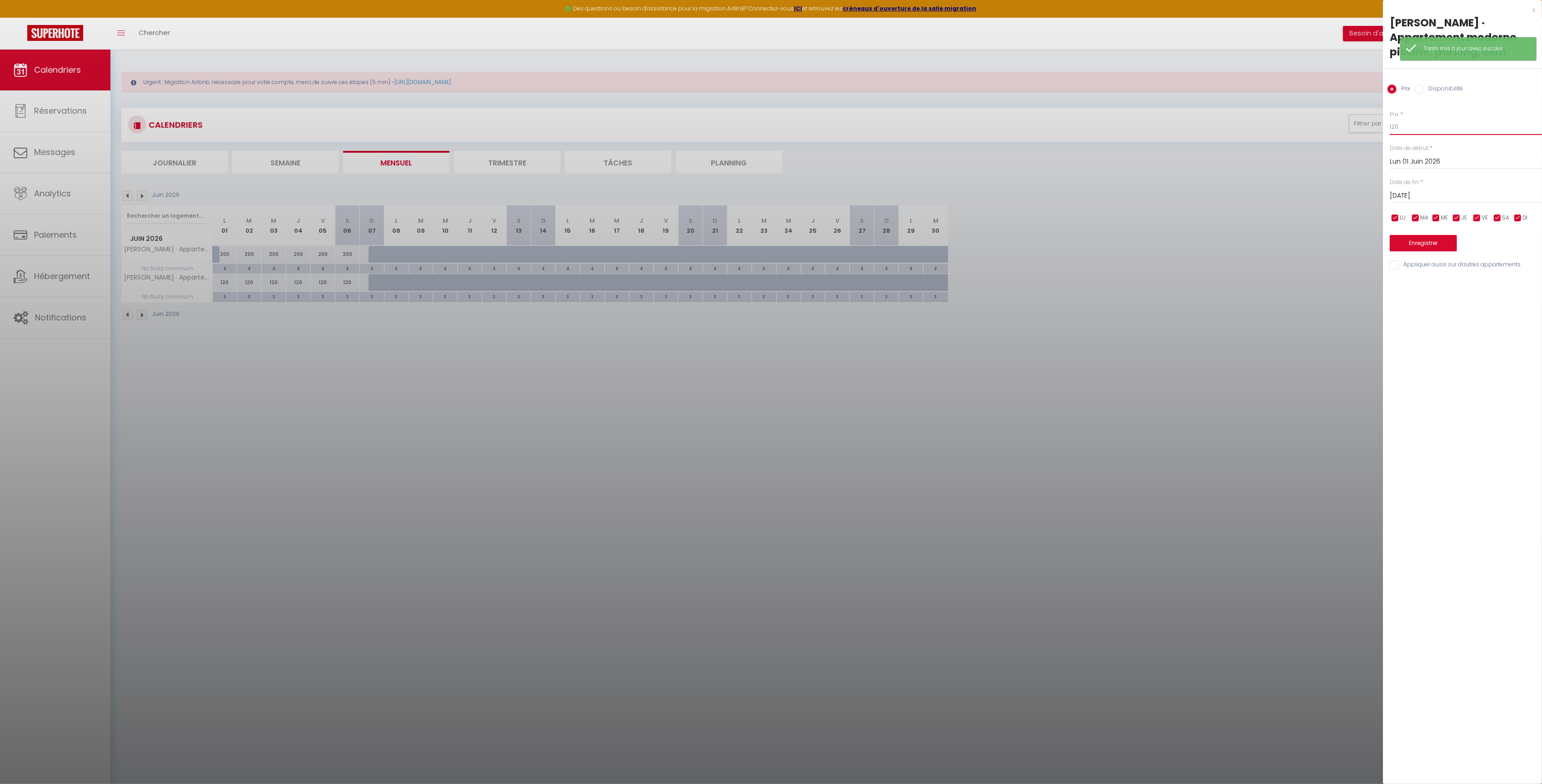
drag, startPoint x: 1416, startPoint y: 128, endPoint x: 1348, endPoint y: 125, distance: 68.1
click at [1348, 125] on body "🟢 Des questions ou besoin d'assistance pour la migration AirBnB? Connectez-vous…" at bounding box center [771, 442] width 1542 height 784
type input "110"
click at [1420, 241] on button "Enregistrer" at bounding box center [1423, 243] width 67 height 16
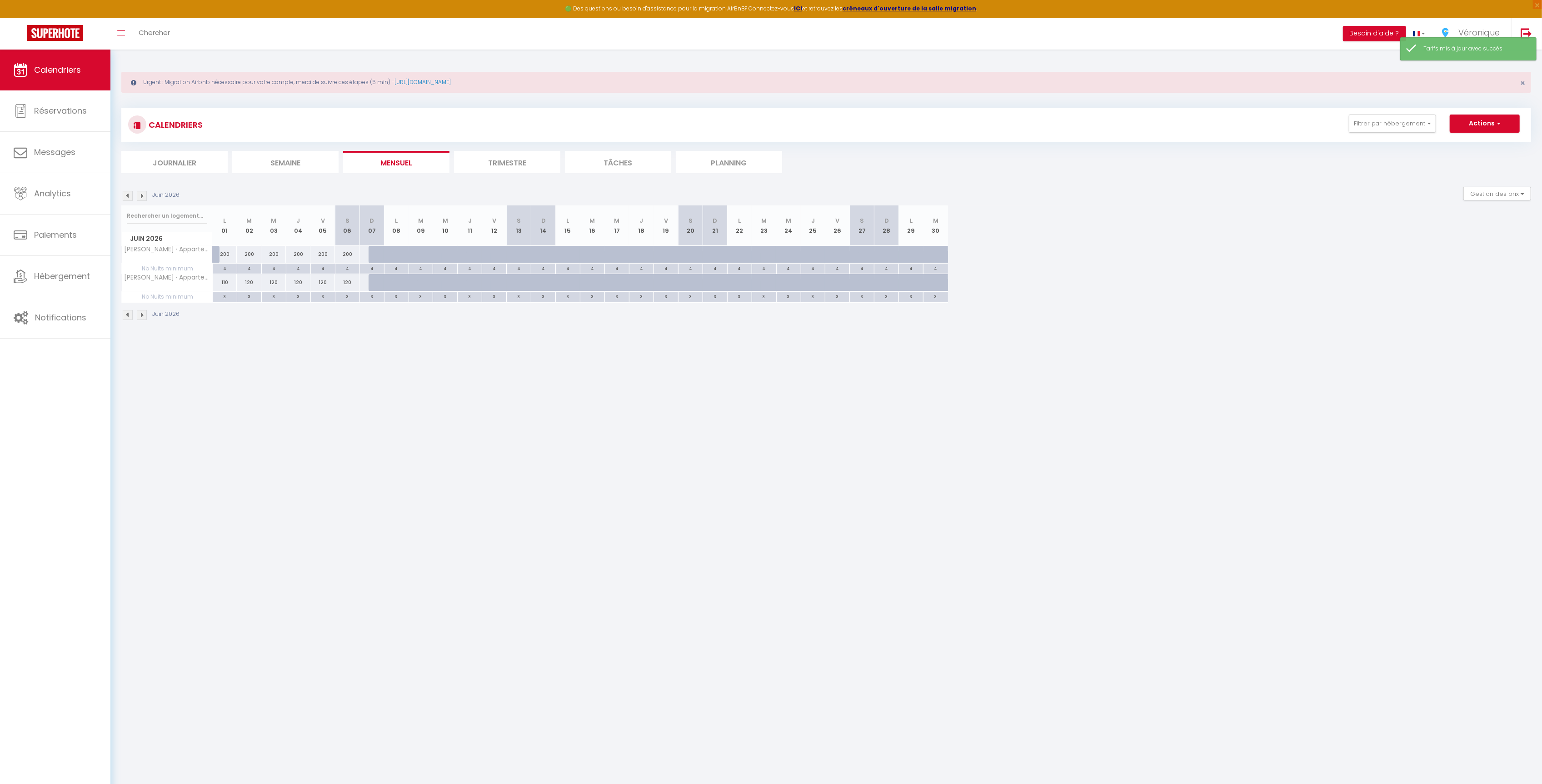
click at [222, 288] on div "110" at bounding box center [225, 282] width 25 height 17
type input "110"
type input "Lun 01 Juin 2026"
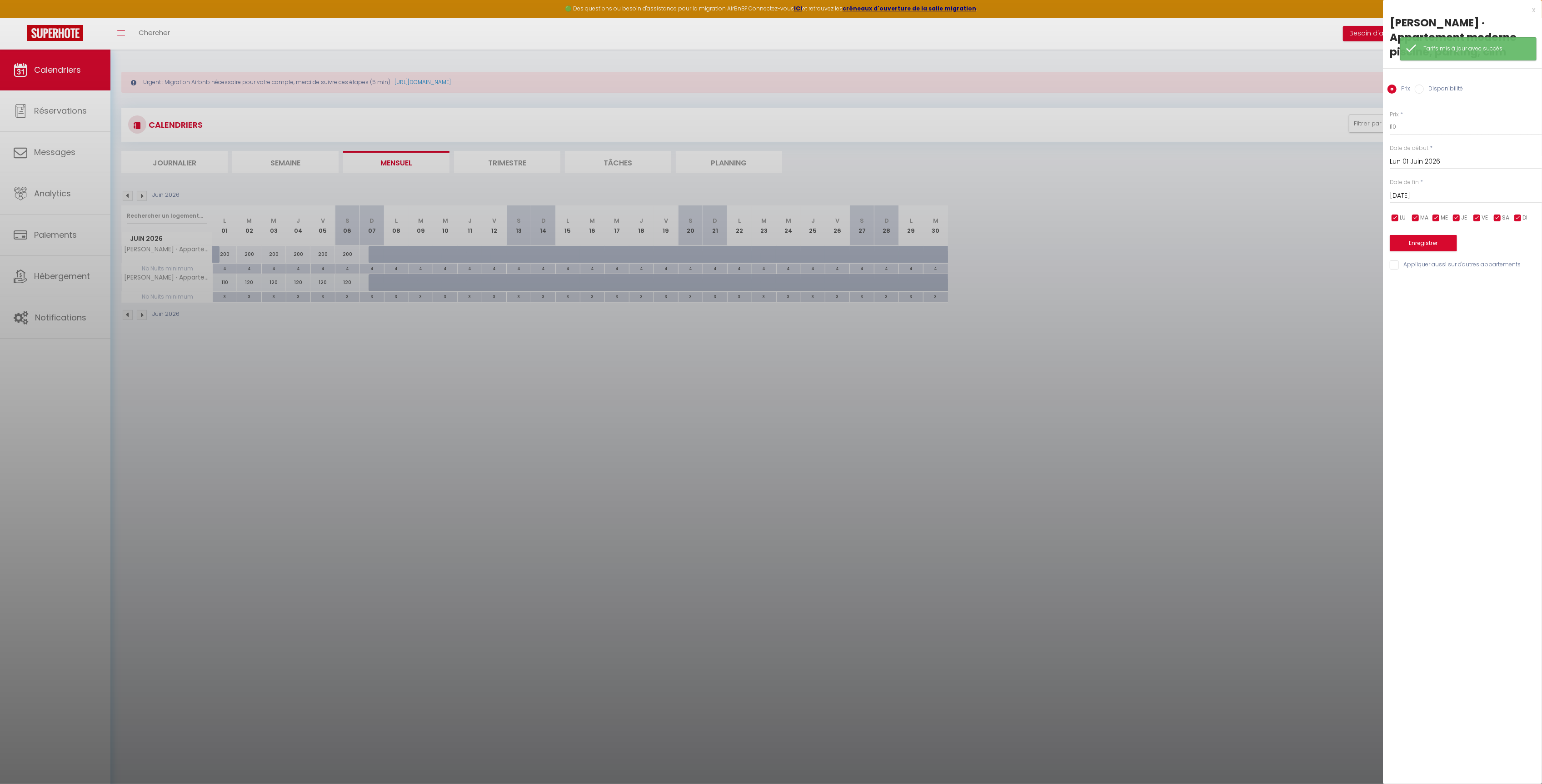
click at [1417, 194] on input "[DATE]" at bounding box center [1465, 196] width 152 height 12
click at [1519, 212] on span ">" at bounding box center [1516, 211] width 20 height 18
click at [1458, 238] on span "1" at bounding box center [1458, 247] width 20 height 18
type input "Mer 01 Juillet 2026"
click at [1423, 237] on button "Enregistrer" at bounding box center [1423, 243] width 67 height 16
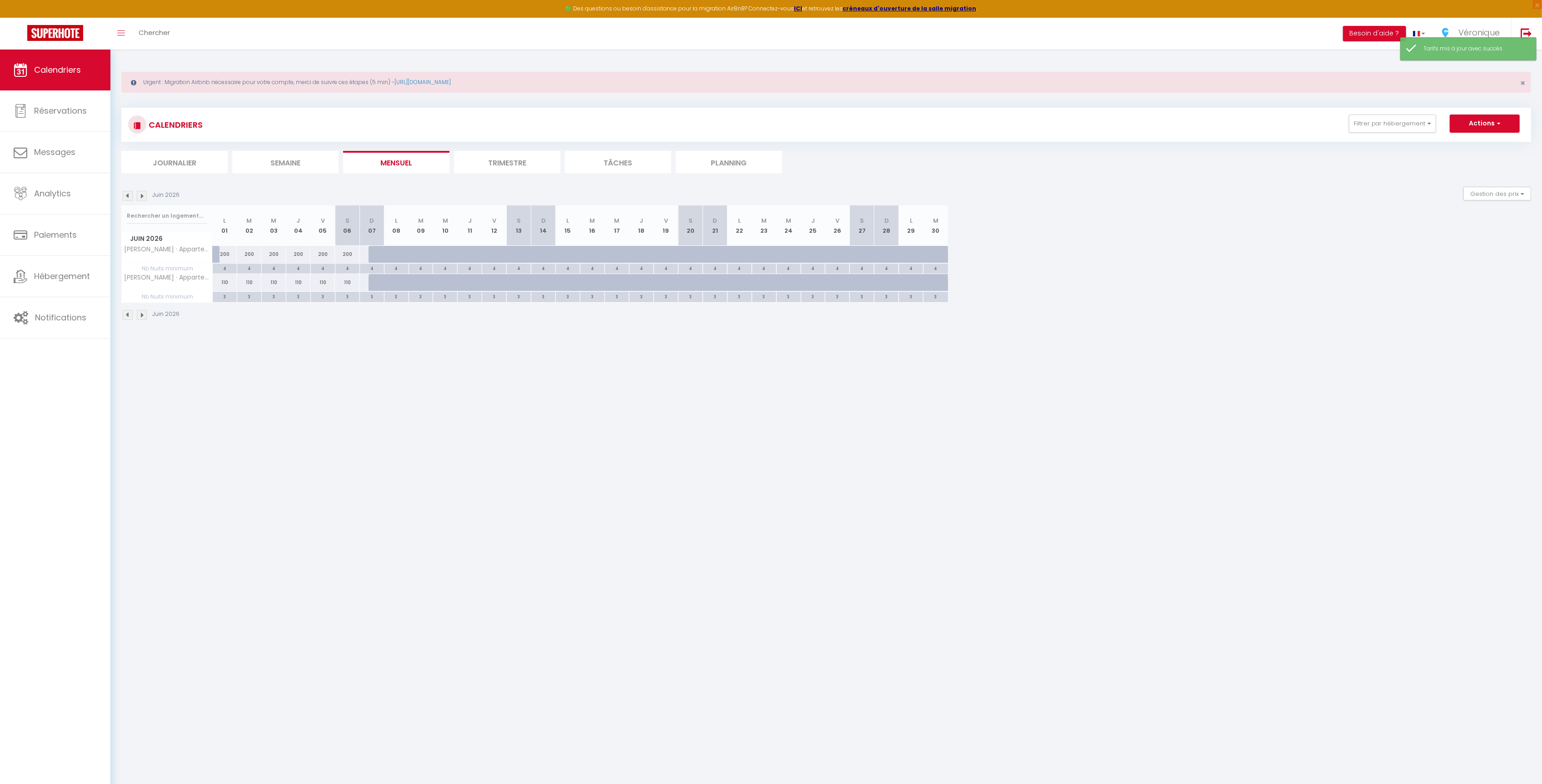
click at [139, 318] on img at bounding box center [142, 315] width 10 height 10
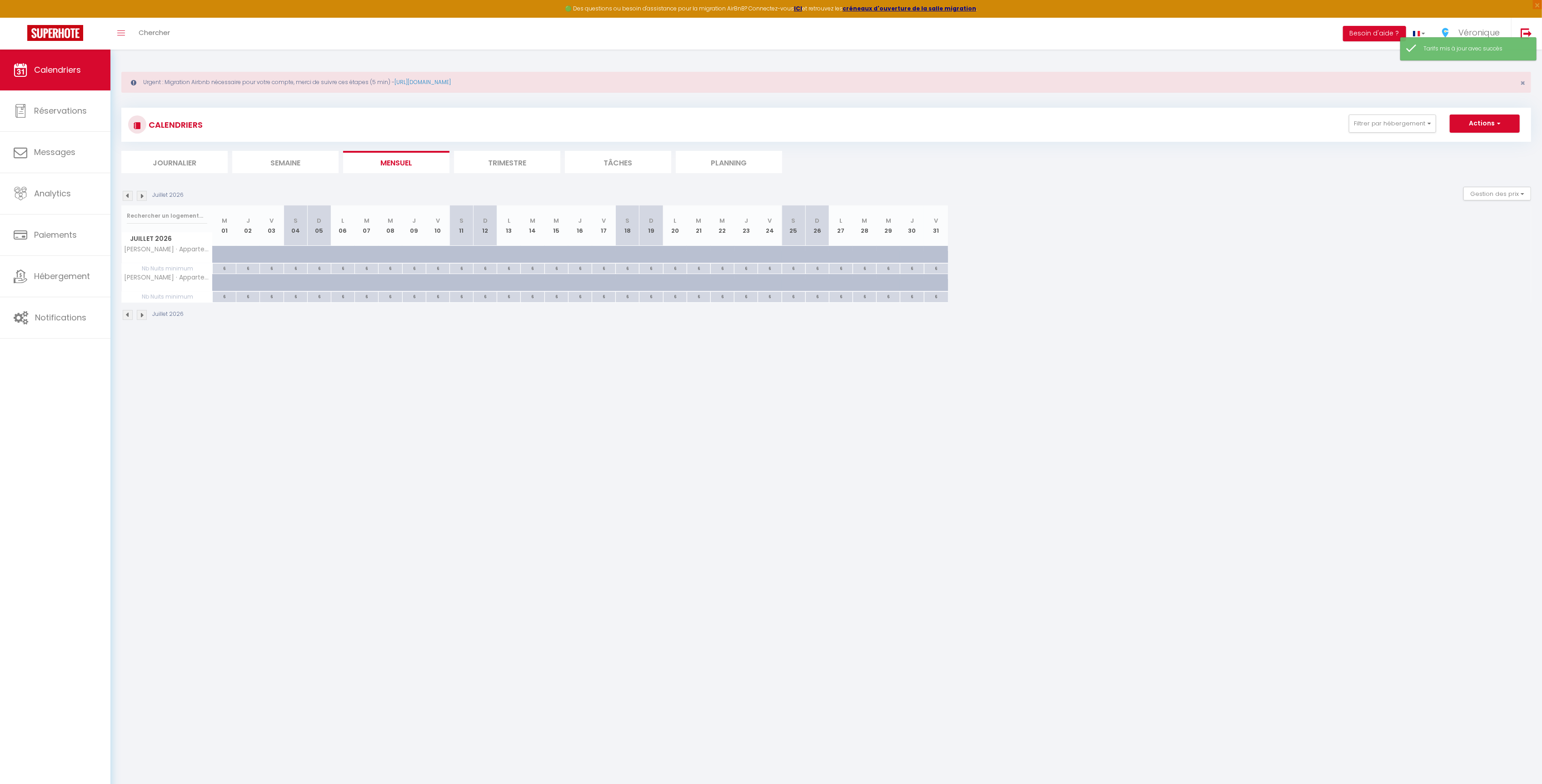
click at [225, 283] on div at bounding box center [232, 288] width 23 height 17
type input "180"
type input "Mer 01 Juillet 2026"
type input "Jeu 02 Juillet 2026"
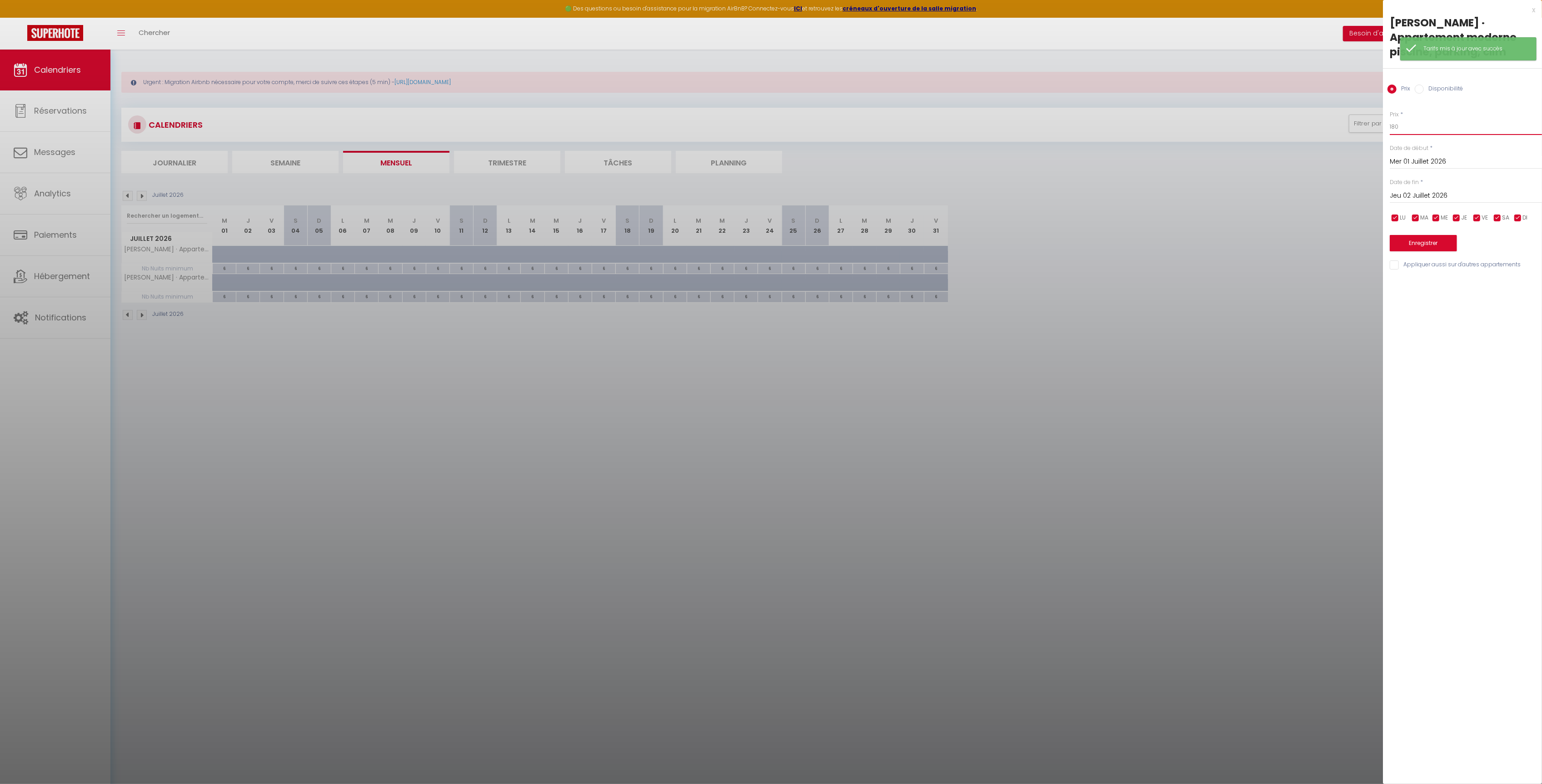
click at [1415, 128] on input "180" at bounding box center [1465, 127] width 152 height 16
drag, startPoint x: 1414, startPoint y: 128, endPoint x: 1363, endPoint y: 132, distance: 51.2
click at [1363, 132] on body "🟢 Des questions ou besoin d'assistance pour la migration AirBnB? Connectez-vous…" at bounding box center [771, 442] width 1542 height 784
drag, startPoint x: 1429, startPoint y: 127, endPoint x: 1353, endPoint y: 126, distance: 76.0
click at [1353, 126] on body "🟢 Des questions ou besoin d'assistance pour la migration AirBnB? Connectez-vous…" at bounding box center [771, 442] width 1542 height 784
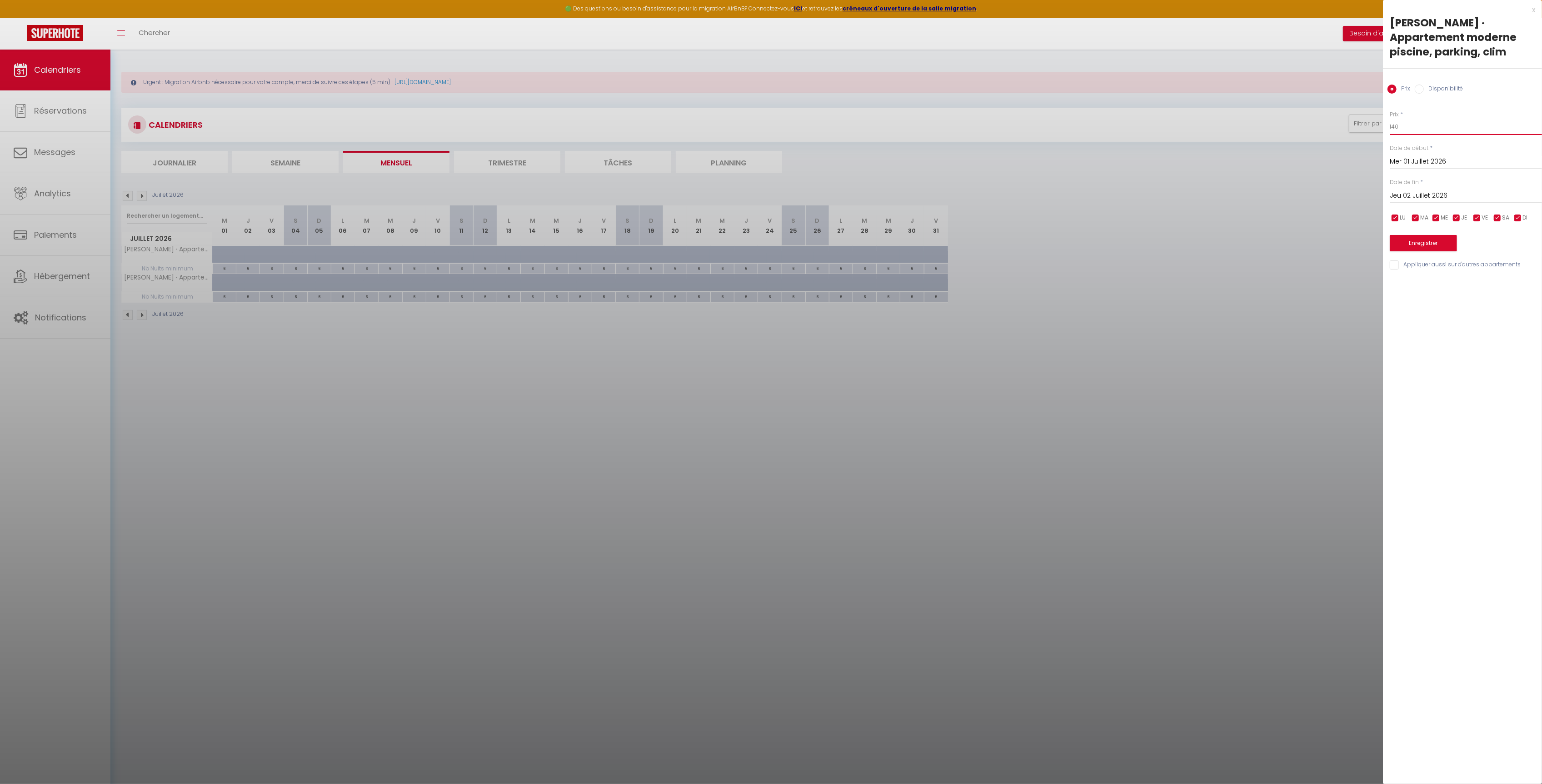
type input "140"
click at [1428, 197] on input "Jeu 02 Juillet 2026" at bounding box center [1465, 196] width 152 height 12
click at [1521, 213] on span ">" at bounding box center [1516, 211] width 20 height 18
click at [1420, 123] on input "140" at bounding box center [1465, 127] width 152 height 16
drag, startPoint x: 1409, startPoint y: 126, endPoint x: 1371, endPoint y: 122, distance: 38.2
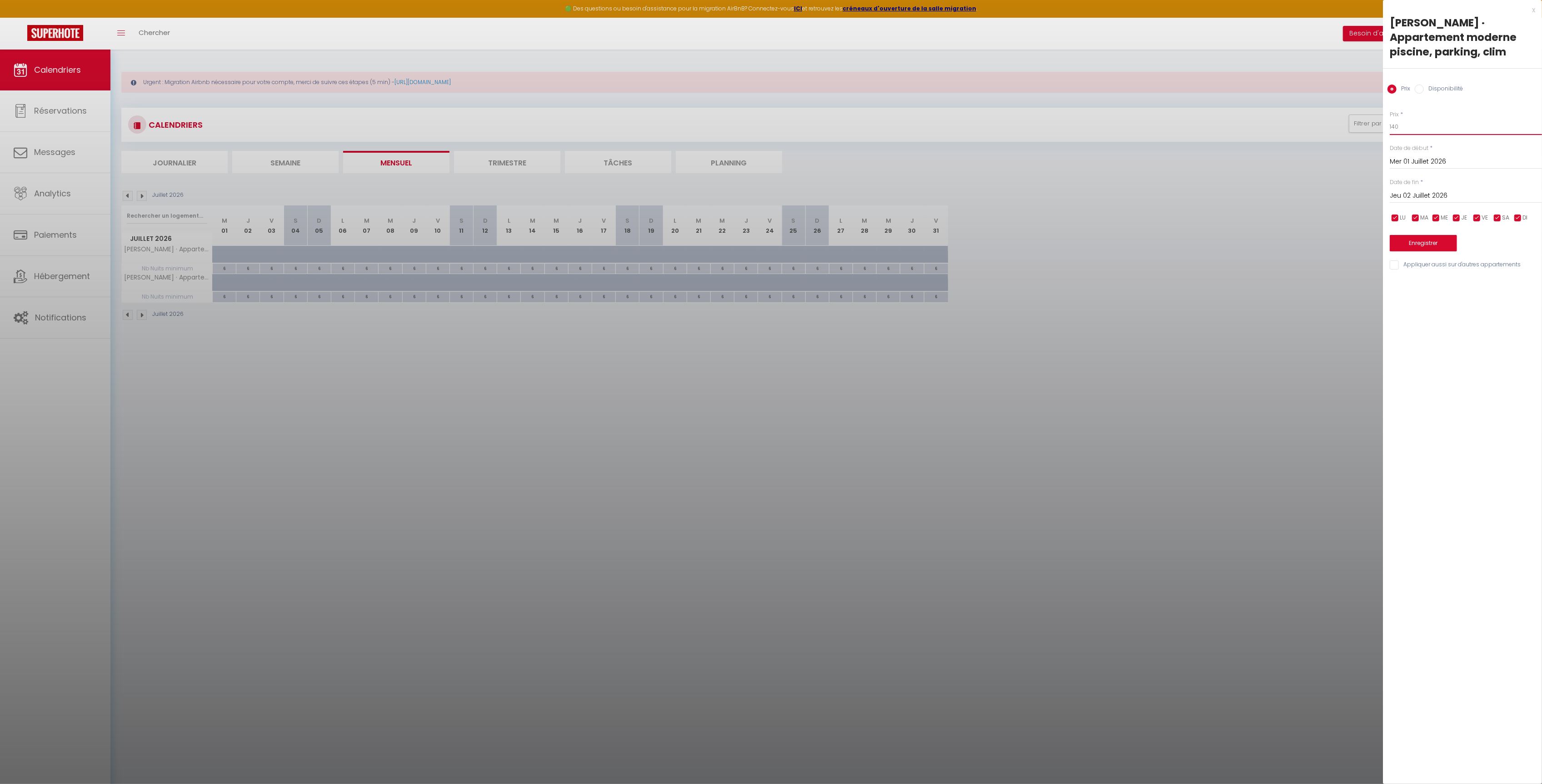
click at [1371, 122] on body "🟢 Des questions ou besoin d'assistance pour la migration AirBnB? Connectez-vous…" at bounding box center [771, 442] width 1542 height 784
click at [1410, 195] on input "Jeu 02 Juillet 2026" at bounding box center [1465, 196] width 152 height 12
click at [1511, 212] on span ">" at bounding box center [1516, 211] width 20 height 18
click at [1445, 246] on span "1" at bounding box center [1439, 247] width 20 height 18
type input "[DATE]"
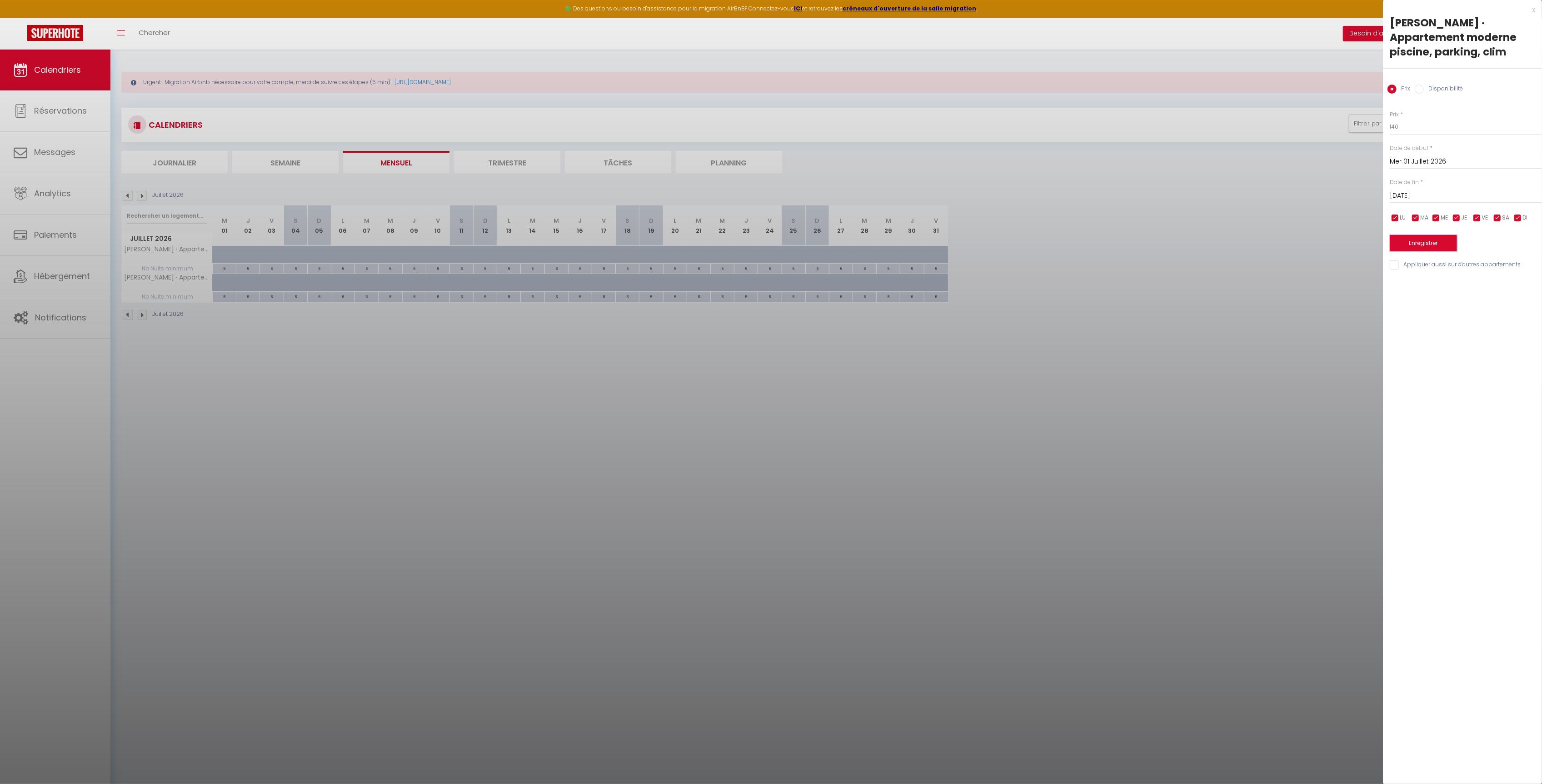
click at [1441, 247] on button "Enregistrer" at bounding box center [1423, 243] width 67 height 16
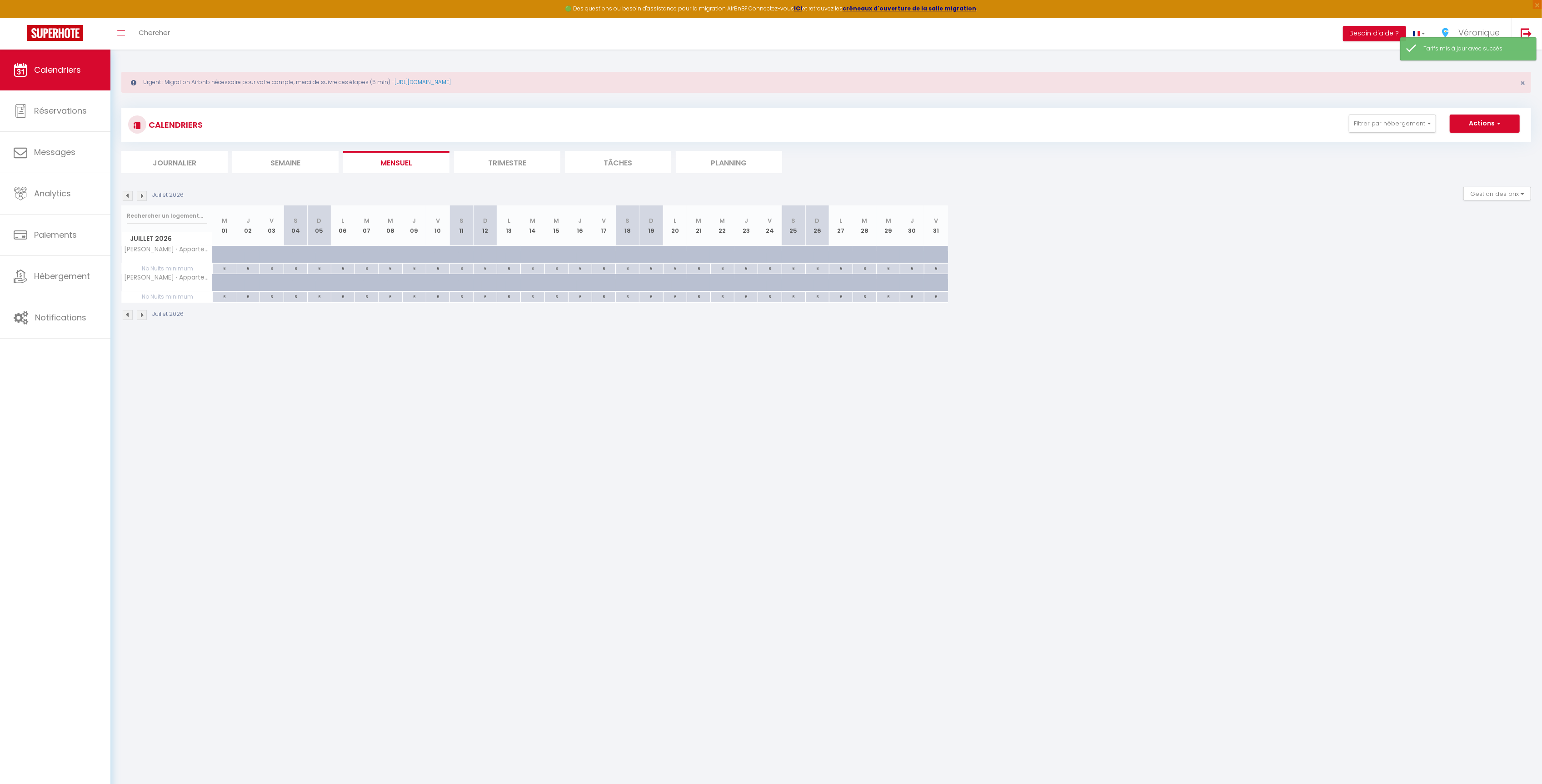
drag, startPoint x: 471, startPoint y: 522, endPoint x: 438, endPoint y: 505, distance: 37.1
click at [471, 521] on body "🟢 Des questions ou besoin d'assistance pour la migration AirBnB? Connectez-vous…" at bounding box center [771, 442] width 1542 height 784
click at [67, 72] on span "Calendriers" at bounding box center [58, 70] width 47 height 12
click at [60, 124] on link "Réservations" at bounding box center [55, 111] width 111 height 41
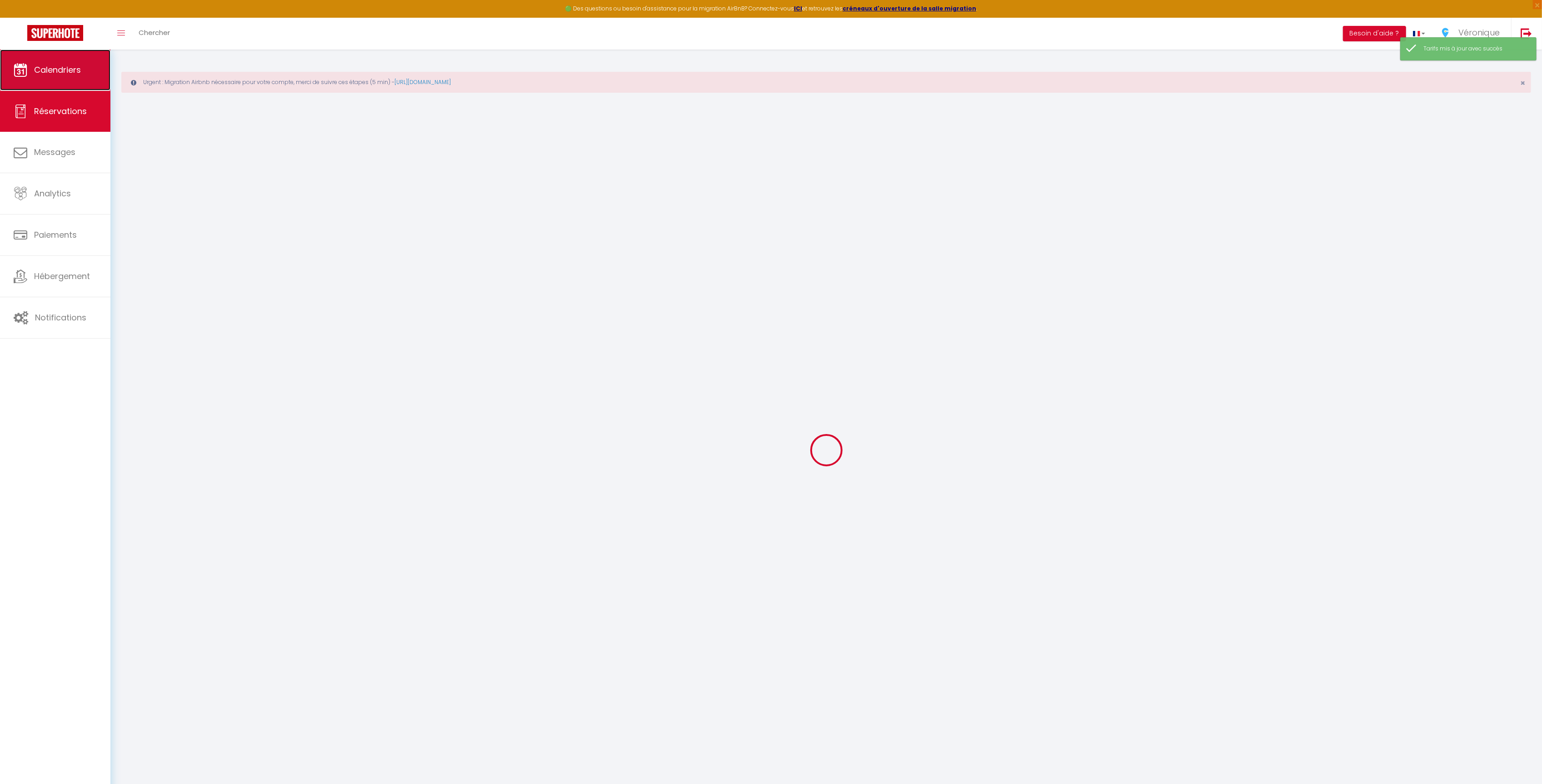
click at [60, 70] on span "Calendriers" at bounding box center [58, 70] width 47 height 12
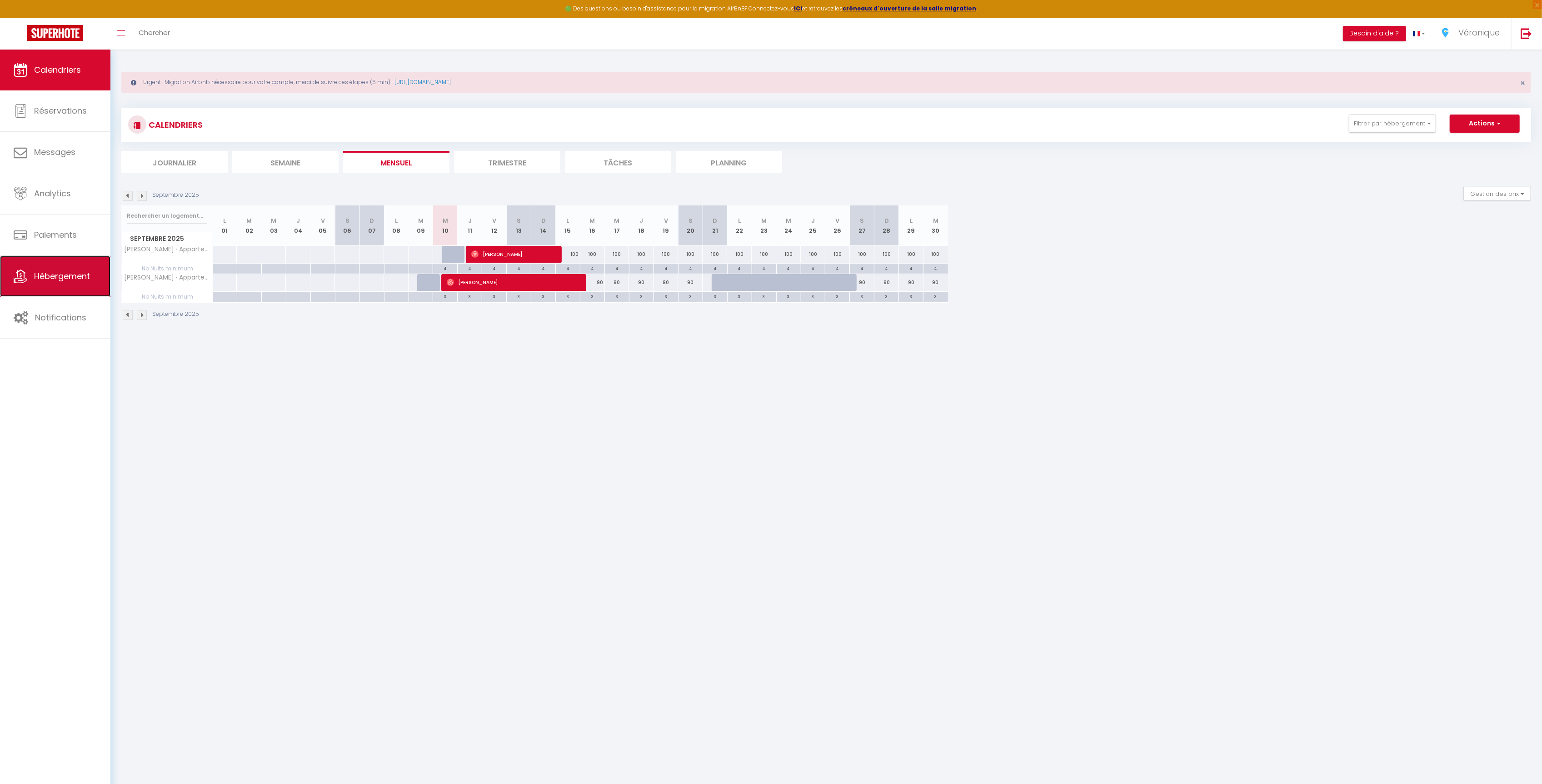
click at [60, 278] on span "Hébergement" at bounding box center [62, 276] width 56 height 12
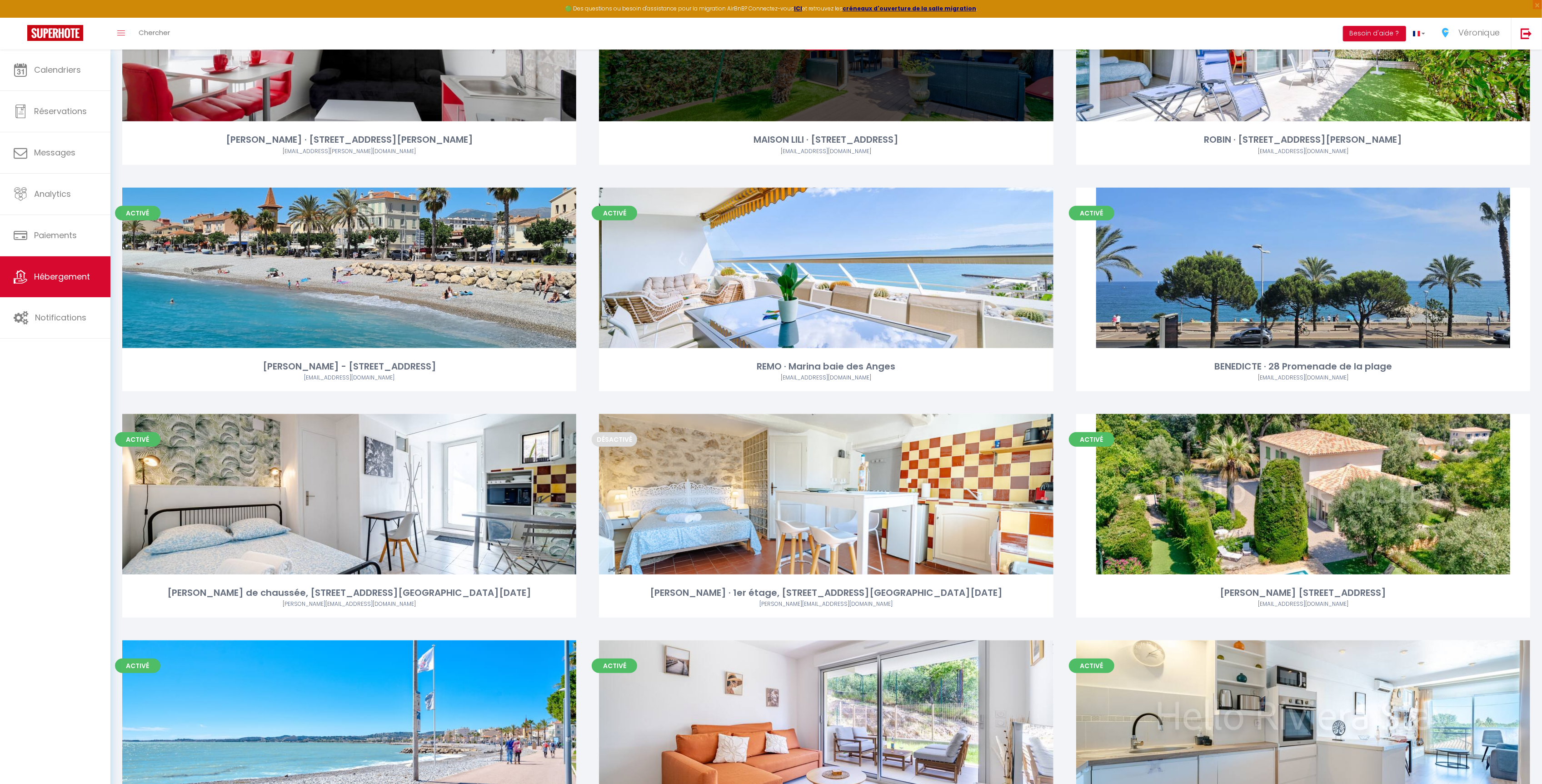
scroll to position [2778, 0]
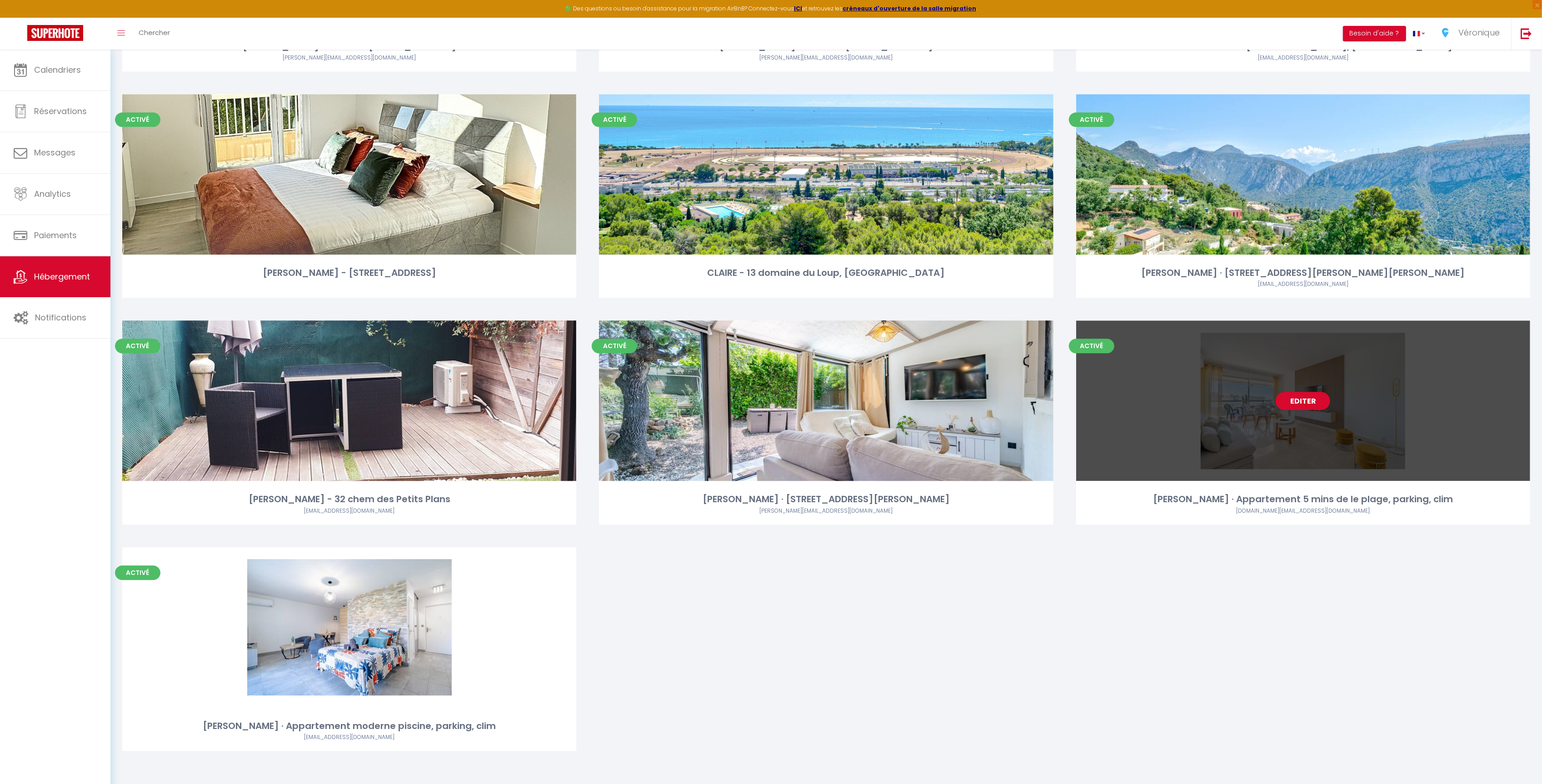
click at [1232, 418] on div "Editer" at bounding box center [1303, 401] width 454 height 160
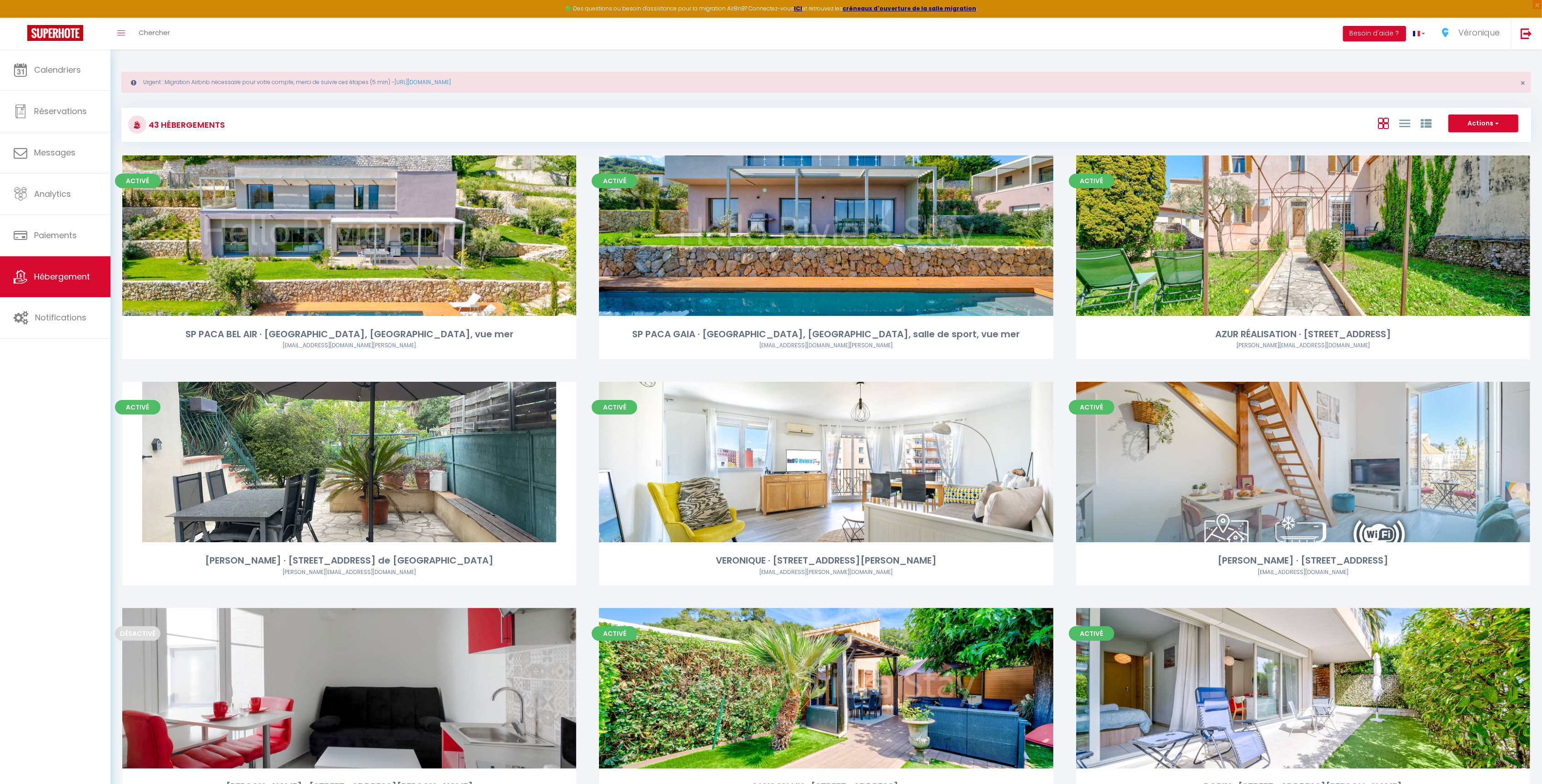
select select "3"
select select "2"
select select "1"
select select "28"
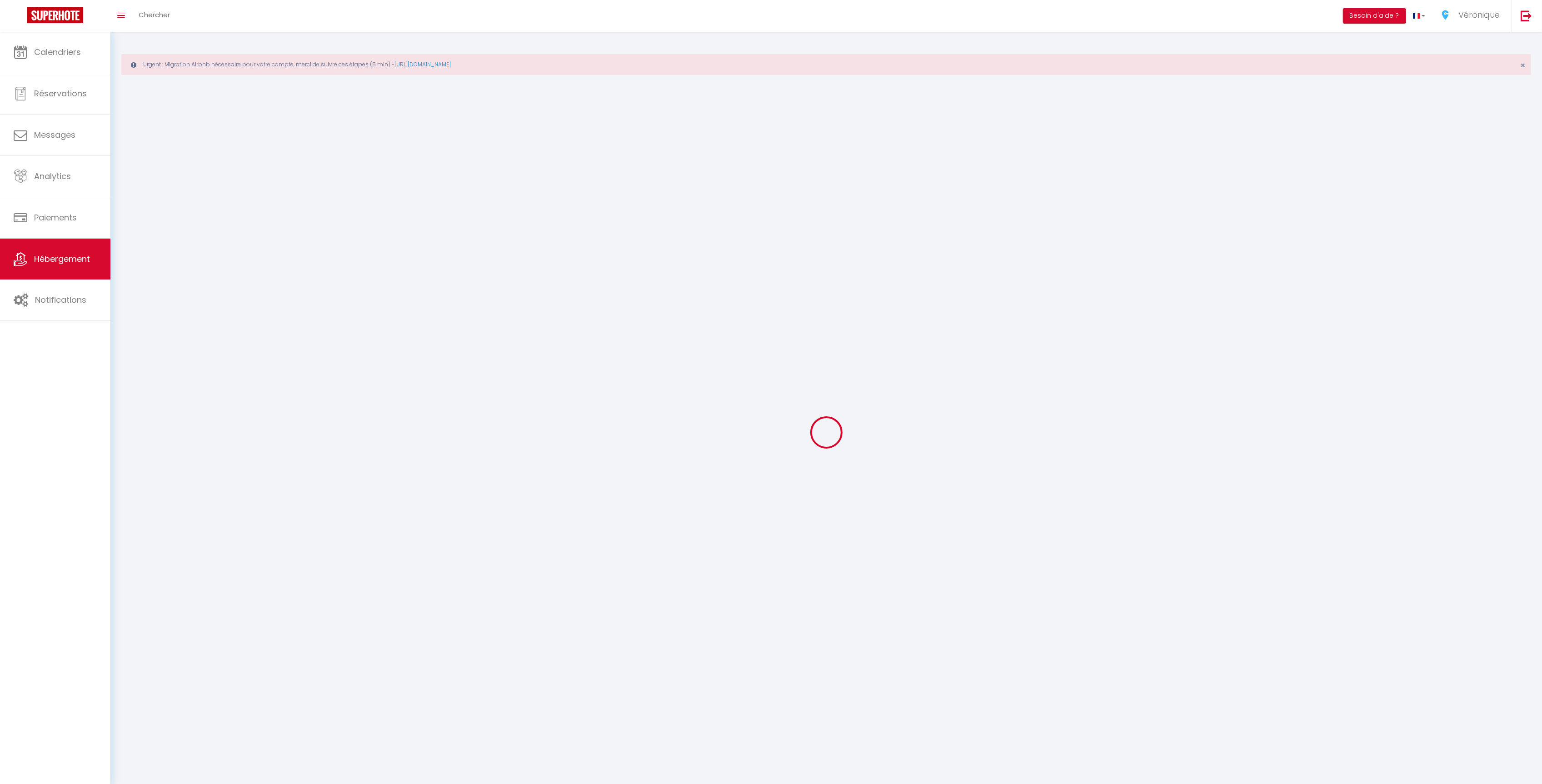
select select
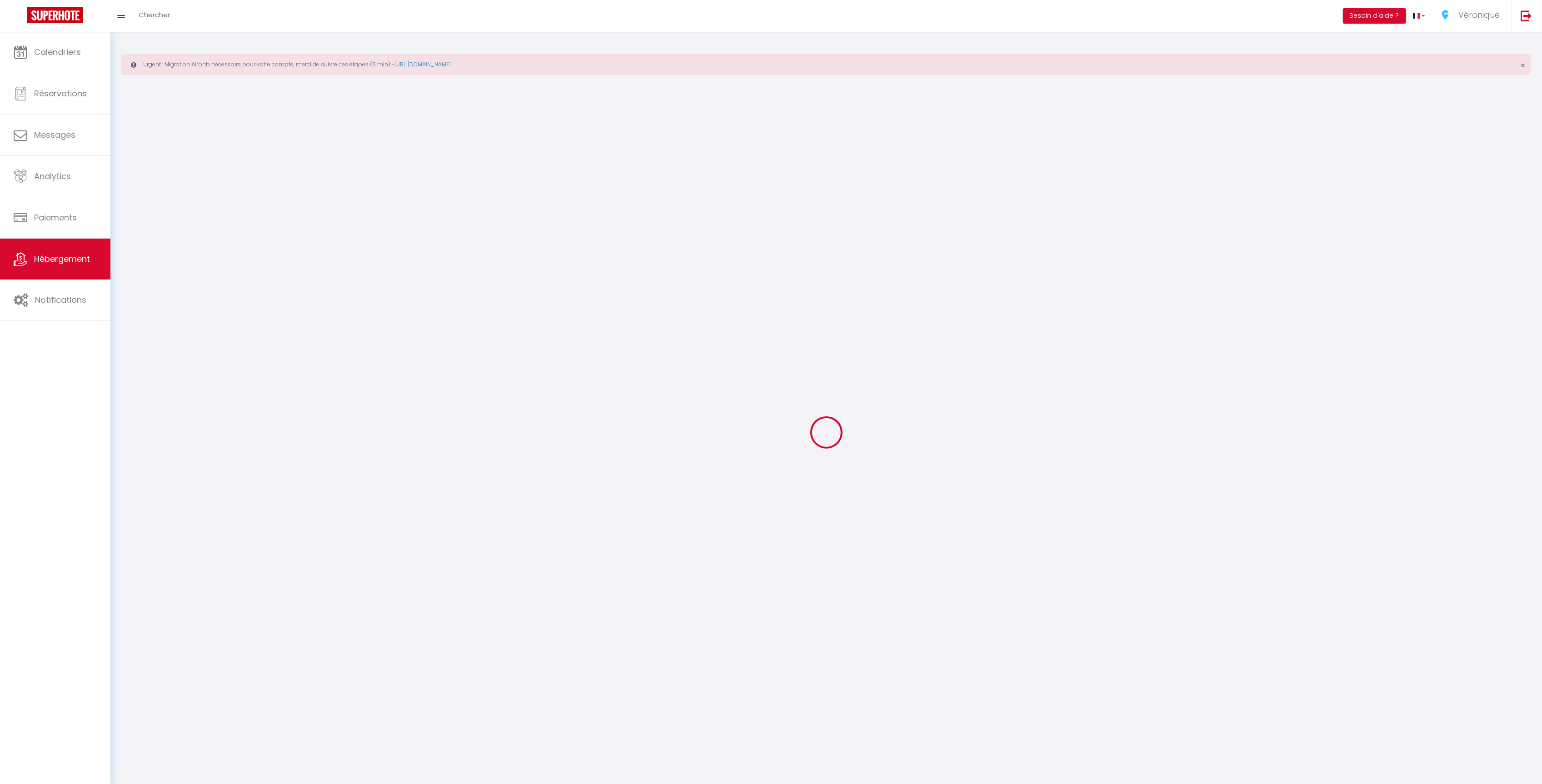
select select
checkbox input "false"
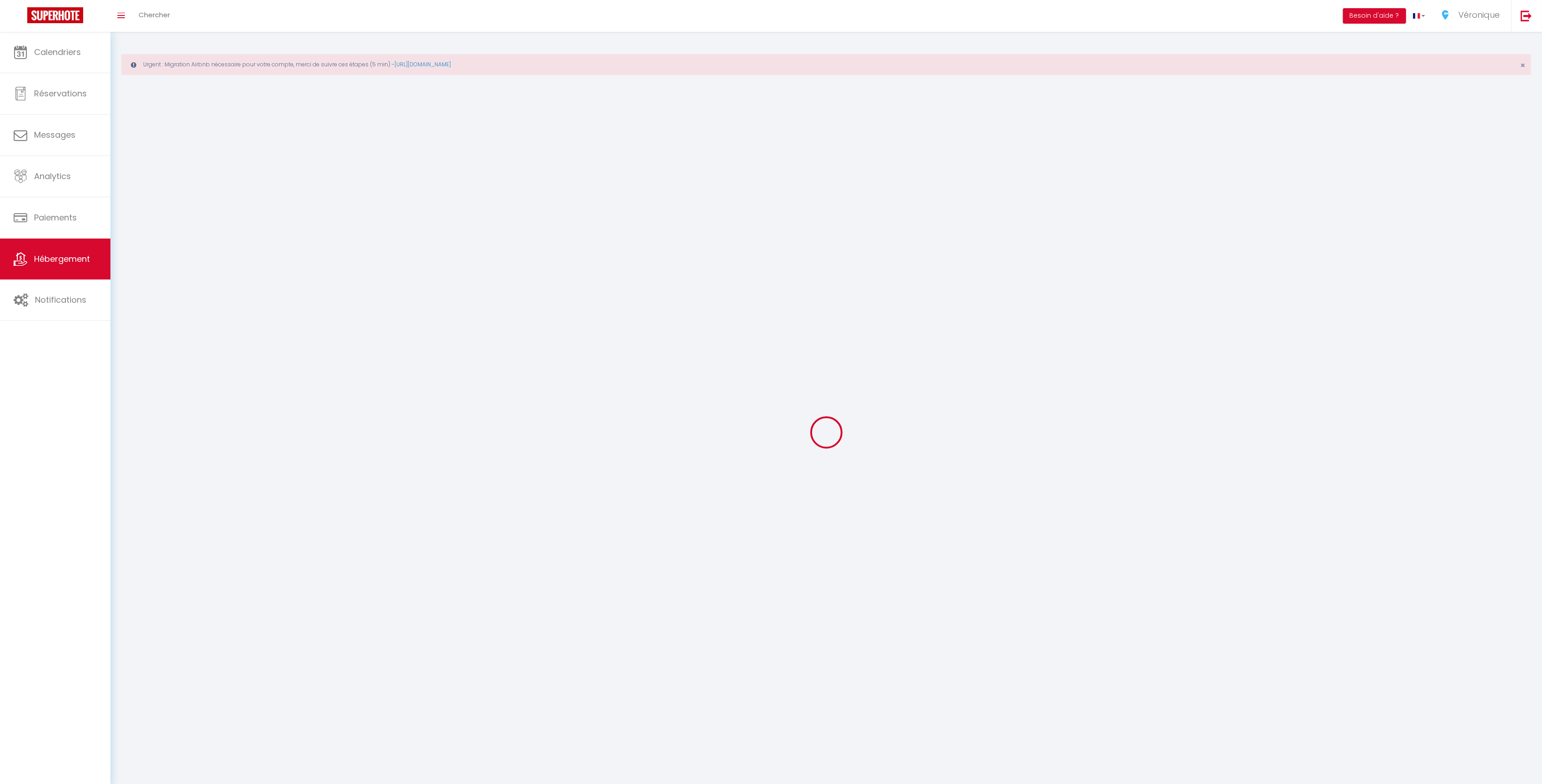
select select
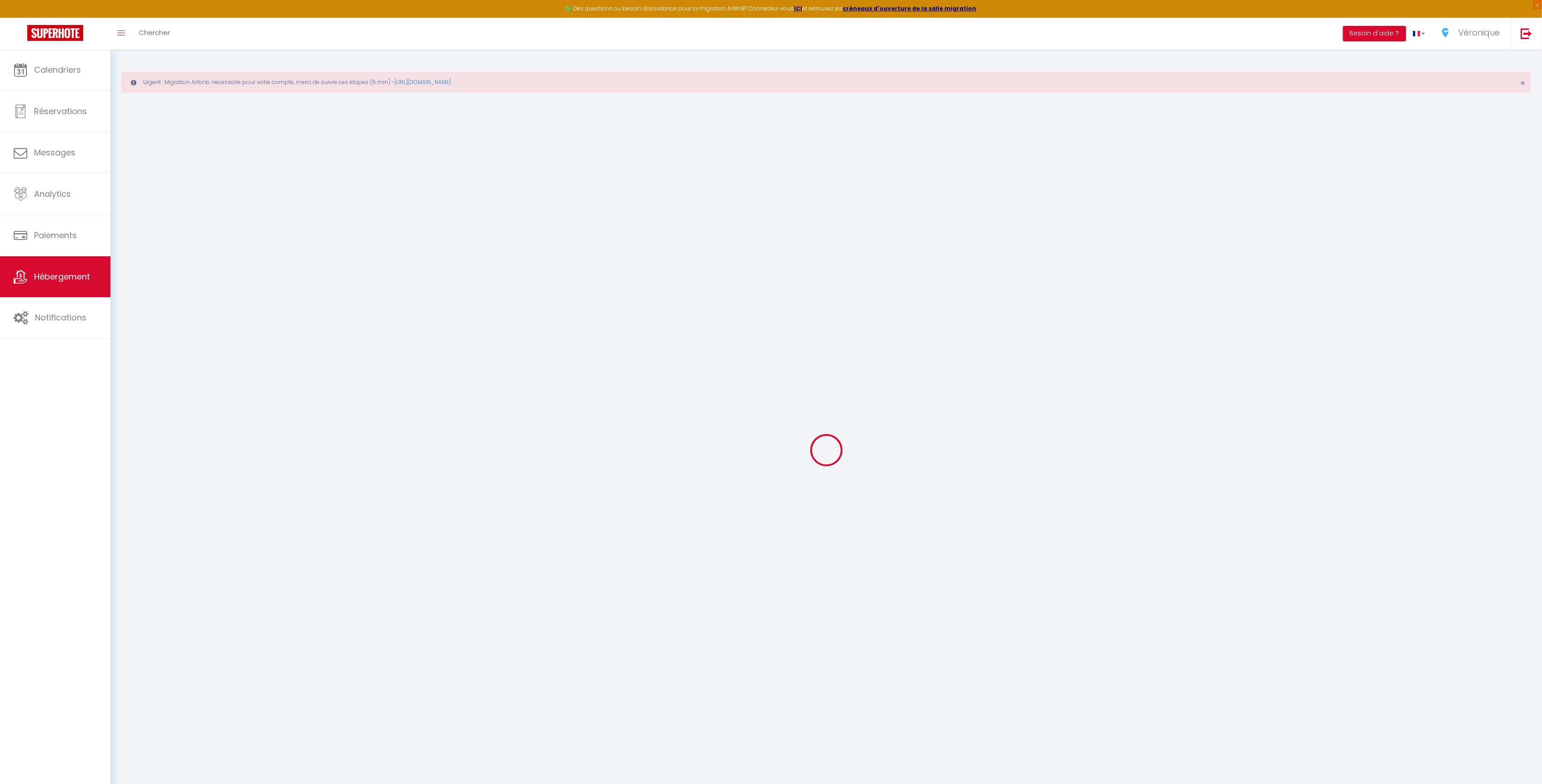
select select
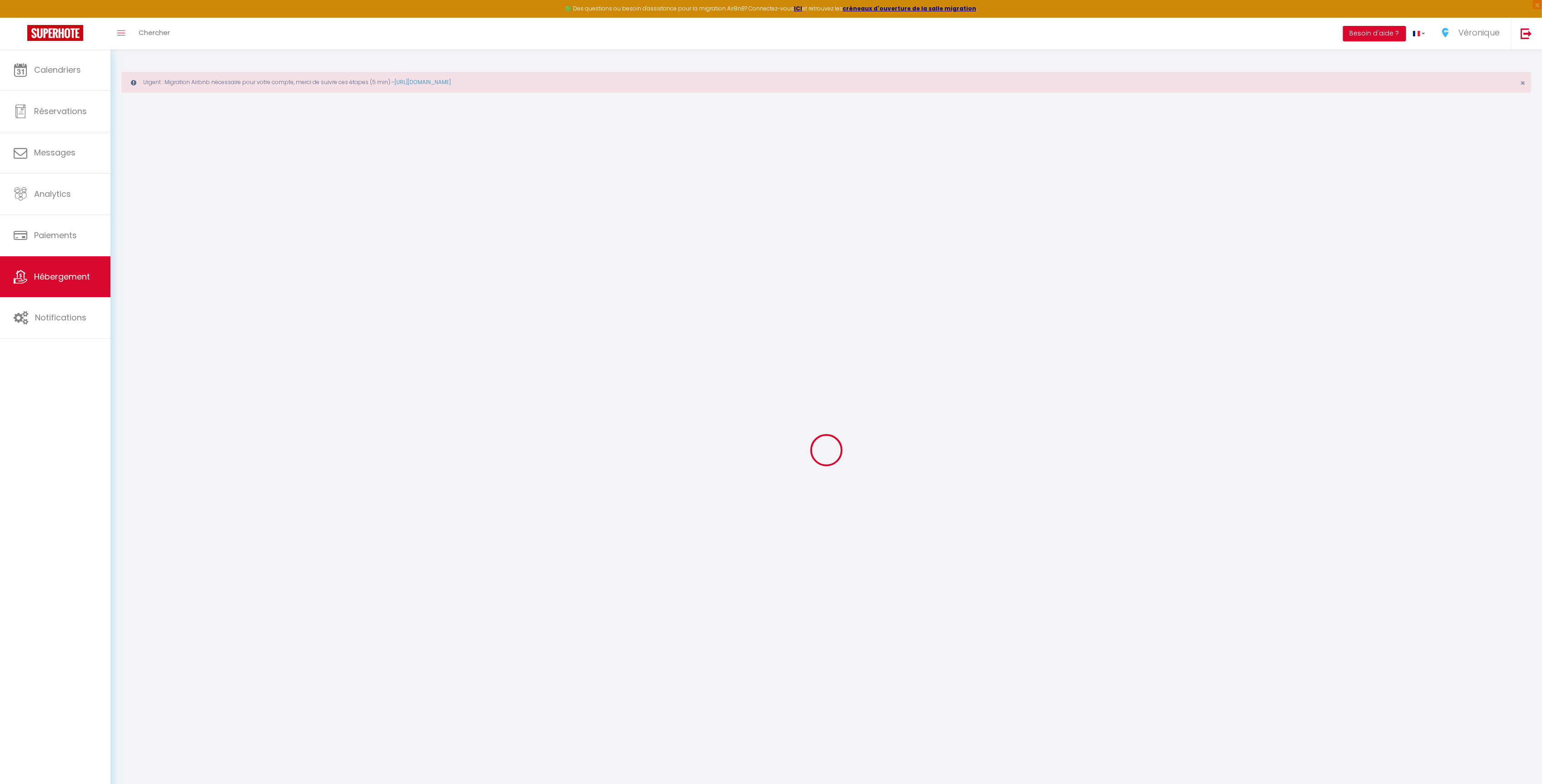
select select
checkbox input "false"
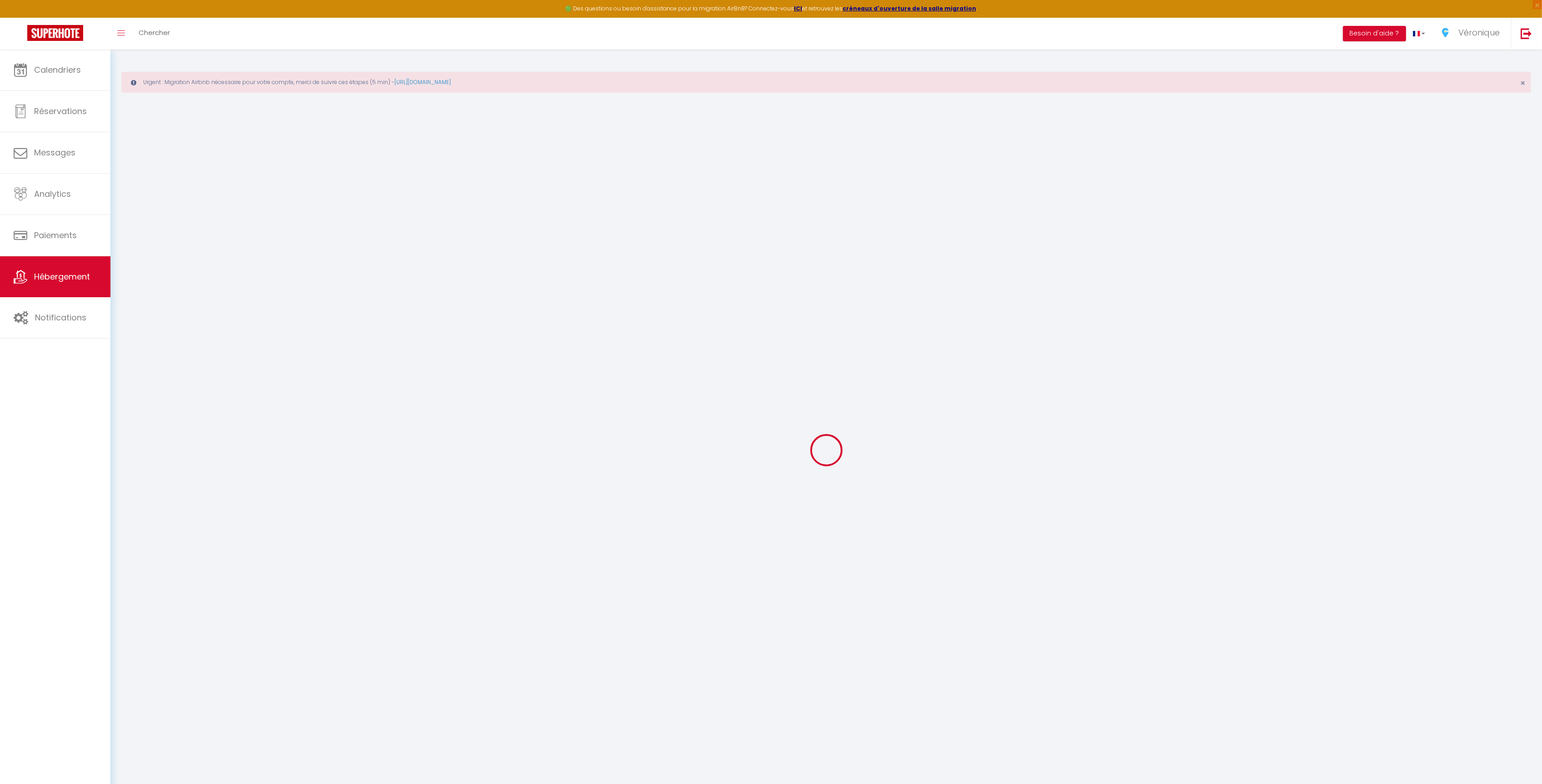
select select
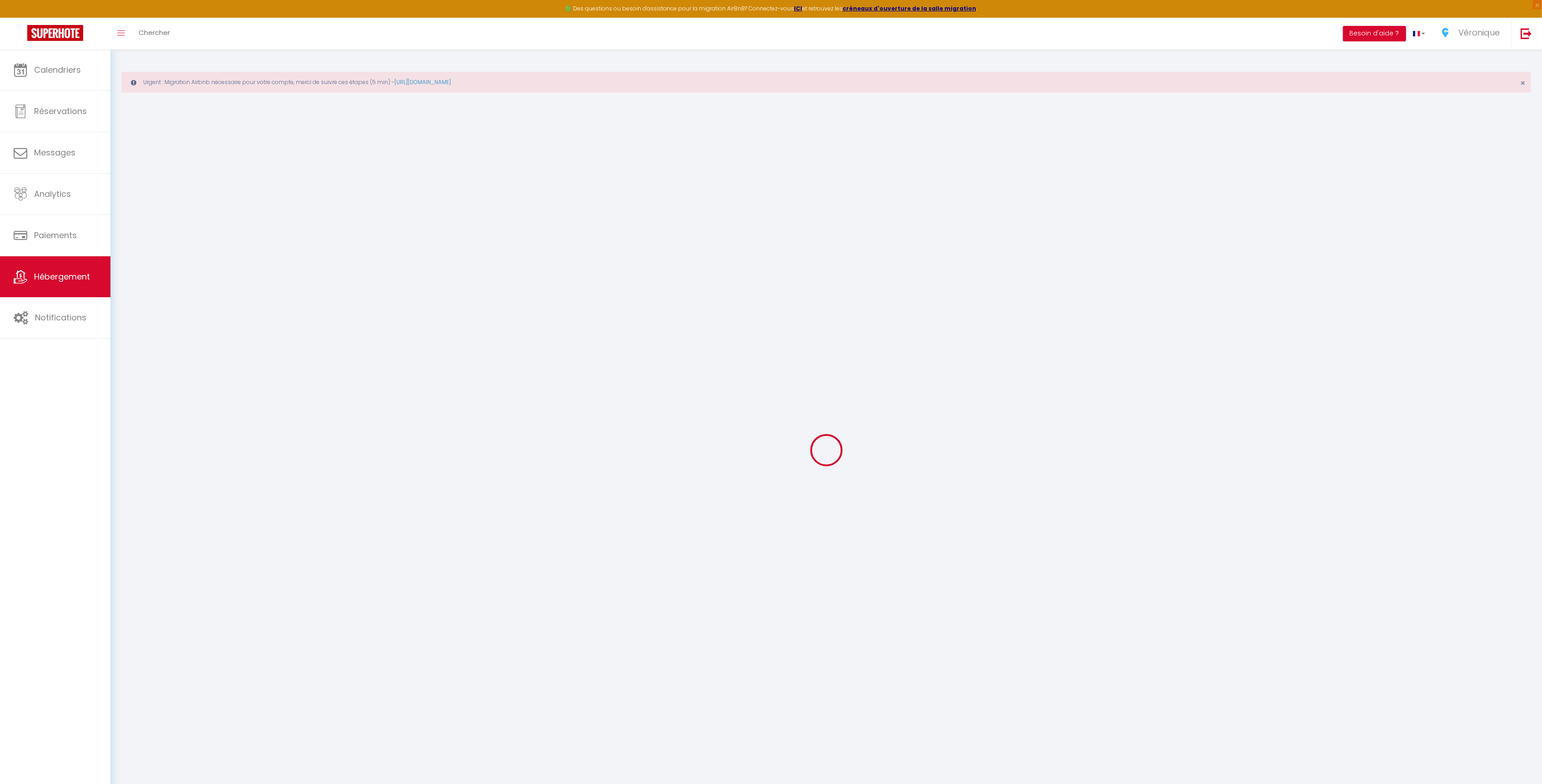
select select
checkbox input "false"
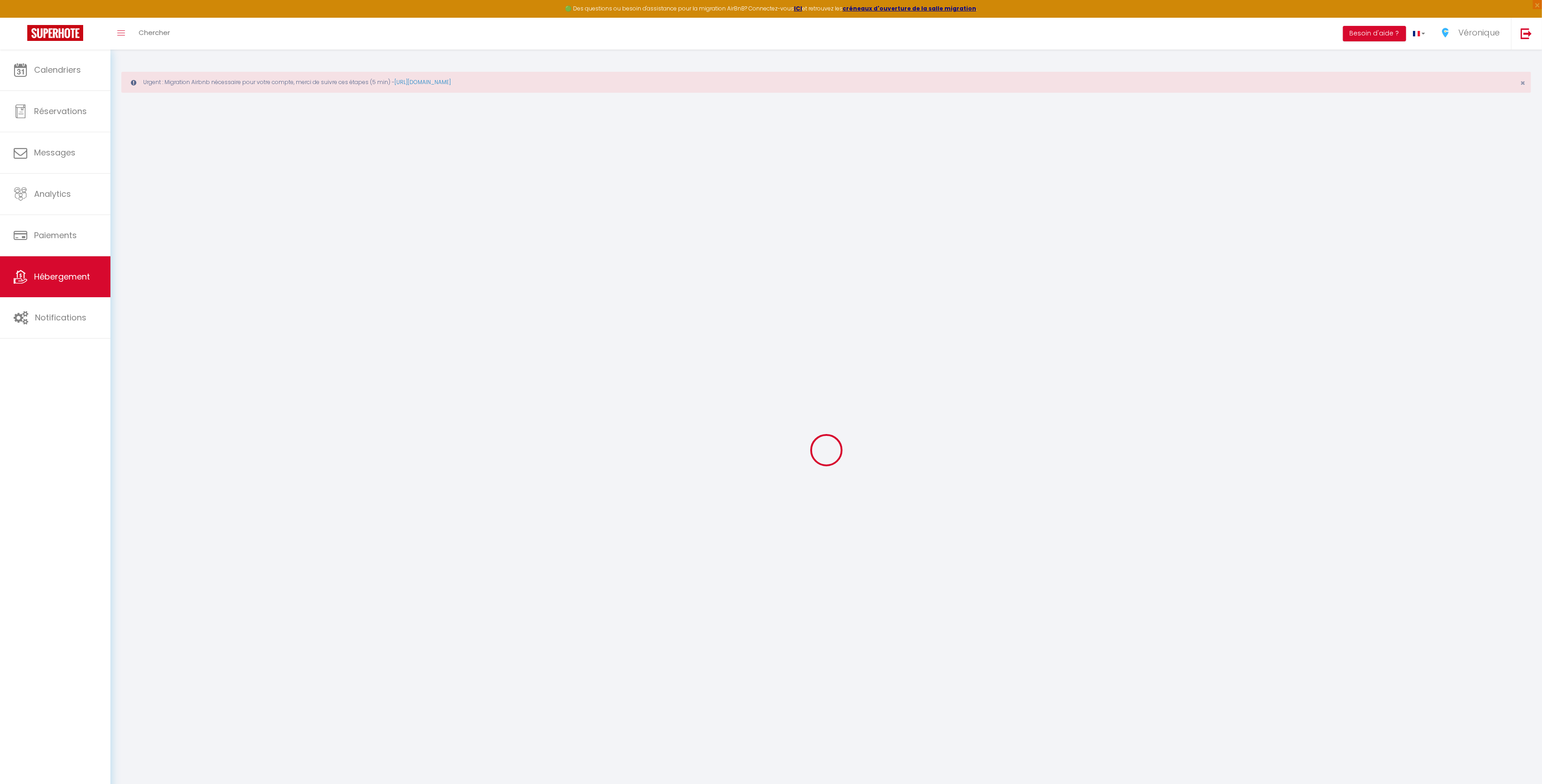
checkbox input "false"
select select
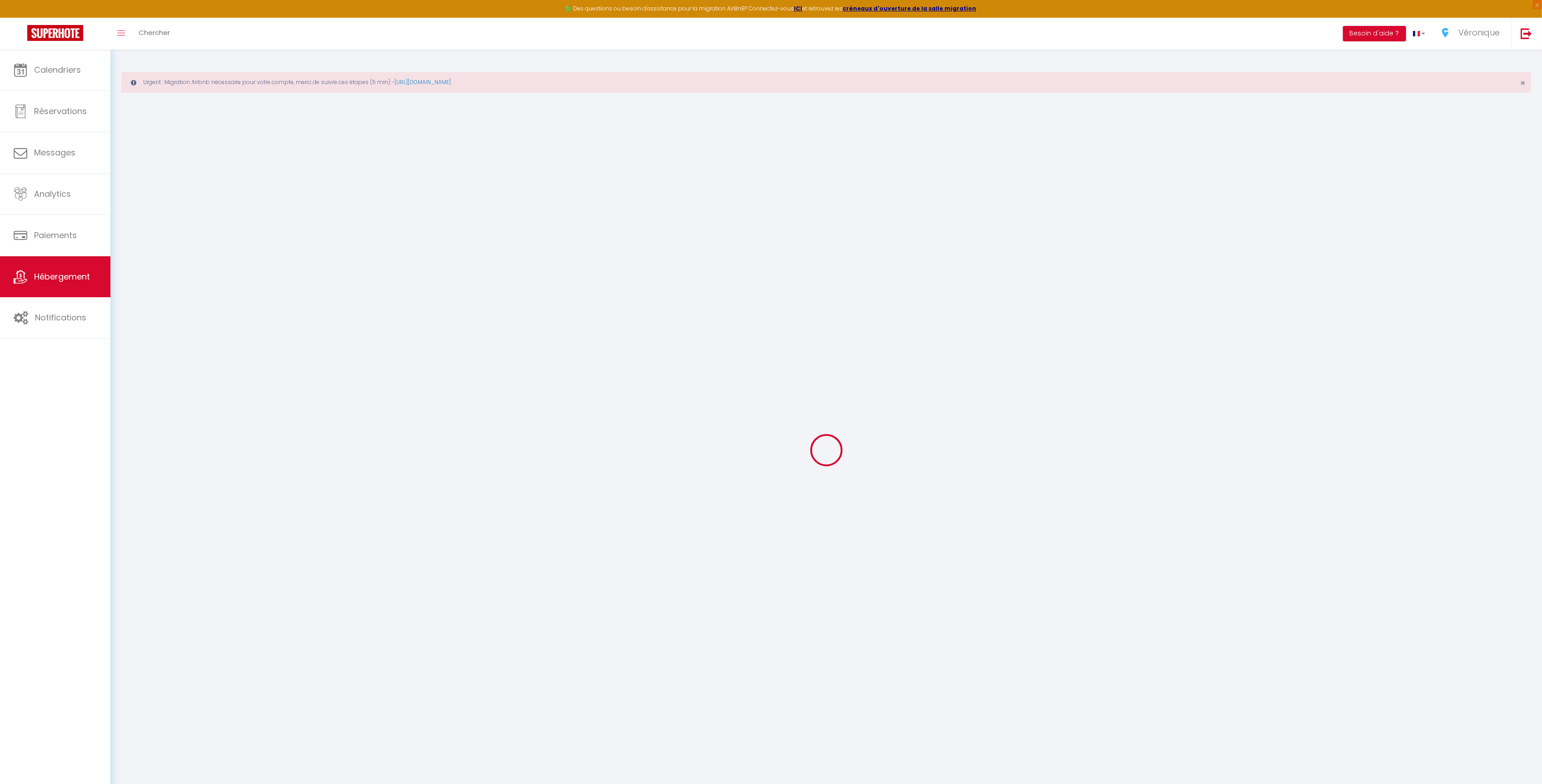
select select
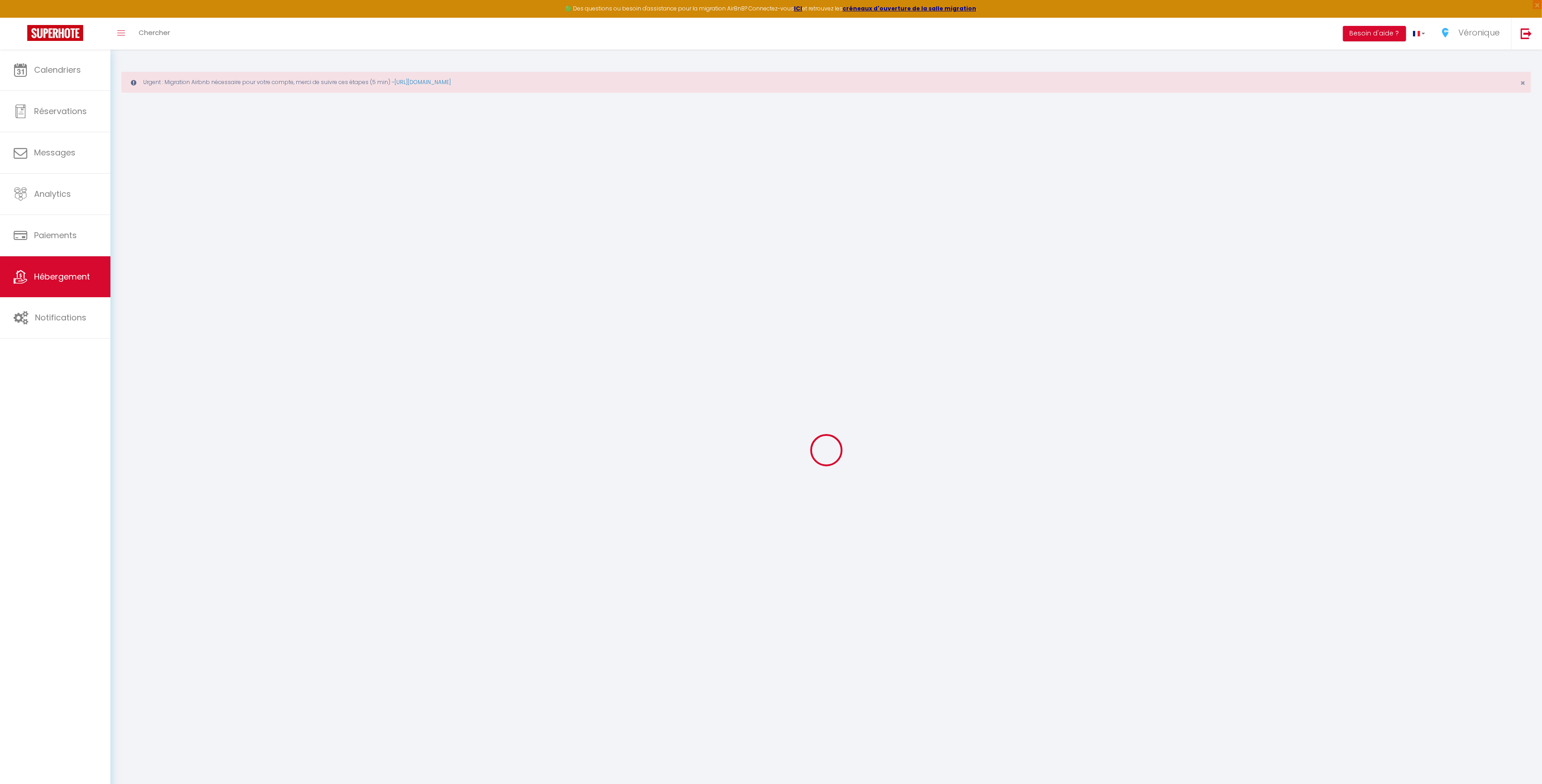
checkbox input "false"
select select
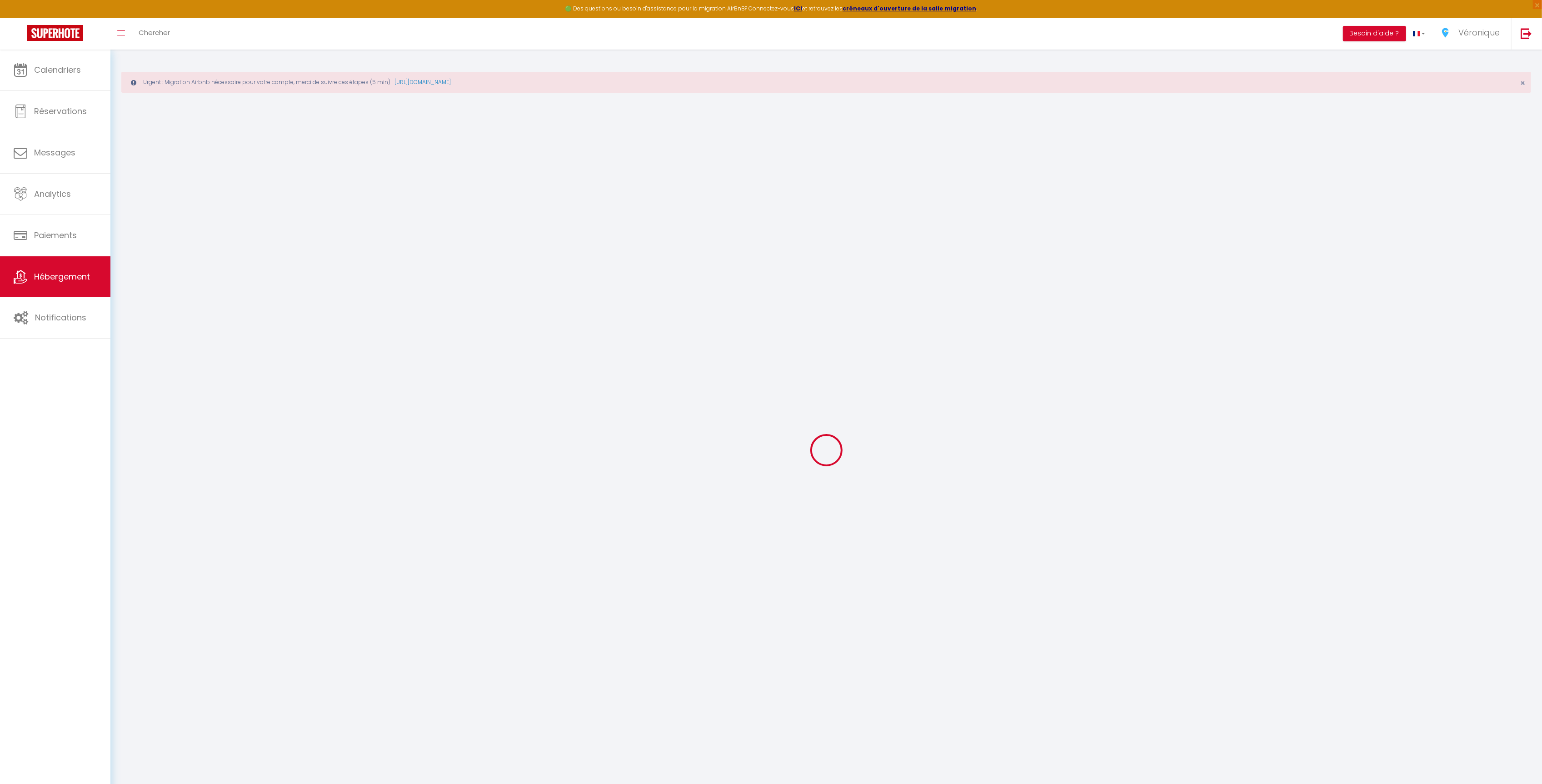
select select
type input "[PERSON_NAME] · Appartement 5 mins de le plage, parking, clim"
type input "300"
type input "90"
select select
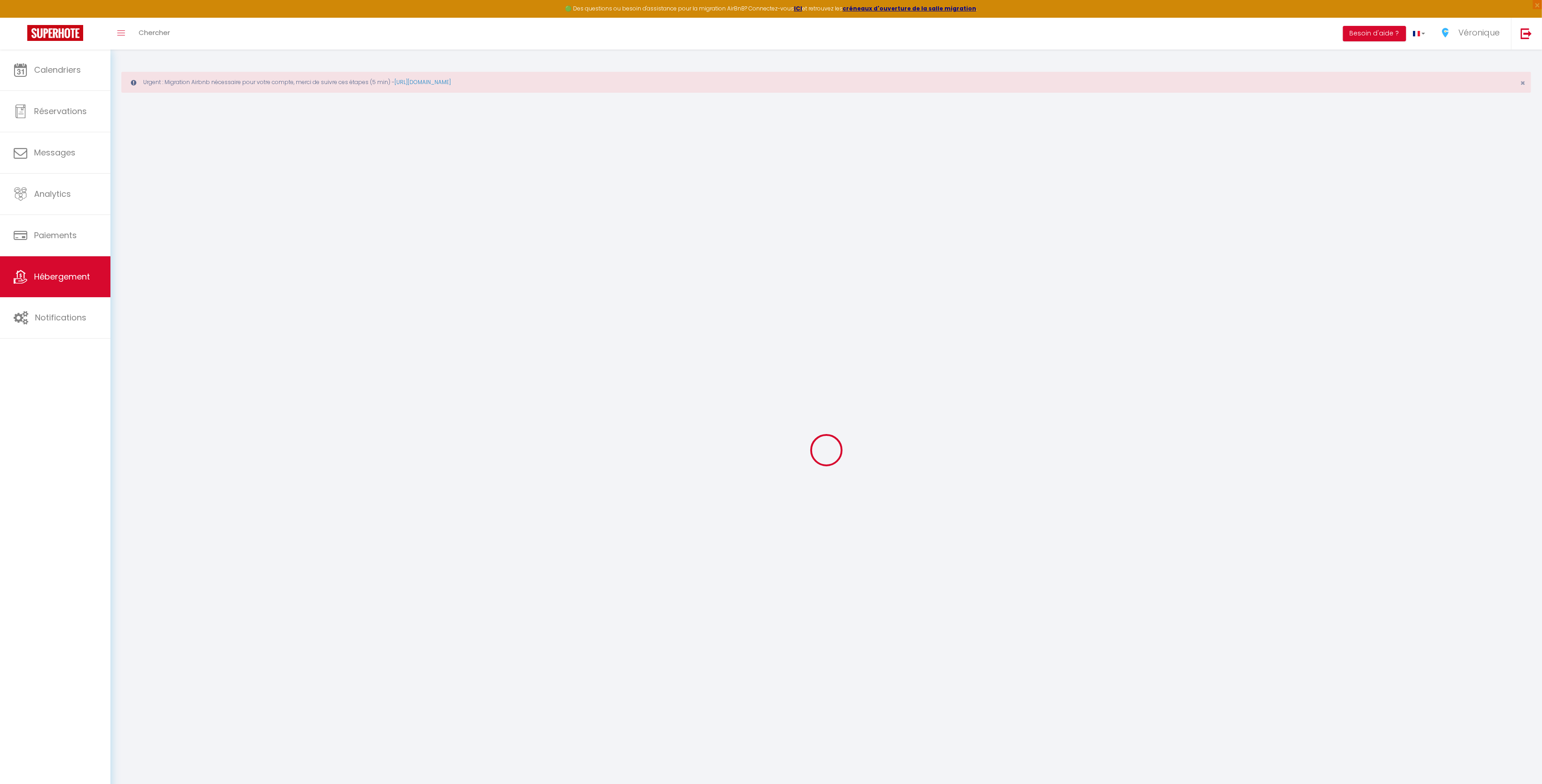
select select
type input "107 Avenue [PERSON_NAME]"
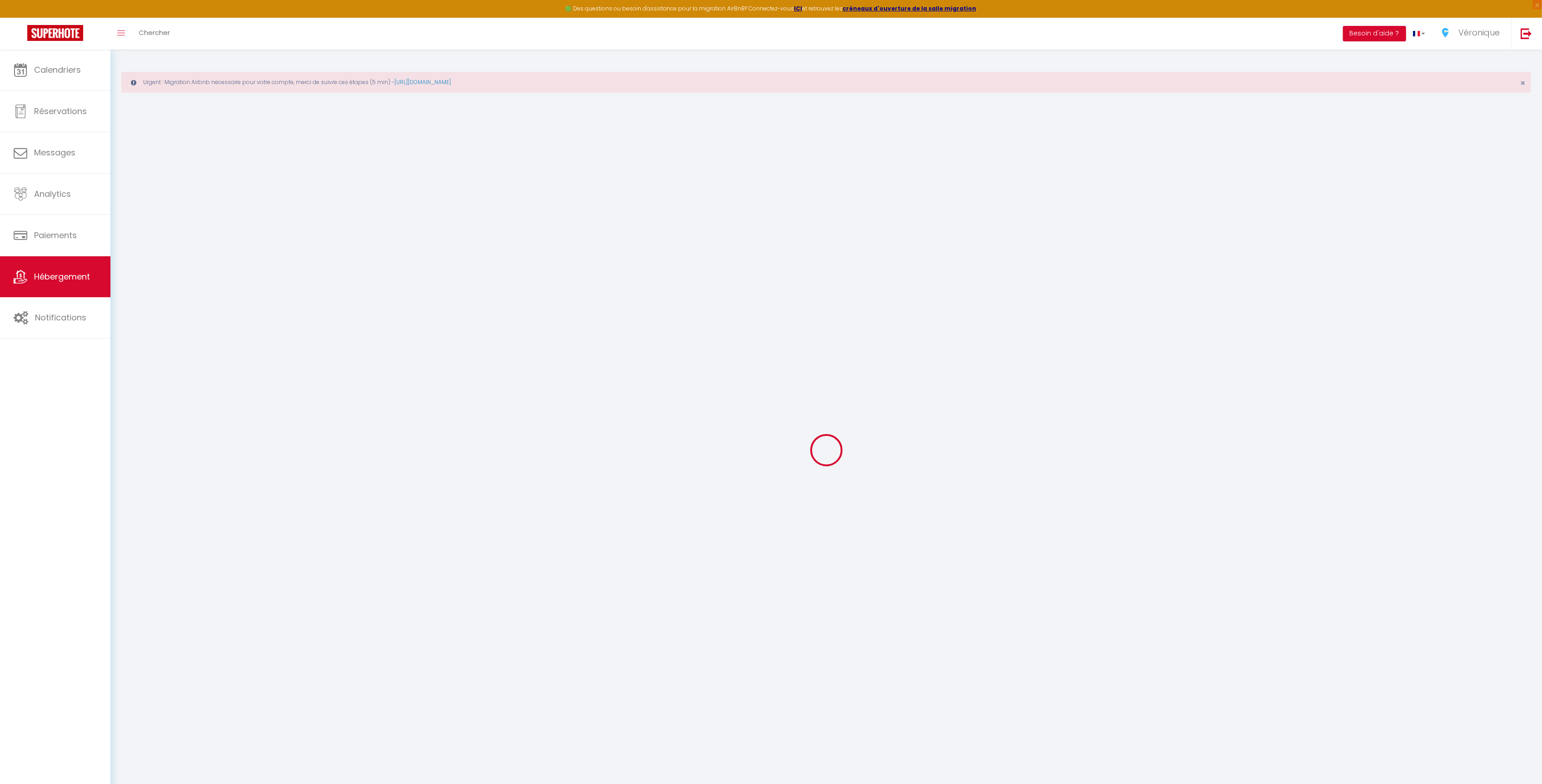
type input "06220"
type input "Vallauris"
type input "[EMAIL_ADDRESS][DOMAIN_NAME]"
select select
checkbox input "false"
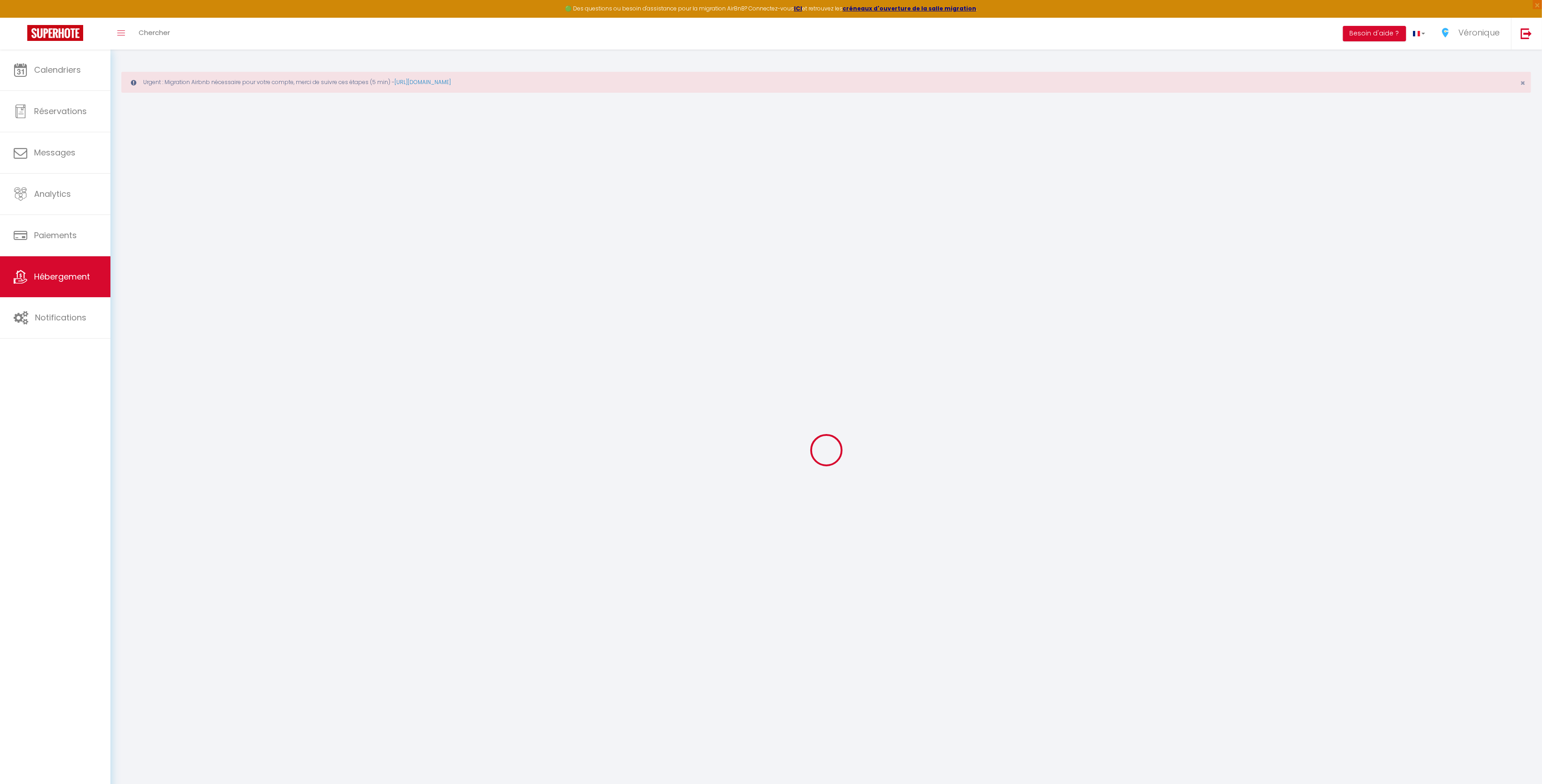
checkbox input "false"
type input "0"
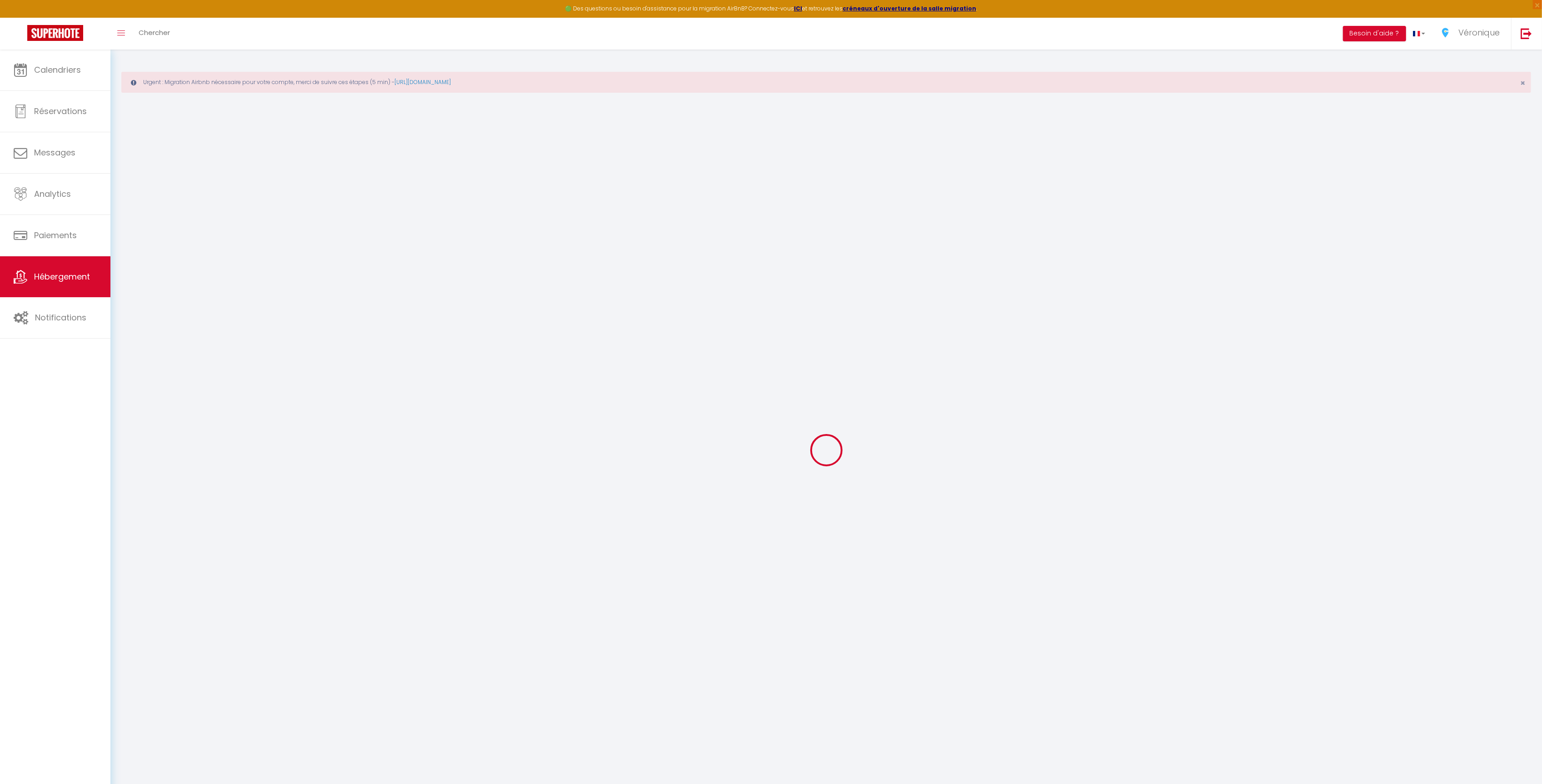
type input "0"
select select
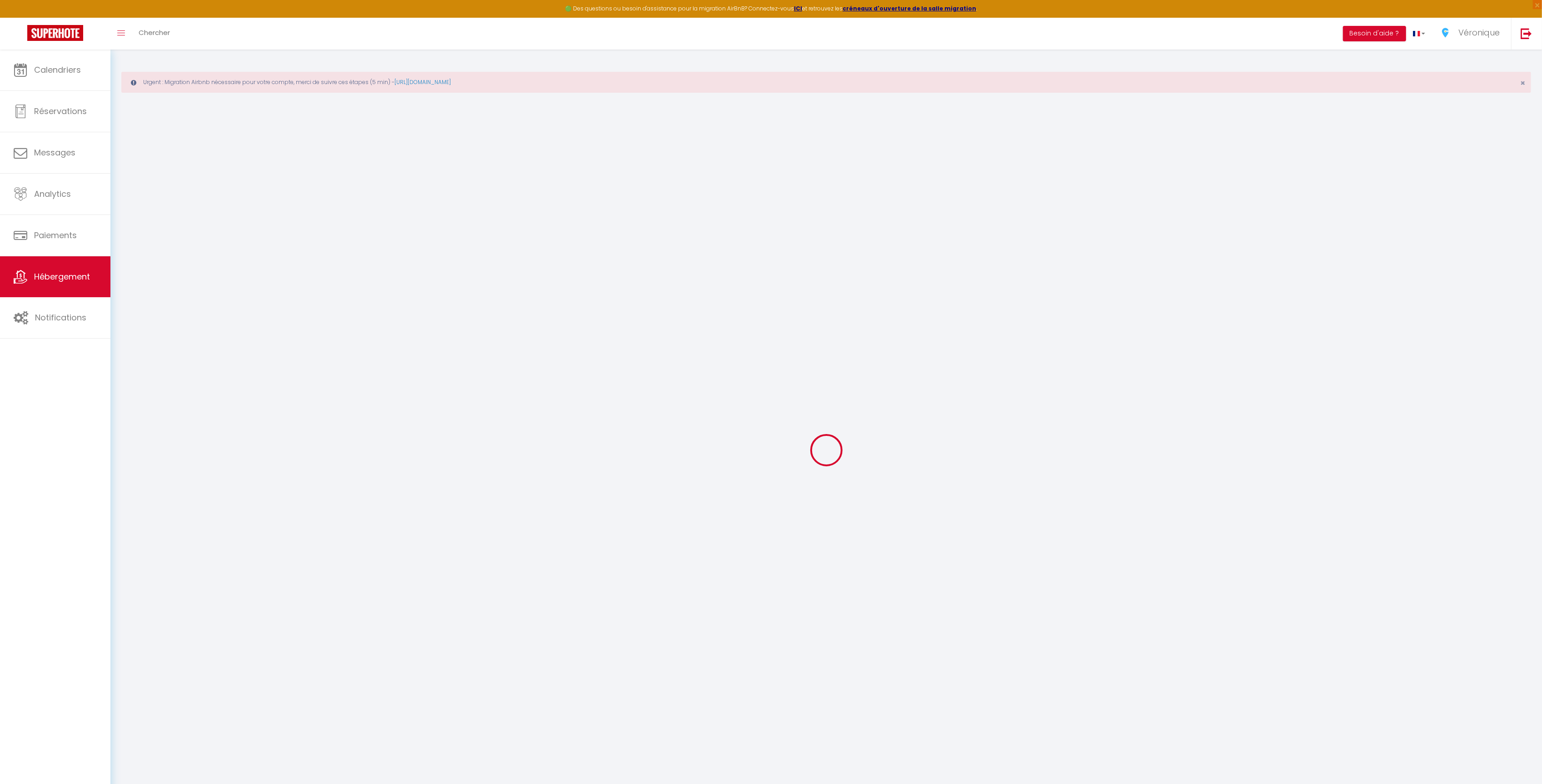
select select
checkbox input "false"
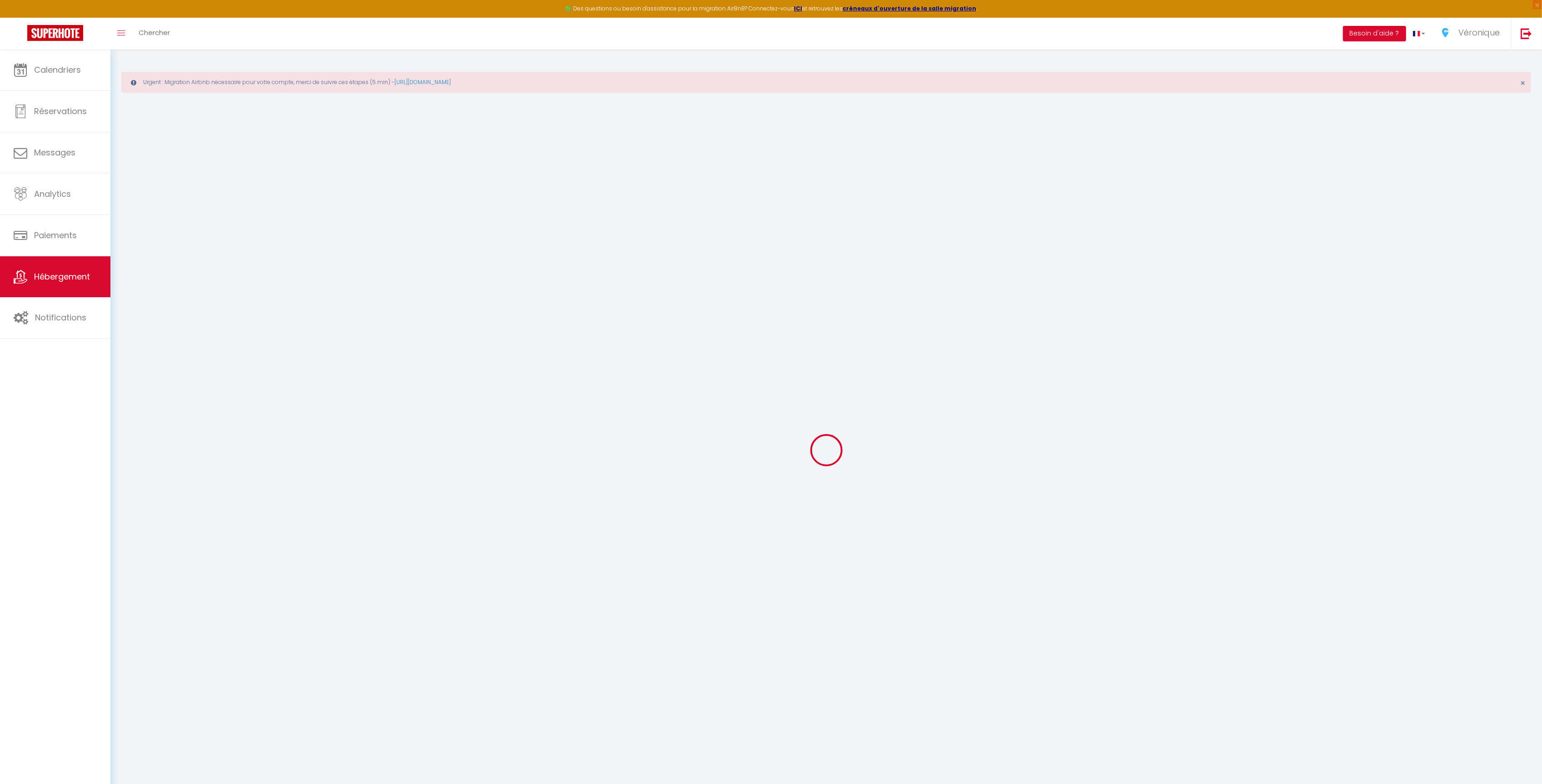
checkbox input "false"
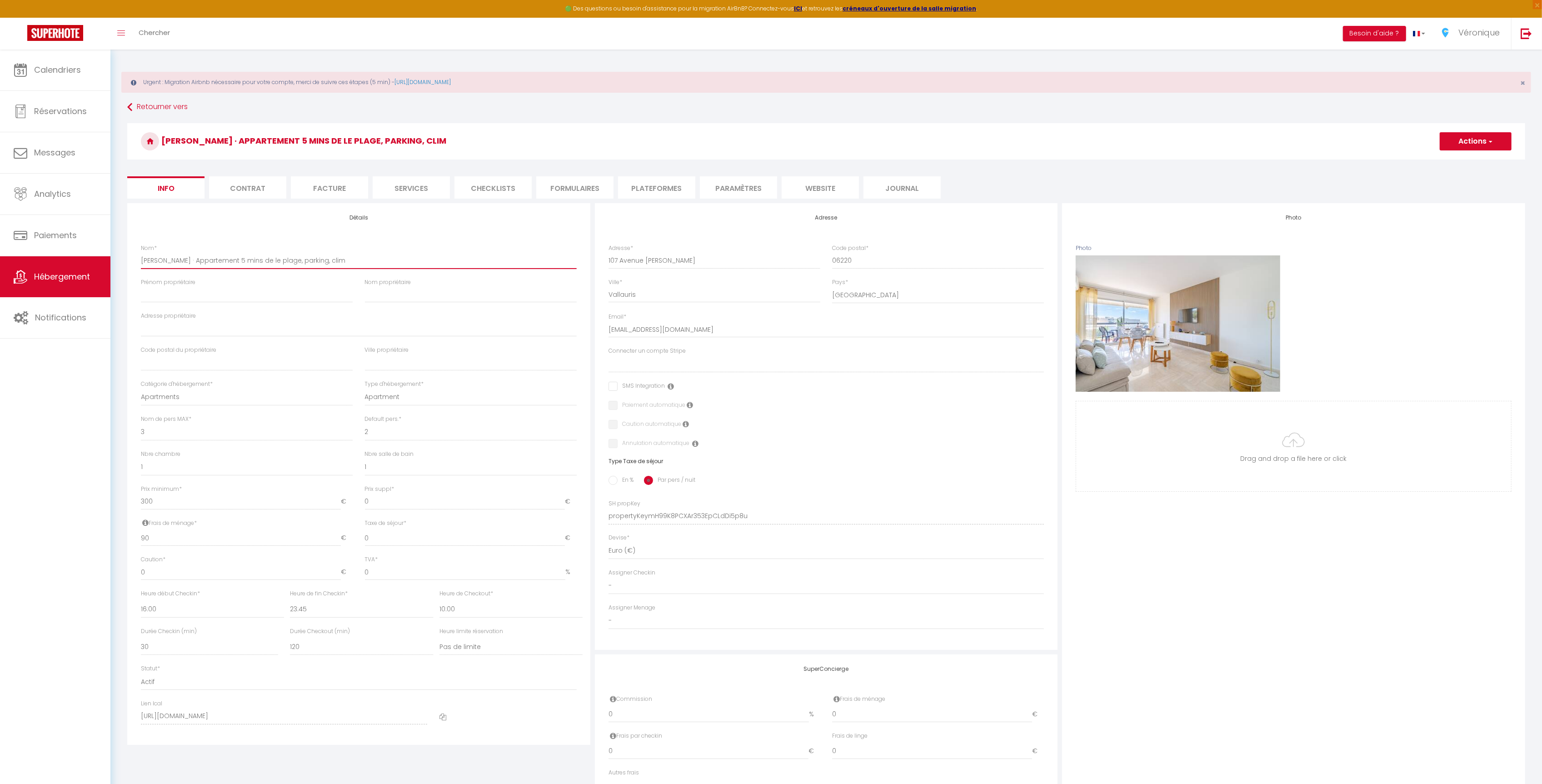
click at [223, 260] on input "[PERSON_NAME] · Appartement 5 mins de le plage, parking, clim" at bounding box center [359, 260] width 436 height 16
drag, startPoint x: 208, startPoint y: 262, endPoint x: 324, endPoint y: 267, distance: 116.1
click at [324, 267] on input "[PERSON_NAME] · Appartement 5 mins de le plage, parking, clim" at bounding box center [359, 260] width 436 height 16
click at [219, 262] on input "[PERSON_NAME] · Appartement 5 mins de le plage, parking, clim" at bounding box center [359, 260] width 436 height 16
drag, startPoint x: 208, startPoint y: 262, endPoint x: 364, endPoint y: 268, distance: 156.1
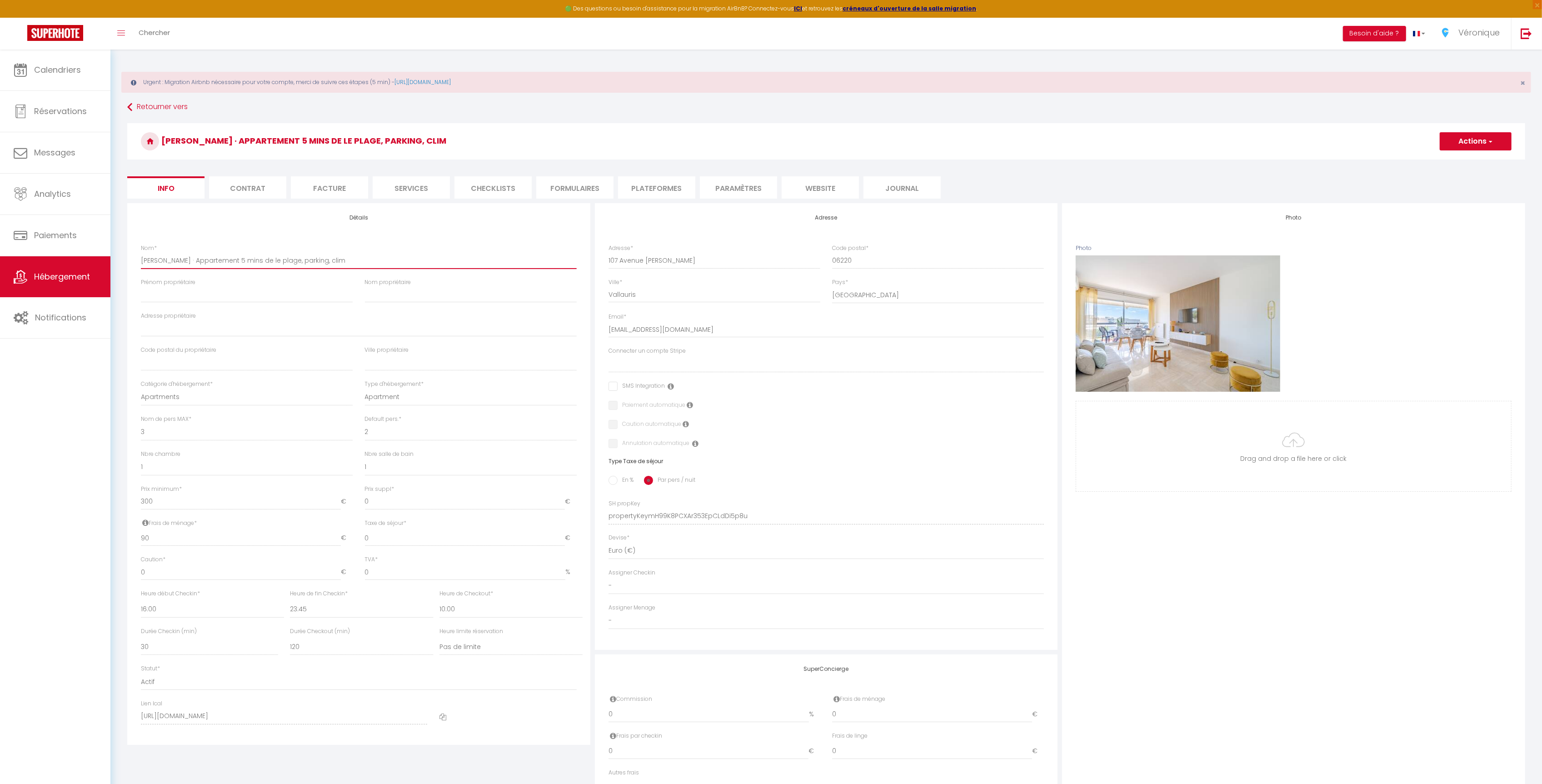
click at [364, 268] on input "[PERSON_NAME] · Appartement 5 mins de le plage, parking, clim" at bounding box center [359, 260] width 436 height 16
paste input "[STREET_ADDRESS][PERSON_NAME]"
click at [1495, 143] on button "Actions" at bounding box center [1476, 141] width 72 height 18
click at [1451, 162] on input "Enregistrer" at bounding box center [1440, 161] width 34 height 9
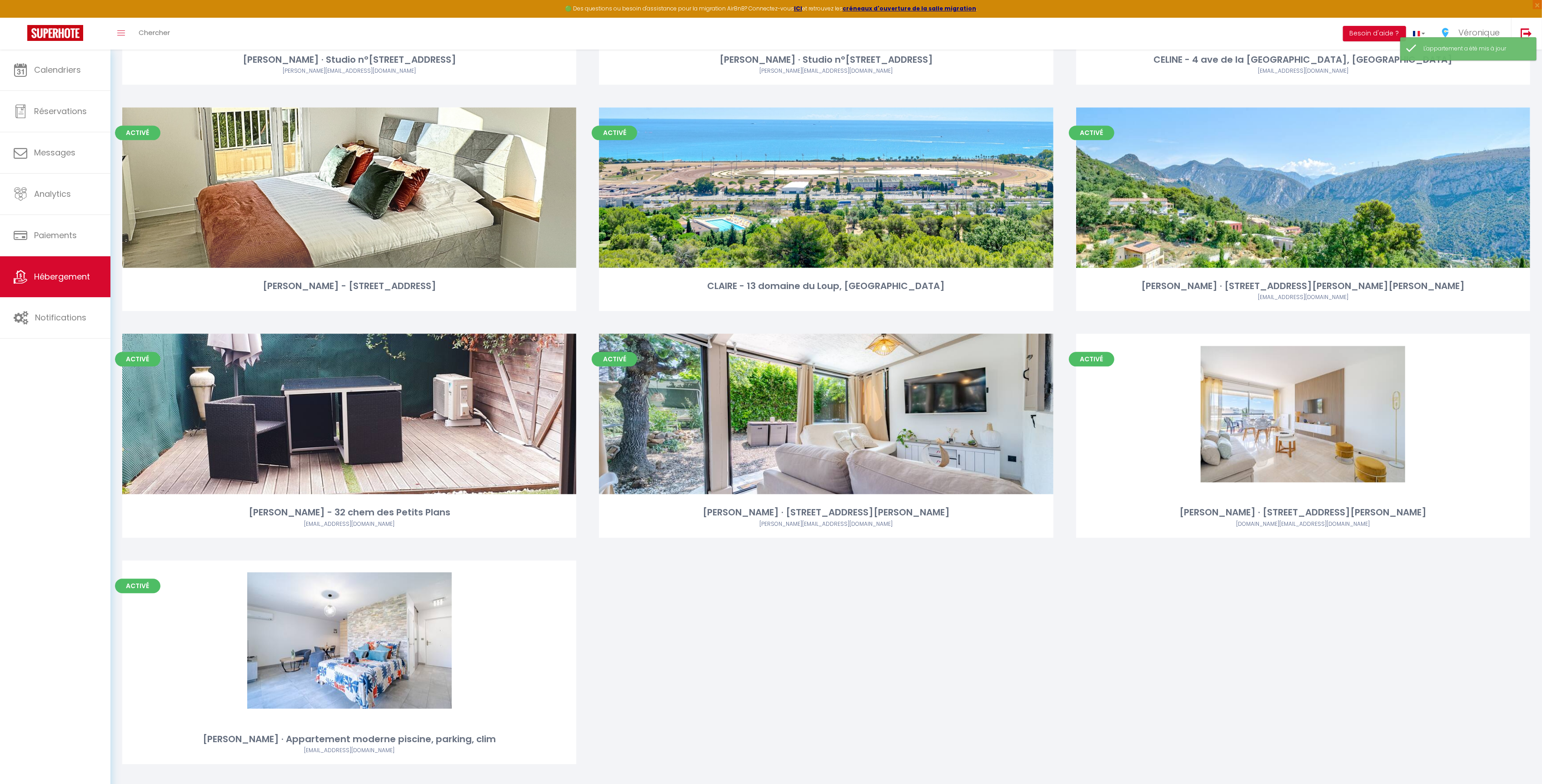
scroll to position [2778, 0]
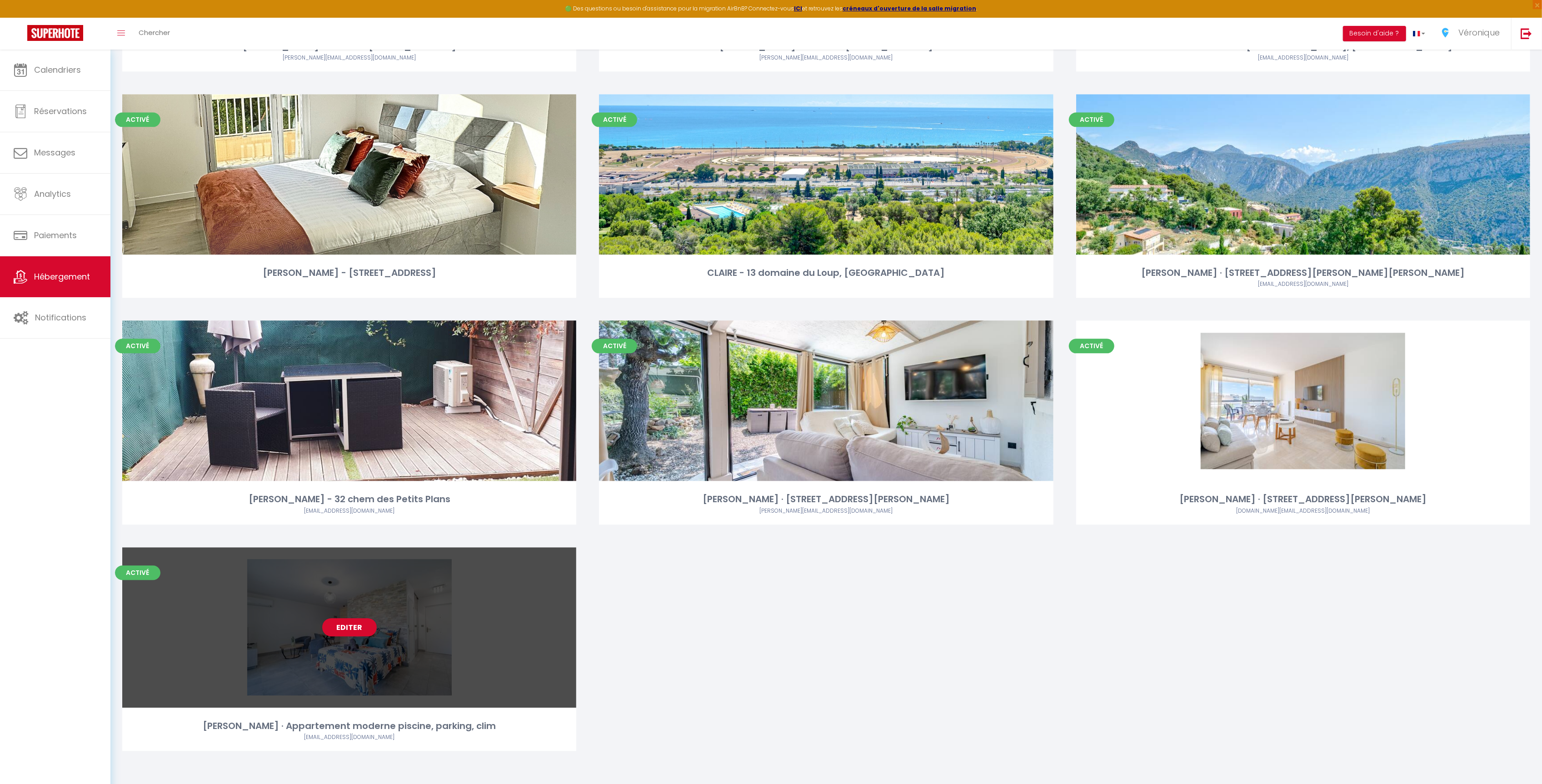
click at [356, 656] on div "Editer" at bounding box center [349, 627] width 454 height 160
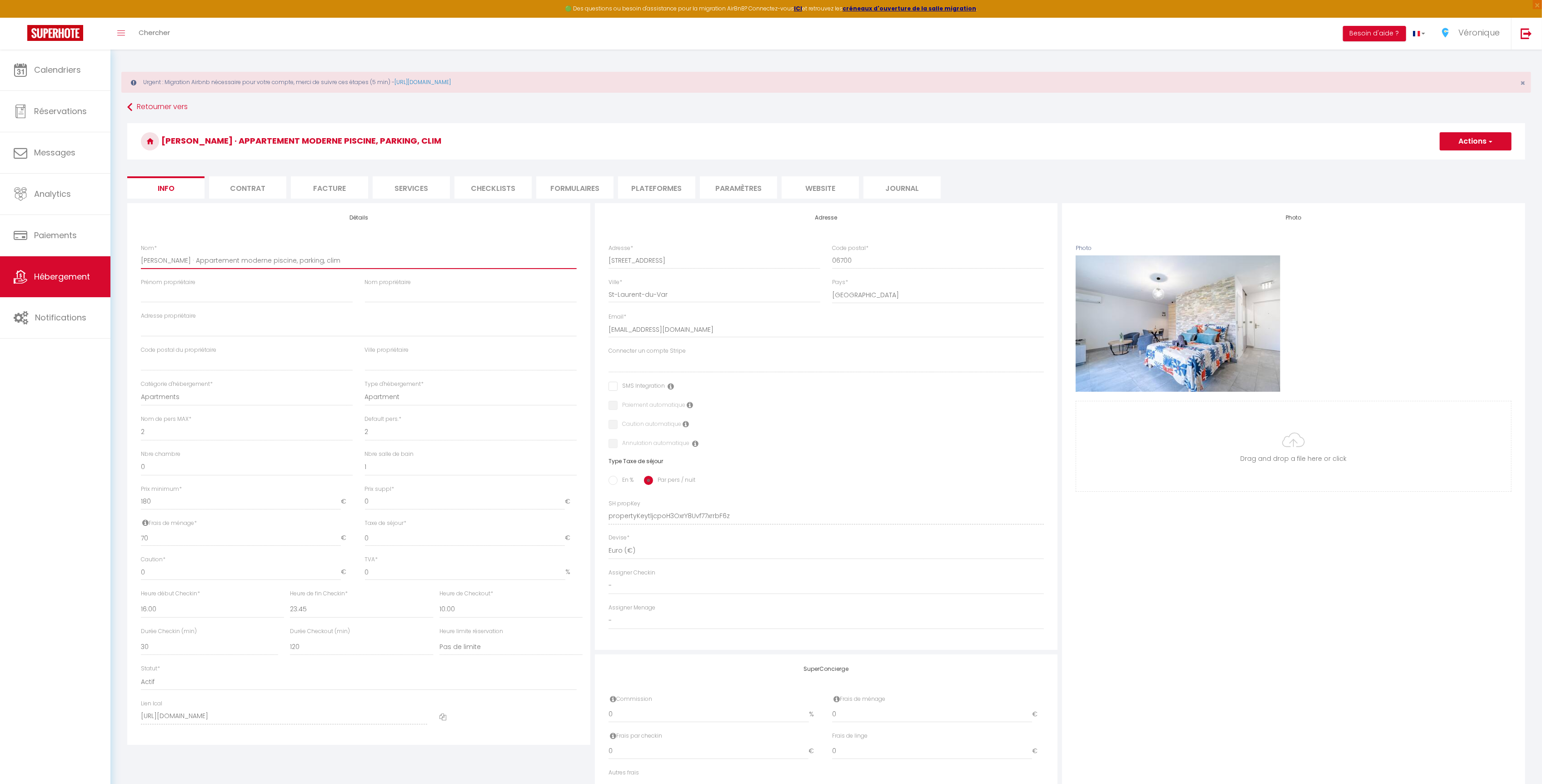
click at [166, 264] on input "[PERSON_NAME] · Appartement moderne piscine, parking, clim" at bounding box center [359, 260] width 436 height 16
drag, startPoint x: 163, startPoint y: 260, endPoint x: 185, endPoint y: 261, distance: 22.0
click at [185, 261] on input "[PERSON_NAME] · Appartement moderne piscine, parking, clim" at bounding box center [359, 260] width 436 height 16
click at [169, 259] on input "ANNE · Appartement moderne piscine, parking, clim" at bounding box center [359, 260] width 436 height 16
drag, startPoint x: 165, startPoint y: 260, endPoint x: 308, endPoint y: 263, distance: 143.0
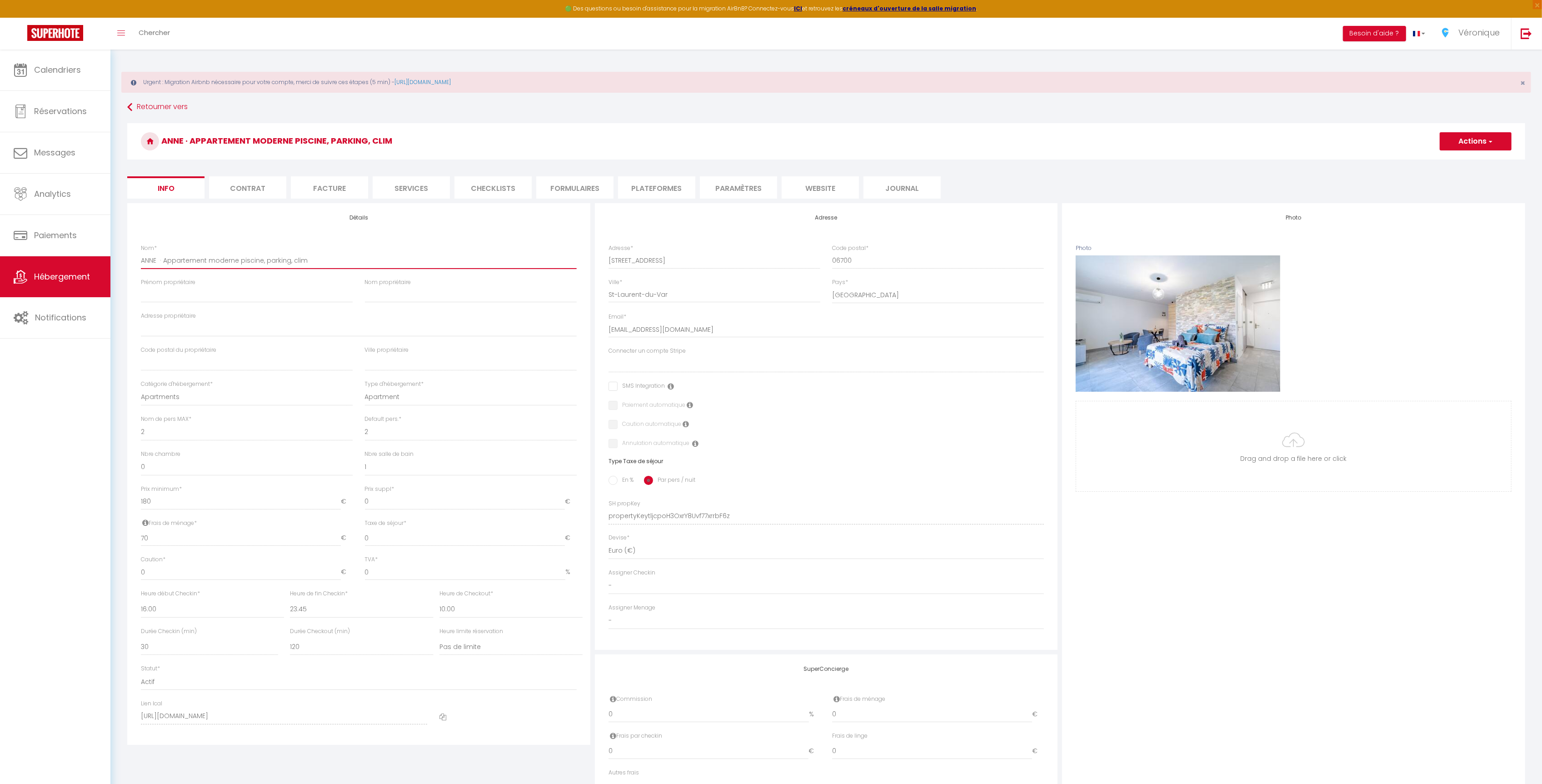
click at [308, 263] on input "ANNE · Appartement moderne piscine, parking, clim" at bounding box center [359, 260] width 436 height 16
paste input "[STREET_ADDRESS]"
click at [1481, 146] on button "Actions" at bounding box center [1476, 141] width 72 height 18
click at [1441, 164] on input "Enregistrer" at bounding box center [1440, 161] width 34 height 9
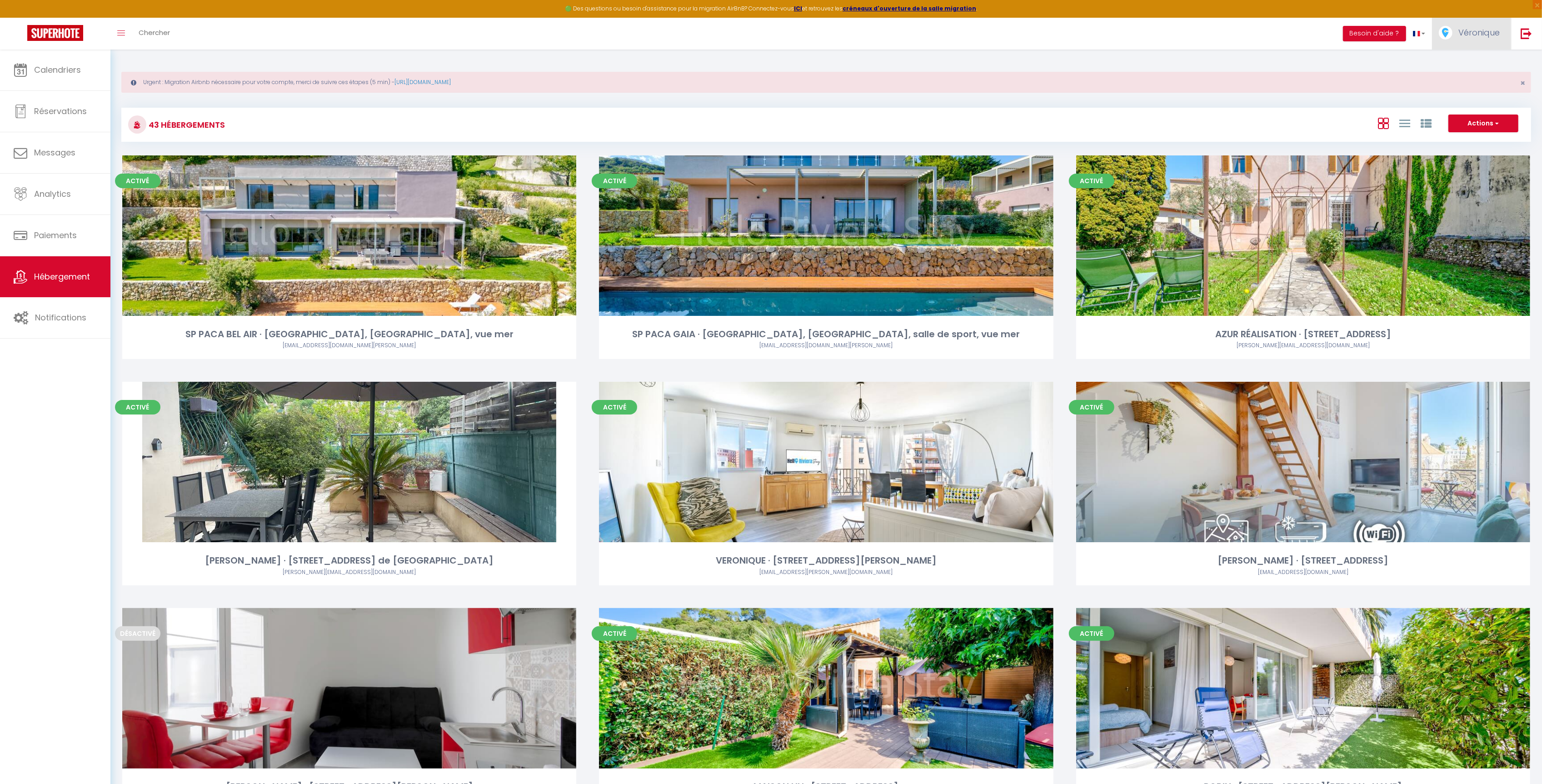
click at [1473, 39] on link "Véronique" at bounding box center [1471, 34] width 79 height 32
click at [1462, 79] on link "Équipe" at bounding box center [1475, 79] width 67 height 15
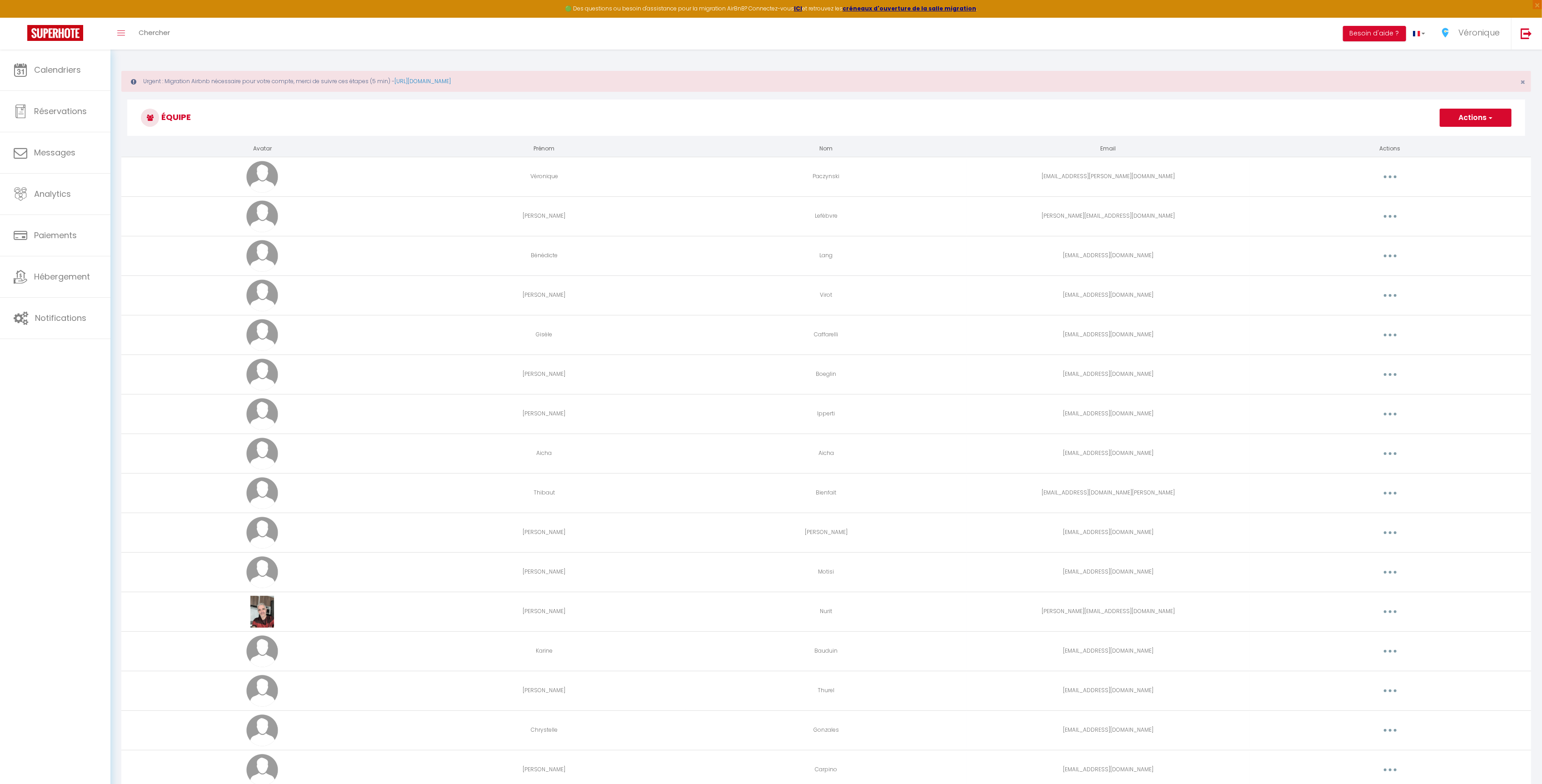
scroll to position [277, 0]
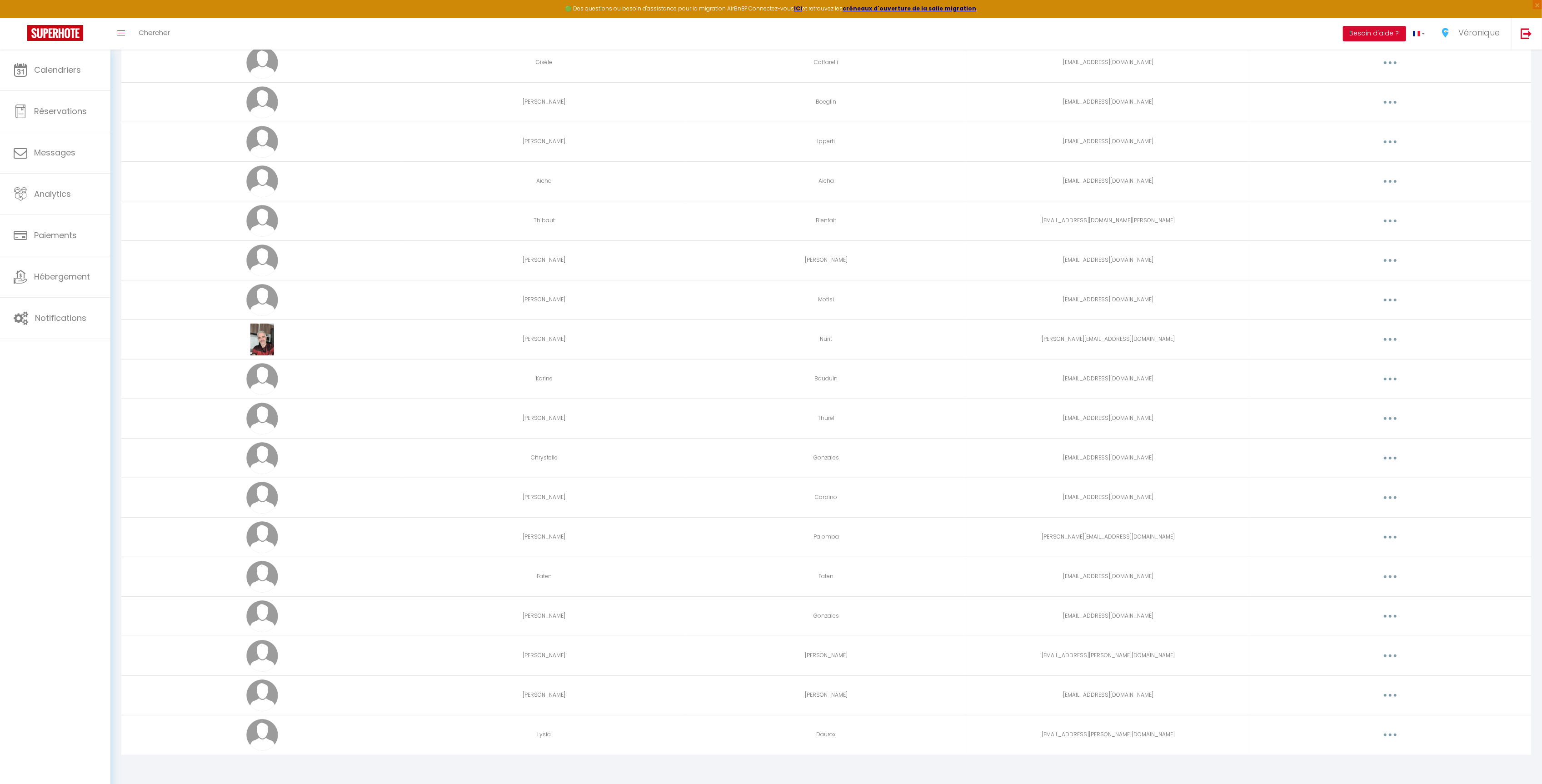
click at [1385, 499] on button "button" at bounding box center [1390, 498] width 26 height 15
click at [1361, 513] on link "Editer" at bounding box center [1366, 518] width 67 height 15
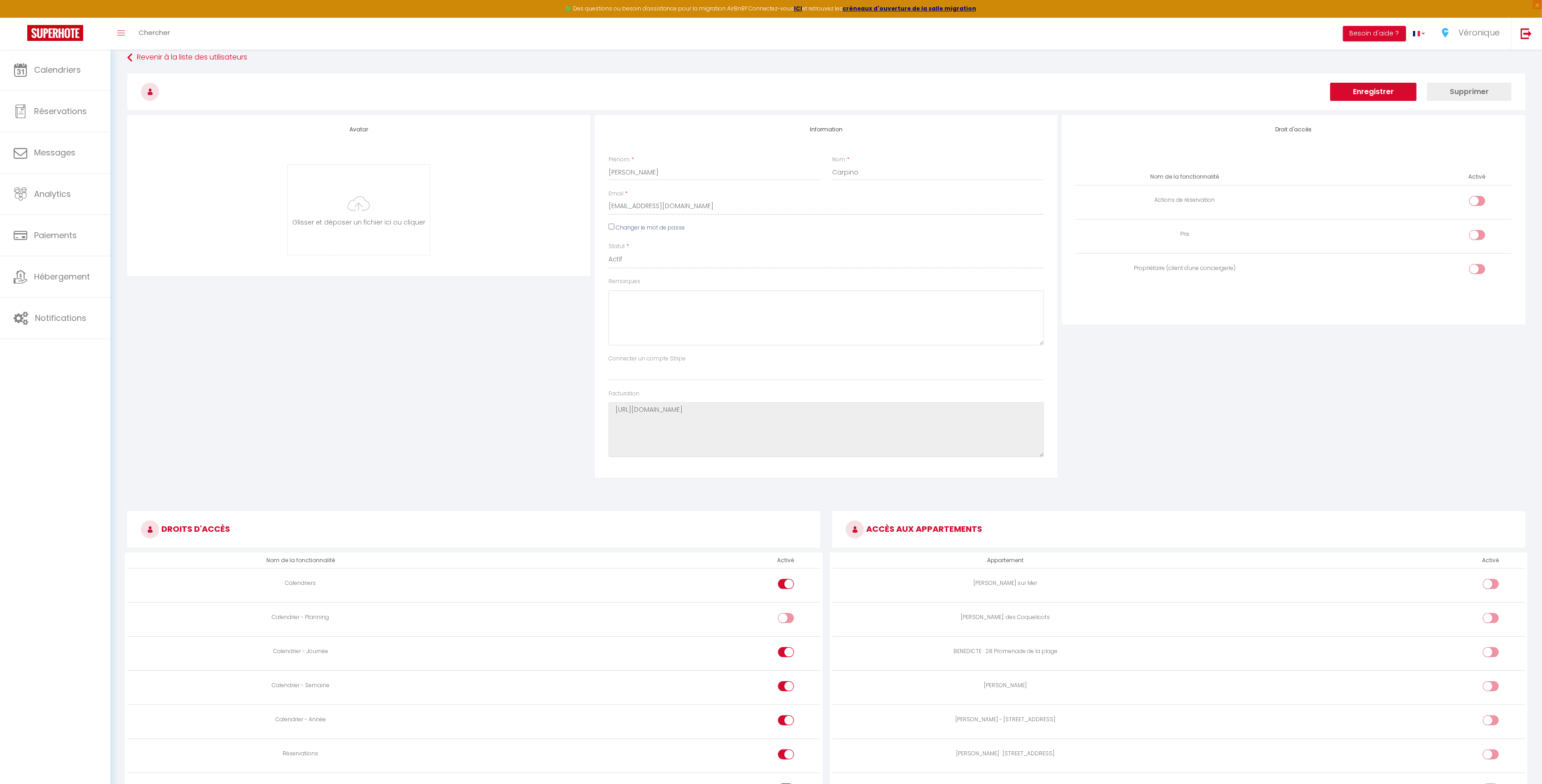
scroll to position [1335, 0]
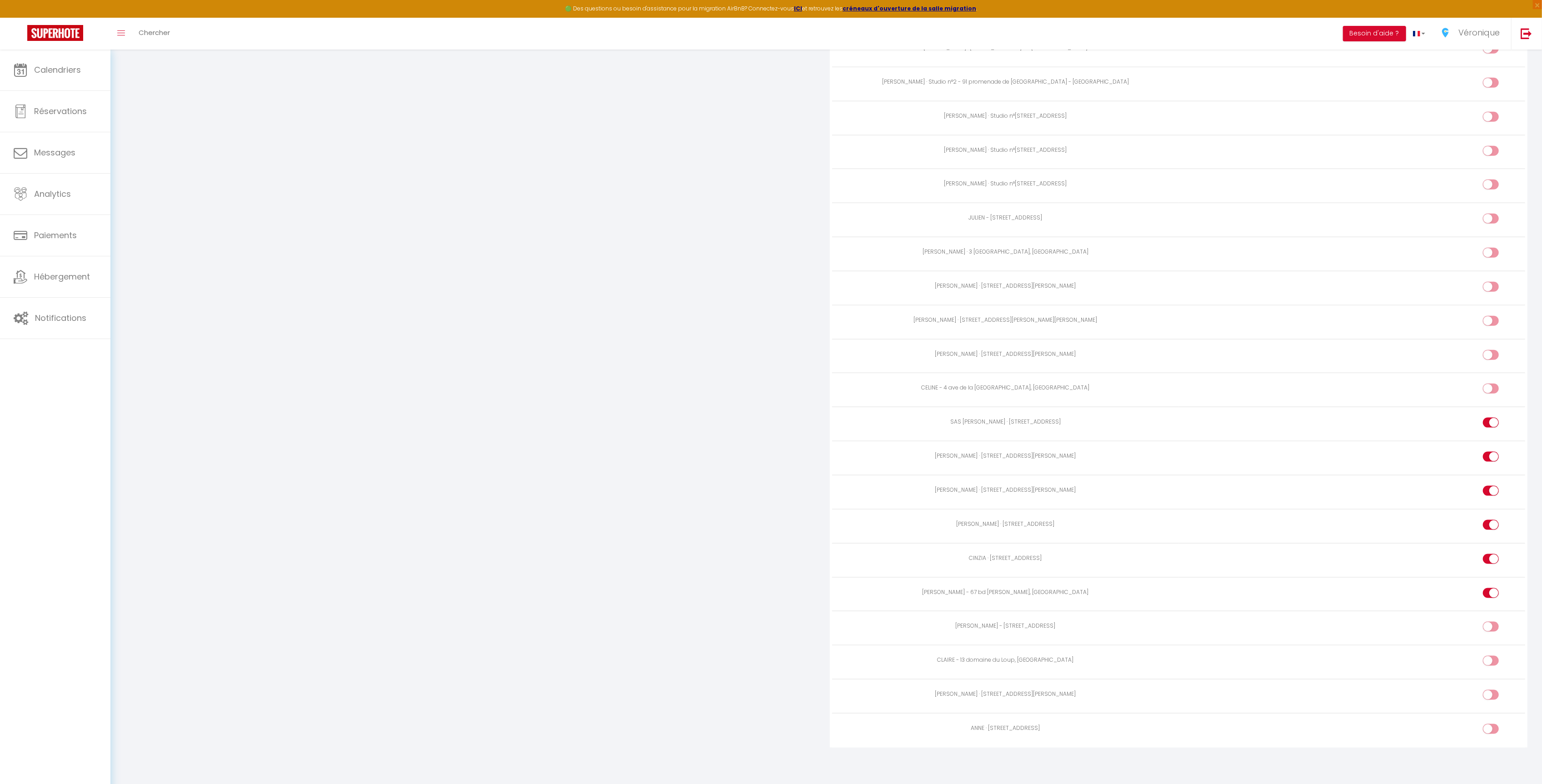
click at [1493, 697] on input "checkbox" at bounding box center [1499, 697] width 16 height 14
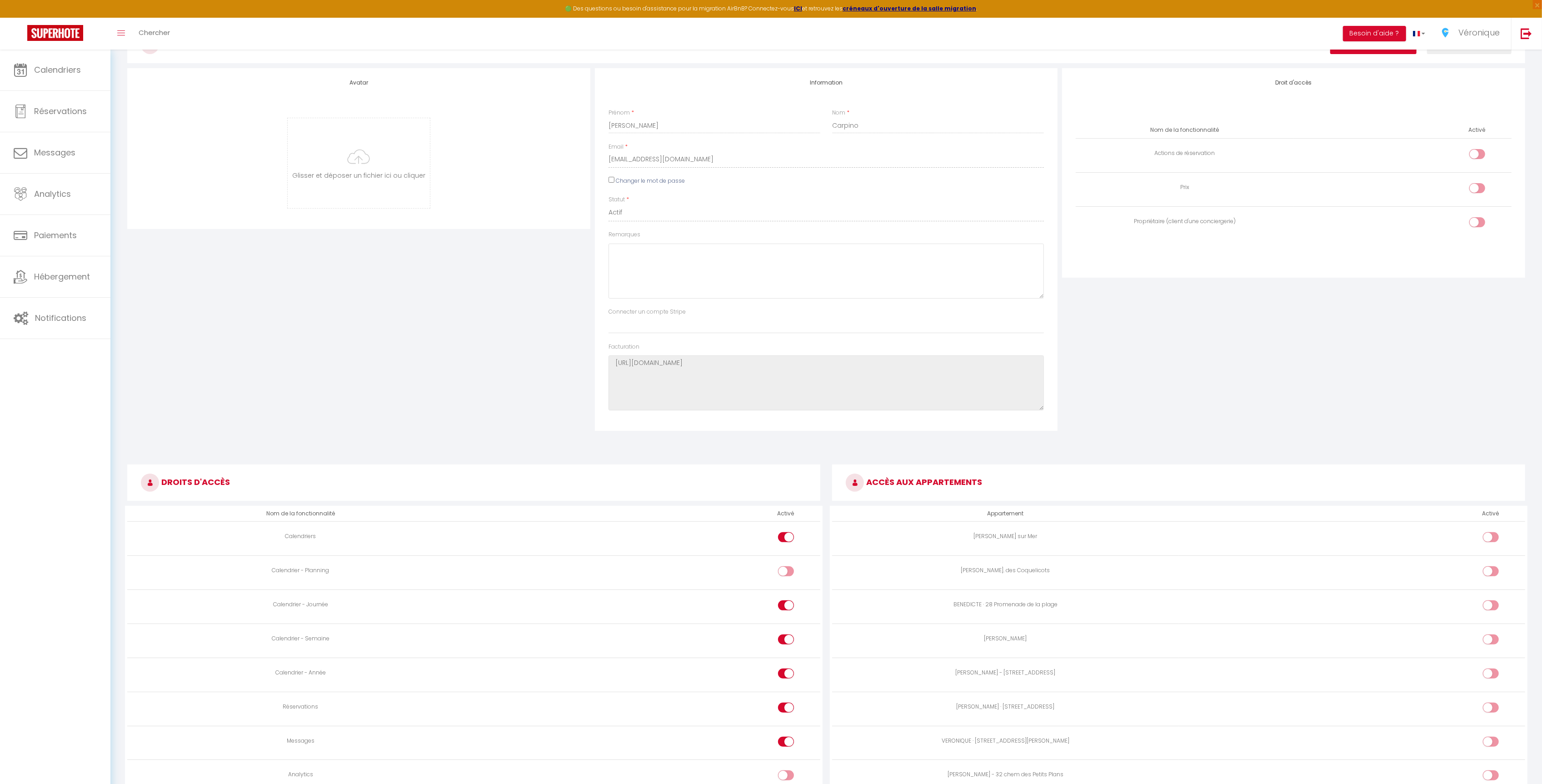
scroll to position [0, 0]
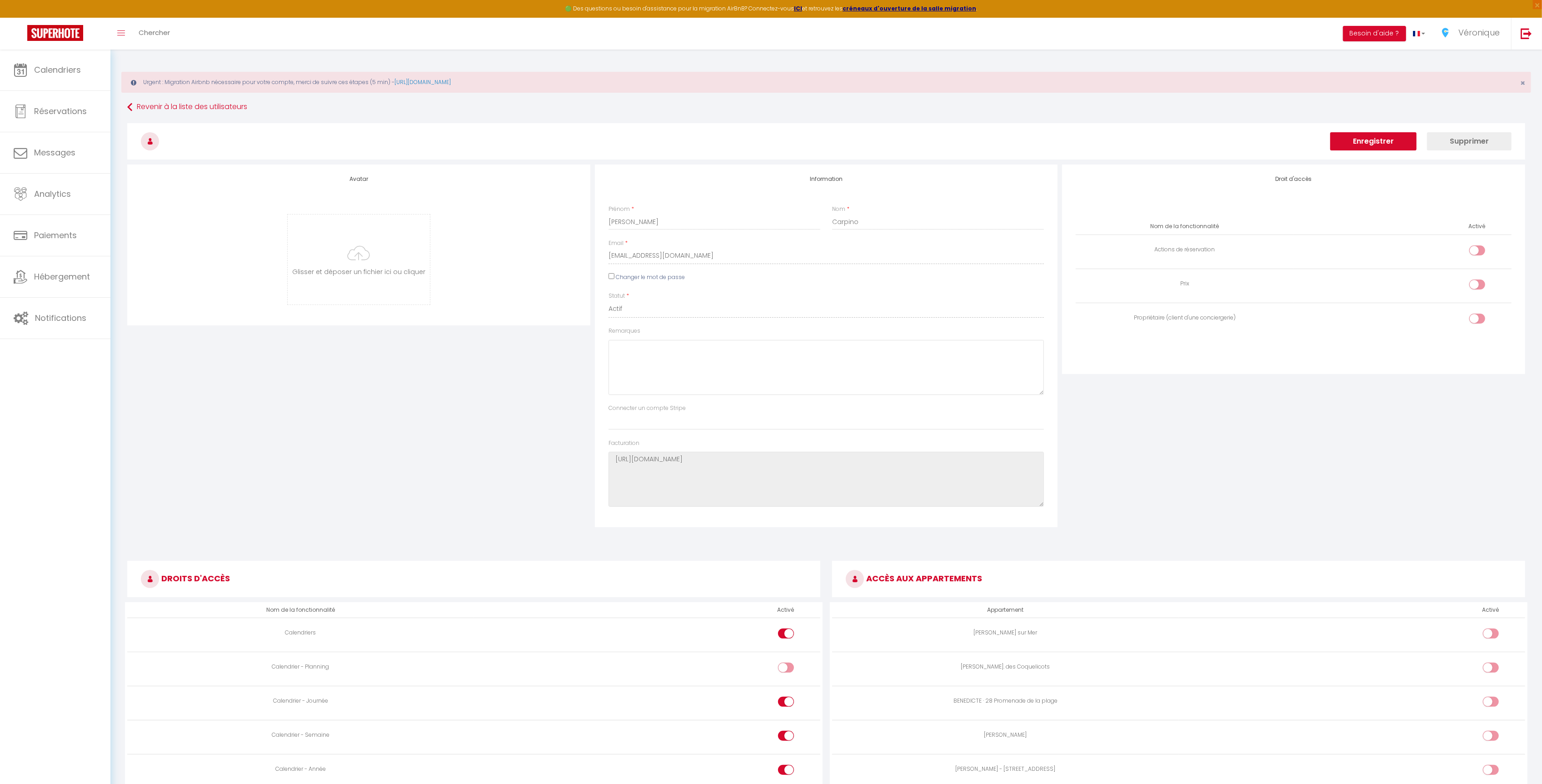
click at [1388, 144] on button "Enregistrer" at bounding box center [1374, 141] width 86 height 18
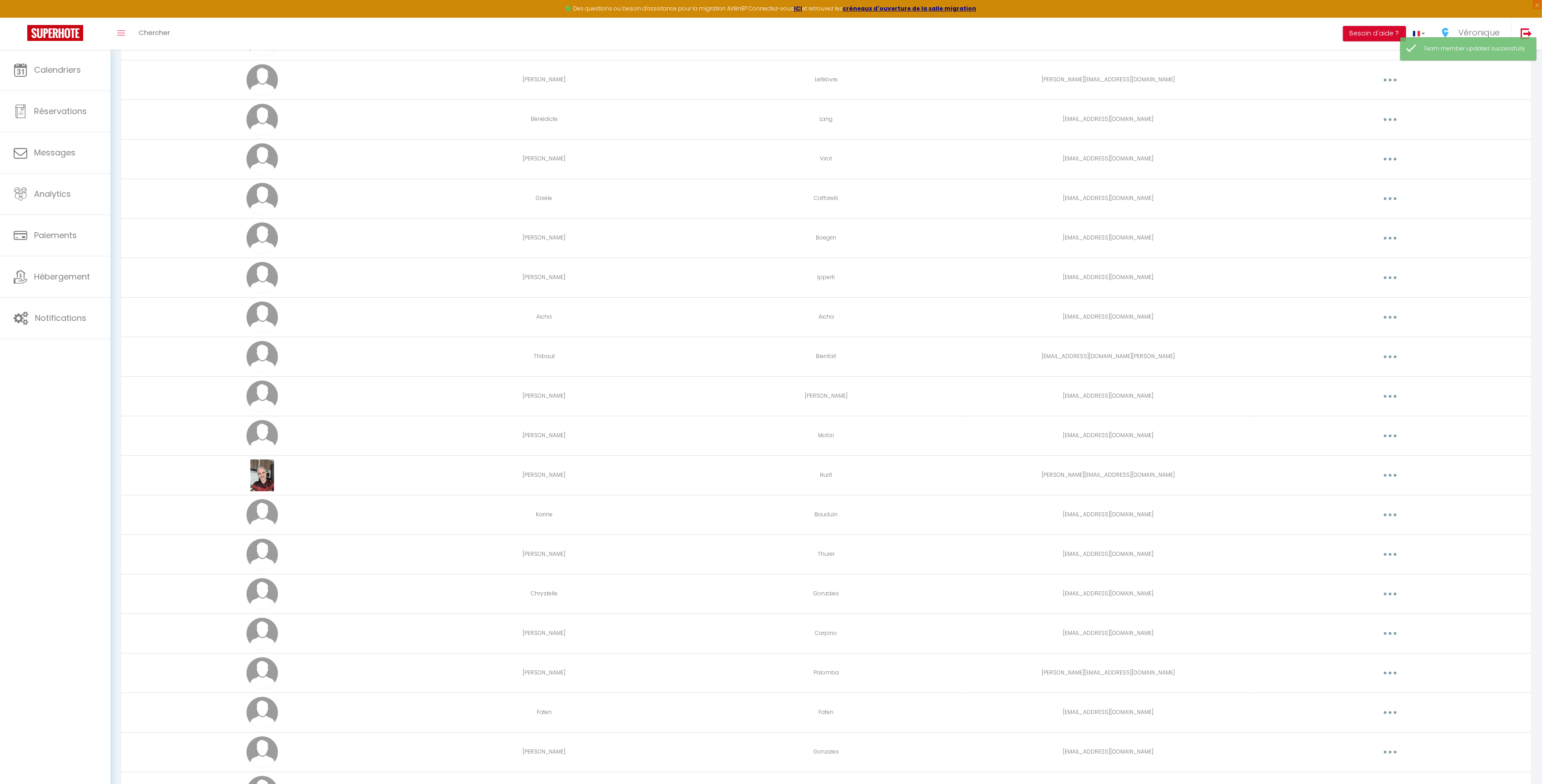
scroll to position [277, 0]
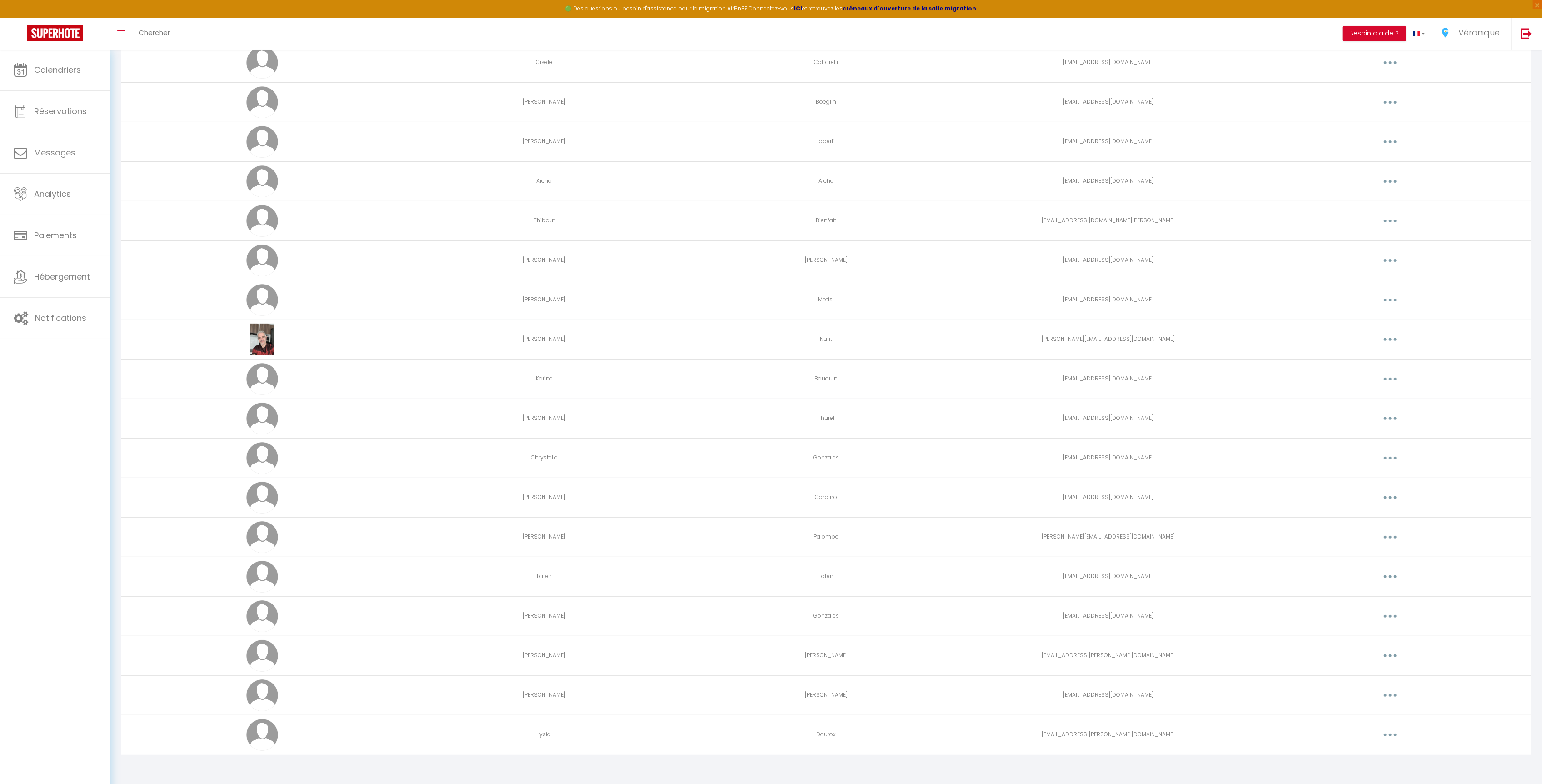
click at [1388, 497] on button "button" at bounding box center [1390, 498] width 26 height 15
click at [1371, 514] on link "Editer" at bounding box center [1366, 518] width 67 height 15
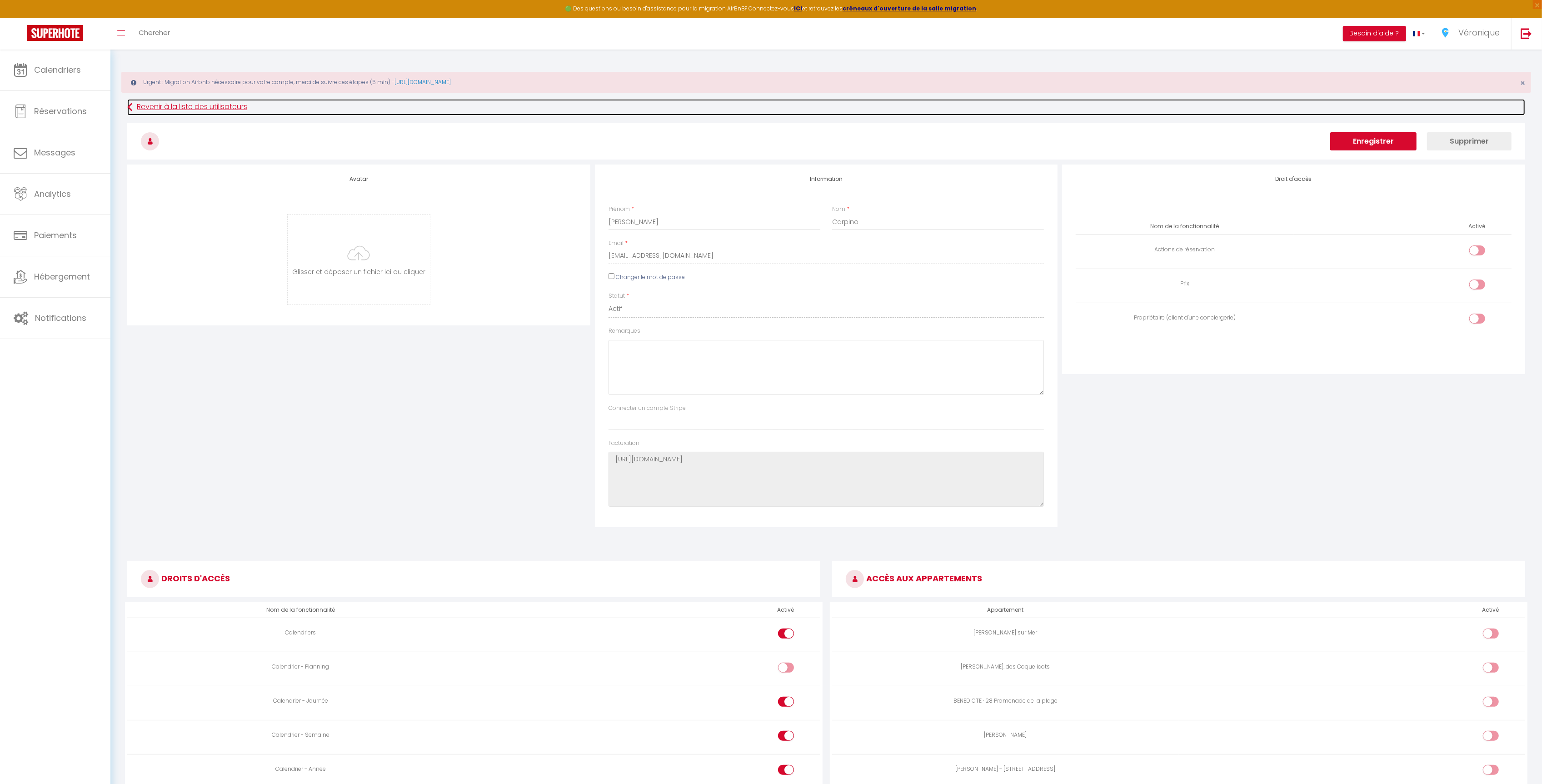
click at [189, 108] on link "Revenir à la liste des utilisateurs" at bounding box center [826, 107] width 1398 height 16
